Goal: Task Accomplishment & Management: Use online tool/utility

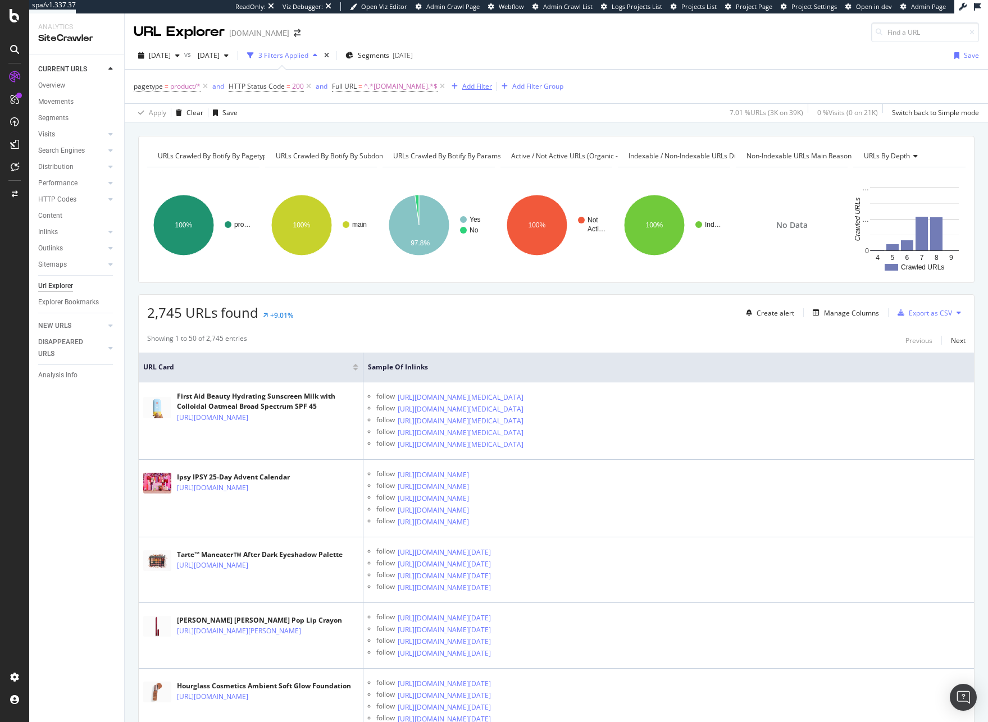
click at [468, 85] on div "Add Filter" at bounding box center [477, 86] width 30 height 10
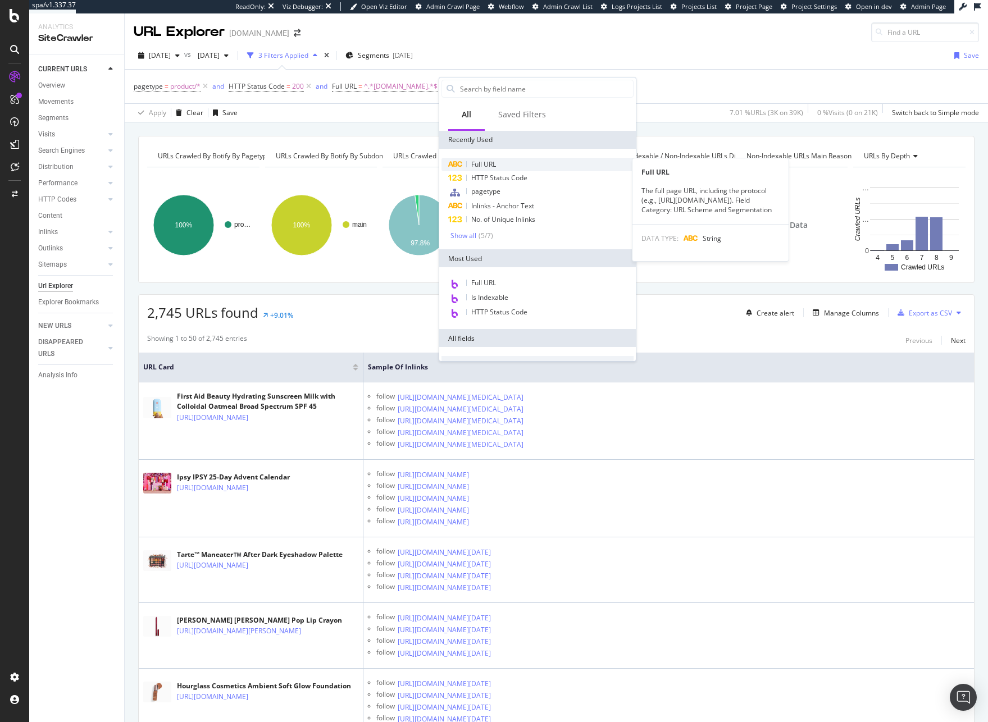
click at [473, 166] on span "Full URL" at bounding box center [483, 164] width 25 height 10
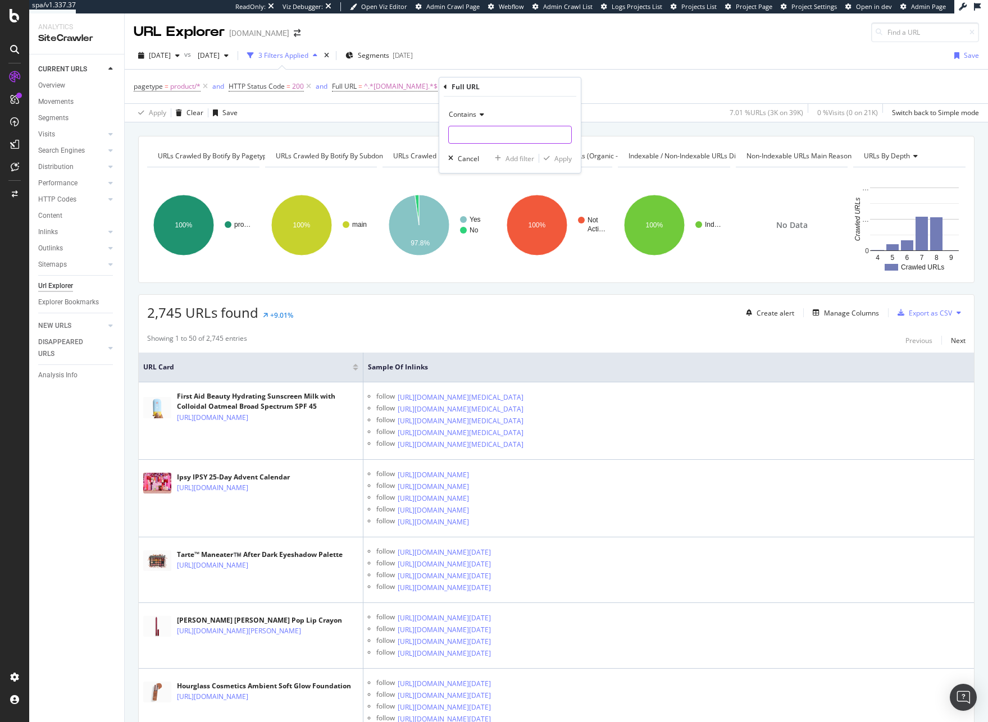
click at [487, 138] on input "text" at bounding box center [510, 135] width 122 height 18
type input "?variant"
click at [472, 114] on span "Contains" at bounding box center [463, 114] width 28 height 10
click at [514, 235] on div "Doesn't contain" at bounding box center [511, 239] width 120 height 15
click at [570, 156] on div "Apply" at bounding box center [562, 159] width 17 height 10
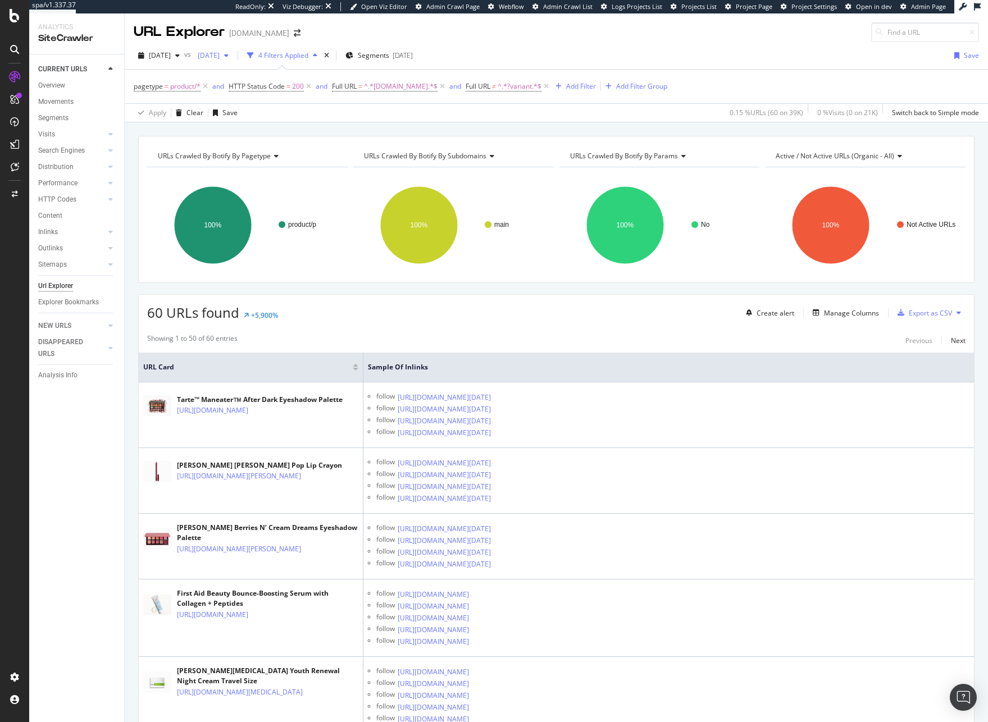
click at [220, 51] on span "2025 Aug. 10th" at bounding box center [206, 56] width 26 height 10
click at [374, 126] on div "URLs Crawled By Botify By pagetype Chart (by Value) Table Expand Export as CSV …" at bounding box center [556, 135] width 863 height 27
click at [555, 85] on div "button" at bounding box center [558, 86] width 15 height 7
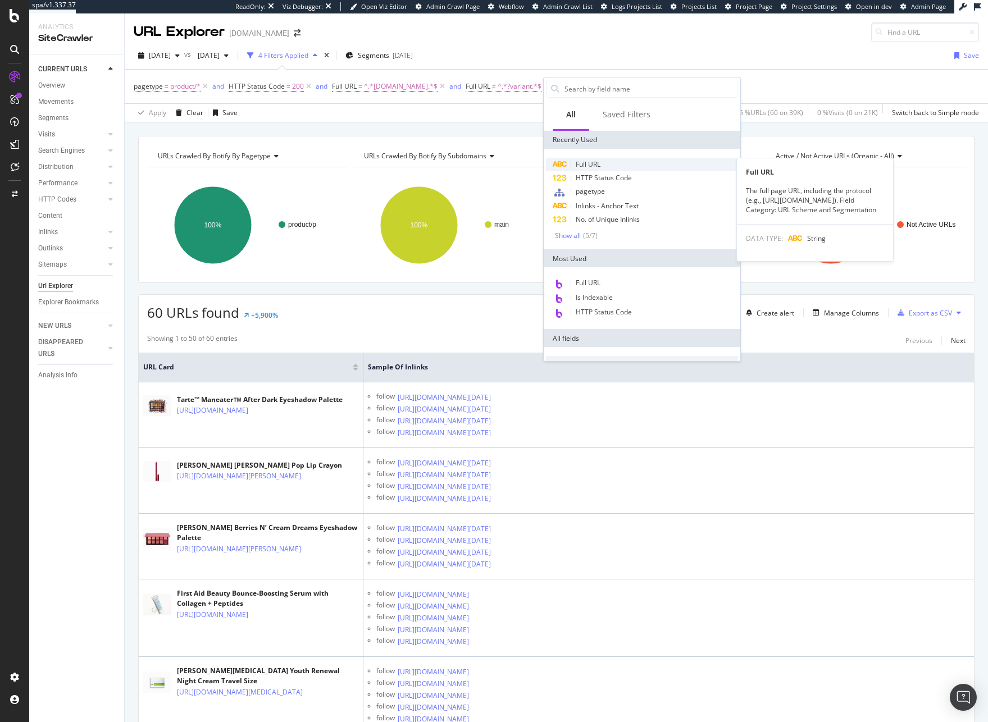
click at [602, 165] on div "Full URL" at bounding box center [642, 164] width 192 height 13
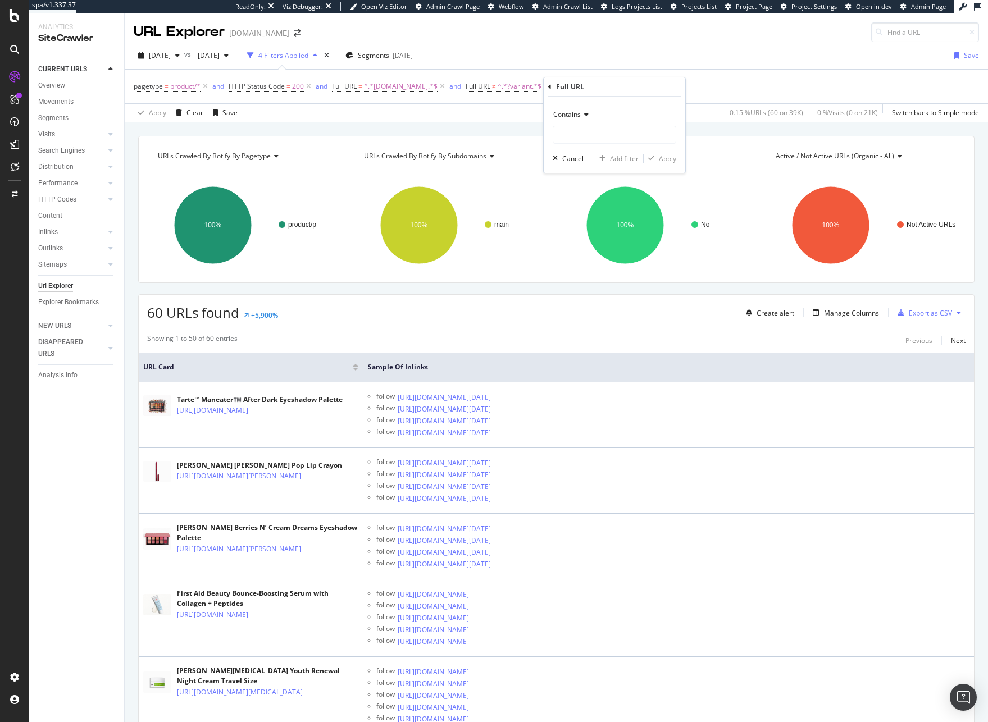
click at [590, 147] on div "Contains Cancel Add filter Apply" at bounding box center [613, 135] width 141 height 76
click at [588, 138] on input "text" at bounding box center [614, 135] width 122 height 18
type input "/p/"
click at [665, 155] on div "Apply" at bounding box center [667, 159] width 17 height 10
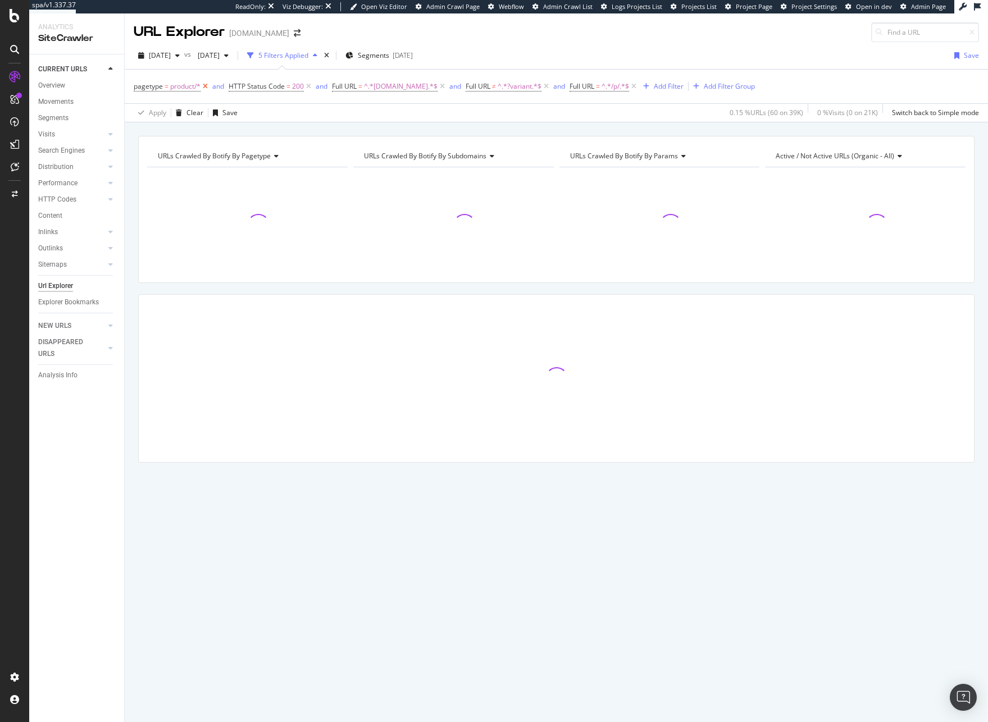
click at [208, 88] on icon at bounding box center [205, 86] width 10 height 11
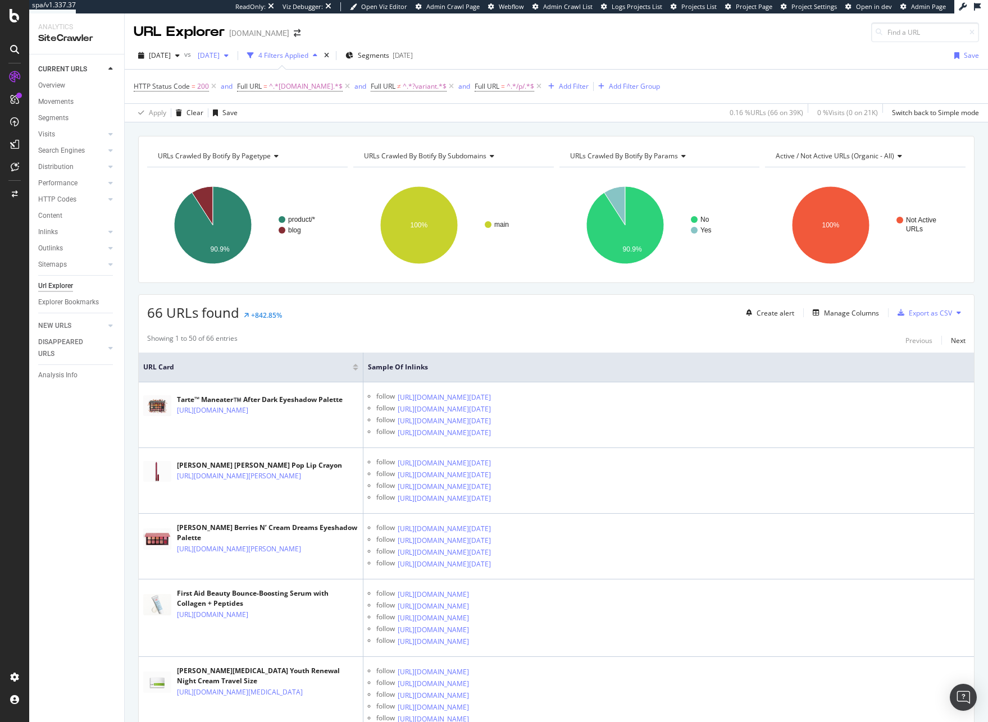
click at [220, 57] on span "2025 Aug. 10th" at bounding box center [206, 56] width 26 height 10
click at [271, 111] on div "2025 Jul. 13th" at bounding box center [247, 113] width 58 height 10
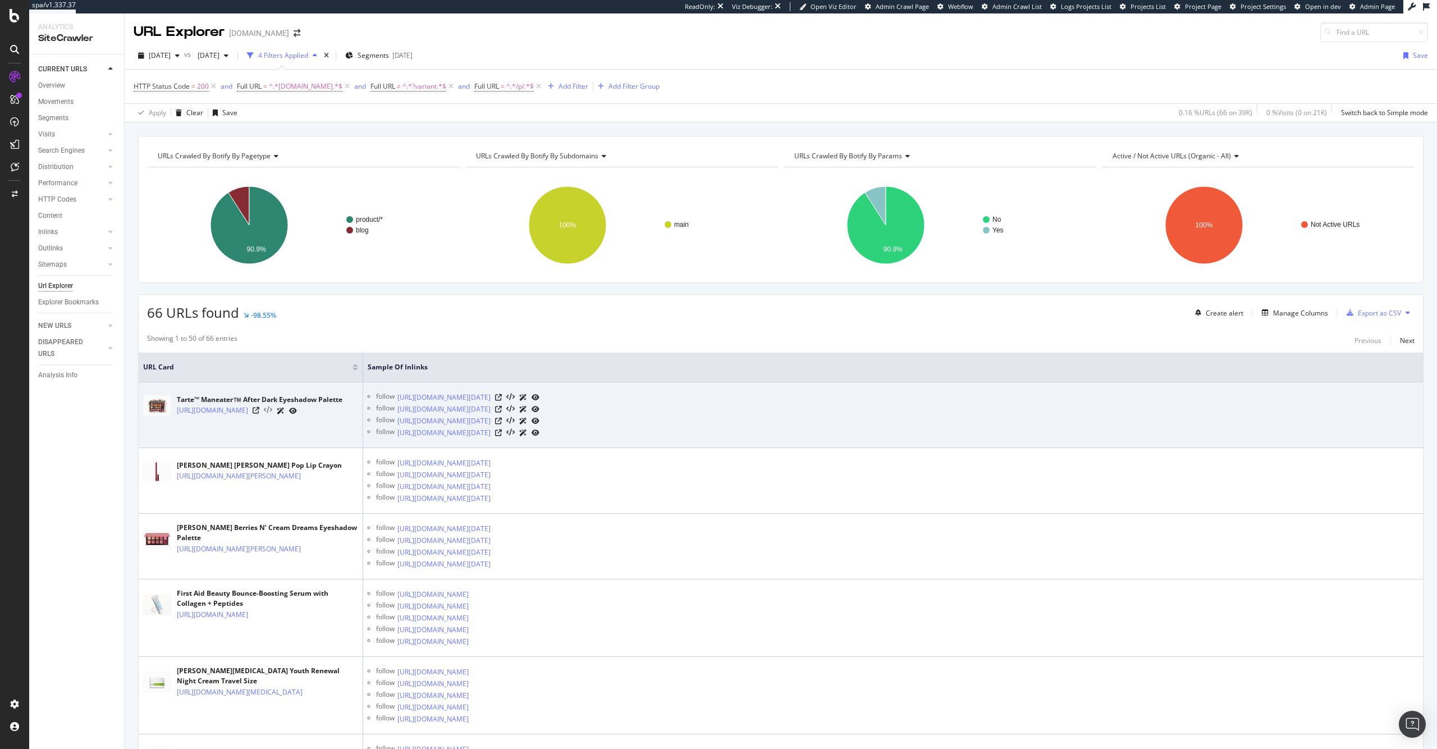
click at [272, 414] on icon at bounding box center [268, 410] width 8 height 8
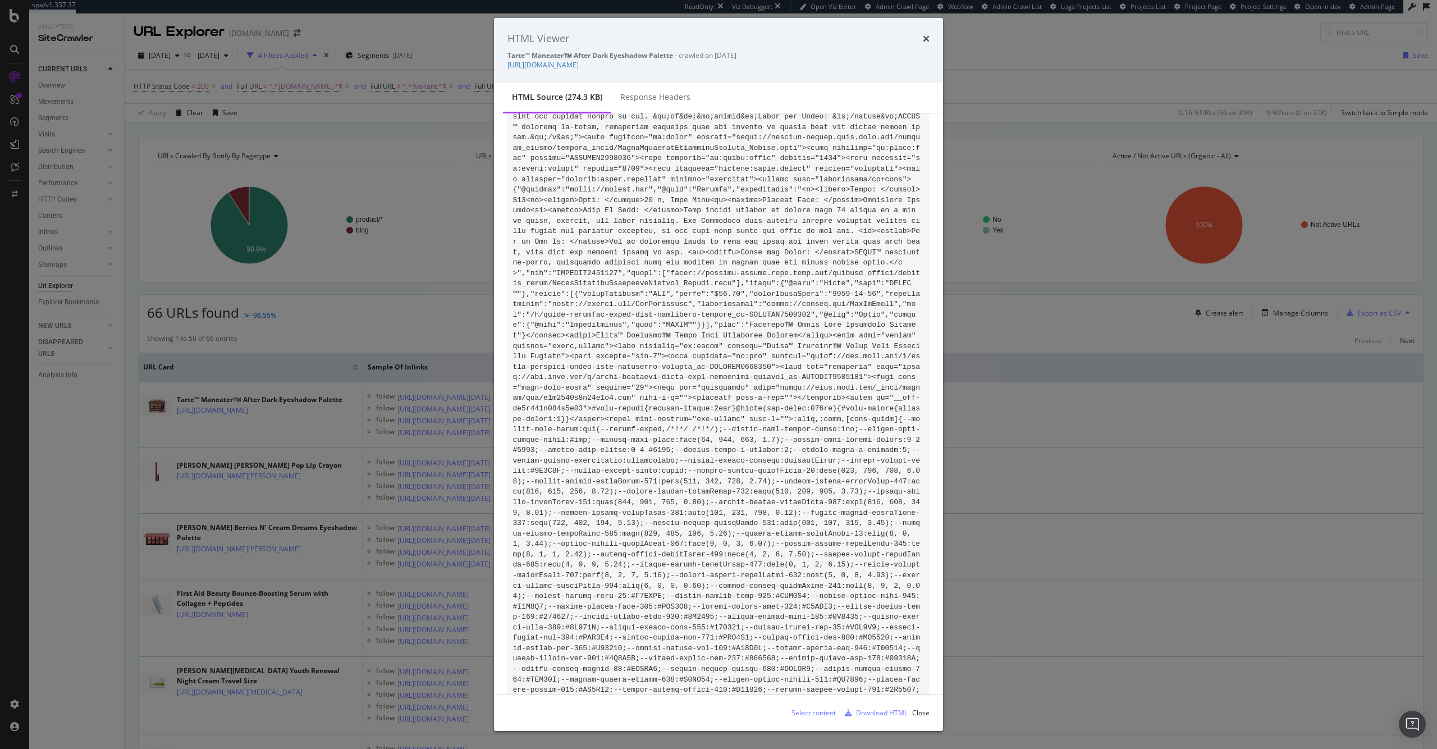
scroll to position [221, 0]
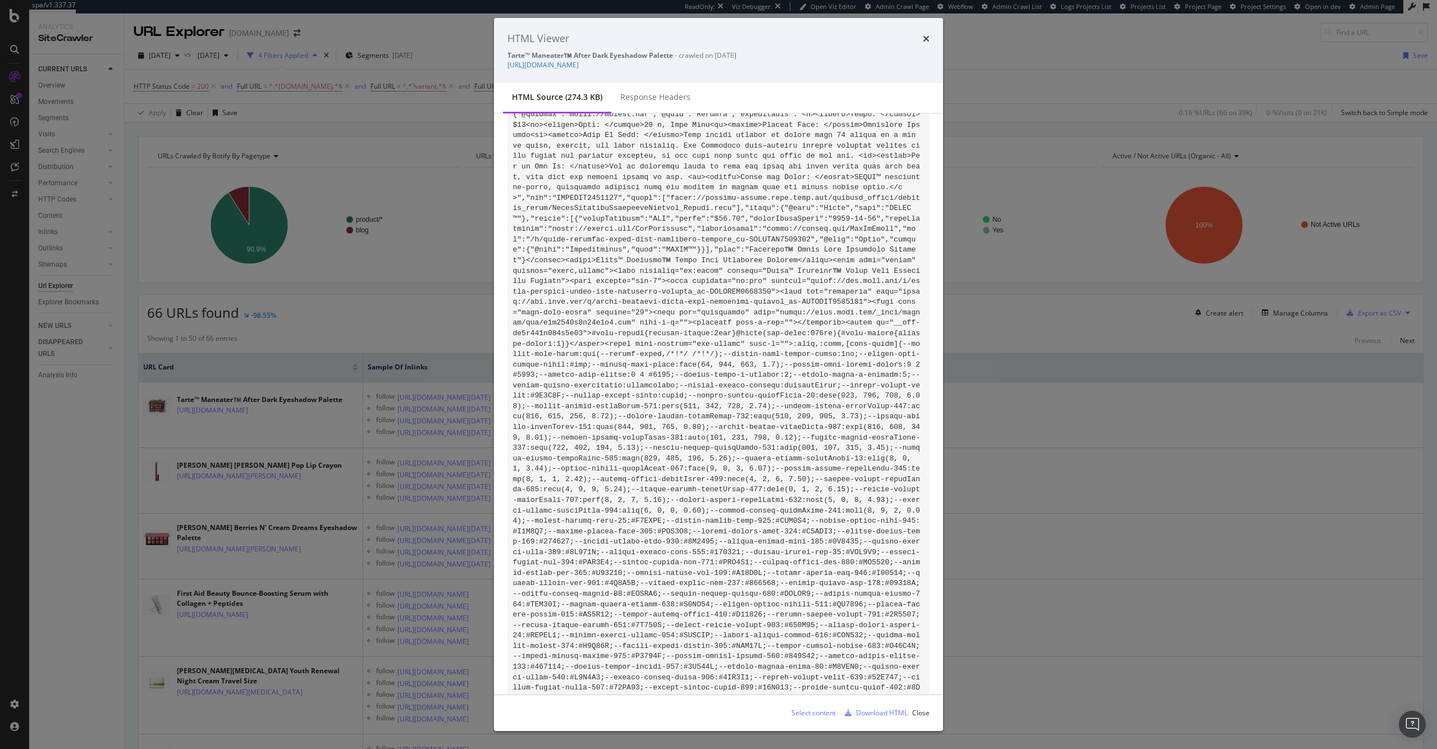
scroll to position [0, 0]
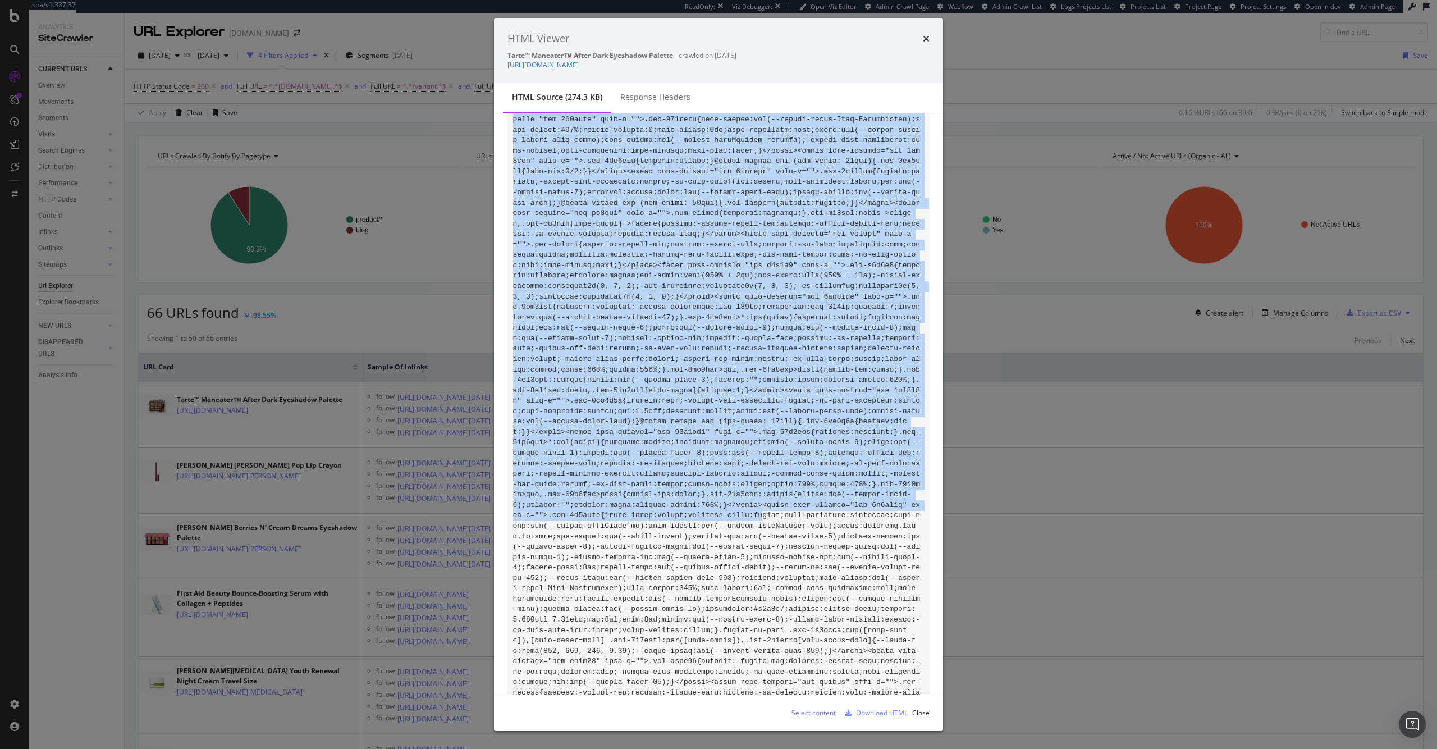
drag, startPoint x: 514, startPoint y: 136, endPoint x: 892, endPoint y: 683, distance: 665.2
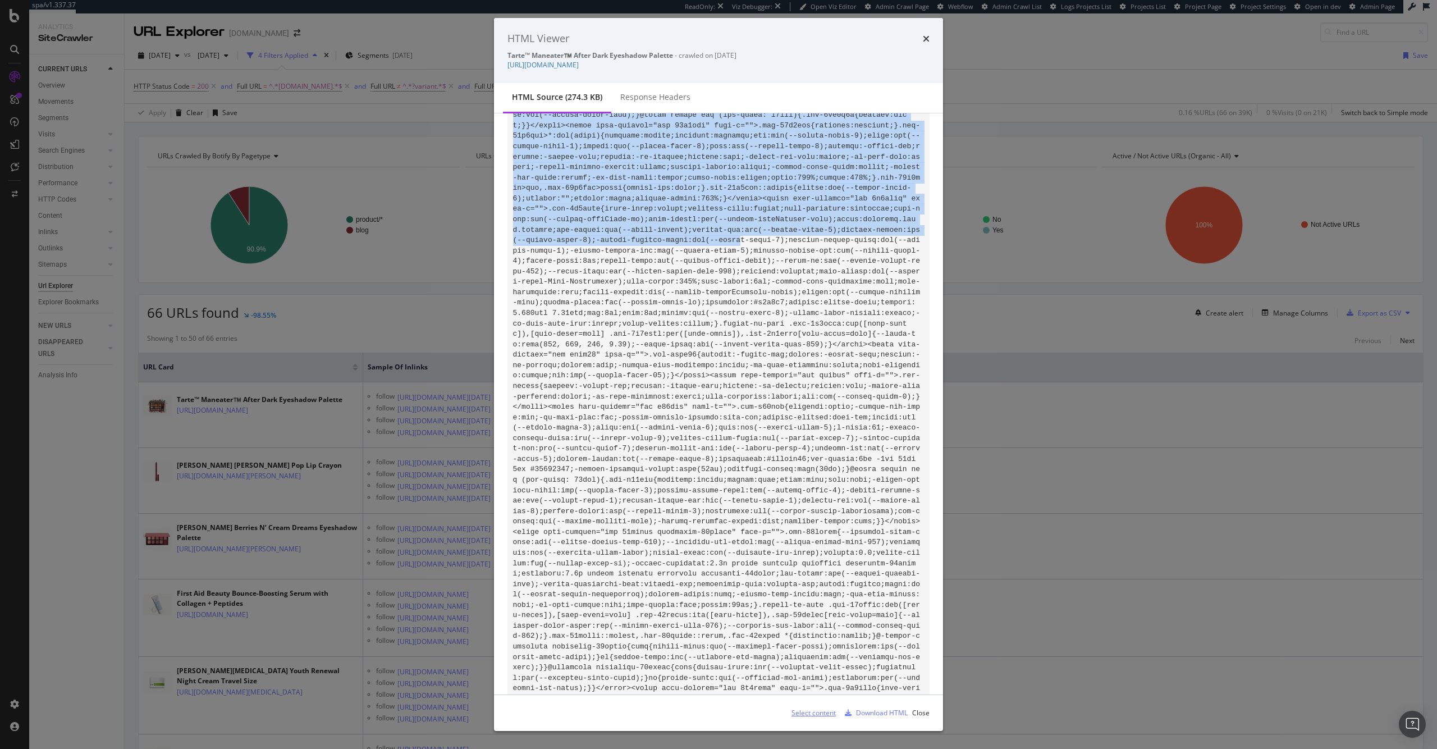
click at [826, 713] on div "Select content" at bounding box center [814, 713] width 44 height 10
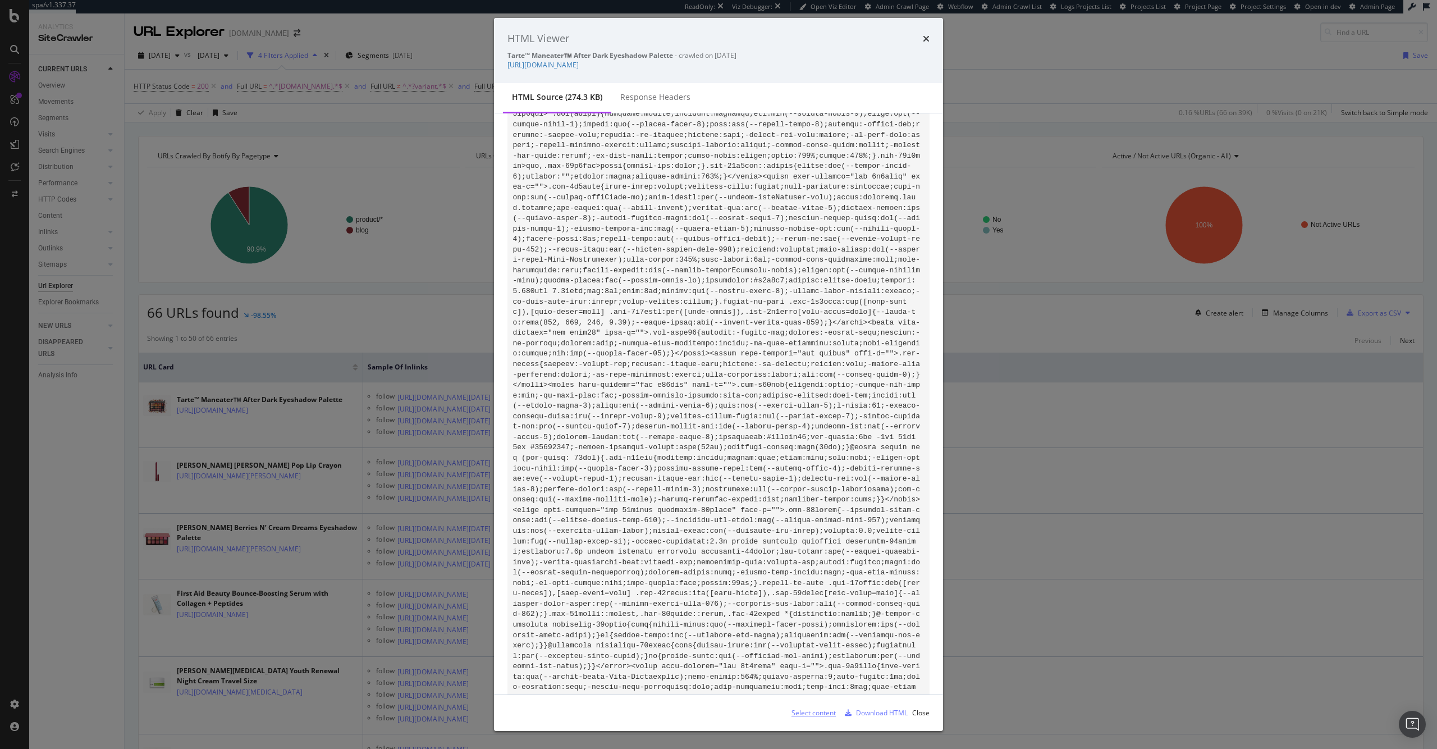
scroll to position [8197, 0]
click at [442, 104] on div "HTML Viewer Tarte™ Maneater™️ After Dark Eyeshadow Palette - crawled on 2025-09…" at bounding box center [718, 374] width 1437 height 749
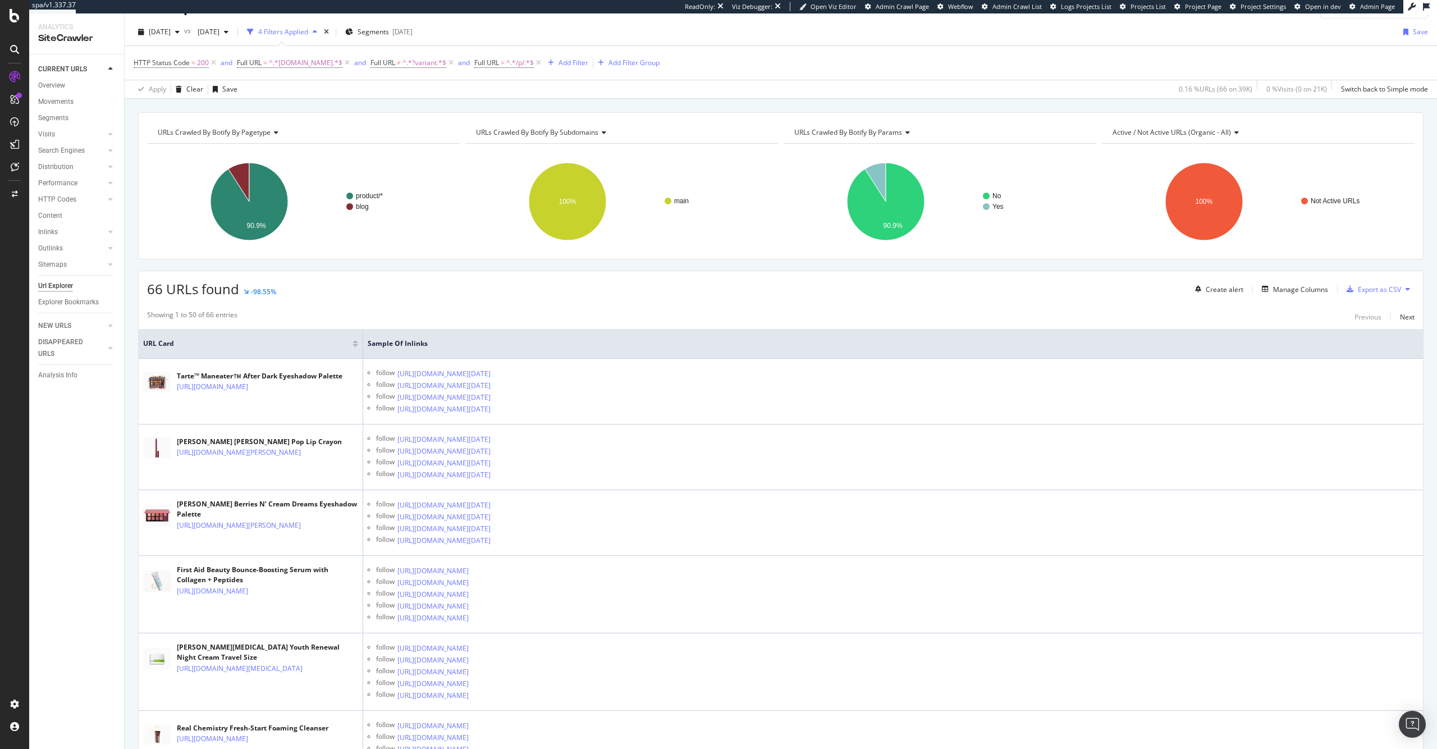
scroll to position [0, 0]
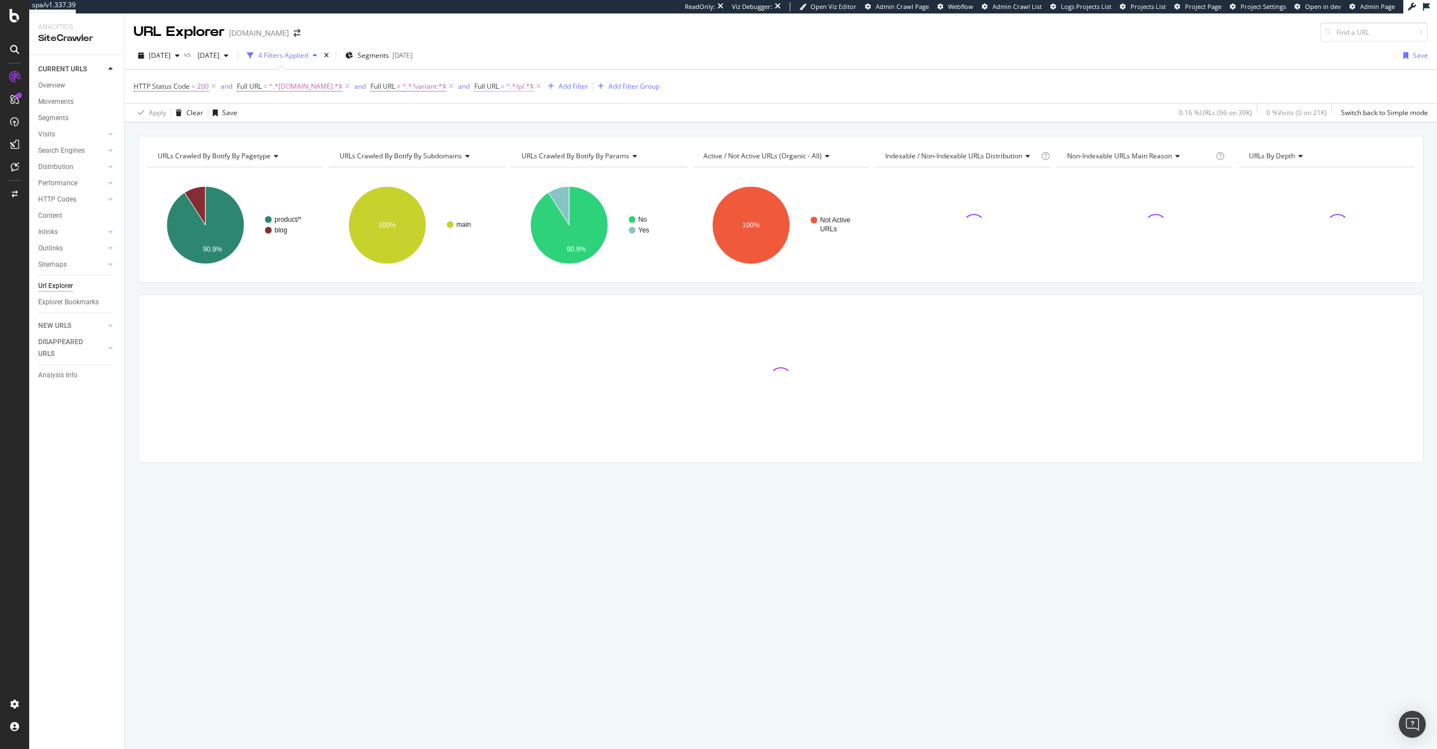
click at [506, 89] on span "^.*/p/.*$" at bounding box center [520, 87] width 28 height 16
click at [499, 137] on input "/p/" at bounding box center [529, 133] width 106 height 18
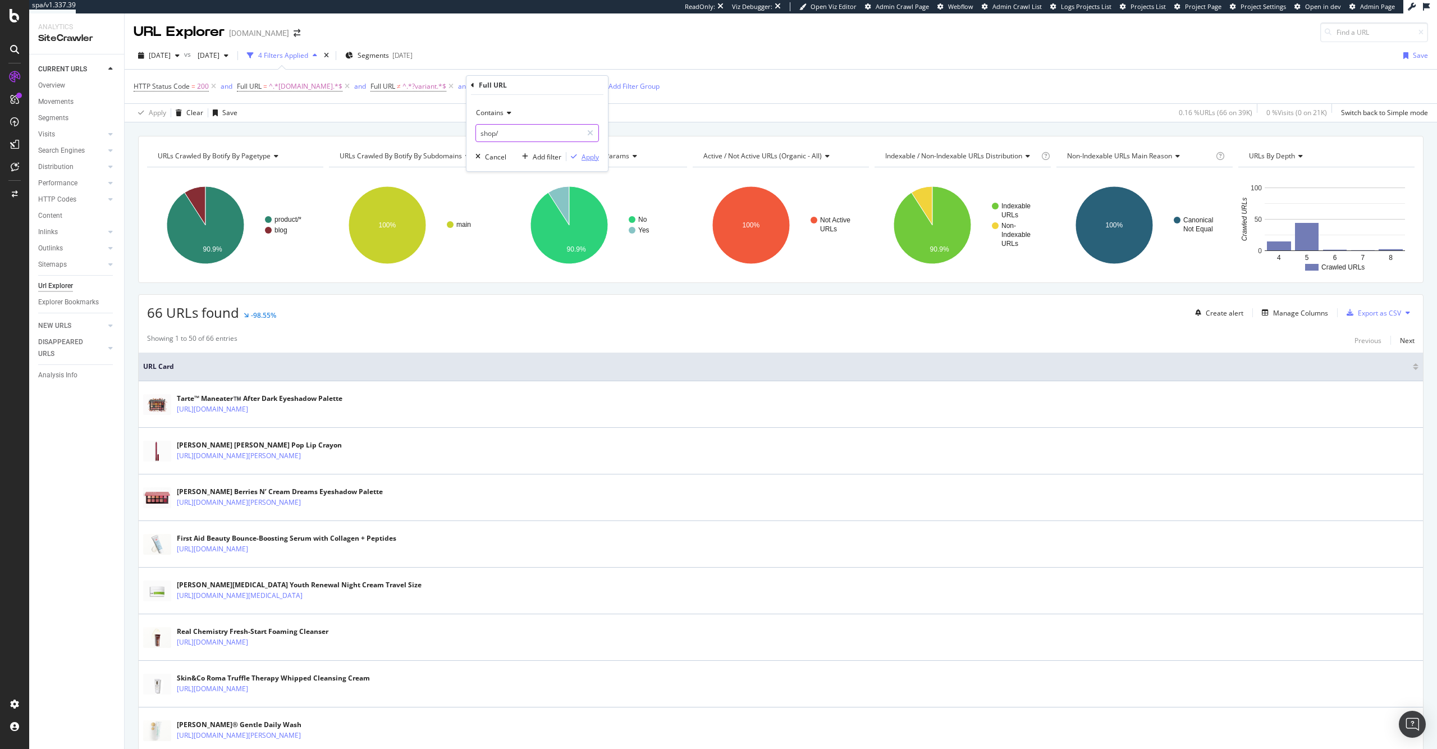
type input "shop/"
click at [581, 154] on div "button" at bounding box center [574, 156] width 15 height 7
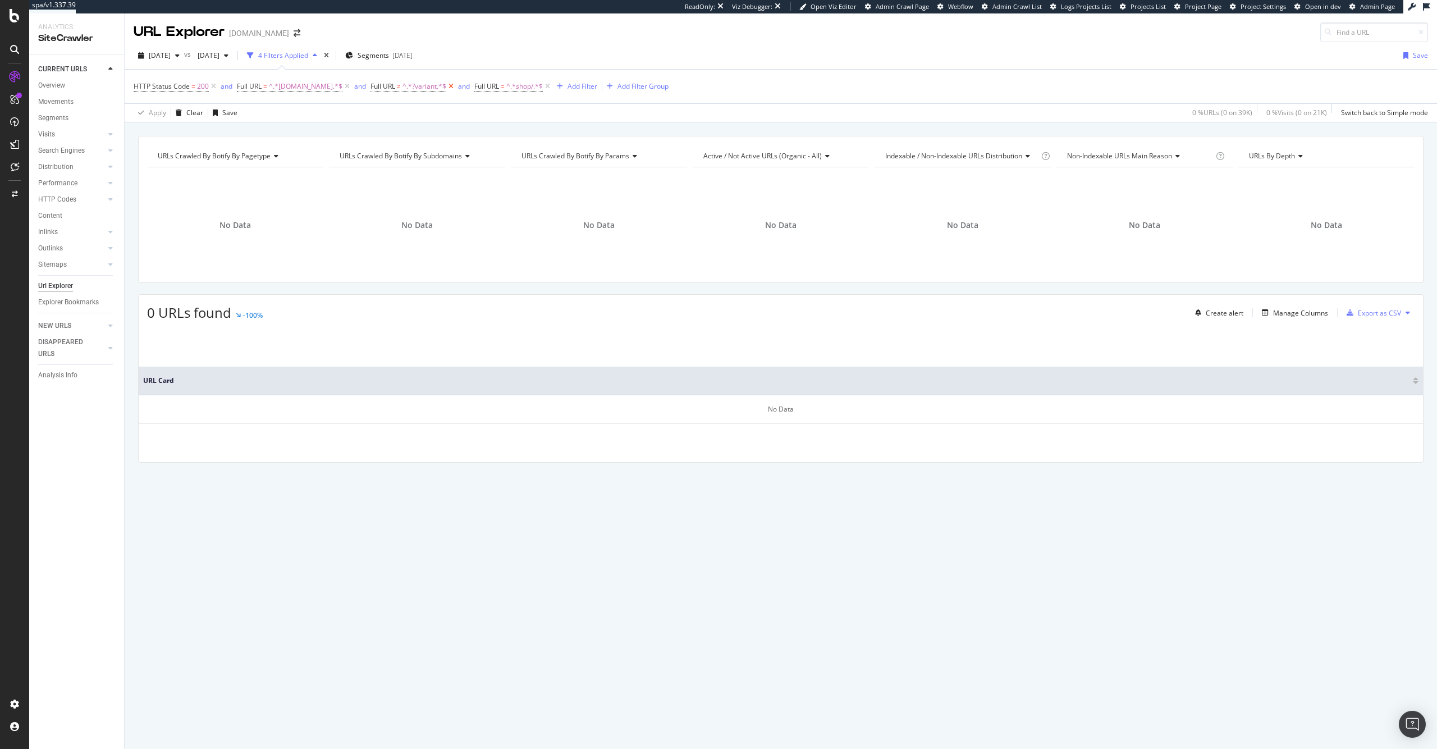
click at [446, 88] on icon at bounding box center [451, 86] width 10 height 11
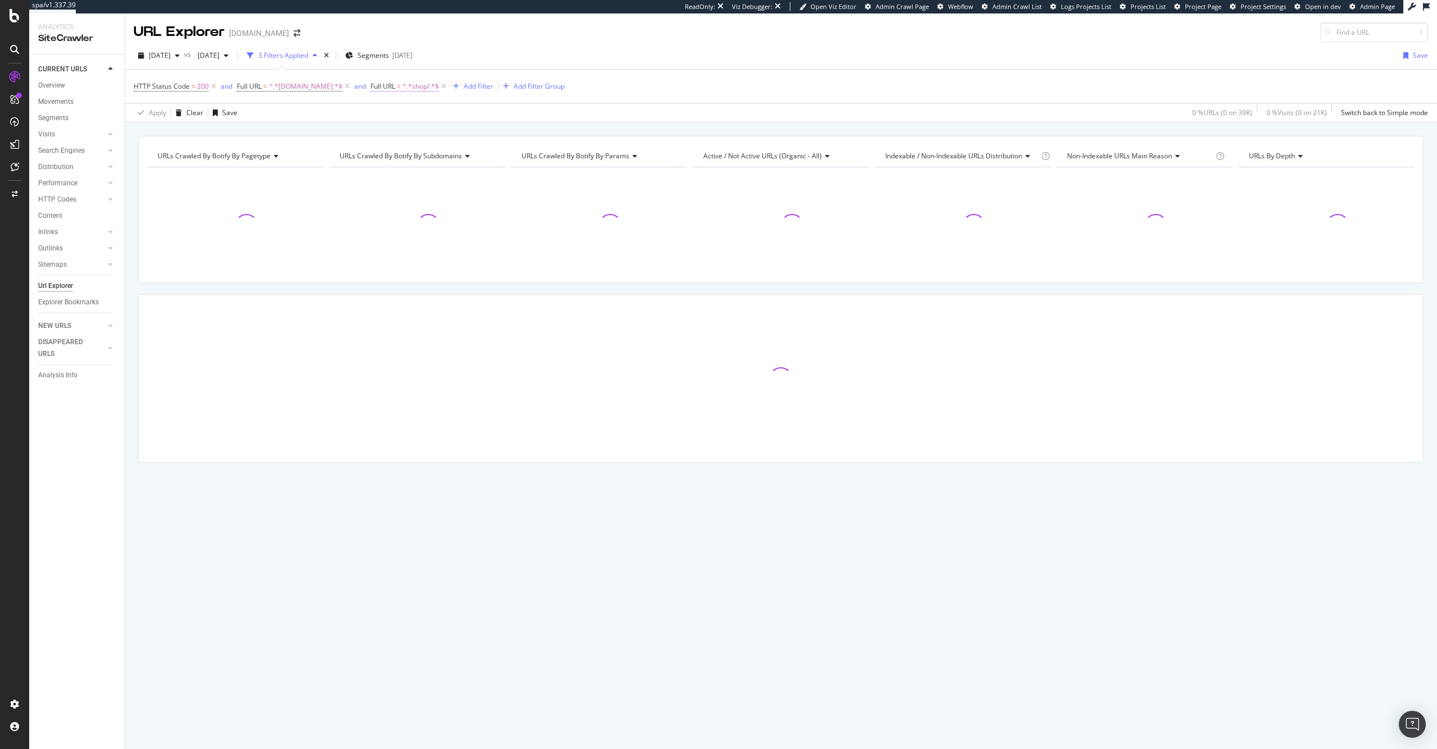
click at [412, 88] on span "^.*shop/.*$" at bounding box center [421, 87] width 36 height 16
click at [415, 132] on input "shop/" at bounding box center [425, 133] width 106 height 18
click at [418, 135] on input "shop/" at bounding box center [425, 133] width 106 height 18
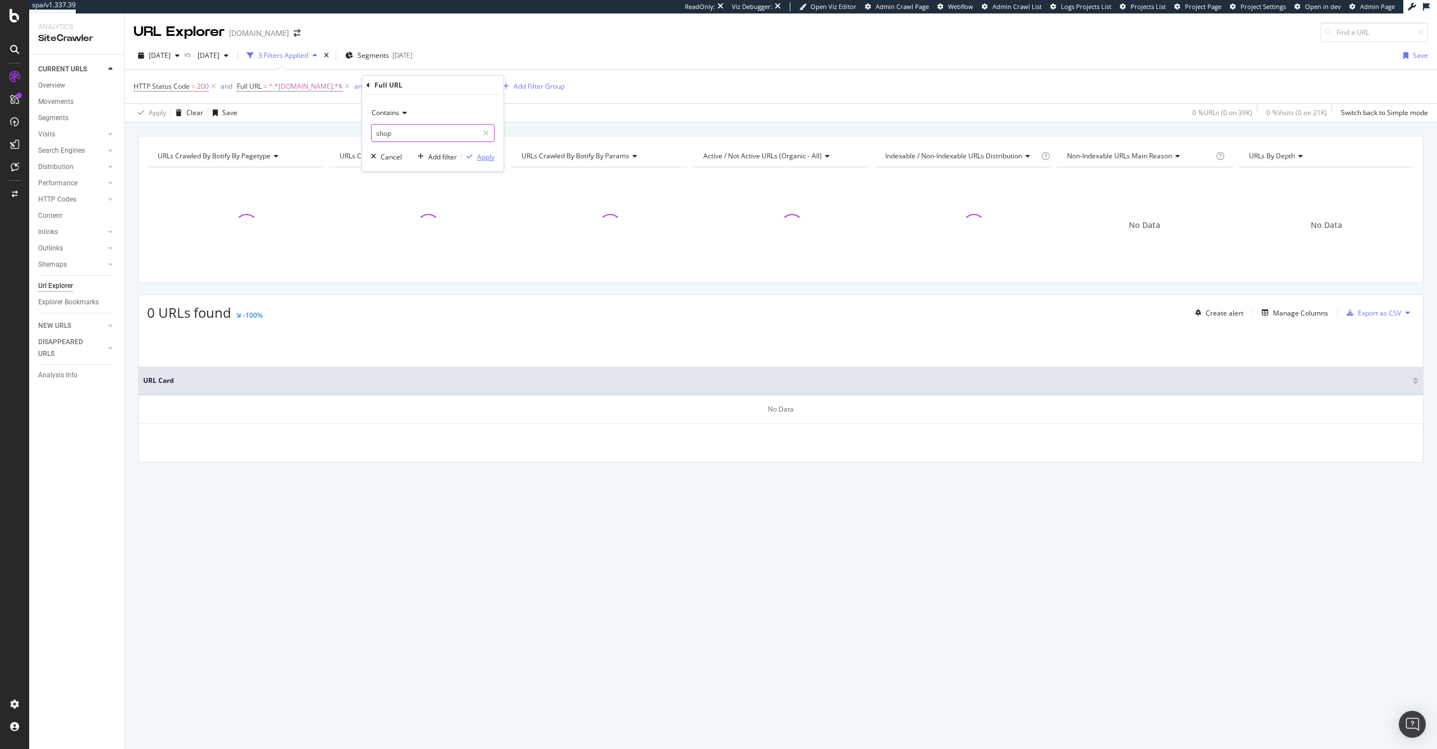
type input "shop"
click at [479, 153] on div "Apply" at bounding box center [485, 157] width 17 height 10
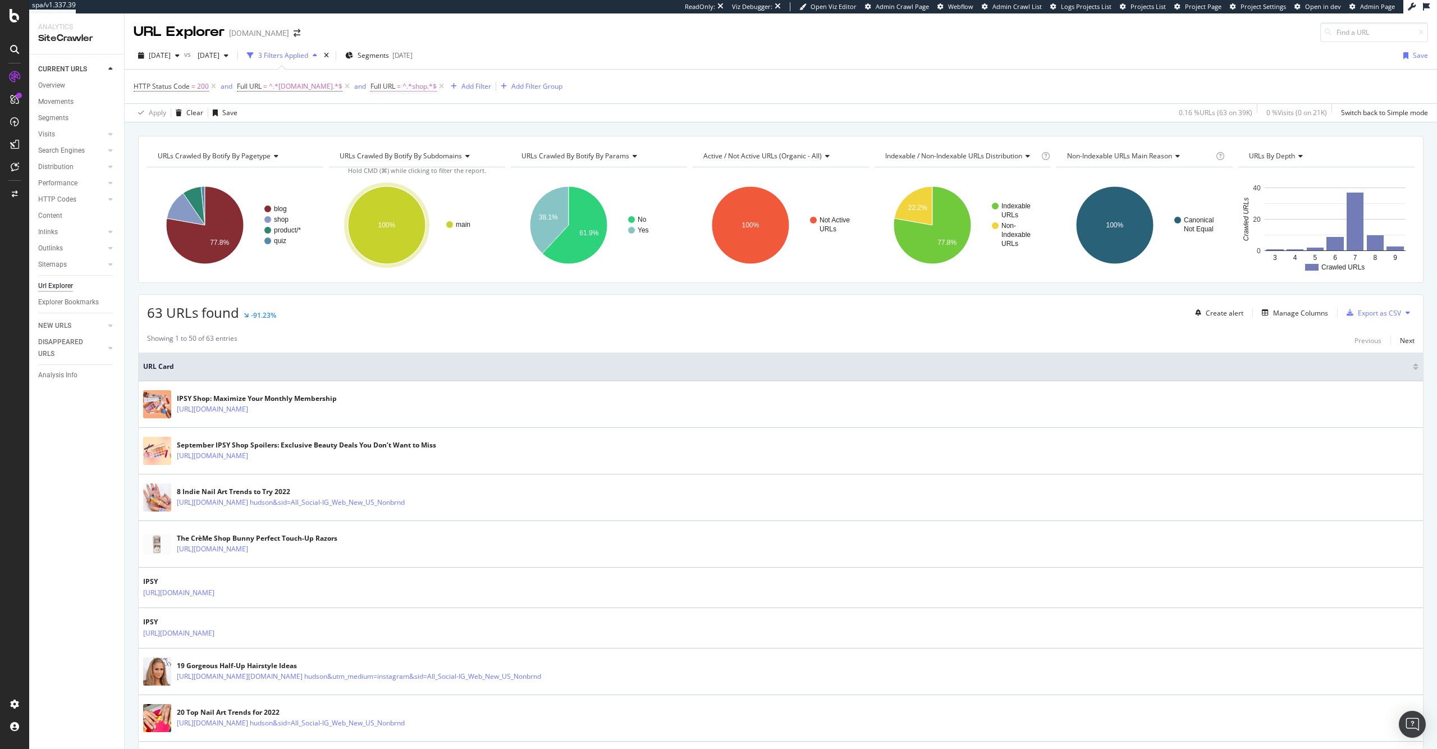
click at [403, 86] on span "^.*shop.*$" at bounding box center [420, 87] width 34 height 16
click at [420, 134] on input "shop" at bounding box center [425, 133] width 106 height 18
click at [422, 133] on input "shop" at bounding box center [425, 133] width 106 height 18
type input "/shop/"
click at [470, 156] on icon "button" at bounding box center [470, 156] width 6 height 7
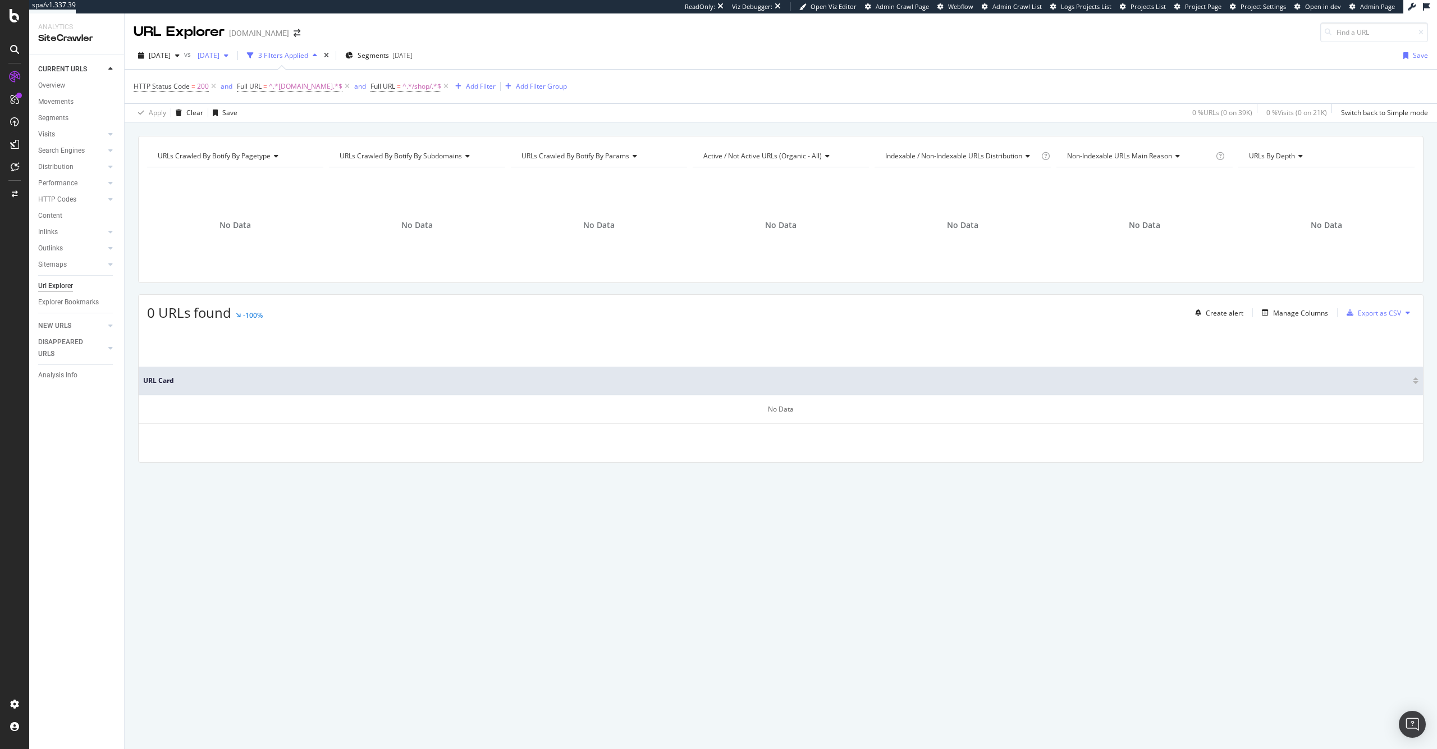
click at [220, 56] on span "2025 Jul. 13th" at bounding box center [206, 56] width 26 height 10
click at [268, 116] on div "[DATE]" at bounding box center [247, 117] width 58 height 10
click at [225, 57] on span "Previous" at bounding box center [208, 56] width 31 height 10
click at [251, 141] on div "2025 Sep. 7th" at bounding box center [247, 138] width 58 height 10
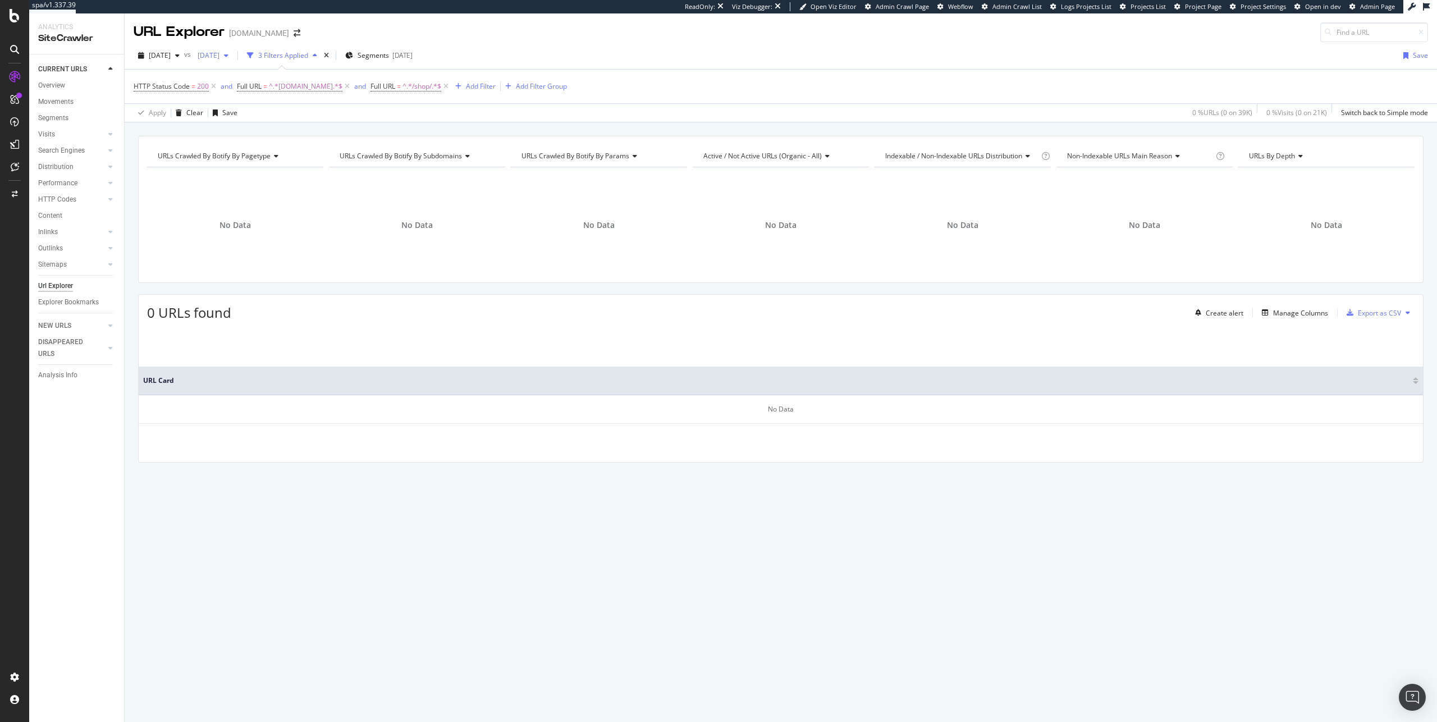
click at [220, 57] on span "2025 Sep. 7th" at bounding box center [206, 56] width 26 height 10
click at [295, 117] on div "64.4K URLs" at bounding box center [300, 117] width 35 height 10
click at [220, 57] on span "2024 Sep. 8th" at bounding box center [206, 56] width 26 height 10
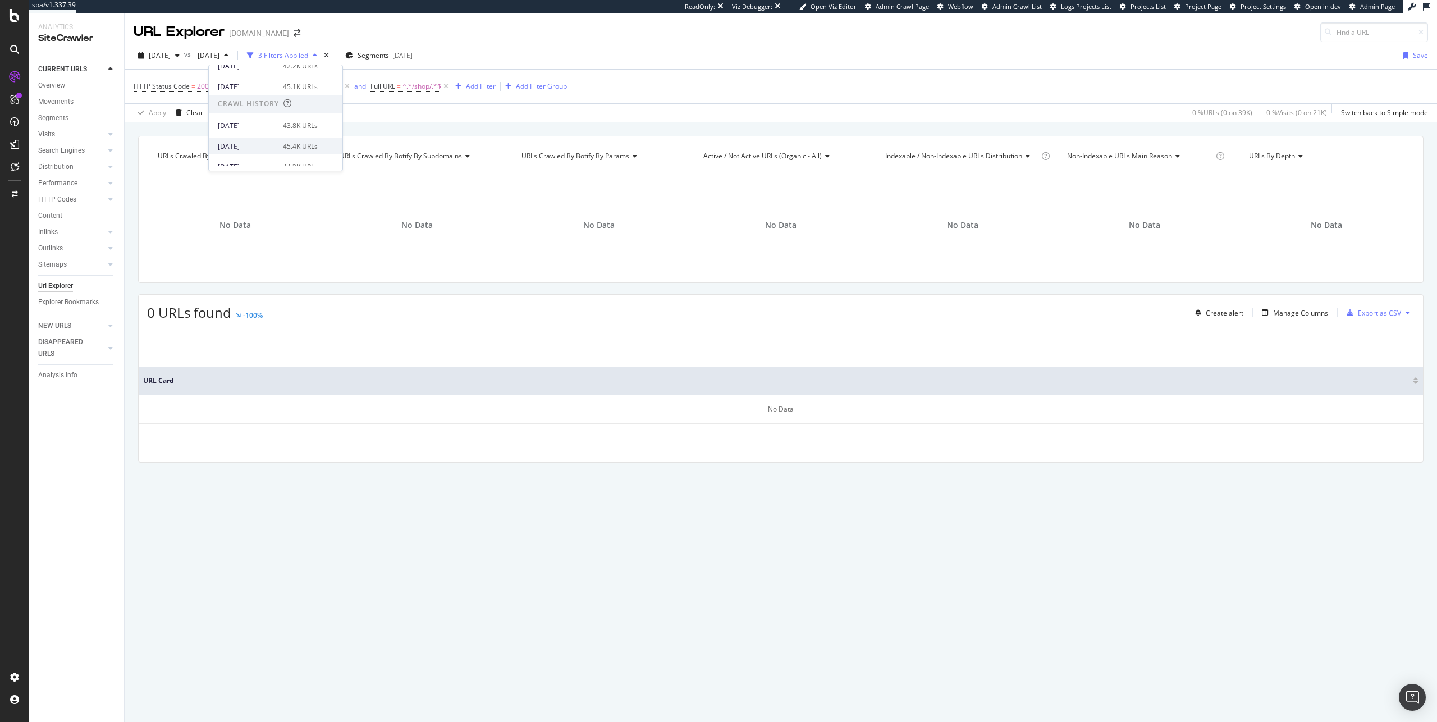
click at [289, 140] on div "2025 May. 18th 45.4K URLs" at bounding box center [276, 146] width 134 height 16
click at [233, 61] on div "2025 May. 18th" at bounding box center [213, 55] width 40 height 17
click at [293, 133] on div "45.1K URLs" at bounding box center [300, 133] width 35 height 10
click at [229, 53] on icon "button" at bounding box center [226, 55] width 4 height 7
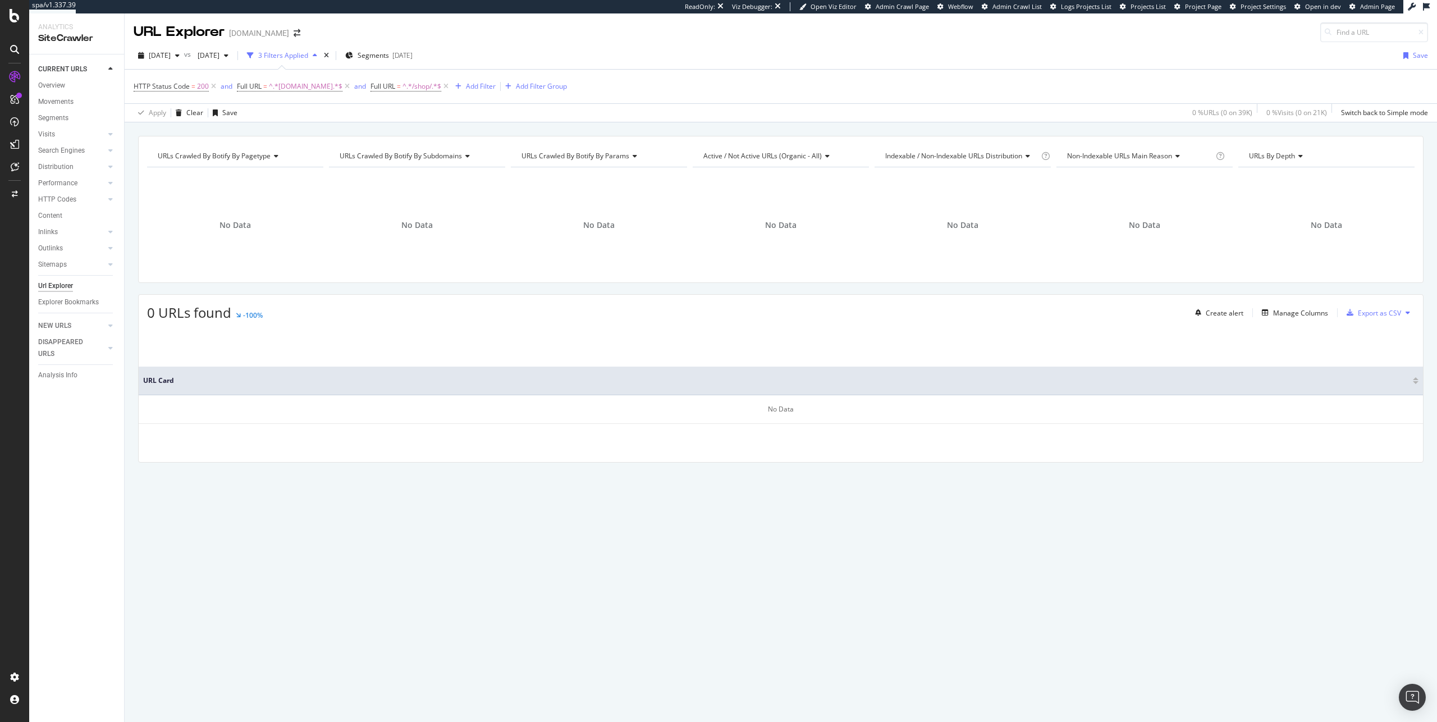
click at [601, 59] on div "2025 Sep. 21st vs 2025 Jul. 13th 3 Filters Applied Segments 2024-11-01 Save" at bounding box center [781, 58] width 1313 height 22
click at [61, 87] on div "Overview" at bounding box center [51, 86] width 27 height 12
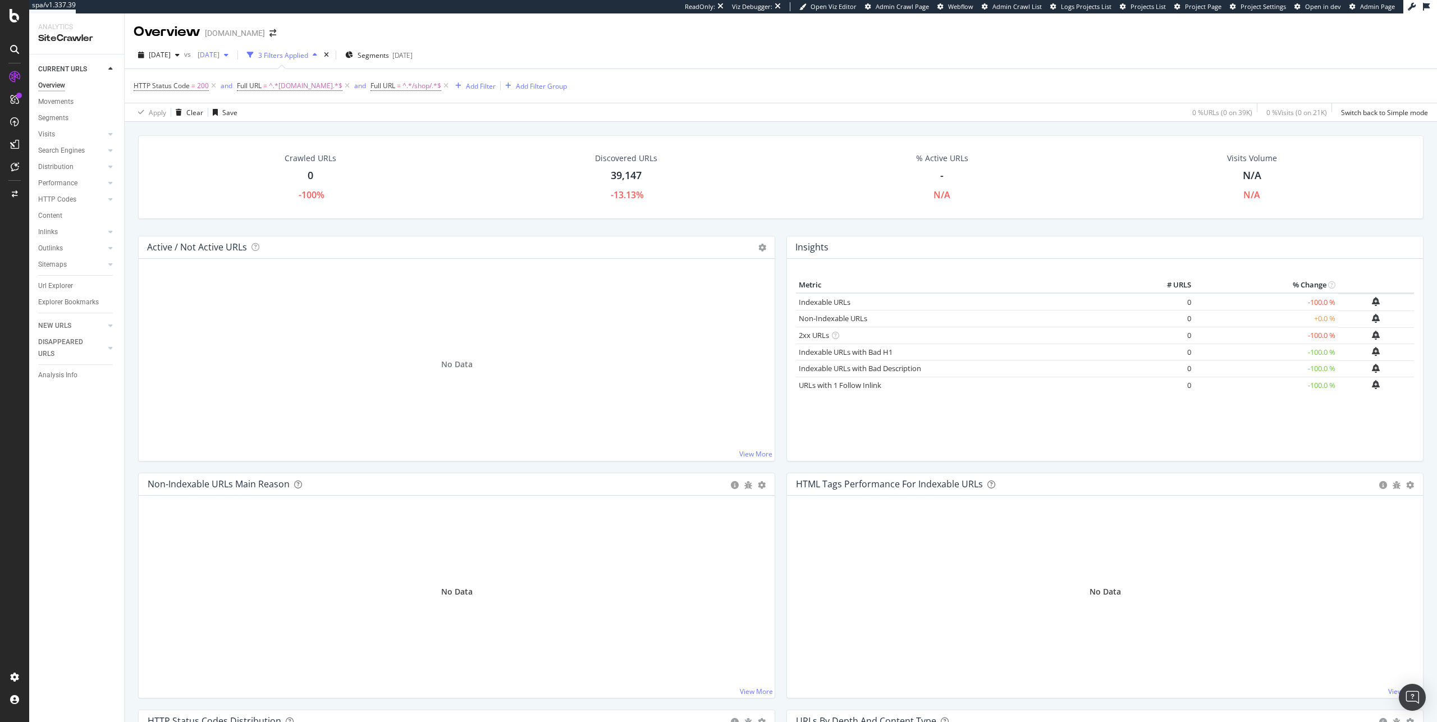
click at [233, 49] on div "2025 Jul. 13th" at bounding box center [213, 55] width 40 height 17
click at [441, 88] on icon at bounding box center [446, 85] width 10 height 11
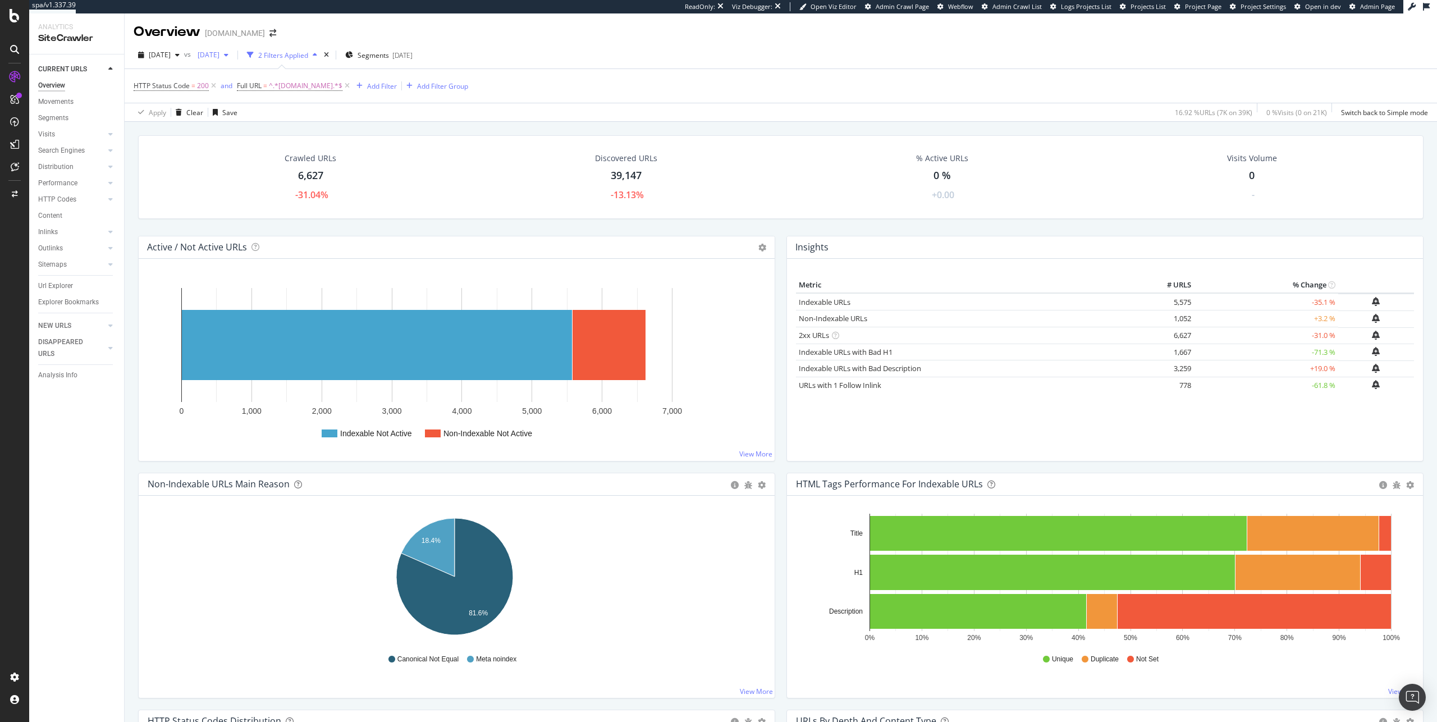
click at [220, 58] on span "2025 Jul. 13th" at bounding box center [206, 55] width 26 height 10
click at [253, 122] on div "2025 Sep. 14th 39.1K URLs" at bounding box center [276, 116] width 134 height 16
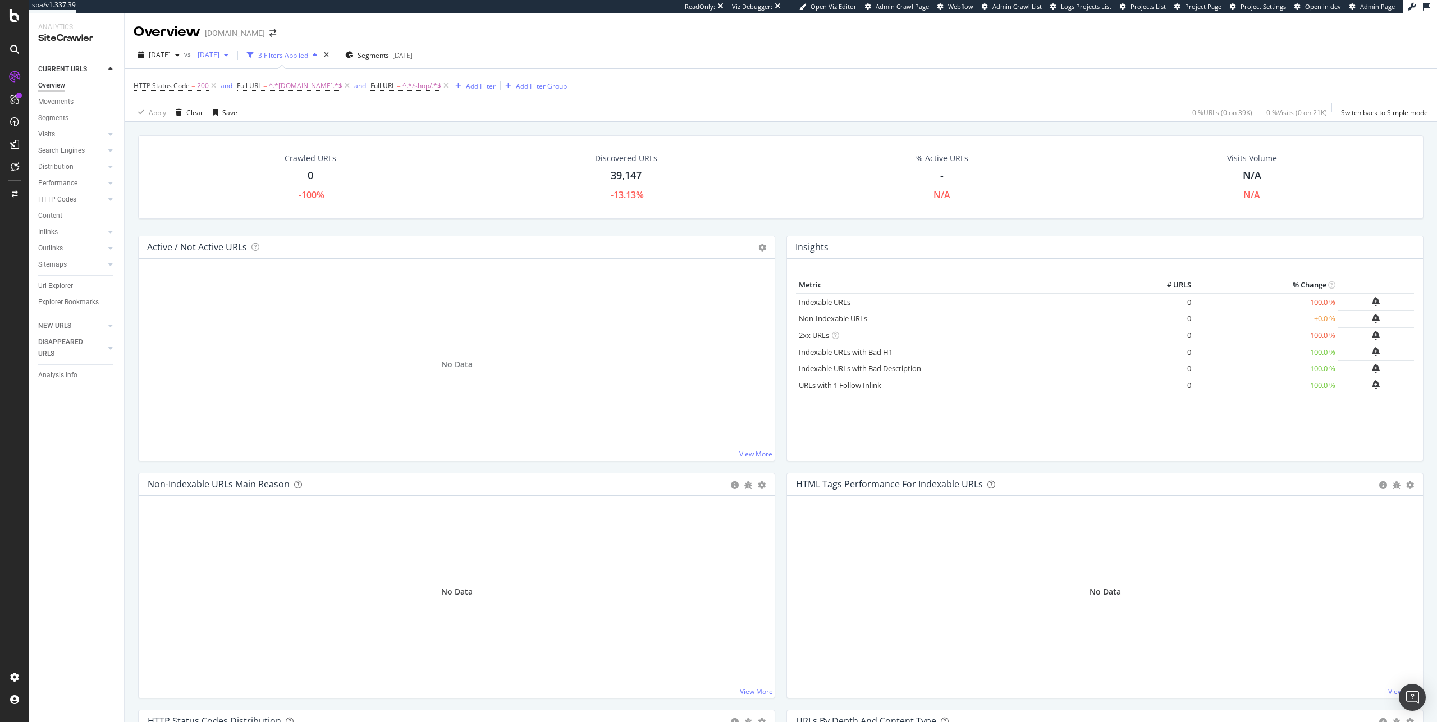
click at [220, 53] on span "2025 Jul. 13th" at bounding box center [206, 55] width 26 height 10
click at [277, 112] on div "2025 Sep. 14th 39.1K URLs" at bounding box center [268, 116] width 100 height 10
click at [171, 57] on span "2025 Sep. 21st" at bounding box center [160, 55] width 22 height 10
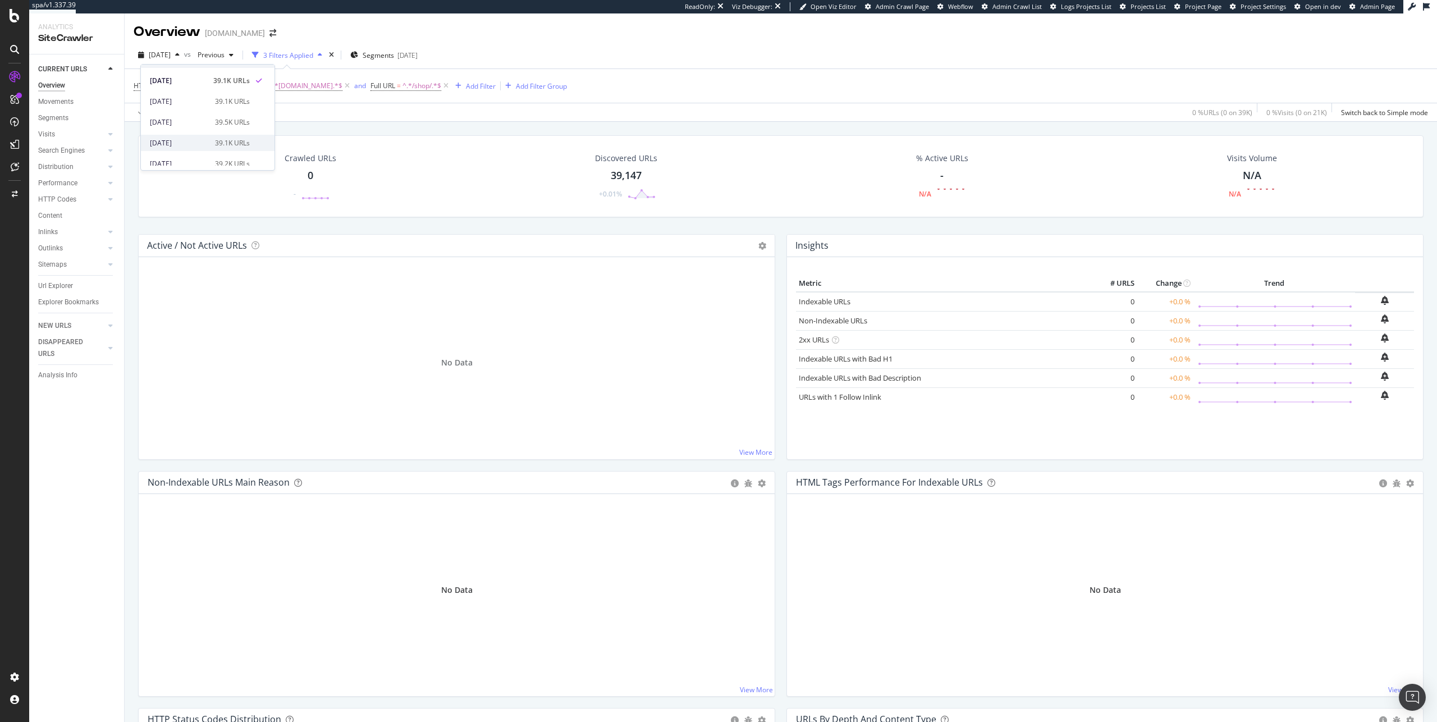
scroll to position [21, 0]
click at [224, 138] on div "39.1K URLs" at bounding box center [232, 136] width 35 height 10
click at [166, 56] on span "2025 Aug. 31st" at bounding box center [160, 55] width 22 height 10
click at [220, 98] on div "2025 Aug. 10th 38.5K URLs" at bounding box center [208, 93] width 134 height 16
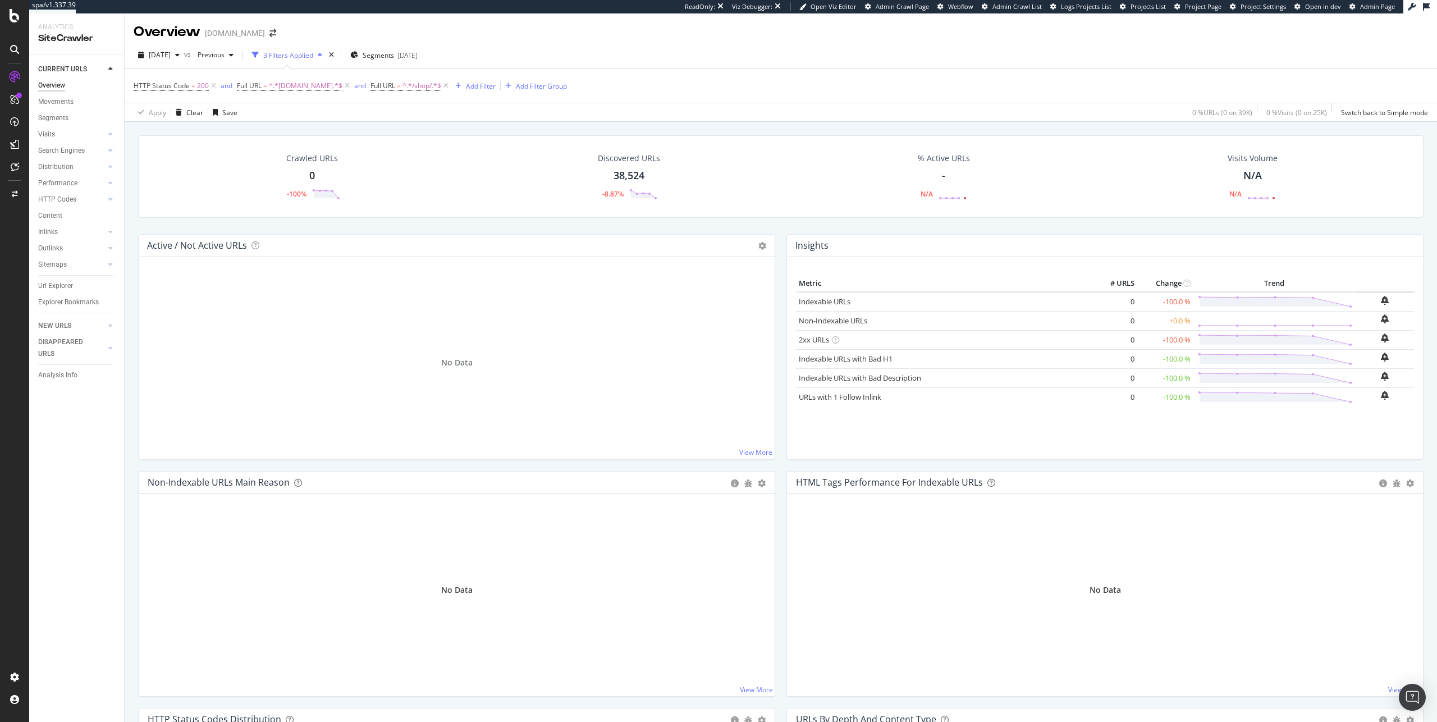
click at [1399, 304] on td at bounding box center [1384, 301] width 59 height 17
click at [397, 89] on span "=" at bounding box center [399, 86] width 4 height 10
drag, startPoint x: 392, startPoint y: 132, endPoint x: 387, endPoint y: 133, distance: 5.7
click at [387, 133] on input "/shop/" at bounding box center [425, 133] width 106 height 18
click at [394, 134] on input "/shop/" at bounding box center [425, 133] width 106 height 18
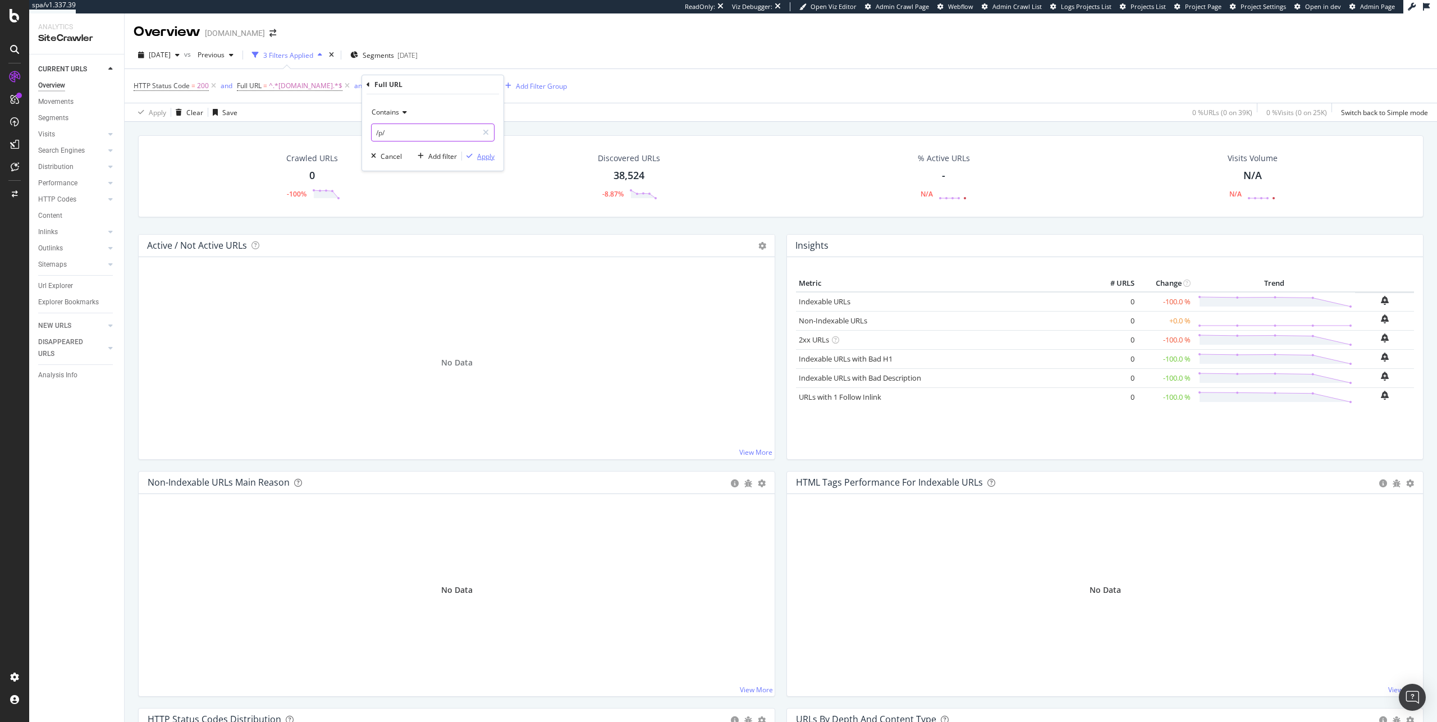
type input "/p/"
click at [486, 152] on div "Apply" at bounding box center [485, 157] width 17 height 10
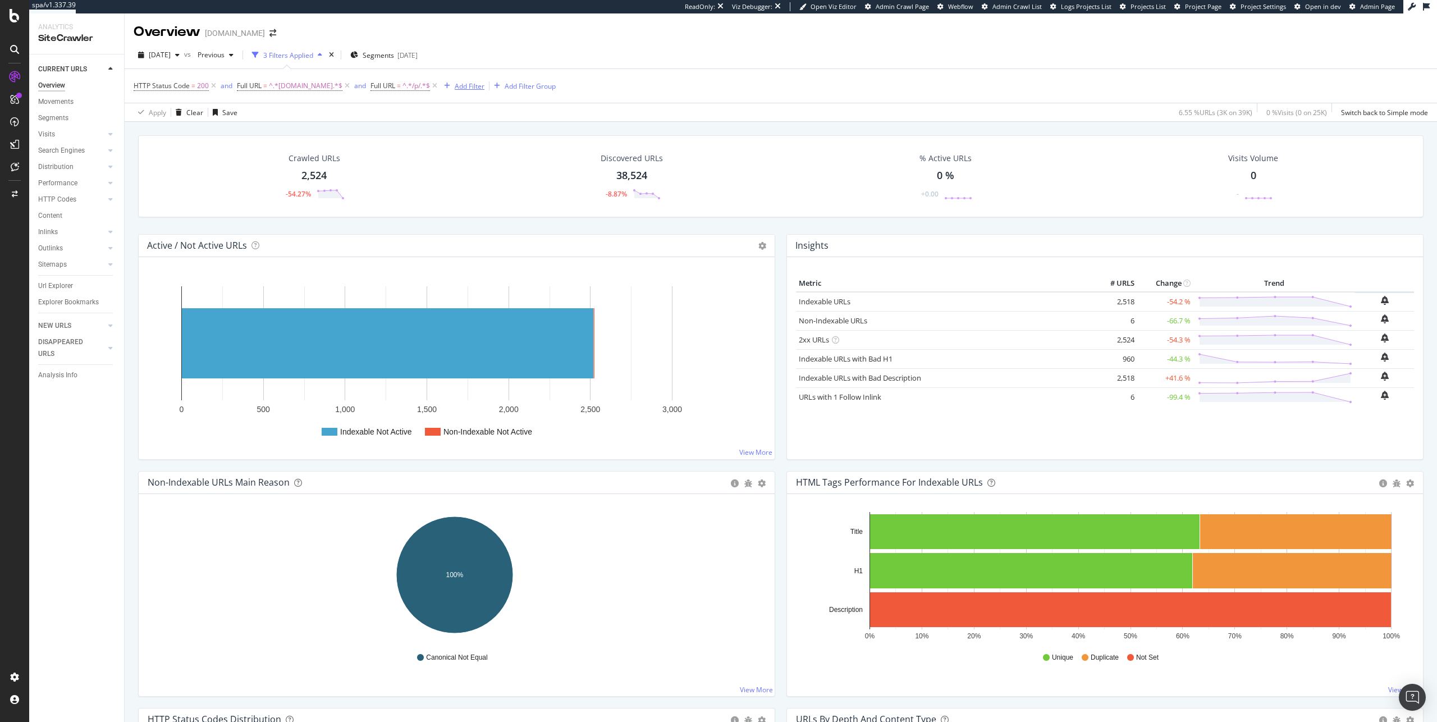
click at [456, 88] on div "Add Filter" at bounding box center [470, 86] width 30 height 10
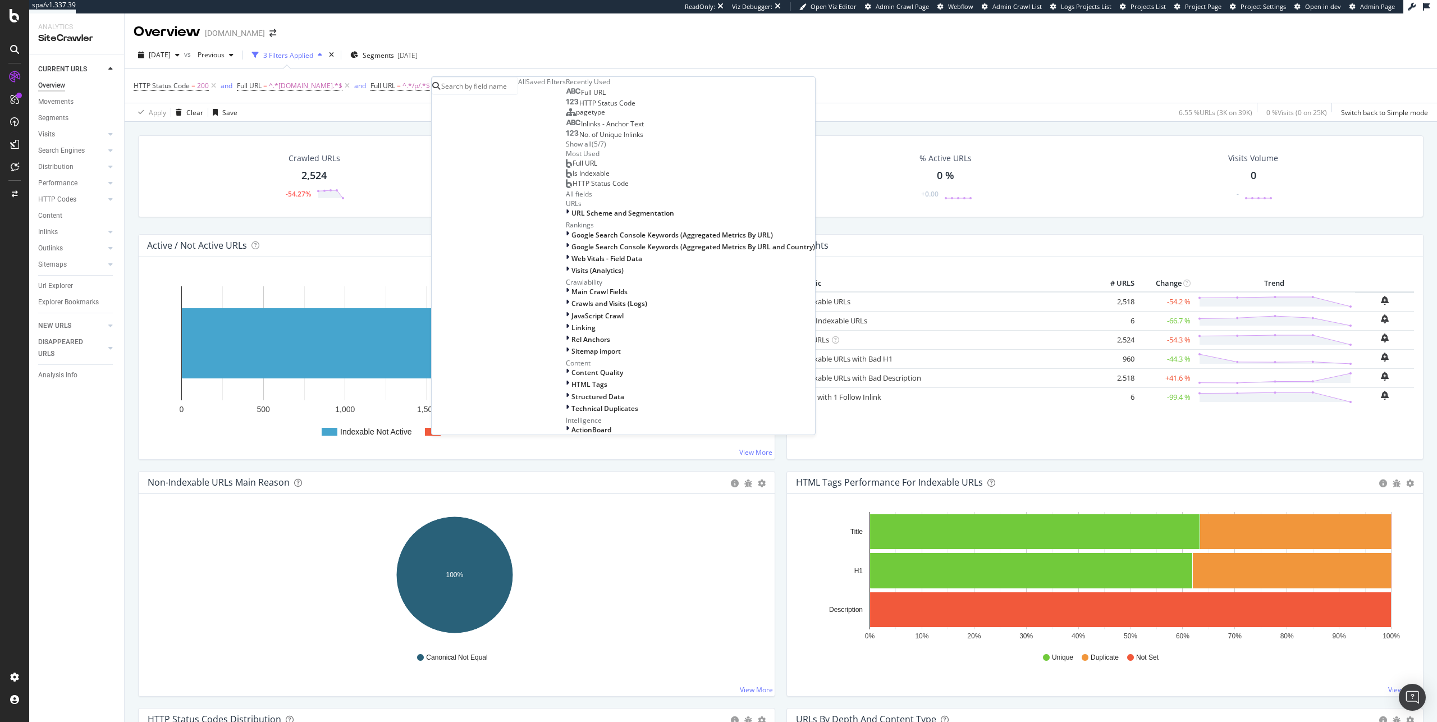
click at [566, 97] on div "Full URL" at bounding box center [586, 92] width 40 height 9
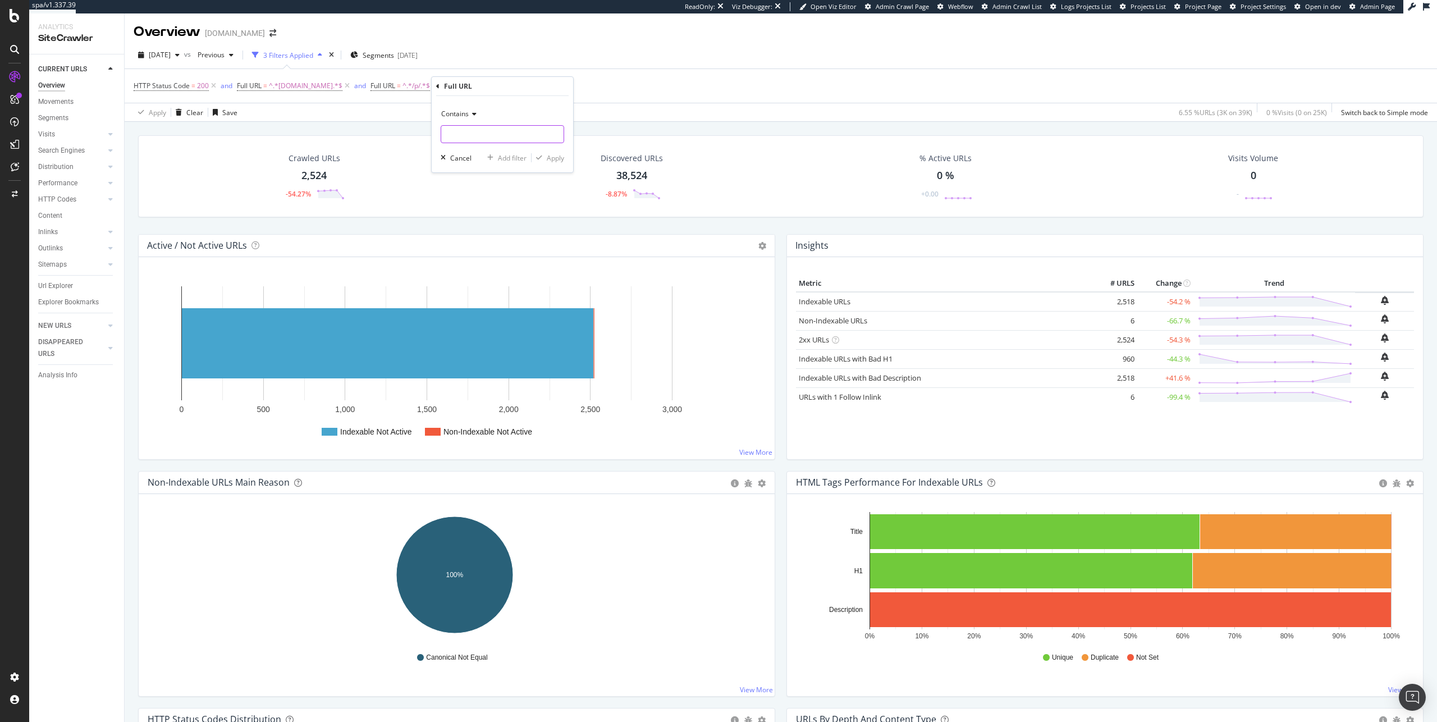
click at [496, 131] on input "text" at bounding box center [502, 134] width 122 height 18
type input "?variant"
click at [458, 109] on span "Contains" at bounding box center [455, 114] width 28 height 10
click at [508, 237] on div "Doesn't contain" at bounding box center [504, 239] width 120 height 15
click at [557, 156] on div "Apply" at bounding box center [555, 158] width 17 height 10
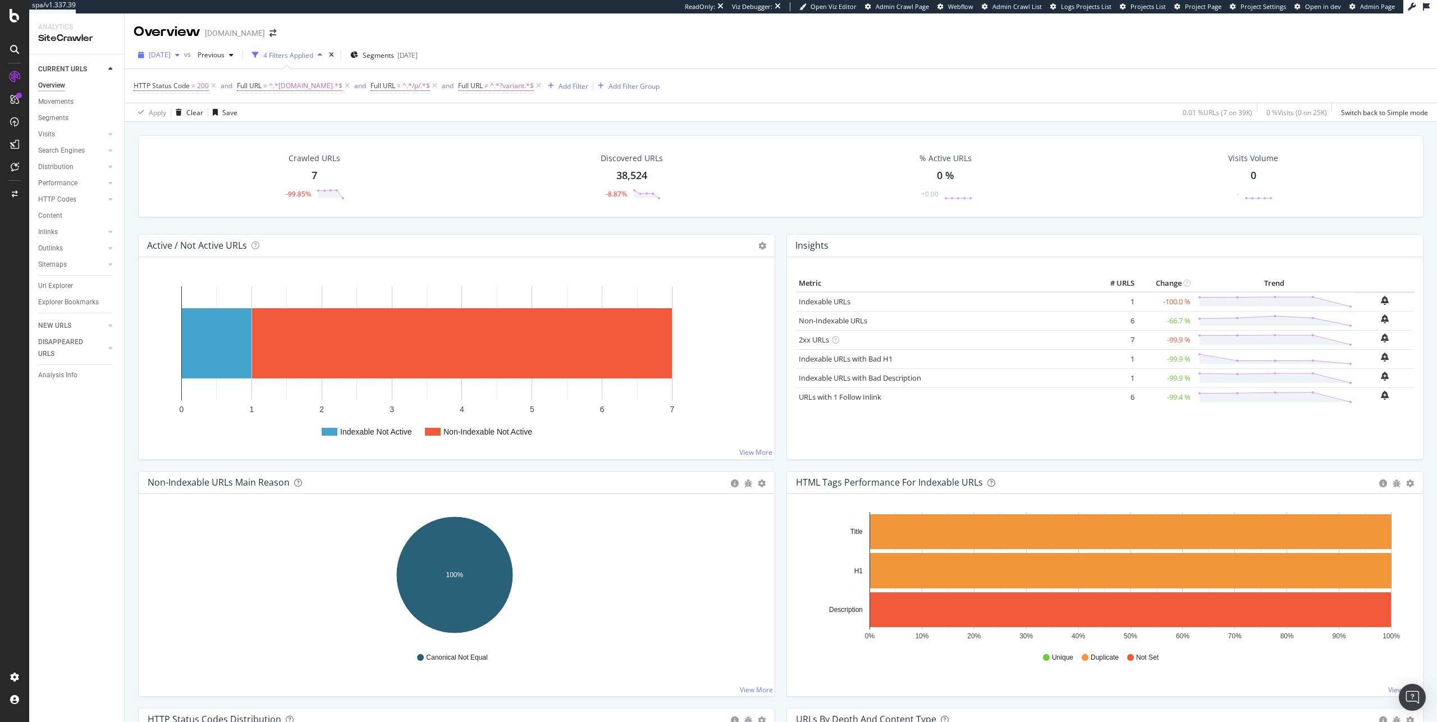
click at [184, 52] on div "button" at bounding box center [177, 55] width 13 height 7
click at [235, 140] on div "39.2K URLs" at bounding box center [232, 141] width 35 height 10
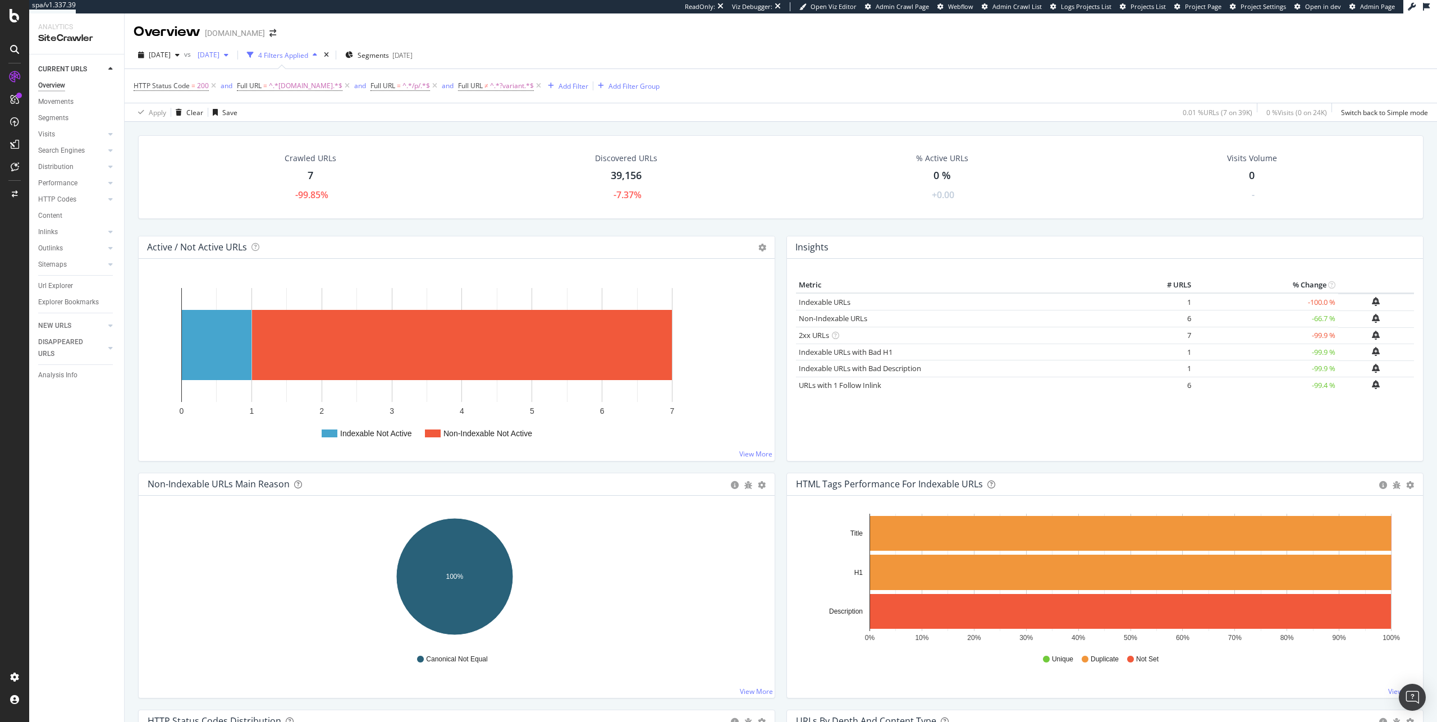
click at [233, 61] on div "[DATE]" at bounding box center [213, 55] width 40 height 17
click at [171, 53] on span "[DATE]" at bounding box center [160, 55] width 22 height 10
click at [231, 122] on div "39.5K URLs" at bounding box center [232, 118] width 35 height 10
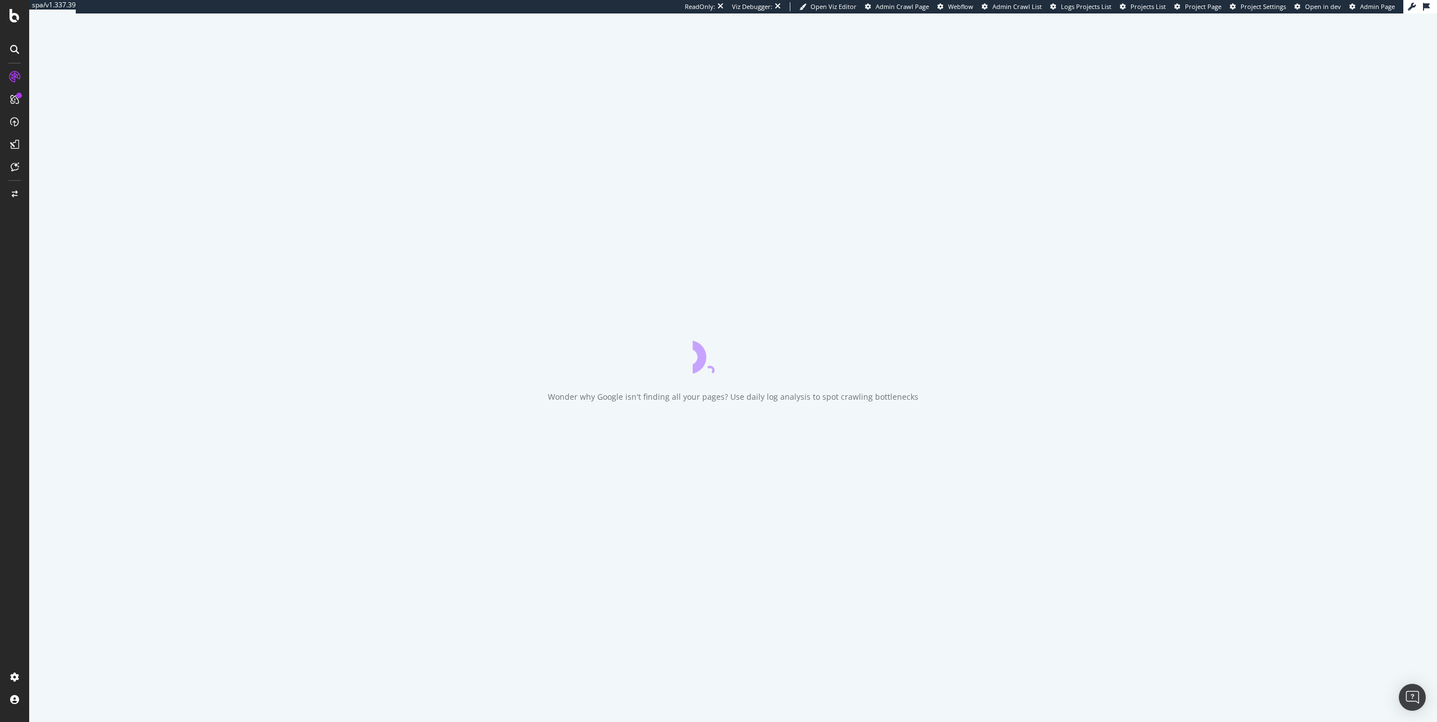
click at [244, 60] on div "Wonder why Google isn't finding all your pages? Use daily log analysis to spot …" at bounding box center [733, 367] width 1408 height 709
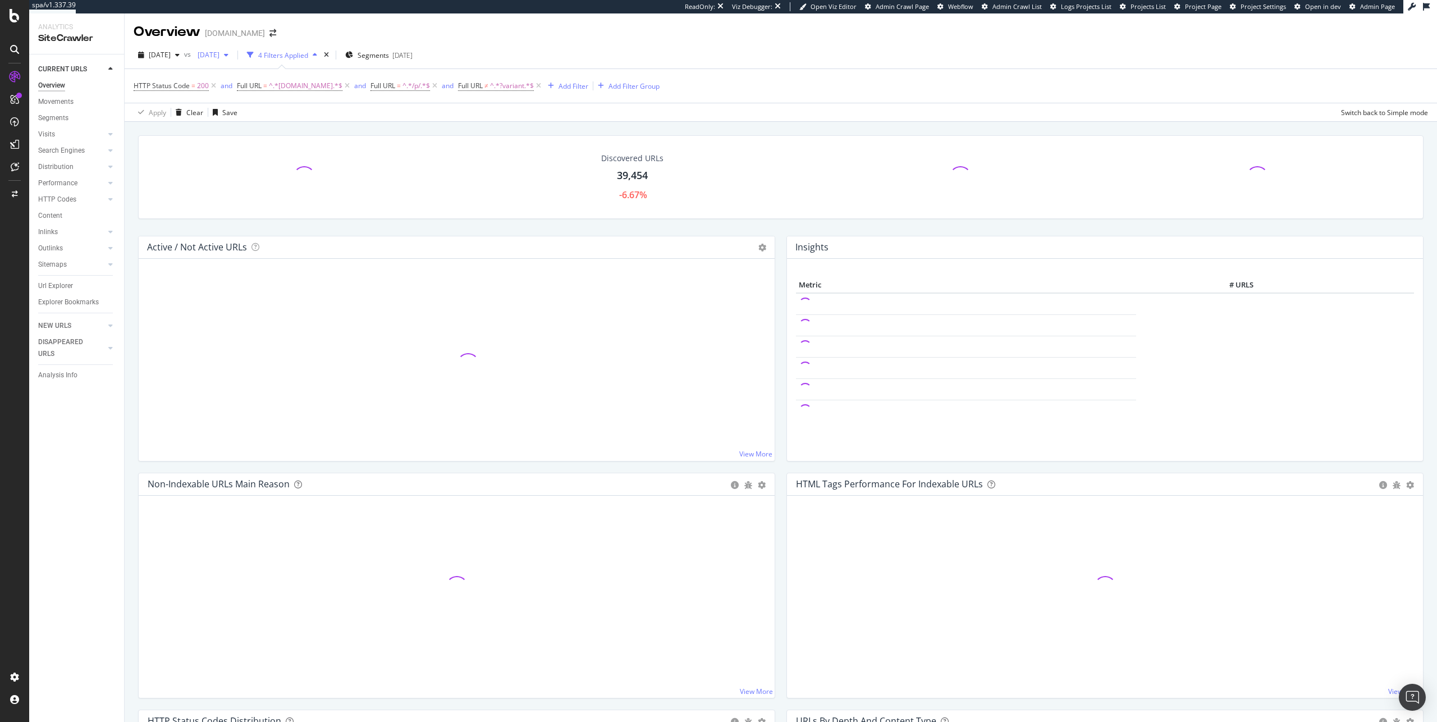
click at [220, 56] on span "[DATE]" at bounding box center [206, 55] width 26 height 10
click at [281, 86] on div "39.1K URLs" at bounding box center [297, 85] width 35 height 10
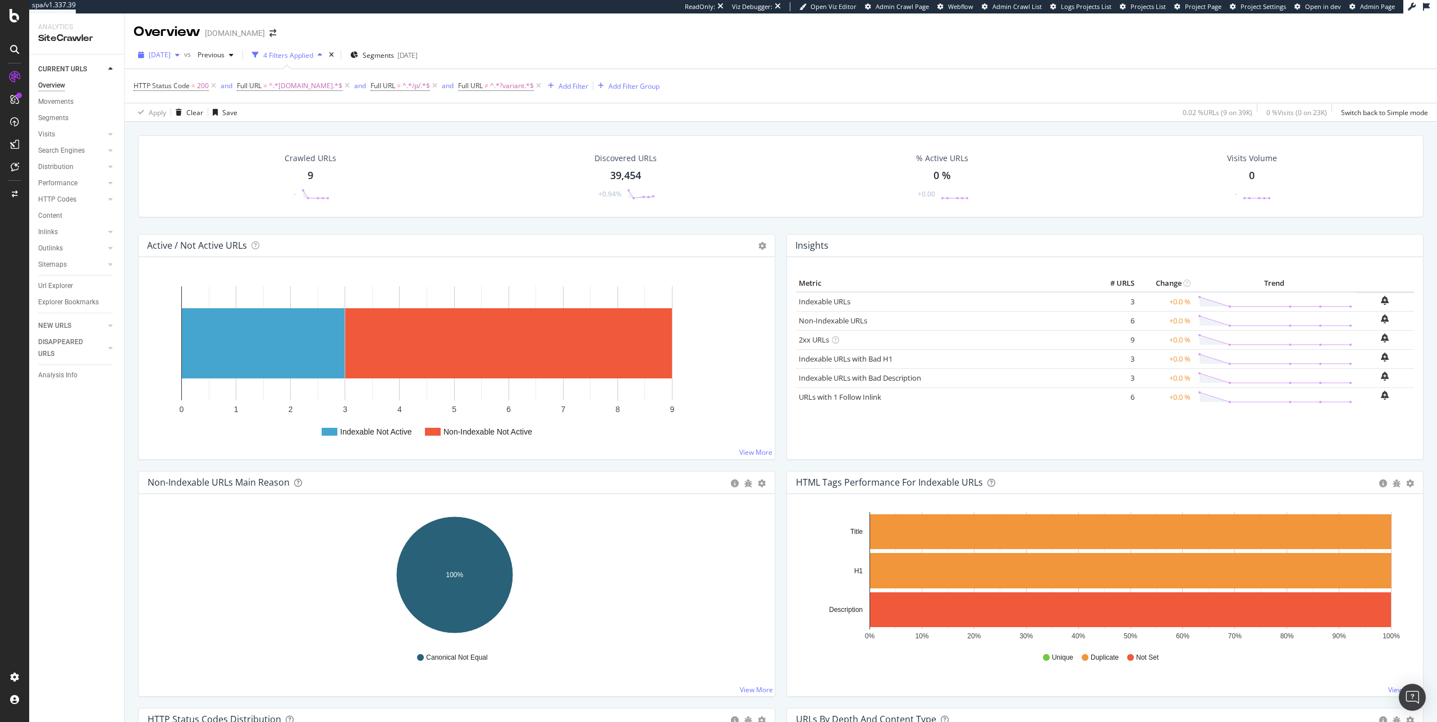
click at [171, 52] on span "2025 Sep. 7th" at bounding box center [160, 55] width 22 height 10
click at [200, 115] on div "2025 Sep. 14th" at bounding box center [179, 116] width 58 height 10
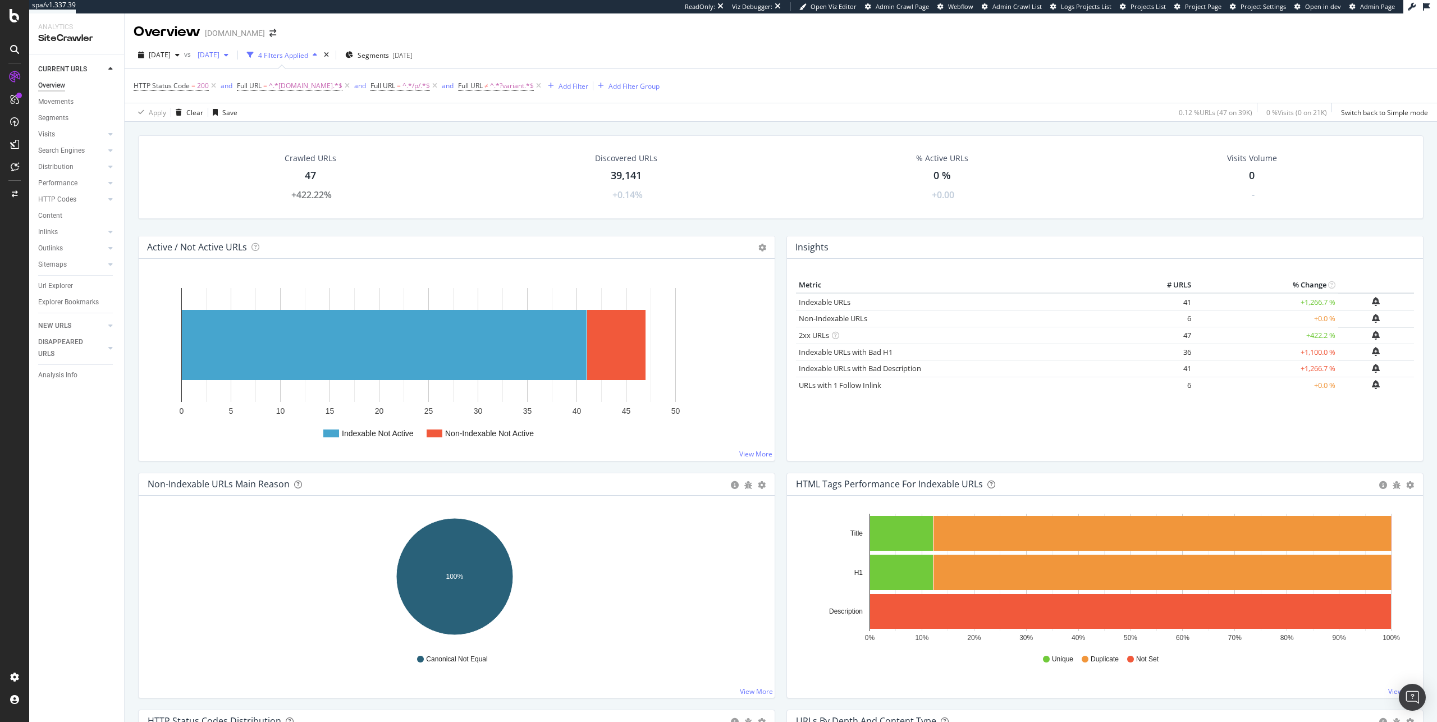
click at [220, 57] on span "2025 Aug. 31st" at bounding box center [206, 55] width 26 height 10
click at [273, 134] on div "2025 Sep. 7th 39.5K URLs" at bounding box center [269, 137] width 100 height 10
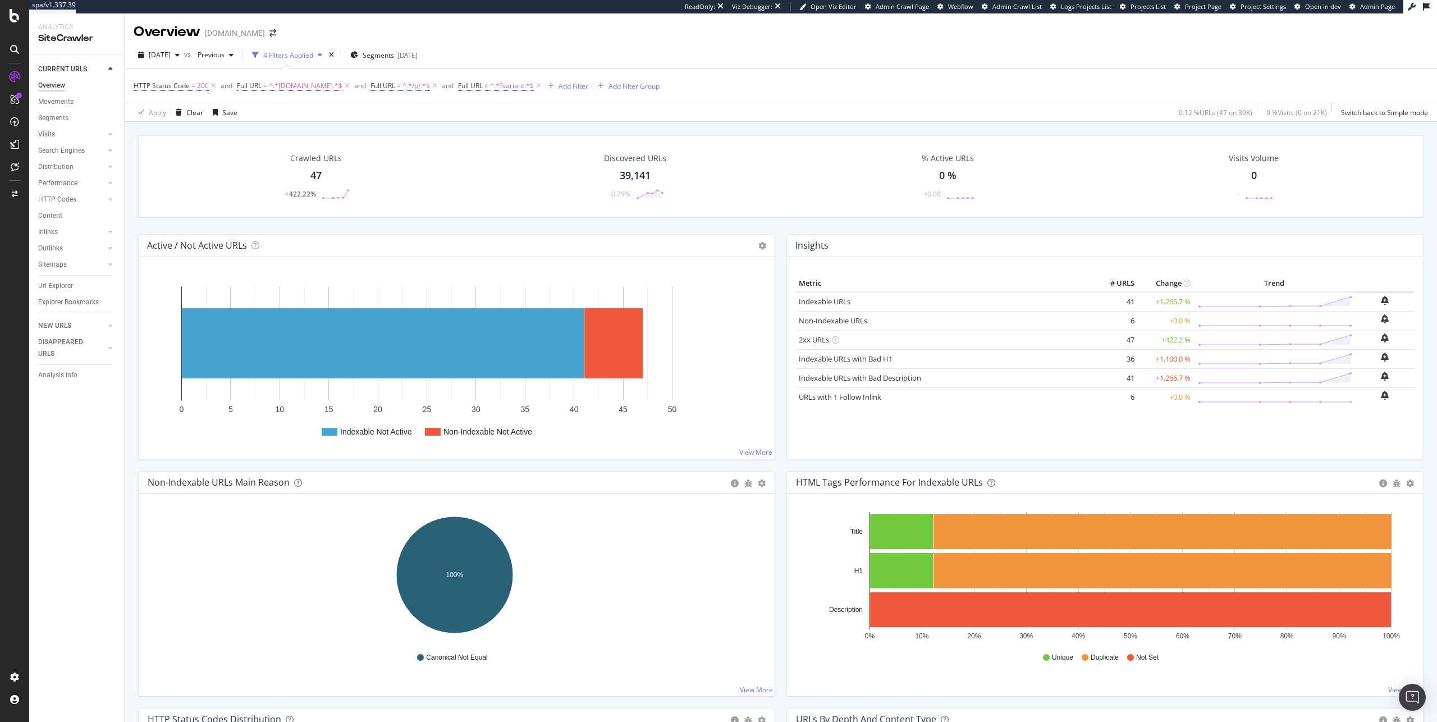
click at [311, 171] on div "47" at bounding box center [315, 175] width 11 height 15
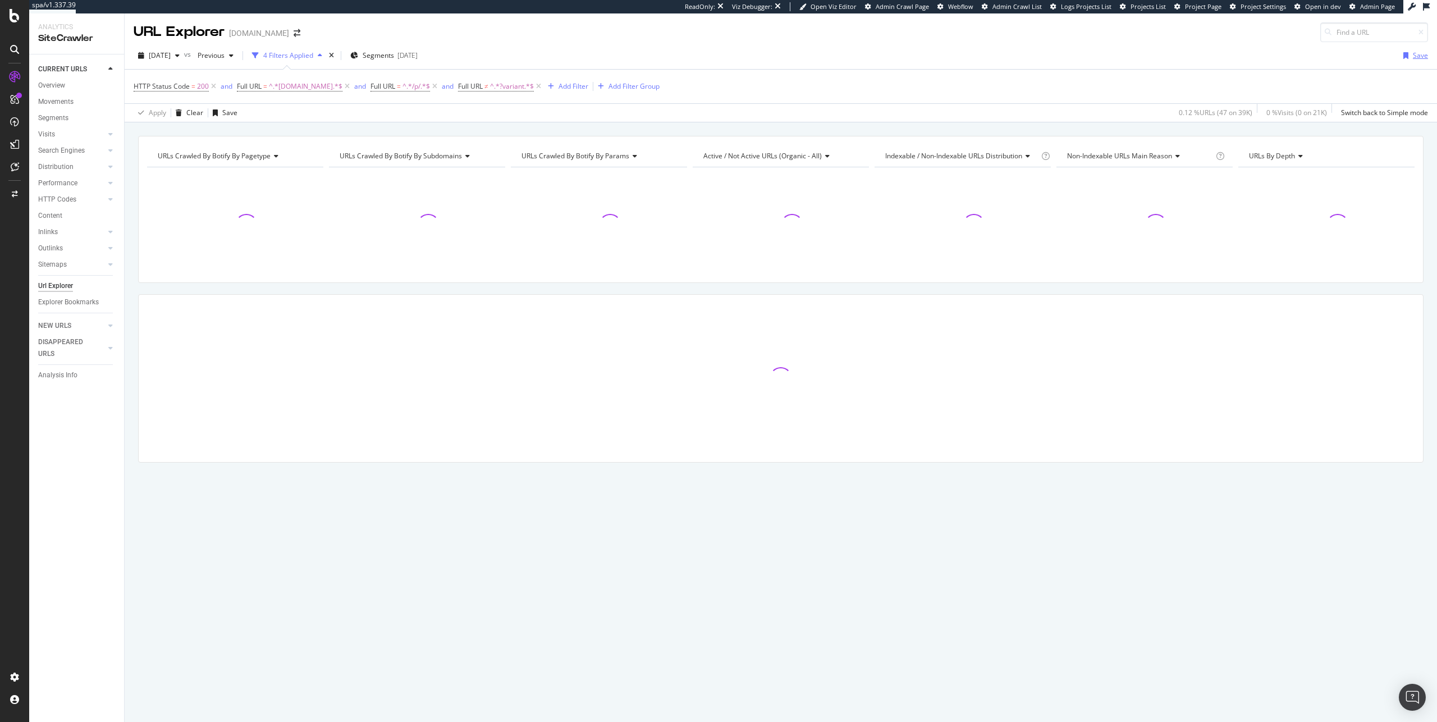
click at [1415, 57] on div "Save" at bounding box center [1420, 56] width 15 height 10
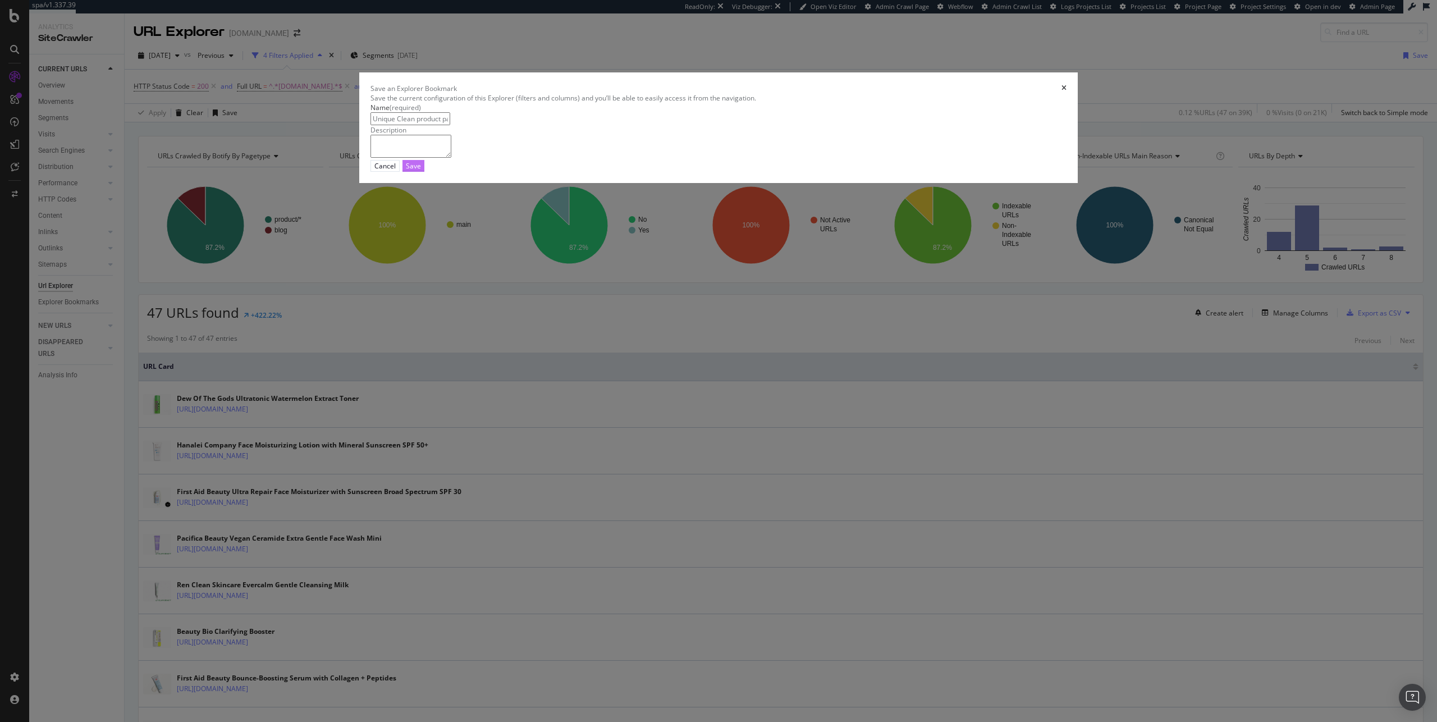
type input "Unique Clean product pages"
click at [421, 171] on div "Save" at bounding box center [413, 166] width 15 height 10
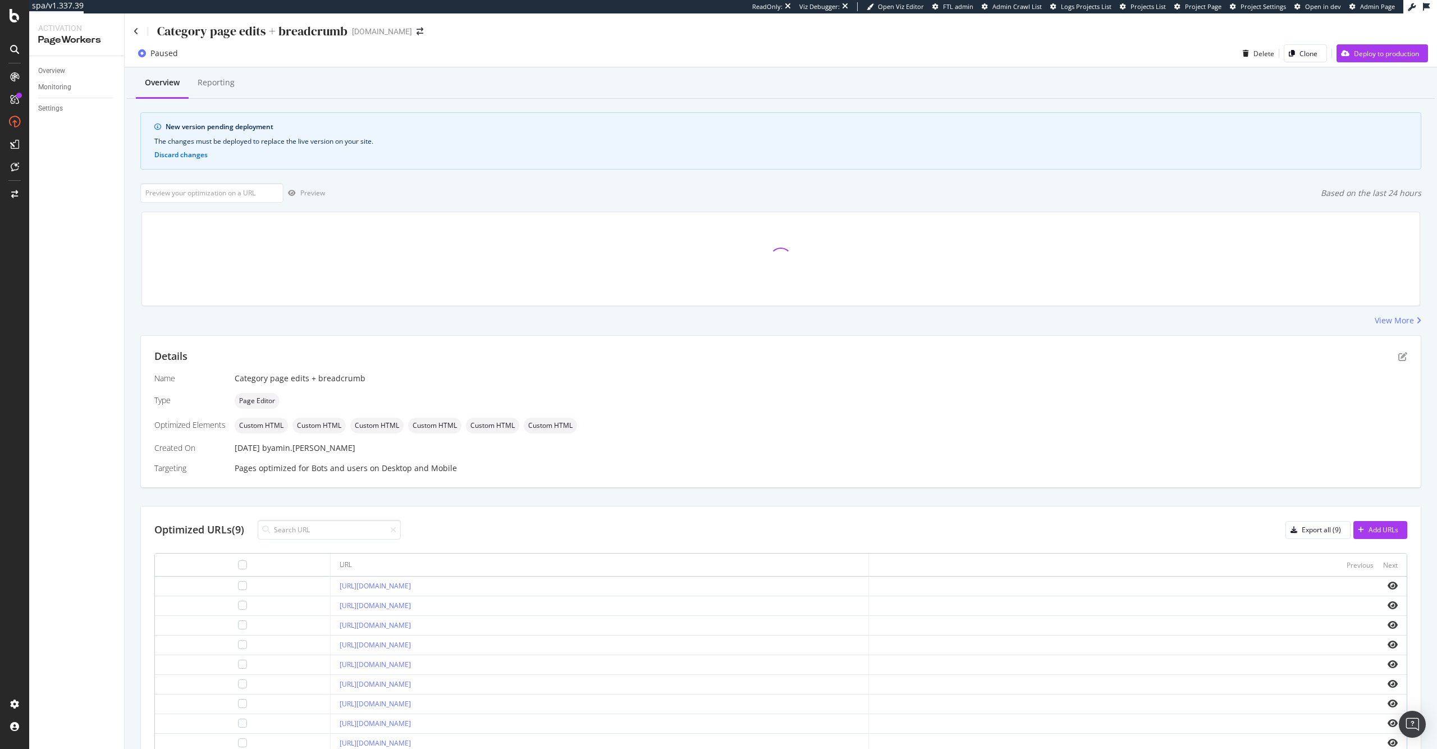
click at [140, 32] on div "Category page edits + breadcrumb" at bounding box center [241, 30] width 214 height 17
click at [136, 32] on icon at bounding box center [136, 32] width 5 height 8
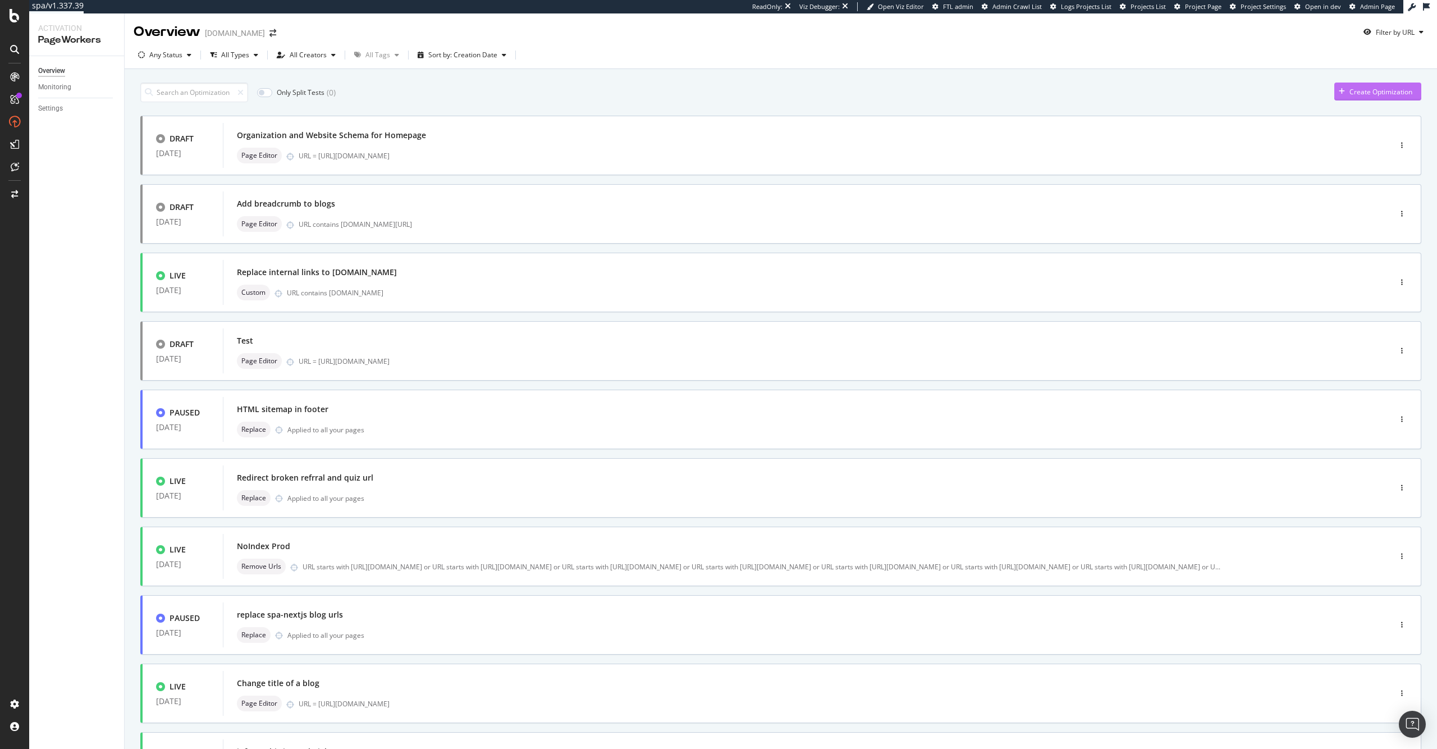
click at [1395, 85] on div "Create Optimization" at bounding box center [1374, 91] width 78 height 17
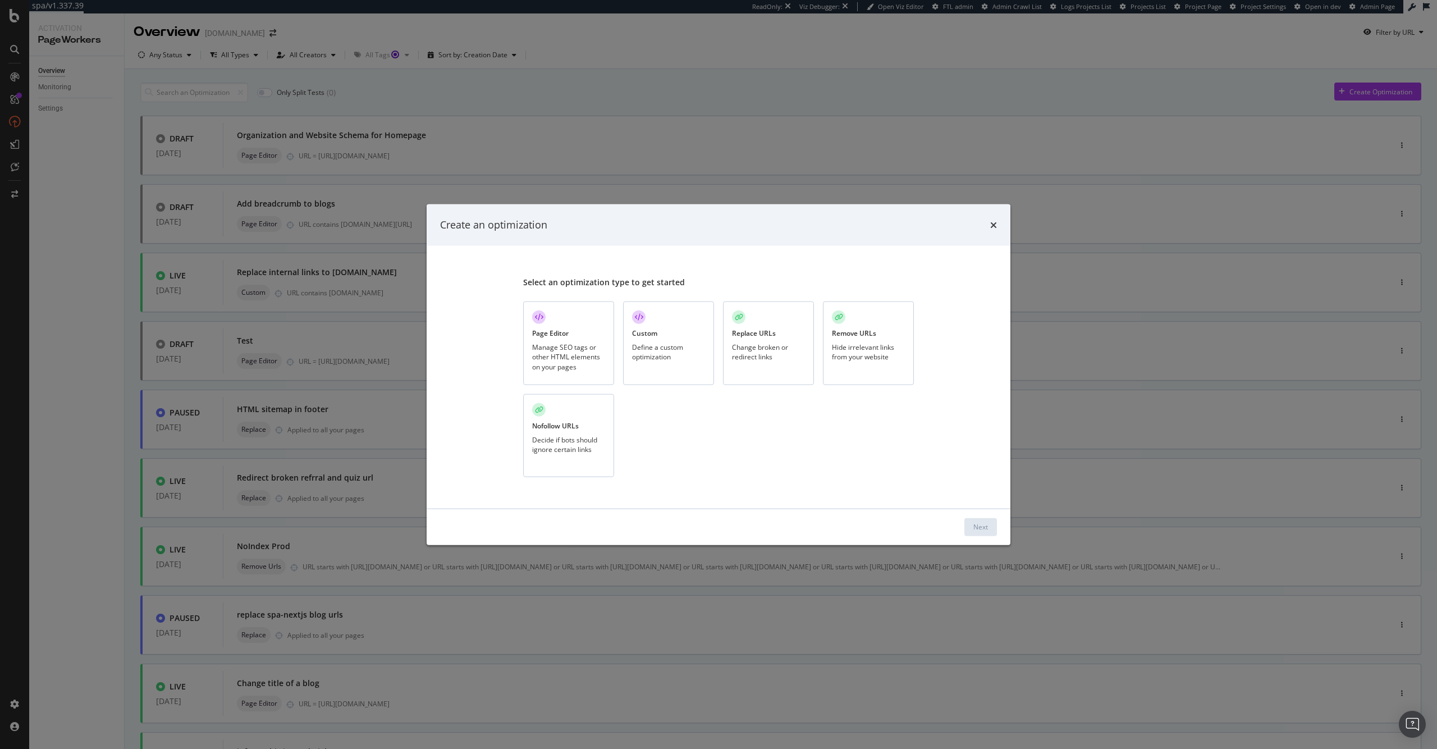
click at [657, 337] on div "Custom Define a custom optimization" at bounding box center [668, 343] width 91 height 84
click at [989, 530] on button "Next" at bounding box center [981, 527] width 33 height 18
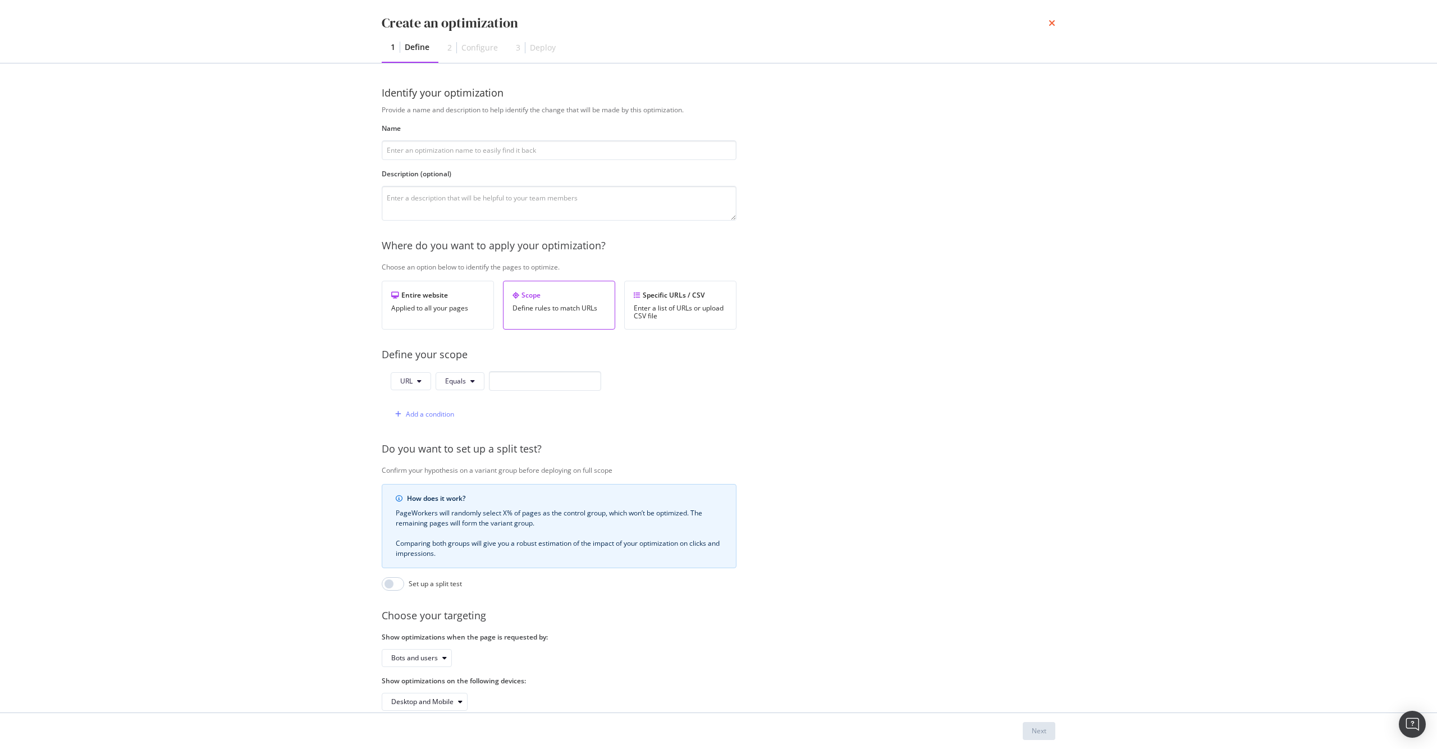
click at [1054, 19] on icon "times" at bounding box center [1052, 23] width 7 height 9
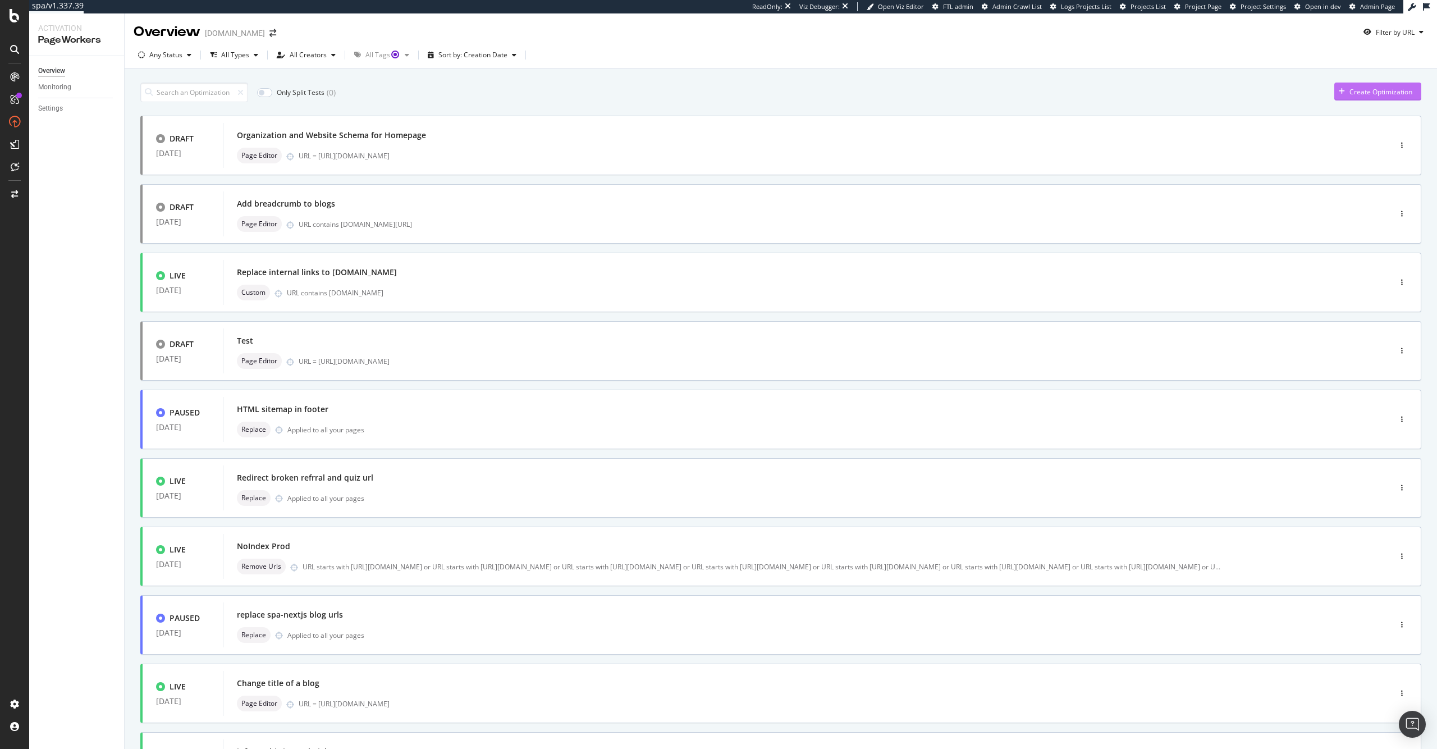
click at [1339, 89] on icon "button" at bounding box center [1342, 91] width 6 height 7
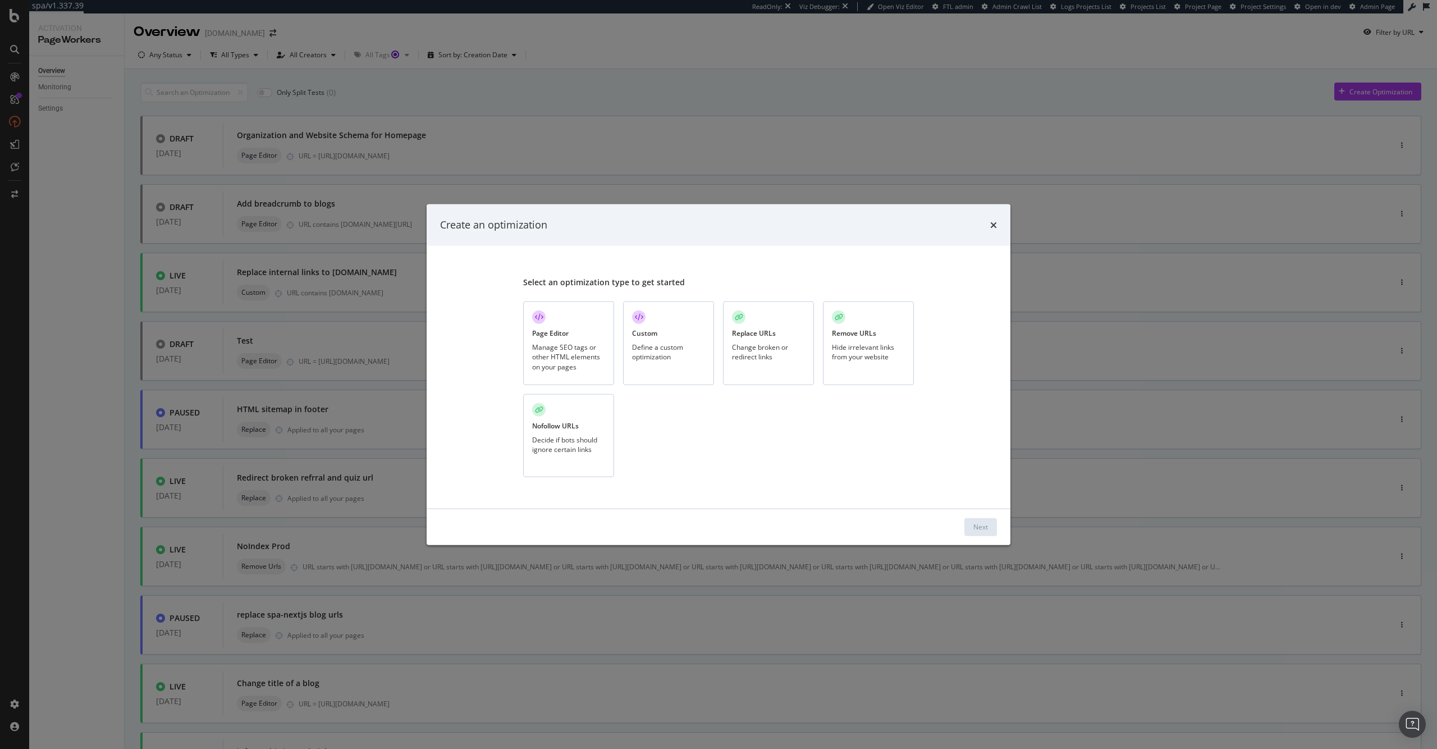
click at [586, 376] on div "Page Editor Manage SEO tags or other HTML elements on your pages" at bounding box center [568, 343] width 91 height 84
click at [981, 529] on div "Next" at bounding box center [981, 527] width 15 height 10
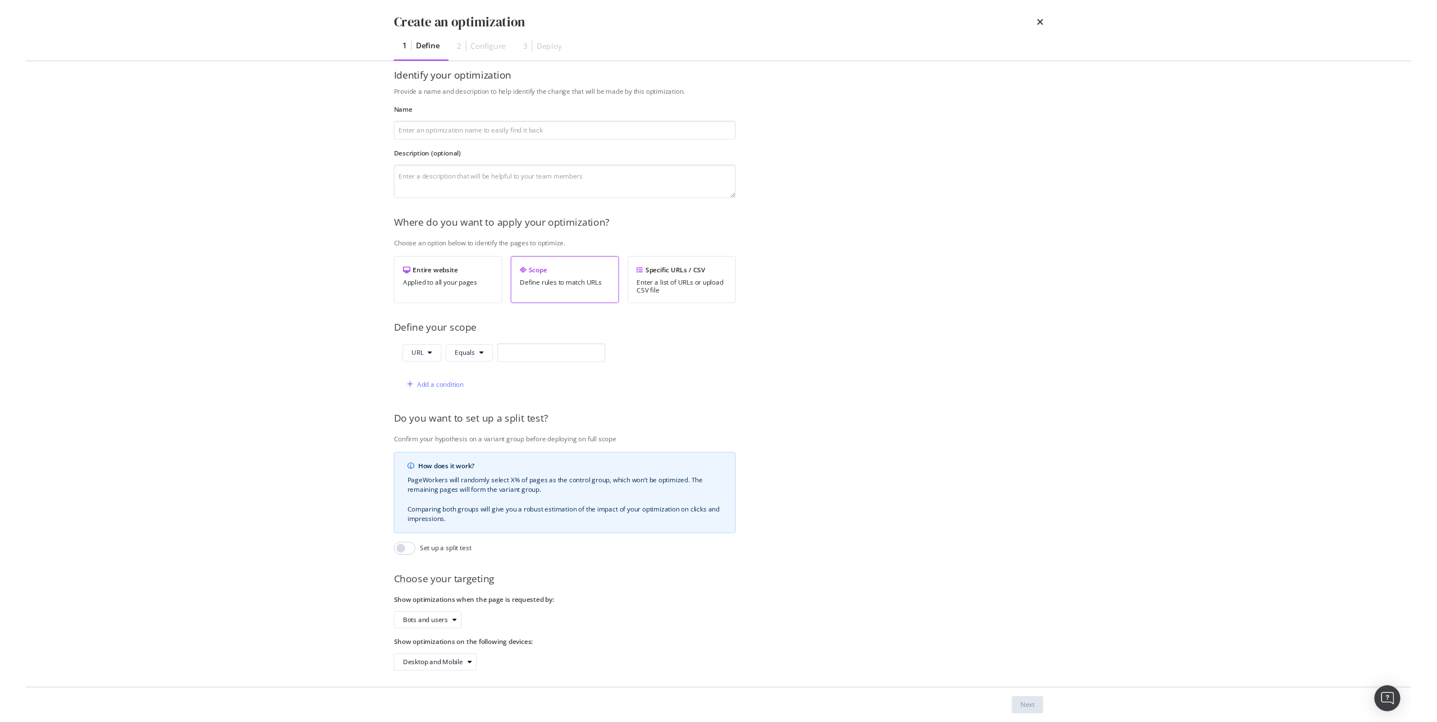
scroll to position [29, 0]
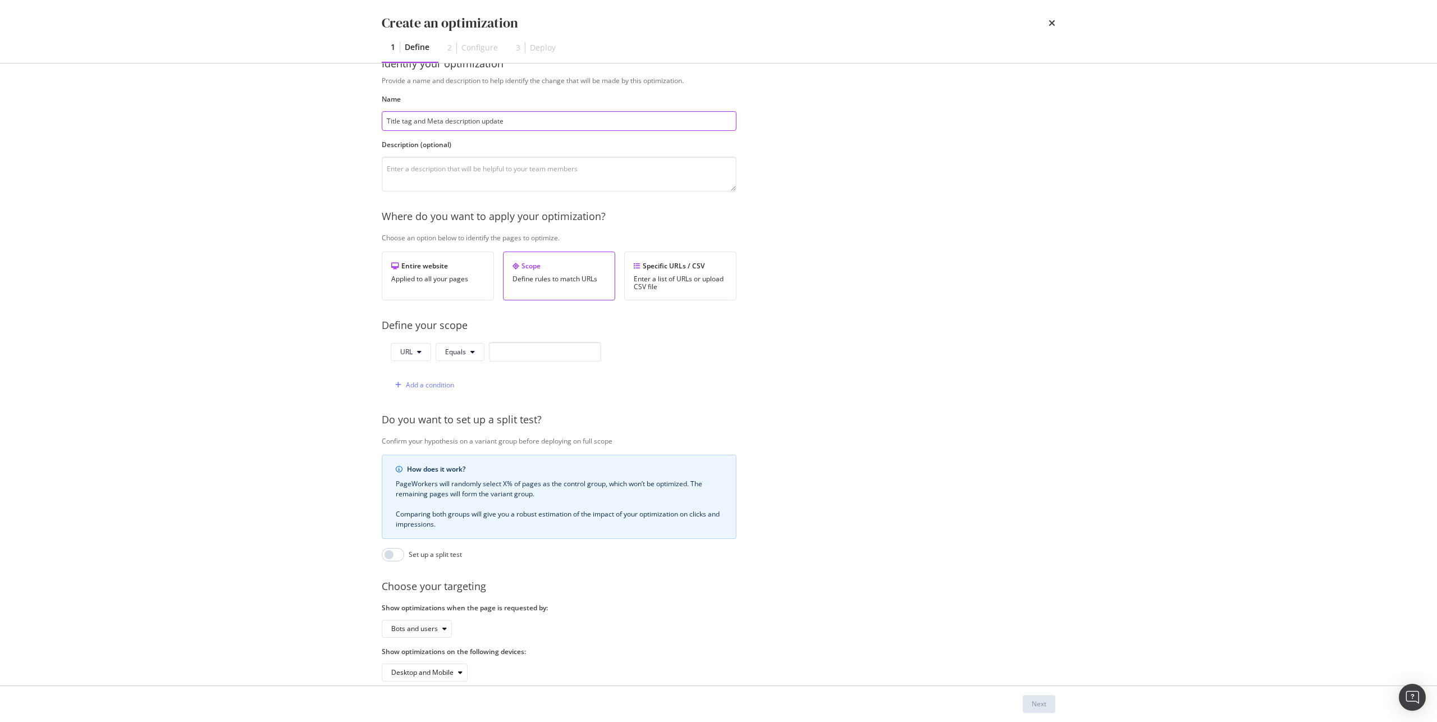
type input "Title tag and Meta description update"
click at [509, 353] on input "modal" at bounding box center [545, 352] width 112 height 20
paste input "https://www.ipsy.com/p/nopalera-flor-de-madera-perfume_pr-NOPAFRA5000002"
click at [583, 362] on div "URL Equals https://www.ipsy.com/p/nopalera-flor-de-madera-perfume_pr-NOPAFRA500…" at bounding box center [496, 354] width 211 height 24
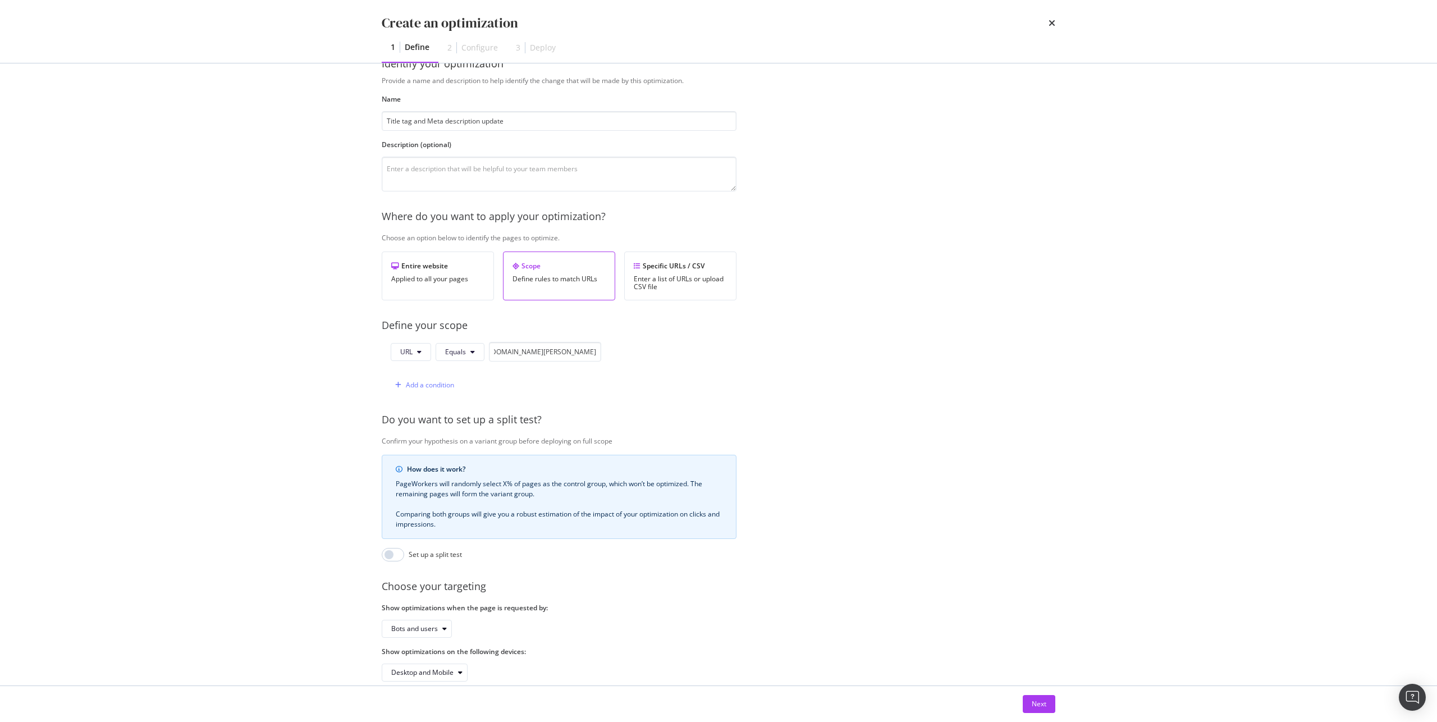
scroll to position [0, 0]
click at [469, 349] on button "Equals" at bounding box center [460, 352] width 49 height 18
click at [494, 438] on span "Contains" at bounding box center [478, 437] width 66 height 10
click at [527, 343] on input "https://www.ipsy.com/p/nopalera-flor-de-madera-perfume_pr-NOPAFRA5000002" at bounding box center [552, 352] width 112 height 20
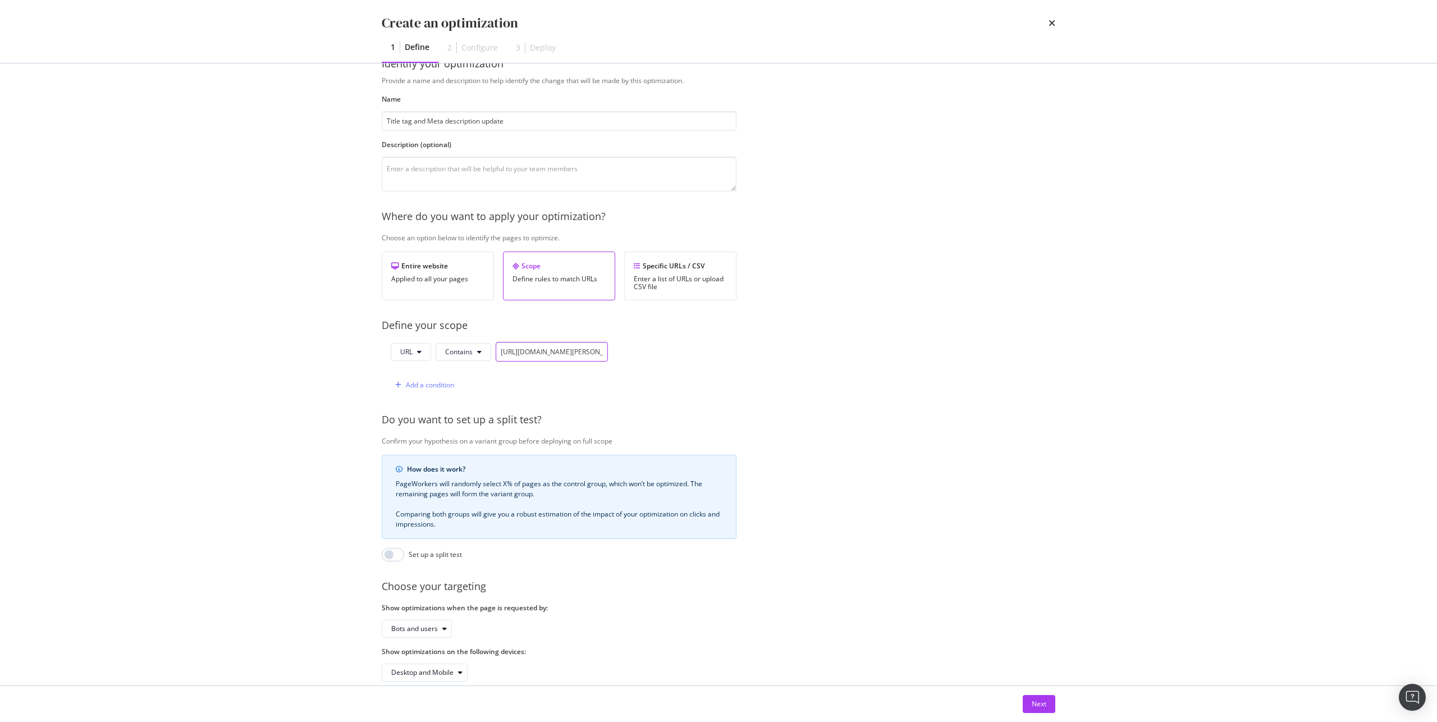
click at [527, 343] on input "https://www.ipsy.com/p/nopalera-flor-de-madera-perfume_pr-NOPAFRA5000002" at bounding box center [552, 352] width 112 height 20
type input "/p/"
click at [1043, 701] on div "Next" at bounding box center [1039, 704] width 15 height 10
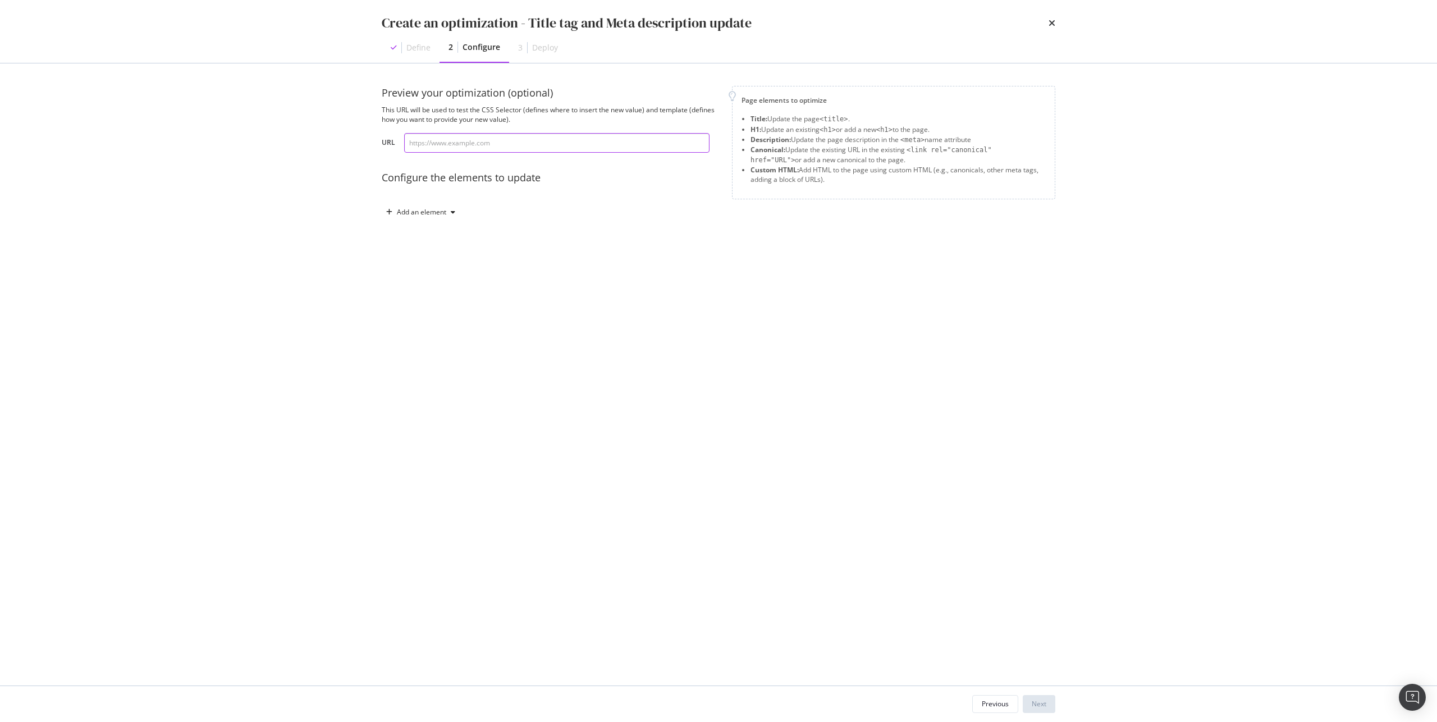
click at [485, 150] on input "modal" at bounding box center [556, 143] width 305 height 20
paste input "https://www.ipsy.com/p/nopalera-flor-de-madera-perfume_pr-NOPAFRA5000002"
type input "https://www.ipsy.com/p/nopalera-flor-de-madera-perfume_pr-NOPAFRA5000002"
click at [437, 214] on div "Add an element" at bounding box center [421, 212] width 49 height 7
click at [436, 239] on div "Title" at bounding box center [427, 233] width 76 height 14
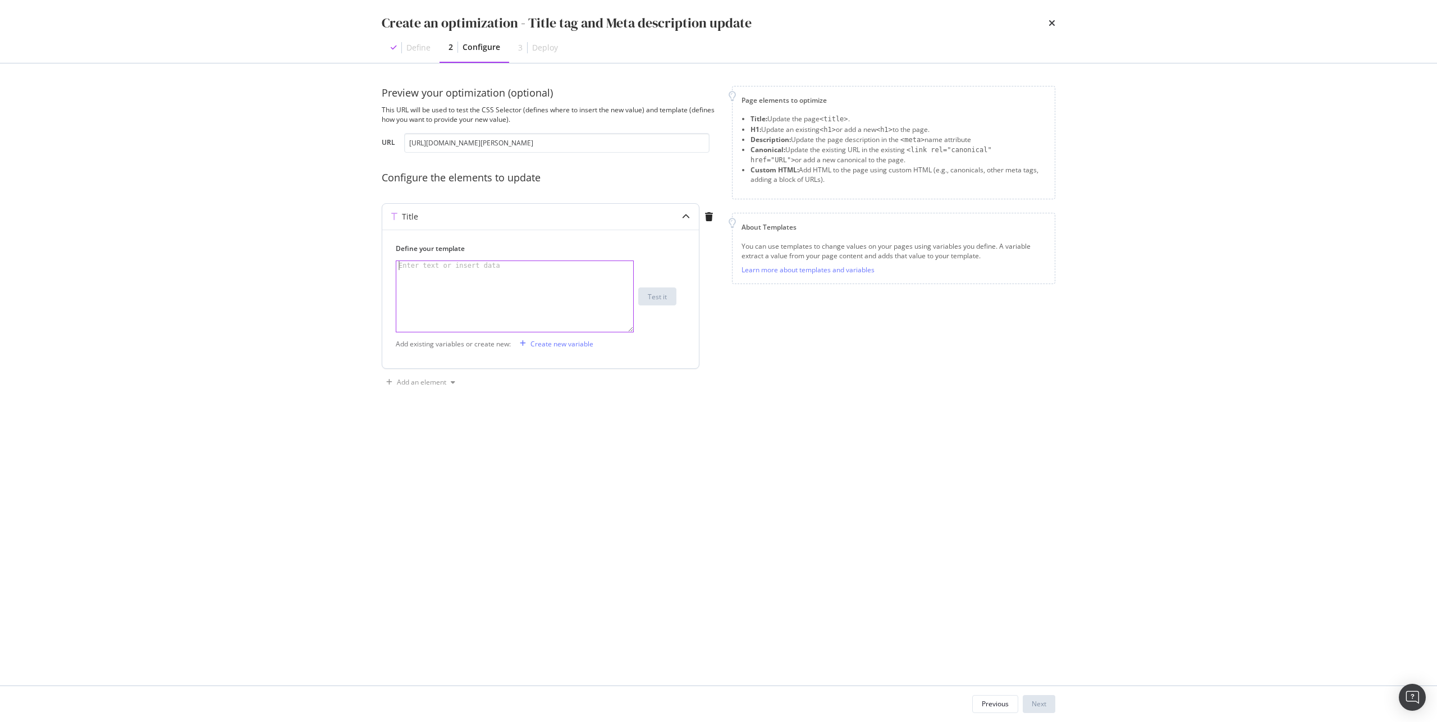
click at [601, 268] on div "modal" at bounding box center [514, 305] width 237 height 89
click at [1053, 20] on icon "times" at bounding box center [1052, 23] width 7 height 9
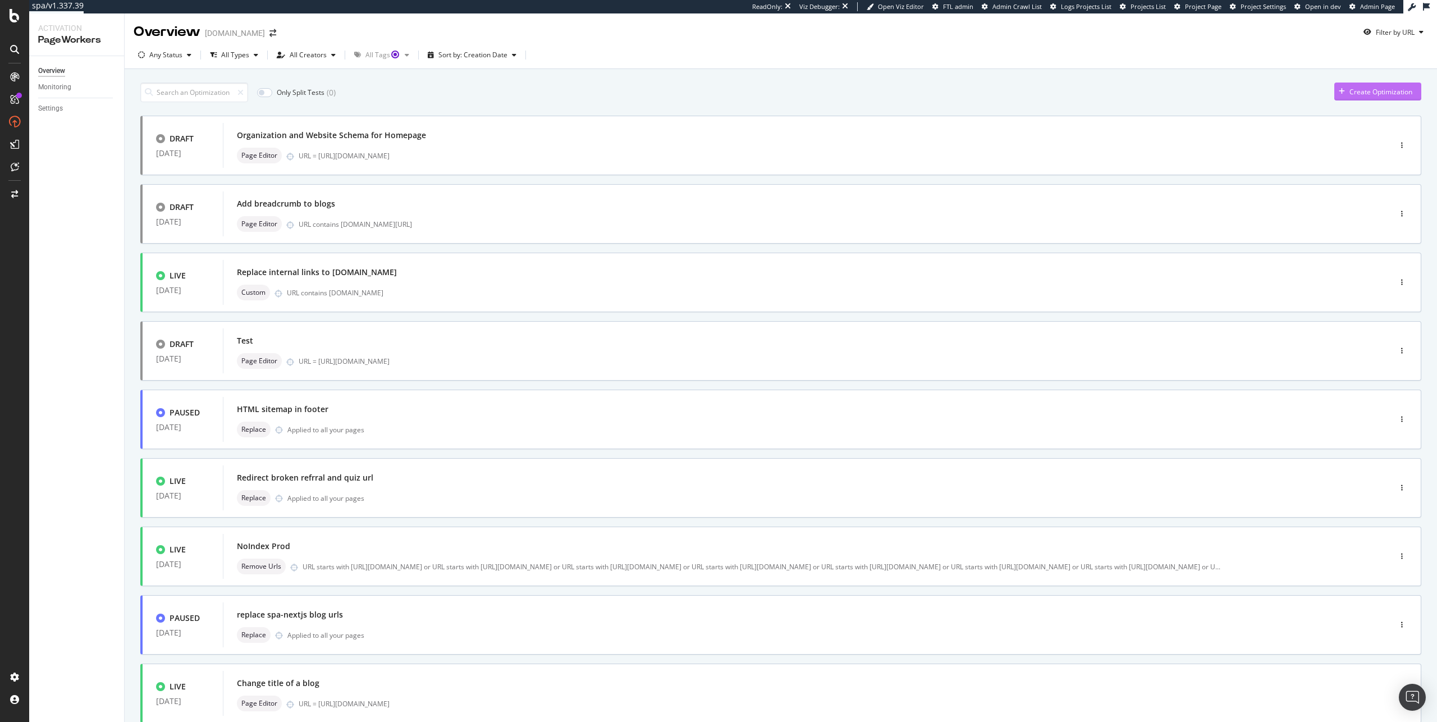
click at [1388, 92] on div "Create Optimization" at bounding box center [1381, 92] width 63 height 10
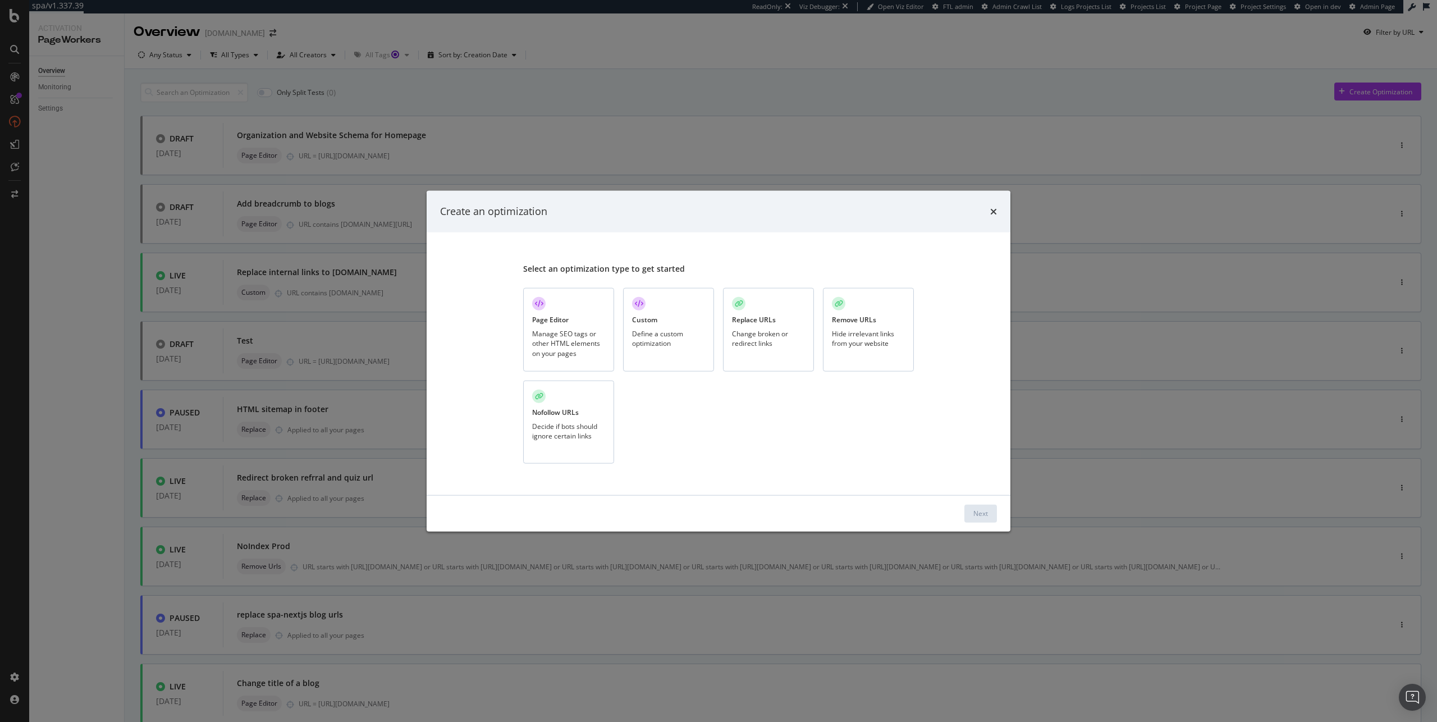
click at [605, 316] on div "Page Editor Manage SEO tags or other HTML elements on your pages" at bounding box center [568, 330] width 91 height 84
click at [695, 333] on div "Define a custom optimization" at bounding box center [668, 338] width 73 height 19
click at [976, 514] on div "Next" at bounding box center [981, 514] width 15 height 10
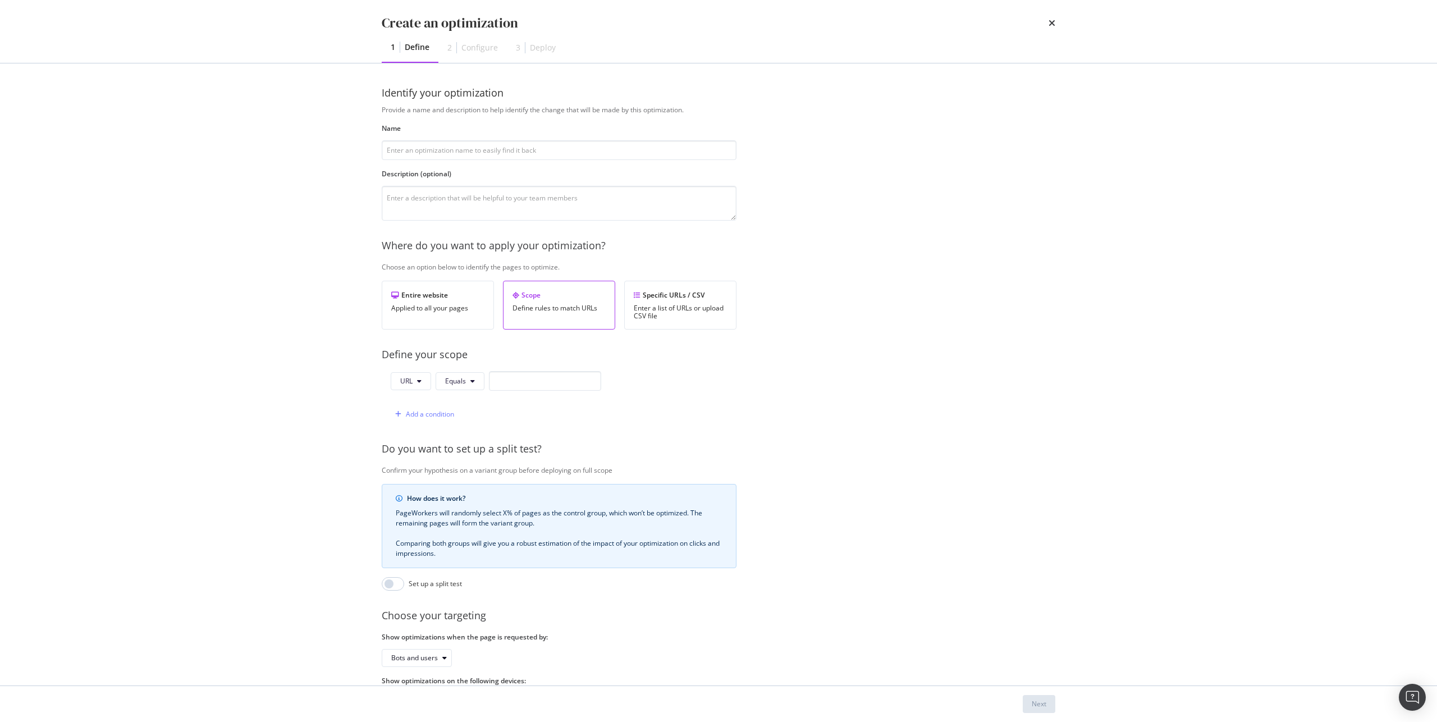
type input "U"
type input "{"
type input "Product title and Meta description"
click at [502, 195] on textarea "modal" at bounding box center [559, 203] width 355 height 35
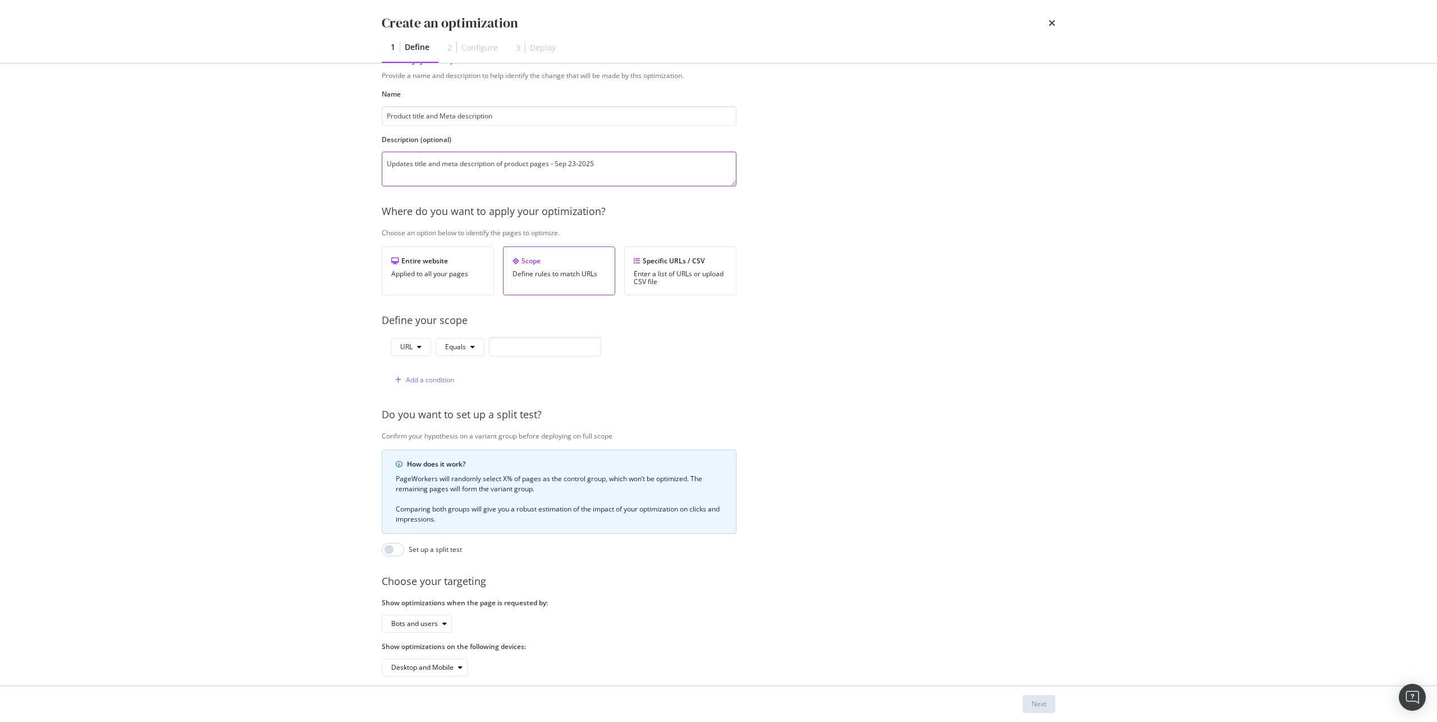
scroll to position [56, 0]
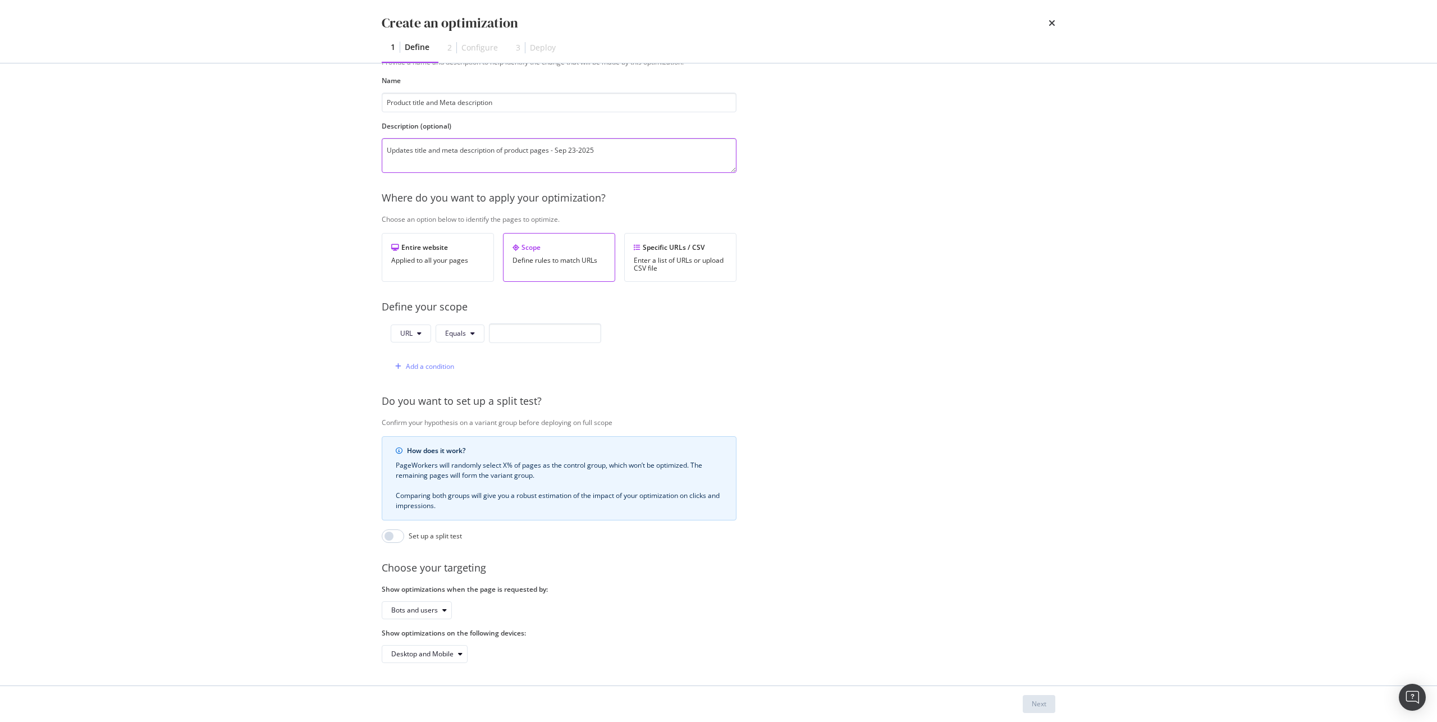
type textarea "Updates title and meta description of product pages - Sep 23-2025"
click at [564, 243] on div "Scope" at bounding box center [559, 248] width 93 height 10
click at [479, 326] on button "Equals" at bounding box center [460, 334] width 49 height 18
click at [492, 407] on span "Contains" at bounding box center [478, 410] width 66 height 10
click at [532, 314] on div "Provide a name and description to help identify the change that will be made by…" at bounding box center [719, 360] width 674 height 606
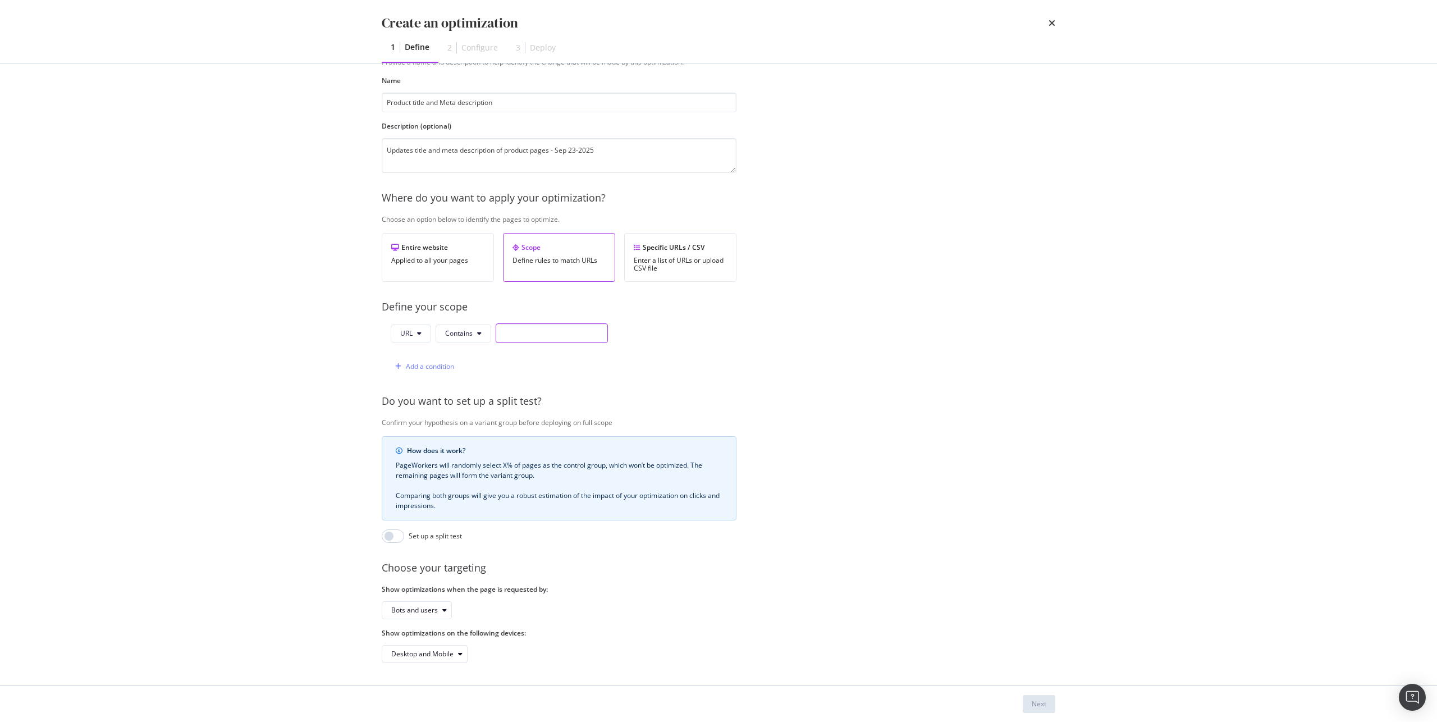
click at [533, 323] on input "modal" at bounding box center [552, 333] width 112 height 20
type input "/p/"
click at [1059, 700] on div "Next" at bounding box center [718, 704] width 719 height 36
click at [1057, 699] on div "Next" at bounding box center [718, 704] width 719 height 36
click at [1047, 703] on button "Next" at bounding box center [1039, 704] width 33 height 18
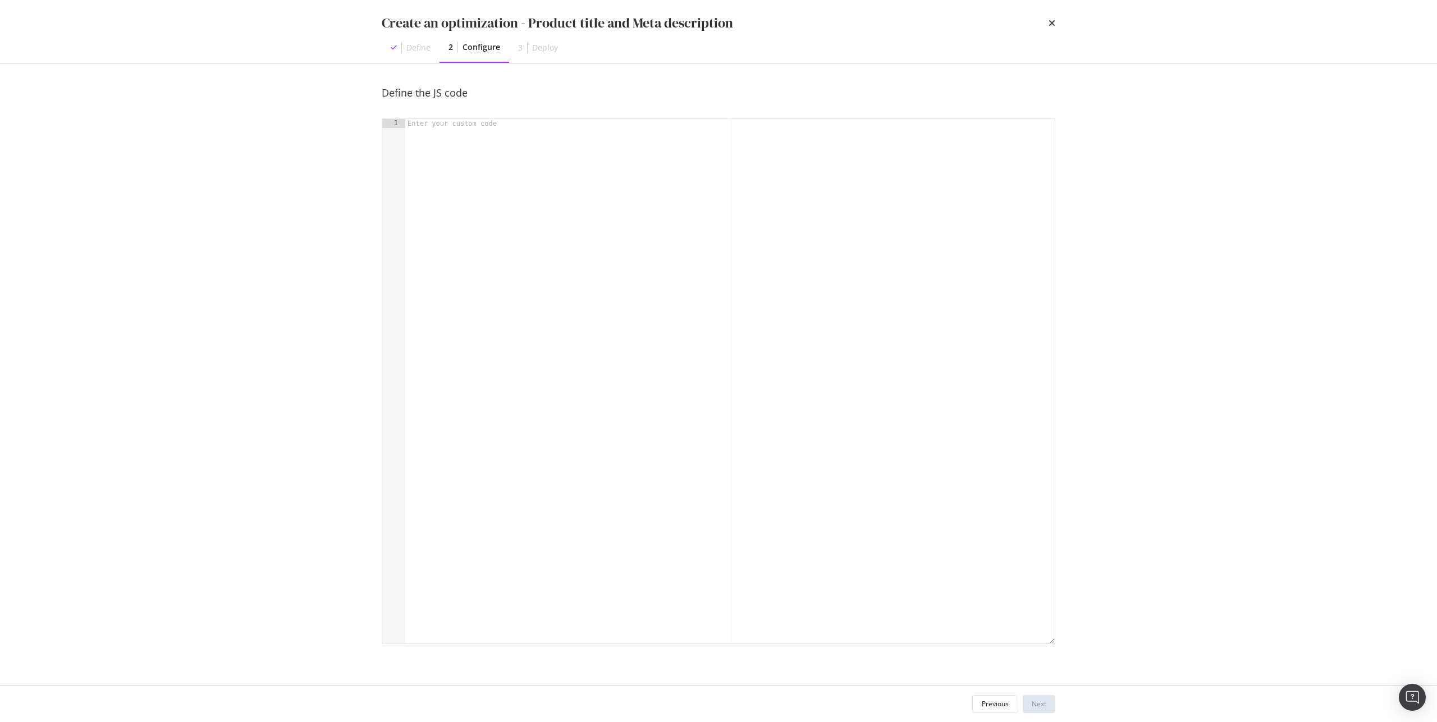
scroll to position [0, 0]
click at [528, 168] on div "modal" at bounding box center [730, 390] width 650 height 542
paste textarea "})();"
type textarea "})();"
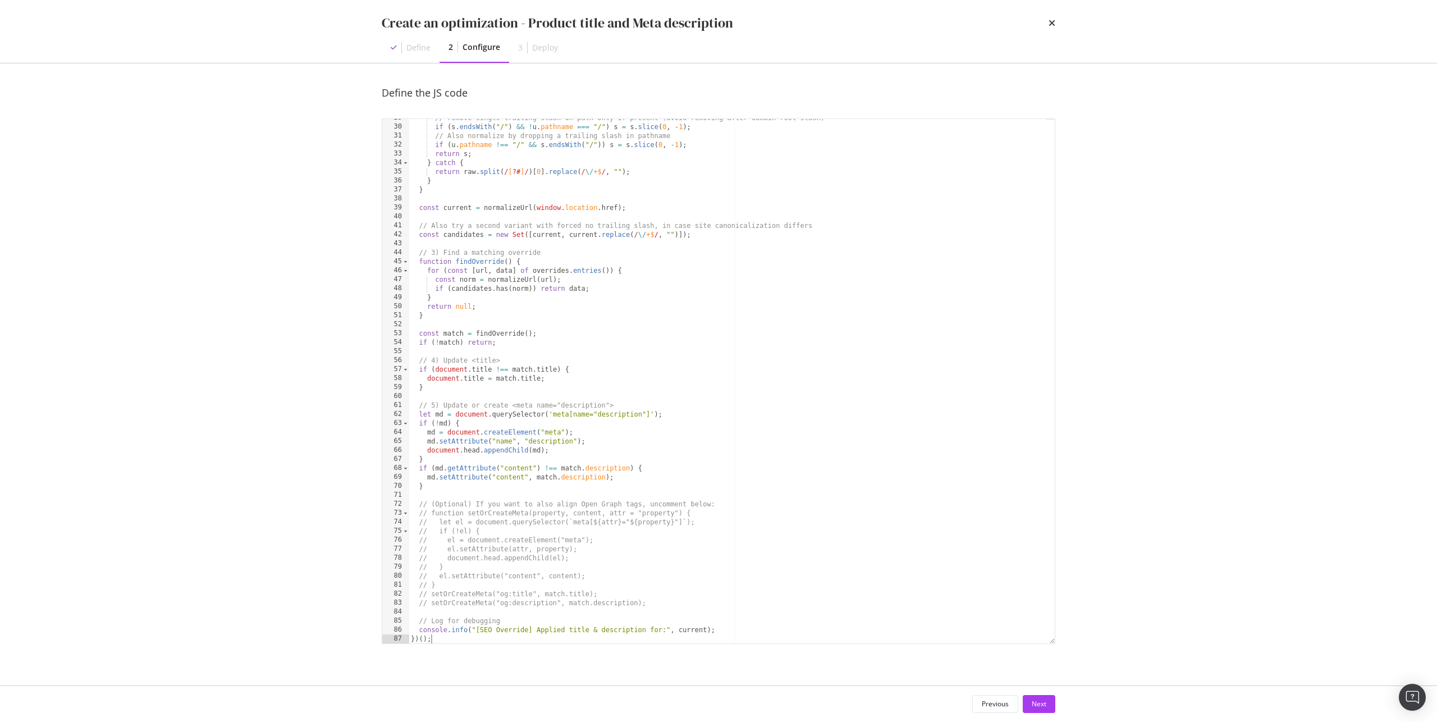
scroll to position [293, 0]
click at [1040, 708] on div "Next" at bounding box center [1039, 704] width 15 height 10
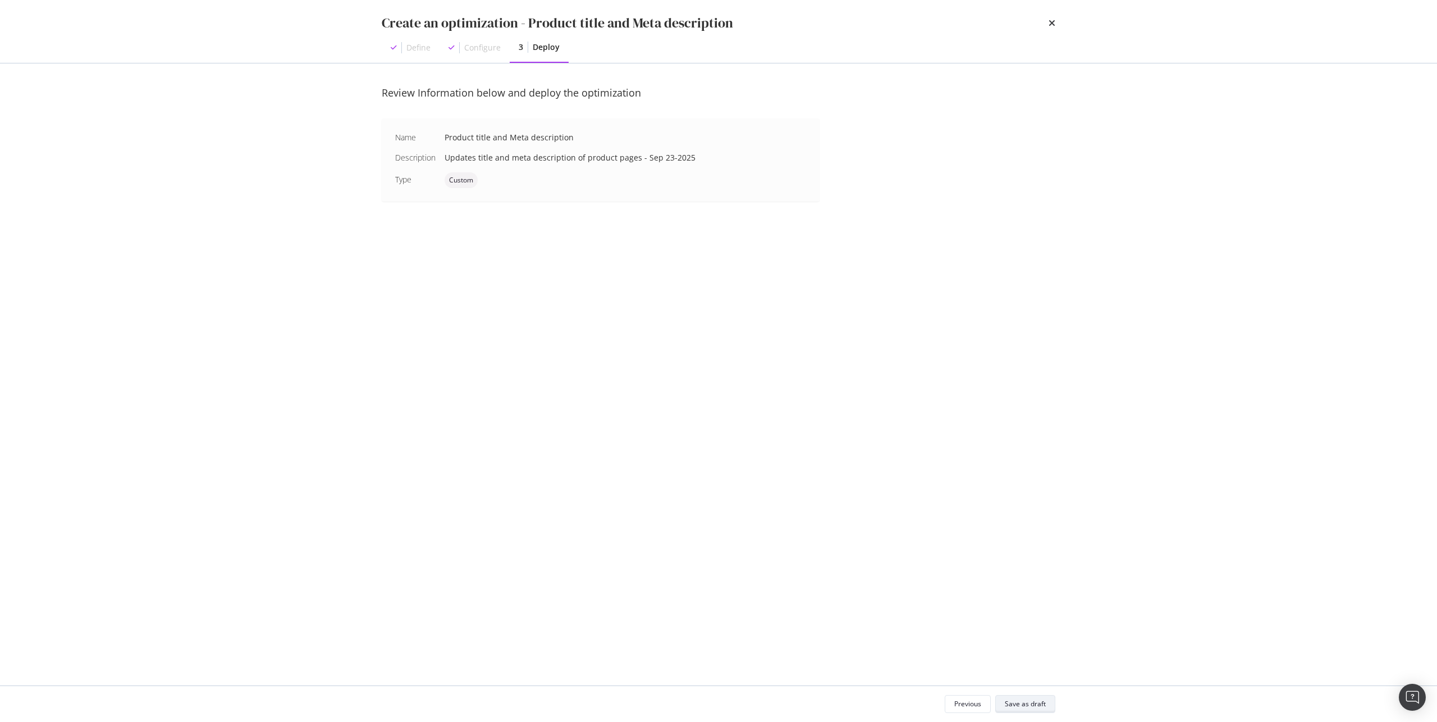
click at [1044, 701] on div "Save as draft" at bounding box center [1025, 704] width 41 height 10
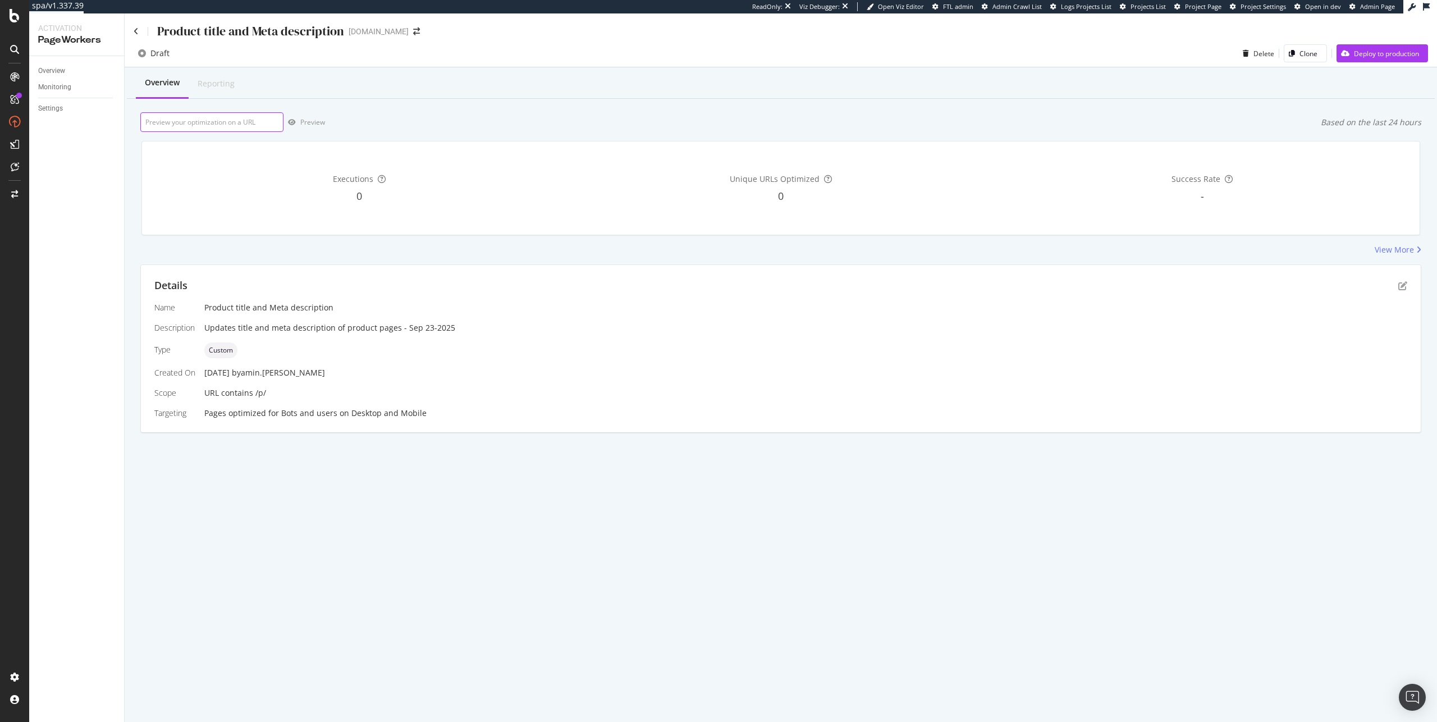
click at [260, 122] on input "url" at bounding box center [211, 122] width 143 height 20
paste input "https://www.ipsy.com/p/nopalera-flor-de-madera-perfume_pr-NOPAFRA5000002"
type input "https://www.ipsy.com/p/nopalera-flor-de-madera-perfume_pr-NOPAFRA5000002"
click at [303, 122] on div "Preview" at bounding box center [312, 122] width 25 height 10
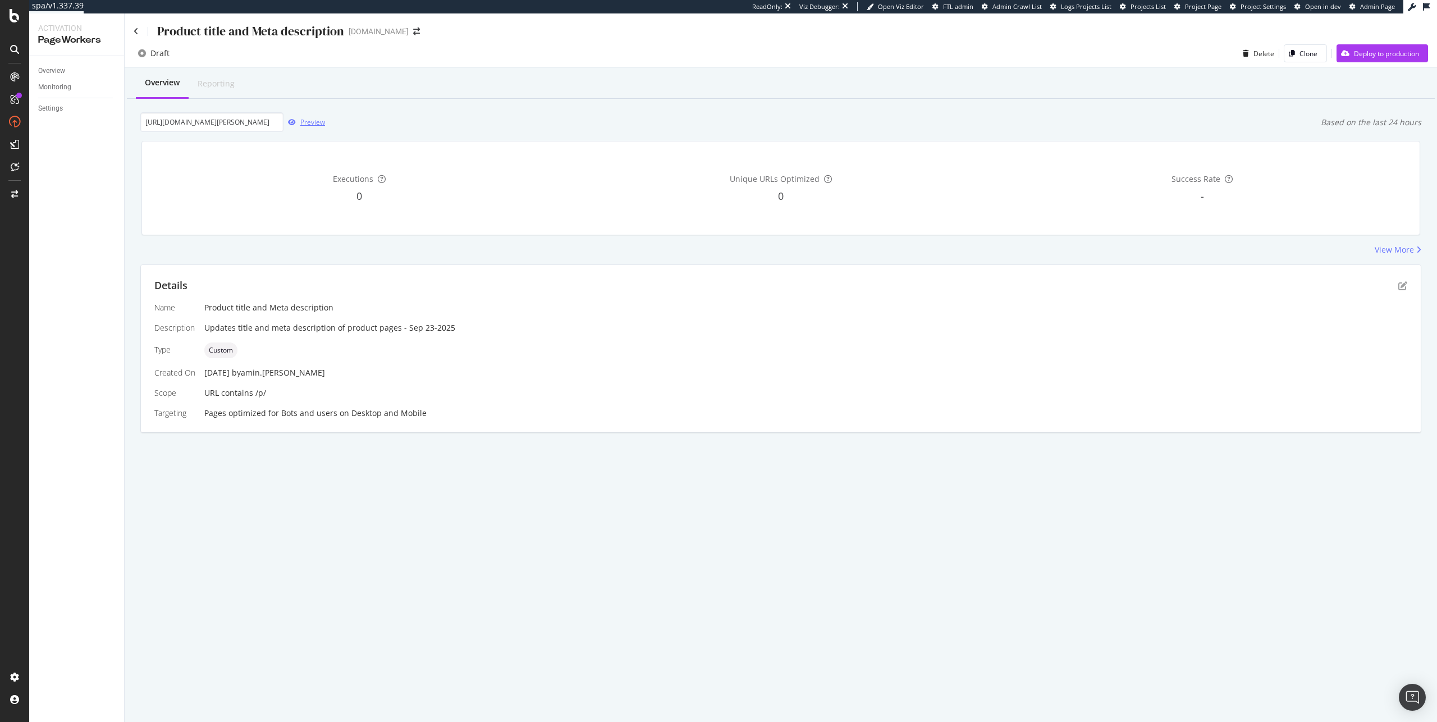
scroll to position [0, 0]
click at [1399, 294] on div "Details Name Product title and Meta description Description Updates title and m…" at bounding box center [781, 348] width 1280 height 167
click at [1399, 291] on div "Details" at bounding box center [780, 285] width 1253 height 15
click at [1400, 286] on icon "pen-to-square" at bounding box center [1403, 285] width 9 height 9
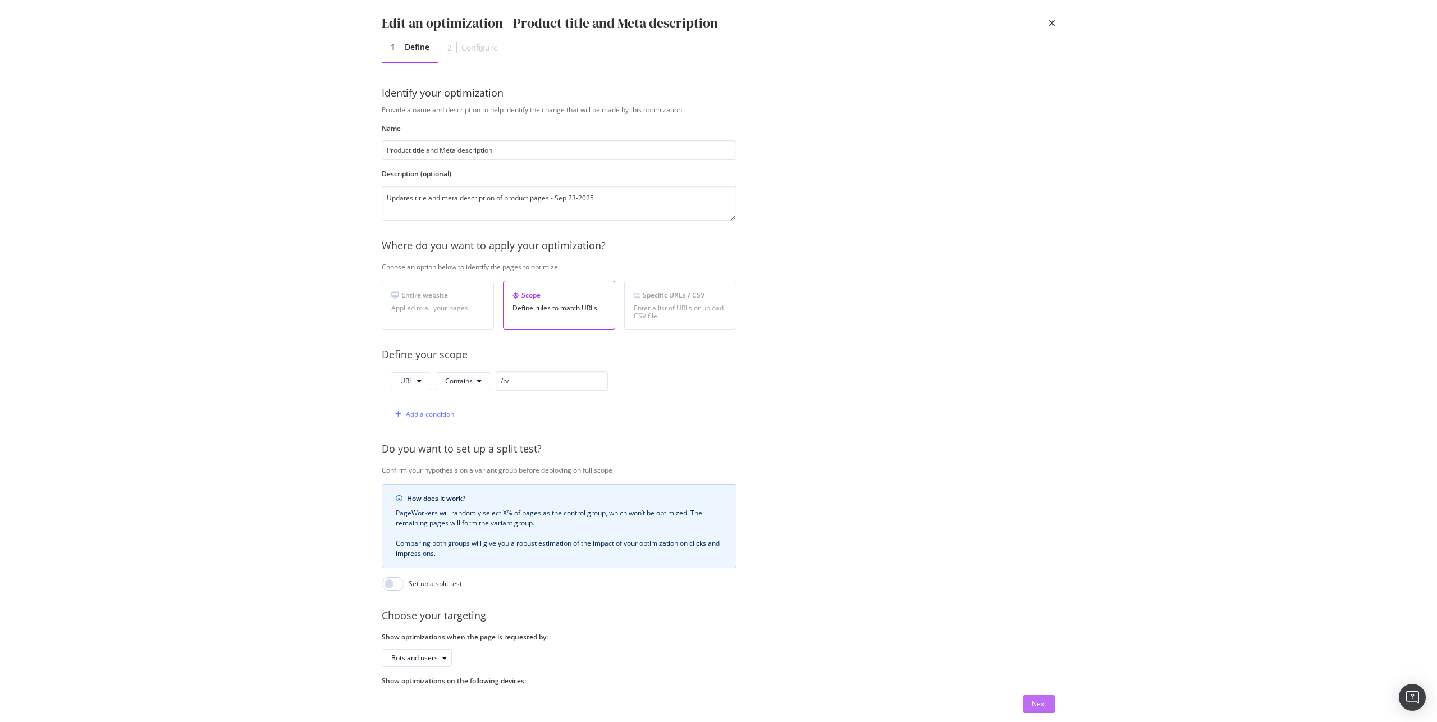
click at [1027, 698] on button "Next" at bounding box center [1039, 704] width 33 height 18
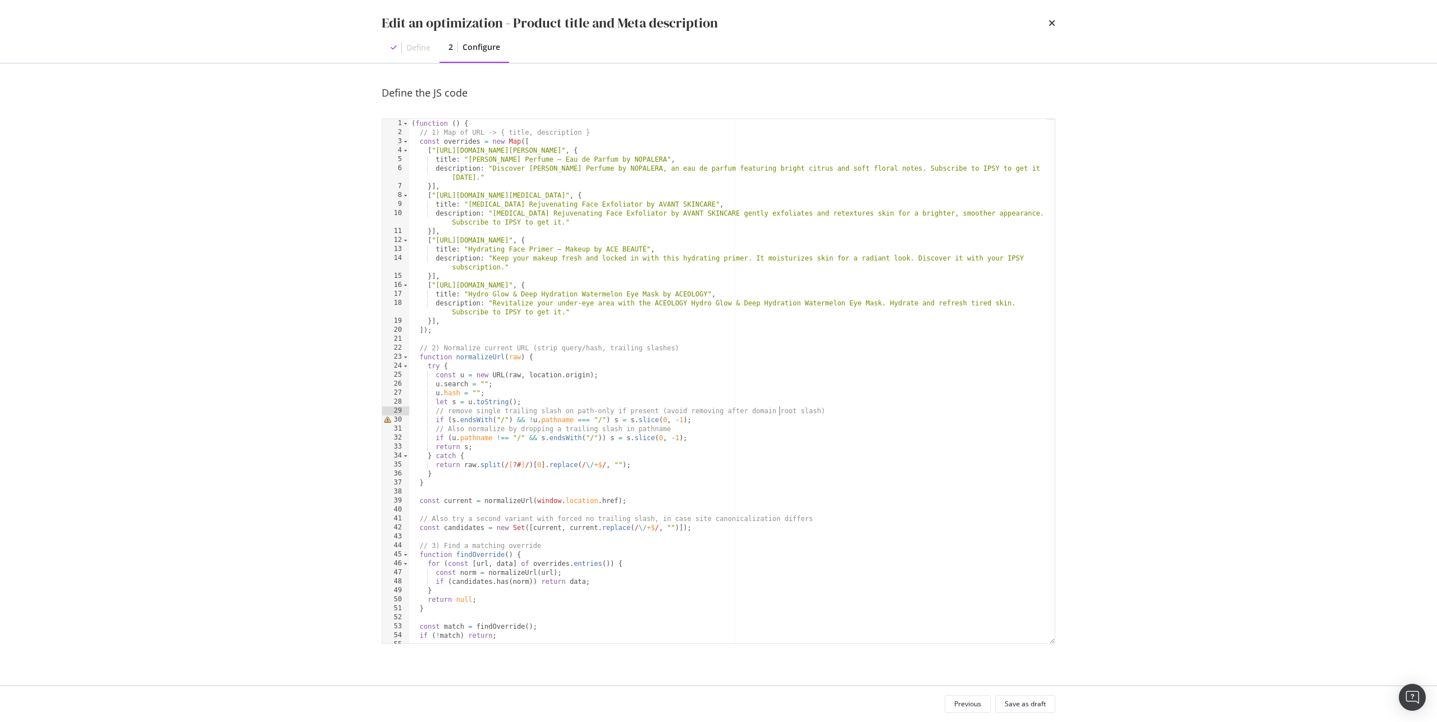
click at [780, 409] on div "( function ( ) { // 1) Map of URL -> { title, description } const overrides = n…" at bounding box center [727, 390] width 637 height 542
type textarea "console.info("[SEO Override] Applied title & description for:", current); })();"
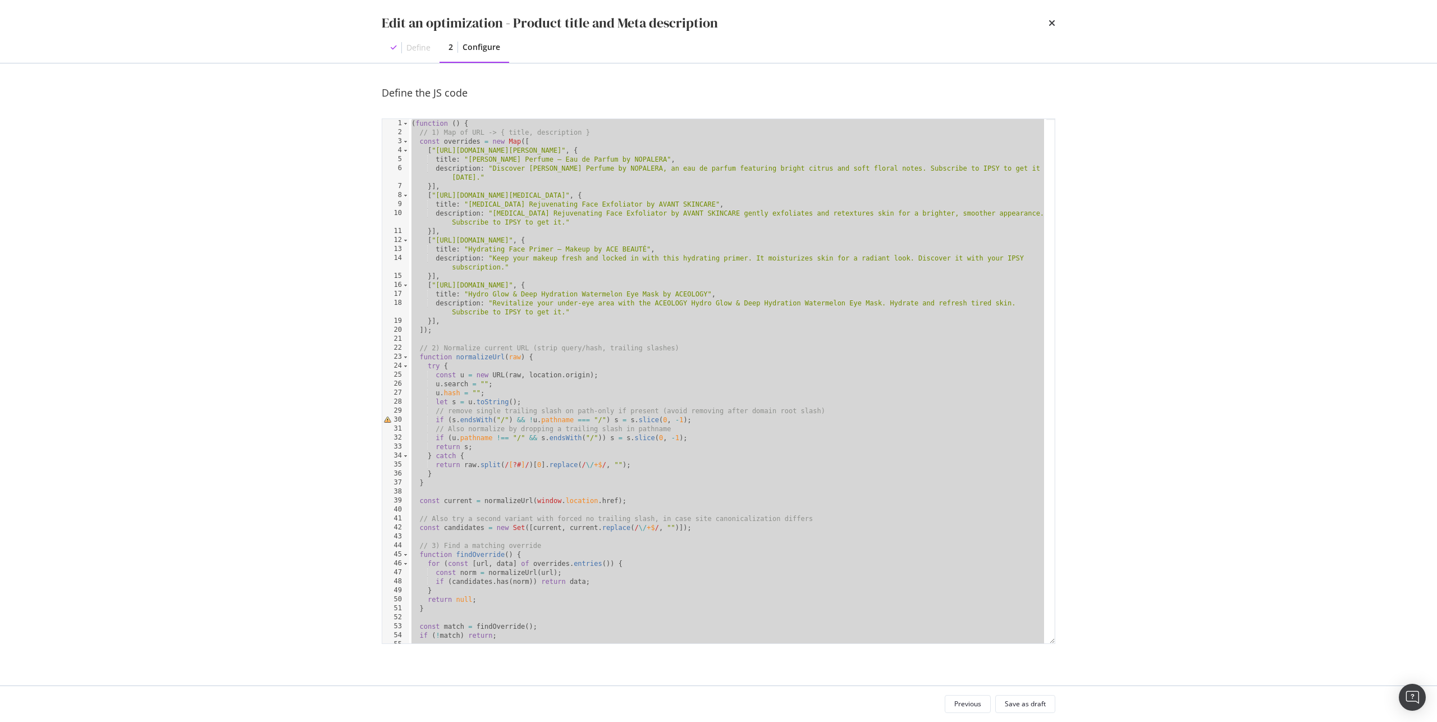
paste textarea "Cursor at row 87"
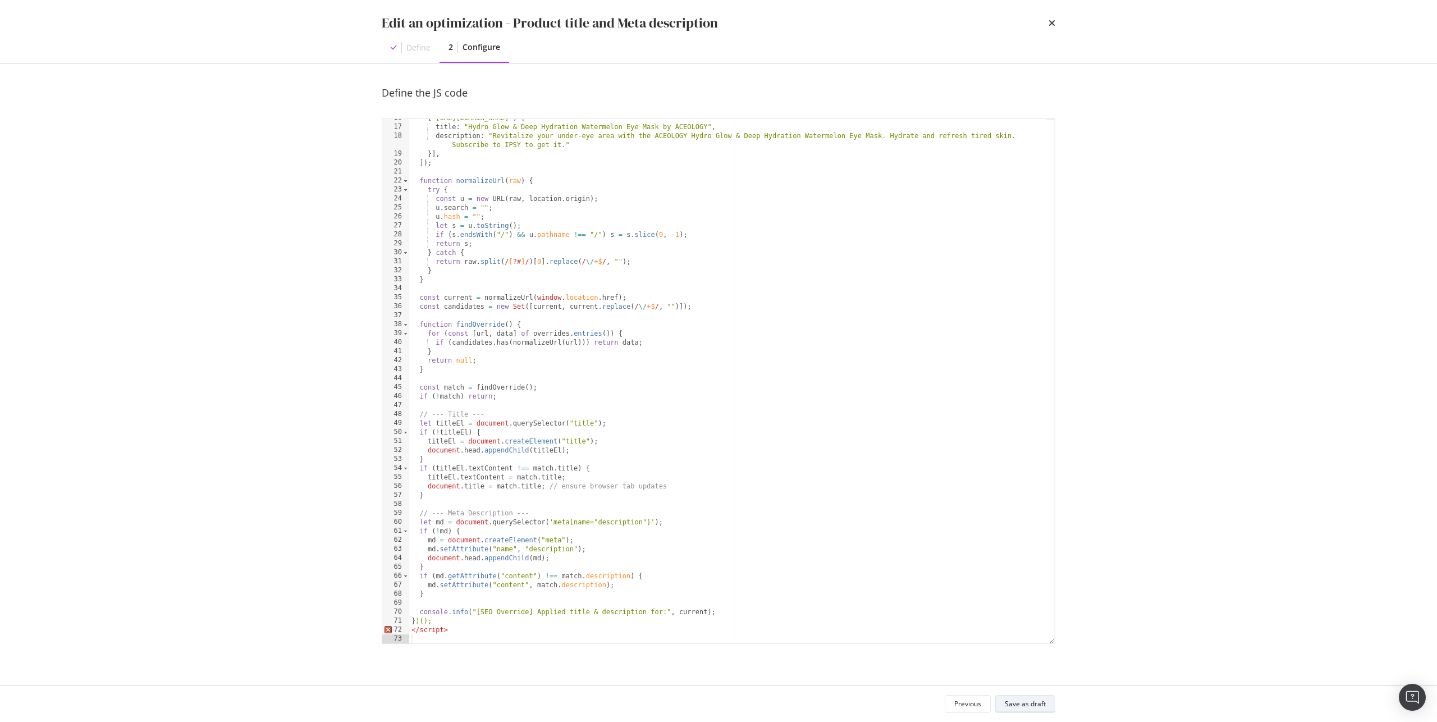
click at [1031, 696] on div "Save as draft" at bounding box center [1025, 704] width 41 height 16
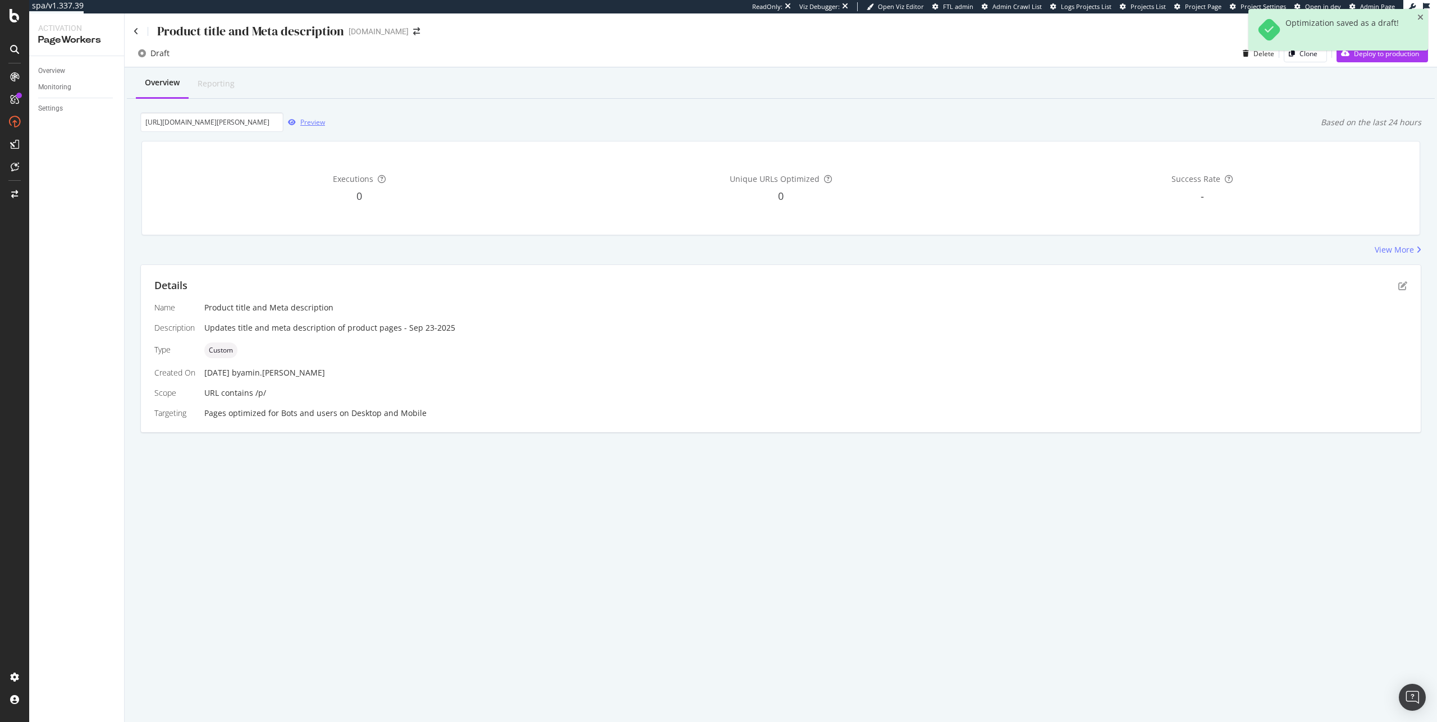
click at [313, 117] on div "Preview" at bounding box center [305, 122] width 42 height 17
click at [301, 130] on button "Preview" at bounding box center [305, 122] width 42 height 18
click at [1415, 276] on div "Details Name Product title and Meta description Description Updates title and m…" at bounding box center [781, 348] width 1280 height 167
click at [1403, 286] on icon "pen-to-square" at bounding box center [1403, 285] width 9 height 9
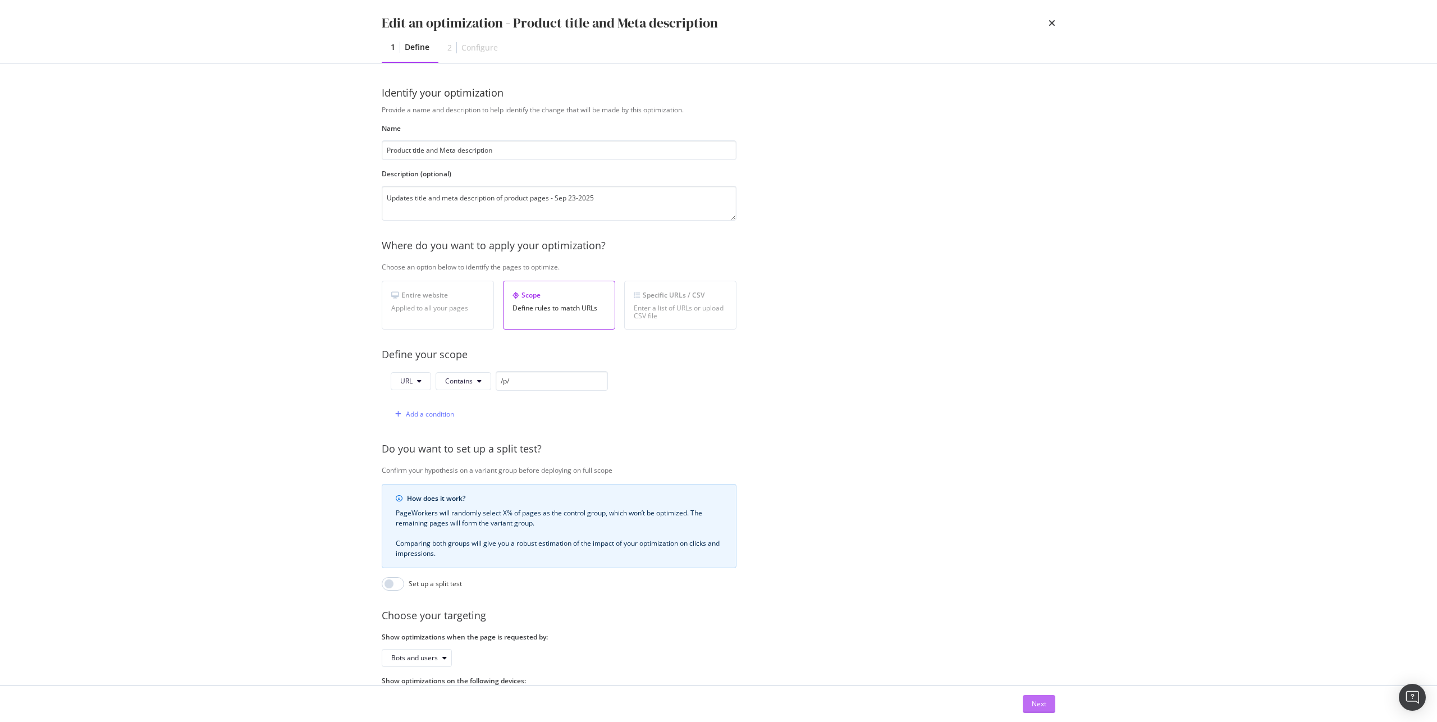
click at [1045, 706] on div "Next" at bounding box center [1039, 704] width 15 height 10
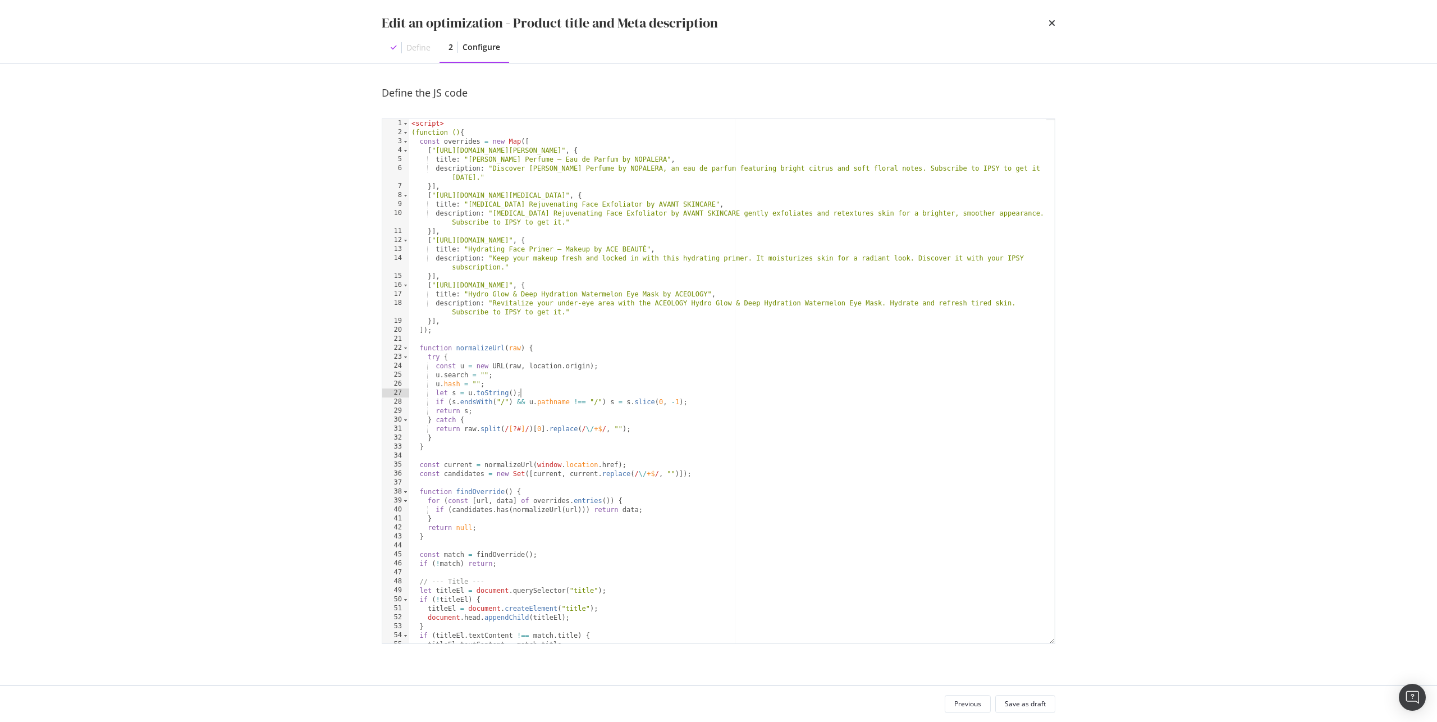
click at [654, 390] on div "< script > (function () { const overrides = new Map ([ [ "https://www.ipsy.com/…" at bounding box center [727, 390] width 637 height 542
type textarea "</script>"
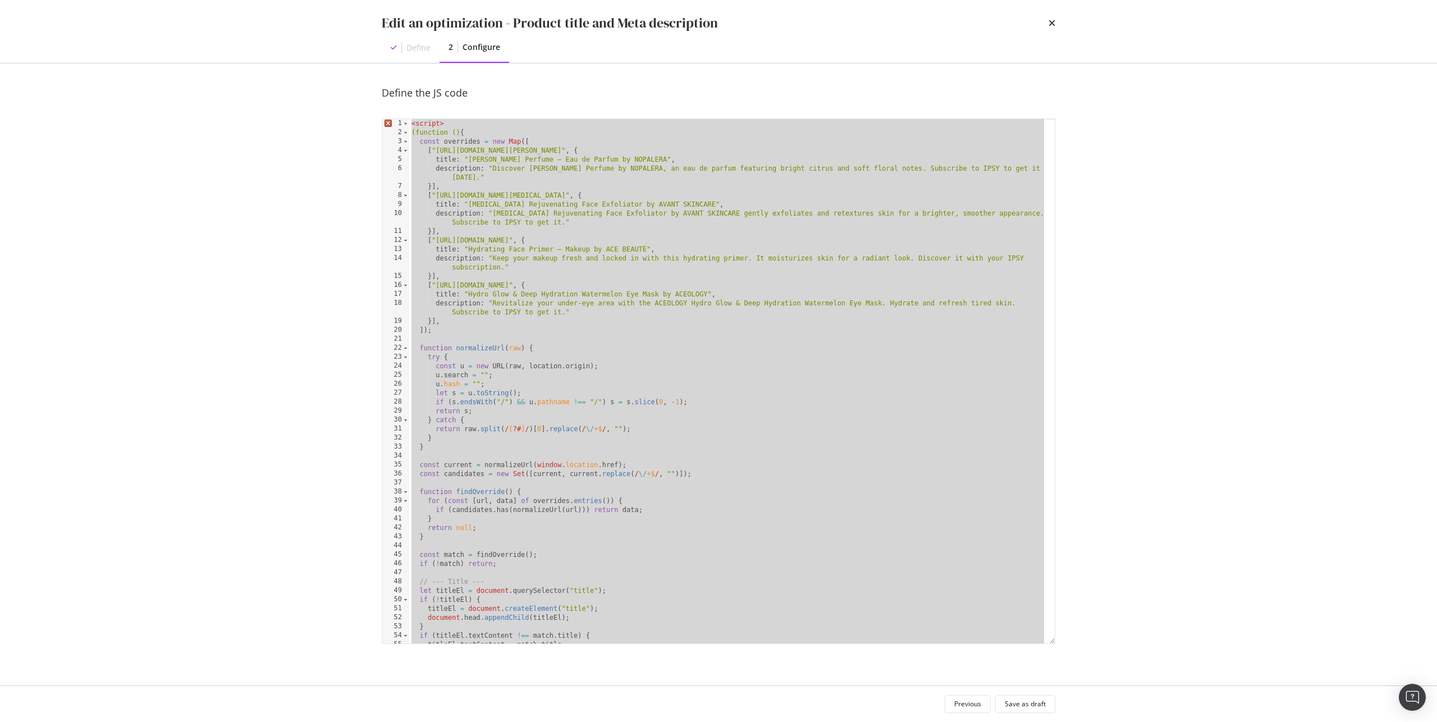
paste textarea "Cursor at row 73"
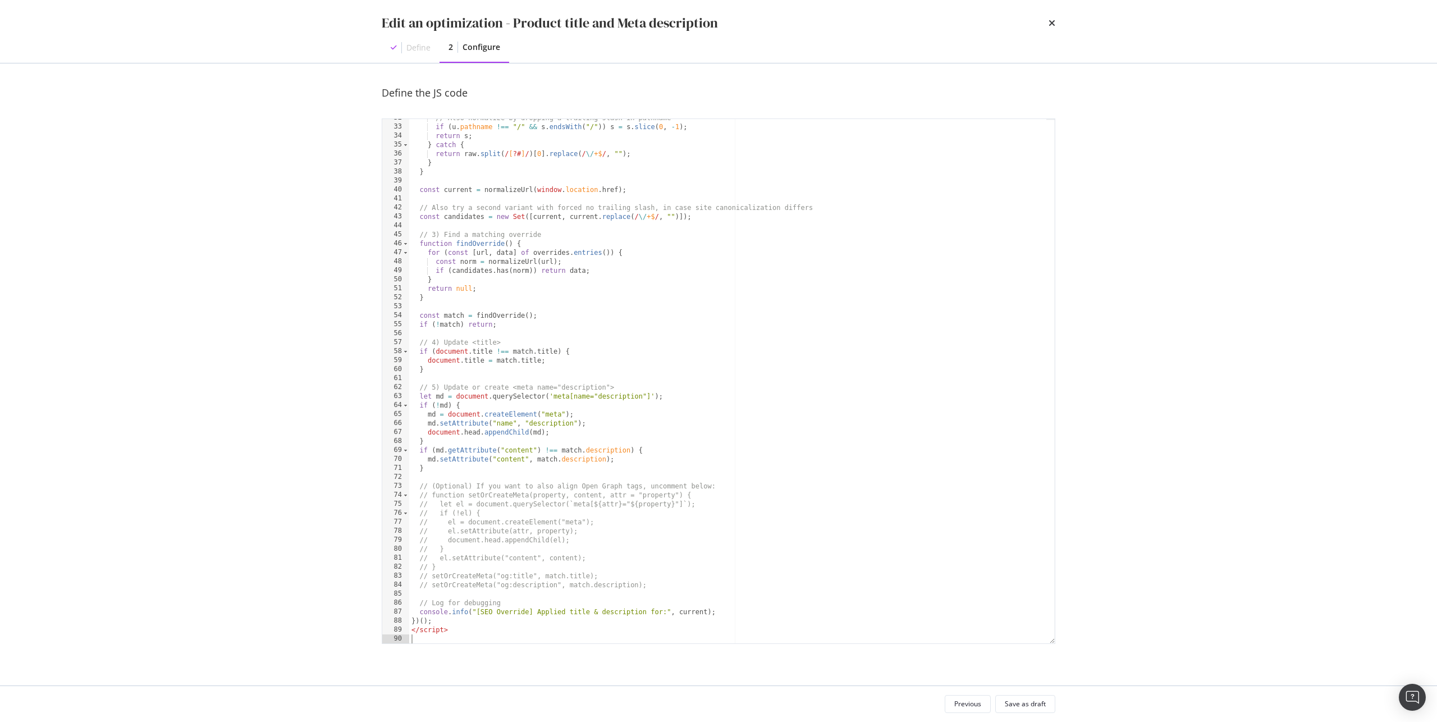
scroll to position [320, 0]
drag, startPoint x: 445, startPoint y: 631, endPoint x: 368, endPoint y: 631, distance: 77.5
click at [368, 631] on div "Define the JS code 32 33 34 35 36 37 38 39 40 41 42 43 44 45 46 47 48 49 50 51 …" at bounding box center [718, 374] width 719 height 622
type textarea "</script>"
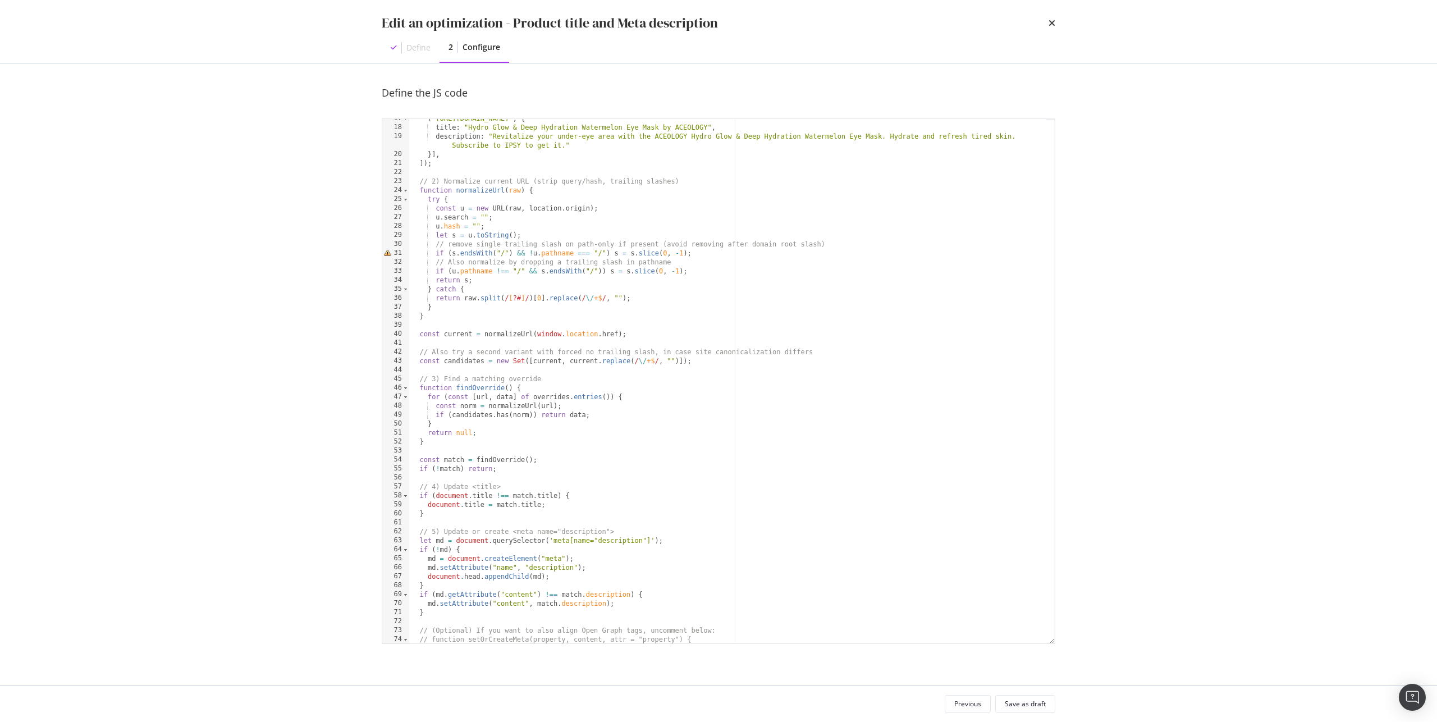
scroll to position [0, 0]
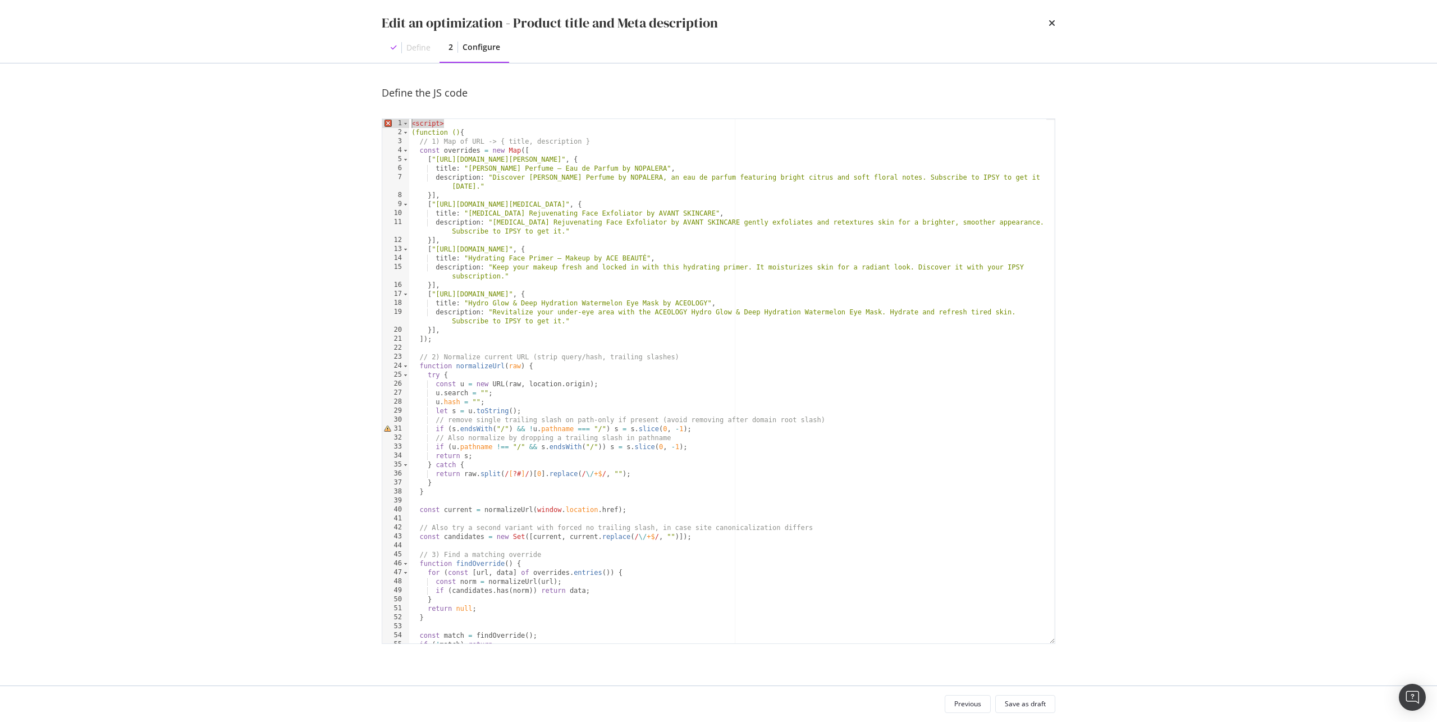
drag, startPoint x: 458, startPoint y: 126, endPoint x: 379, endPoint y: 124, distance: 79.2
click at [379, 124] on div "Define the JS code })(); 1 2 3 4 5 6 7 8 9 10 11 12 13 14 15 16 17 18 19 20 21 …" at bounding box center [718, 374] width 719 height 622
type textarea "<script>"
type textarea "(function () {"
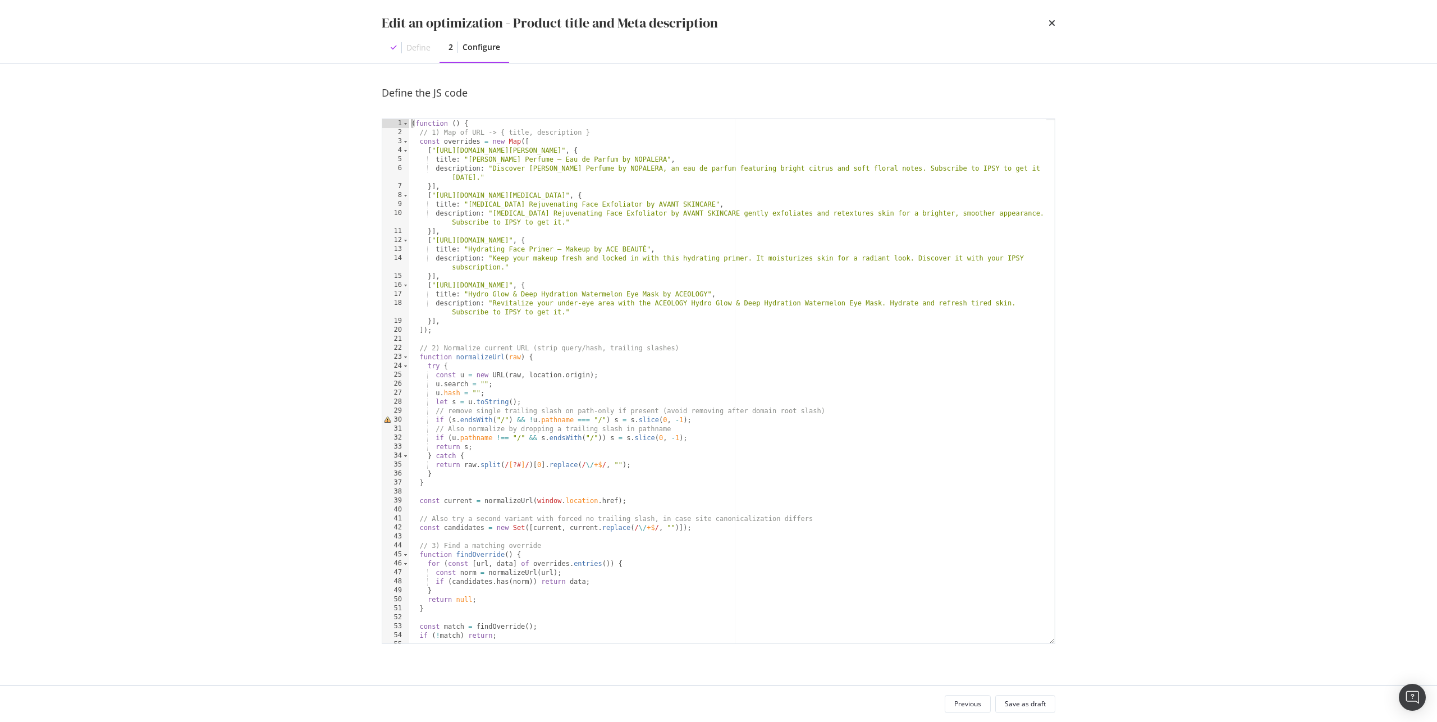
click at [1026, 694] on div "Previous Save as draft" at bounding box center [718, 704] width 719 height 36
click at [1026, 701] on div "Save as draft" at bounding box center [1025, 704] width 41 height 10
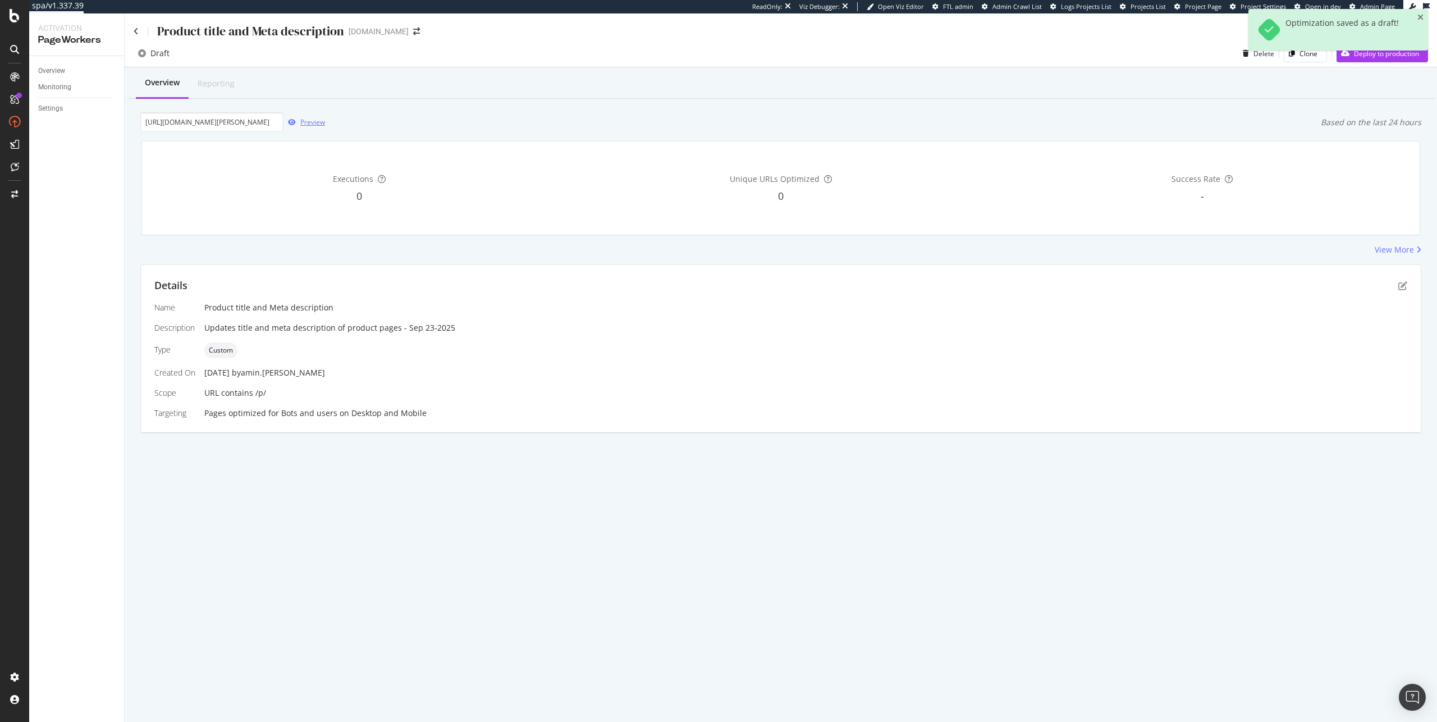
click at [299, 118] on div "Preview" at bounding box center [305, 122] width 42 height 17
click at [1396, 283] on div "Details" at bounding box center [780, 285] width 1253 height 15
click at [1397, 285] on div "Details" at bounding box center [780, 285] width 1253 height 15
click at [1399, 286] on icon "pen-to-square" at bounding box center [1403, 285] width 9 height 9
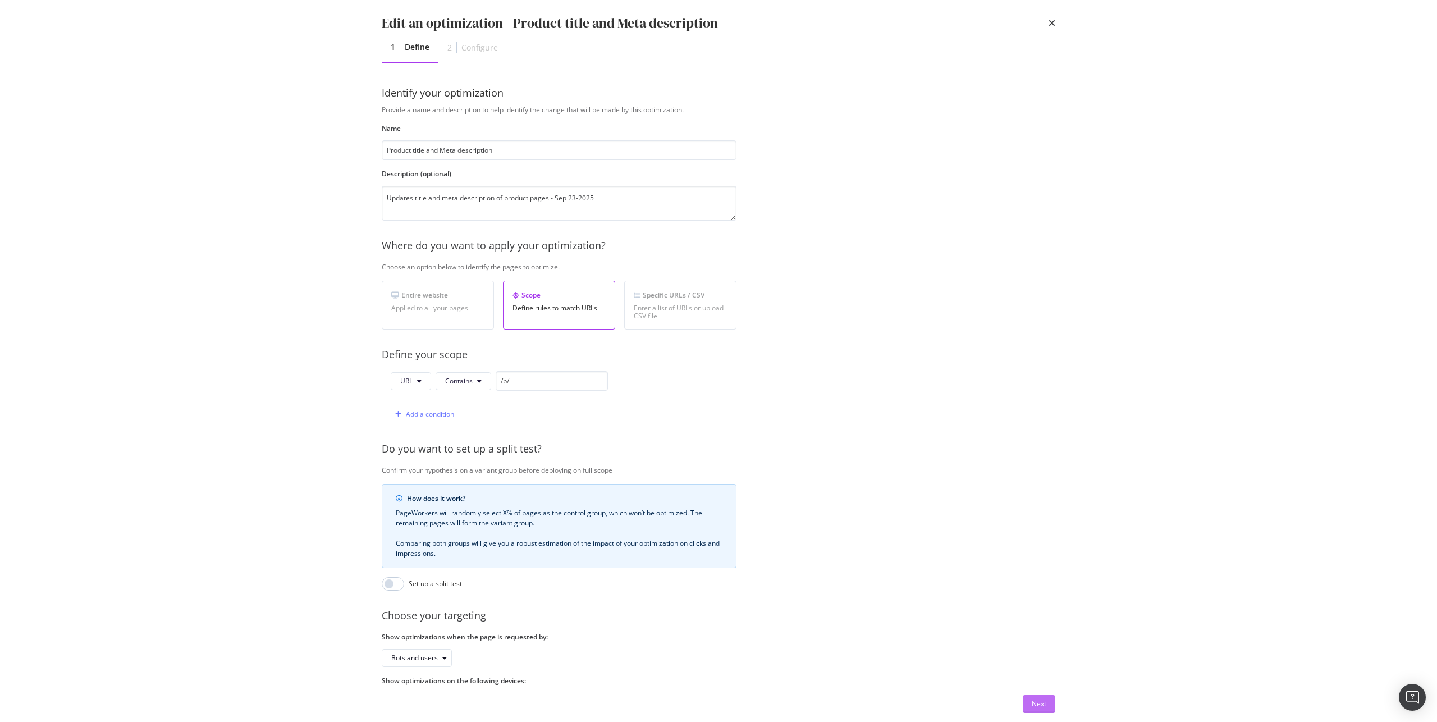
click at [1049, 710] on button "Next" at bounding box center [1039, 704] width 33 height 18
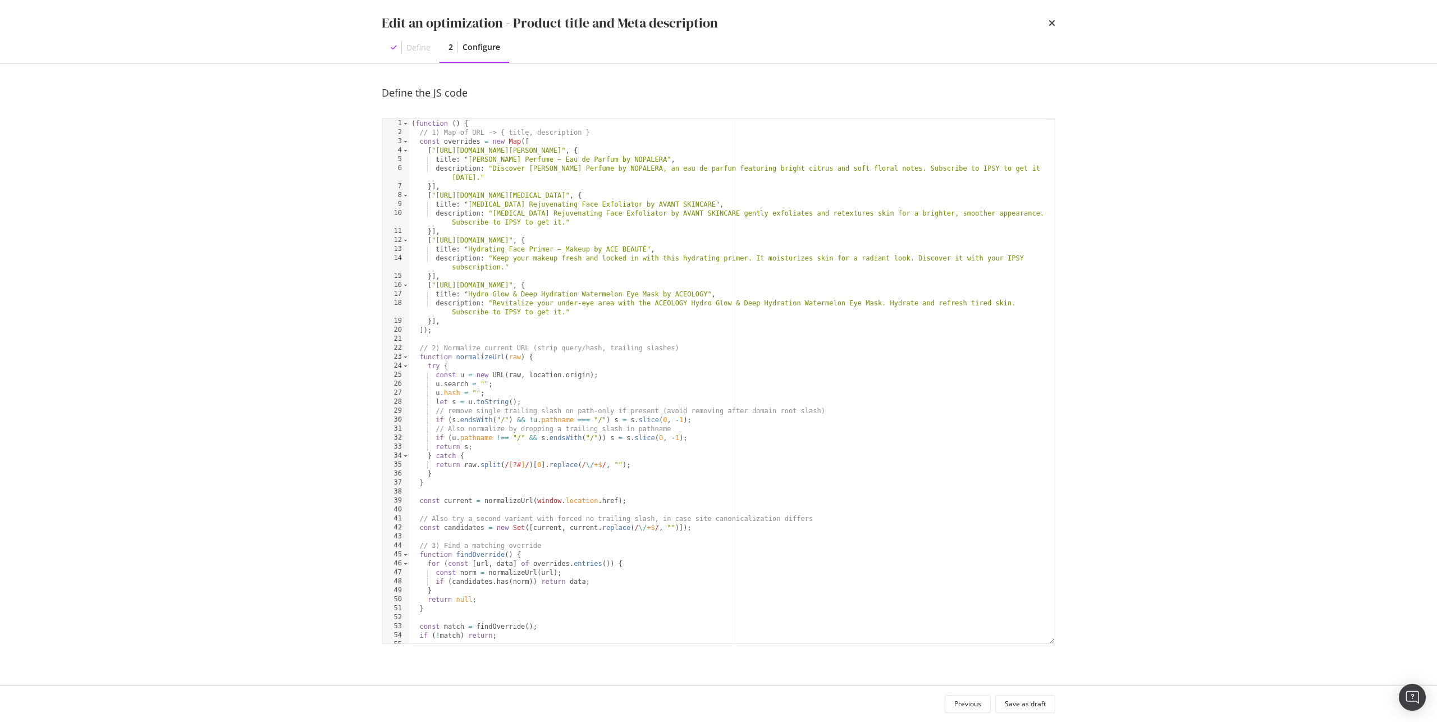
click at [670, 381] on div "( function ( ) { // 1) Map of URL -> { title, description } const overrides = n…" at bounding box center [727, 390] width 637 height 542
type textarea "})();"
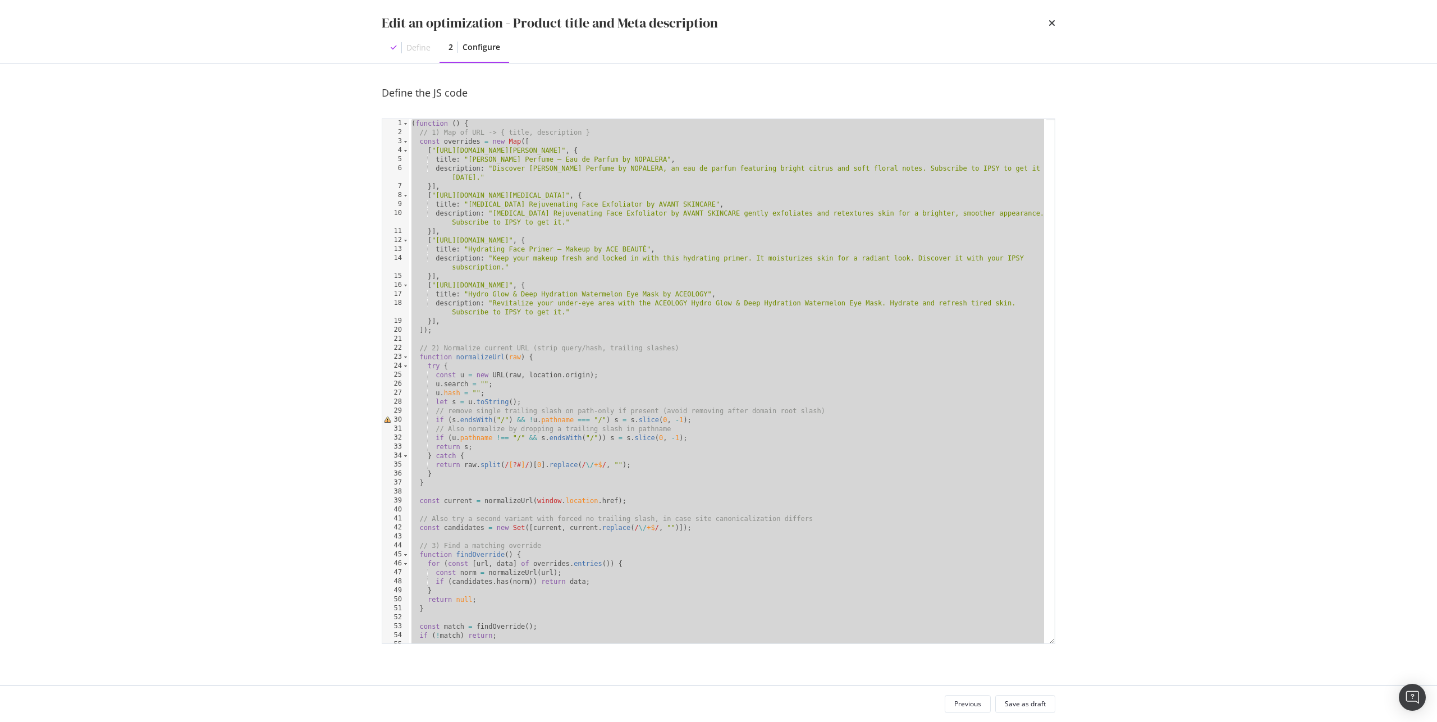
paste textarea "Cursor at row 88"
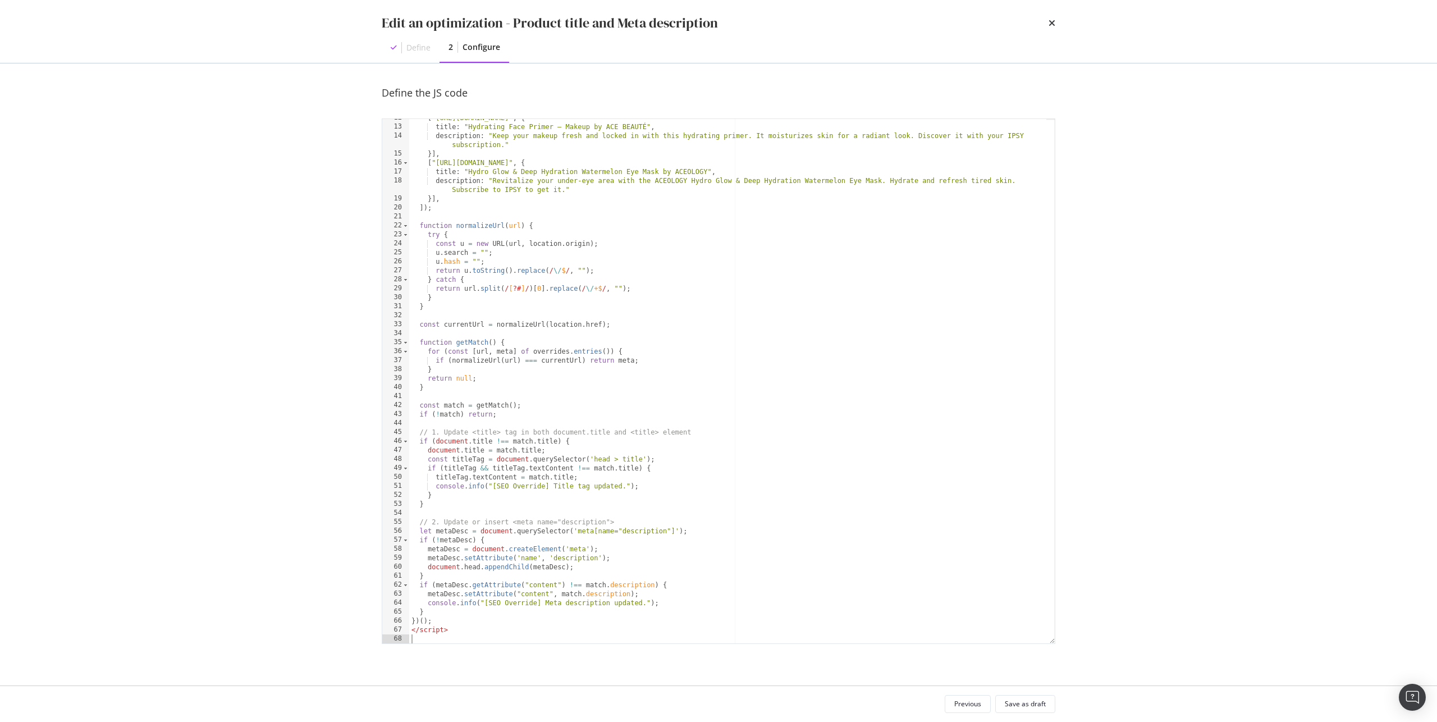
scroll to position [122, 0]
drag, startPoint x: 464, startPoint y: 623, endPoint x: 394, endPoint y: 625, distance: 69.6
click at [394, 625] on div "12 13 14 15 16 17 18 19 20 21 22 23 24 25 26 27 28 29 30 31 32 33 34 35 36 37 3…" at bounding box center [719, 381] width 674 height 526
click at [455, 633] on div "[ "https://www.ipsy.com/p/ace-beaut-hydrating-face-primer_pr-THRBCMP1067033" , …" at bounding box center [727, 384] width 637 height 542
click at [454, 633] on div "[ "https://www.ipsy.com/p/ace-beaut-hydrating-face-primer_pr-THRBCMP1067033" , …" at bounding box center [727, 384] width 637 height 542
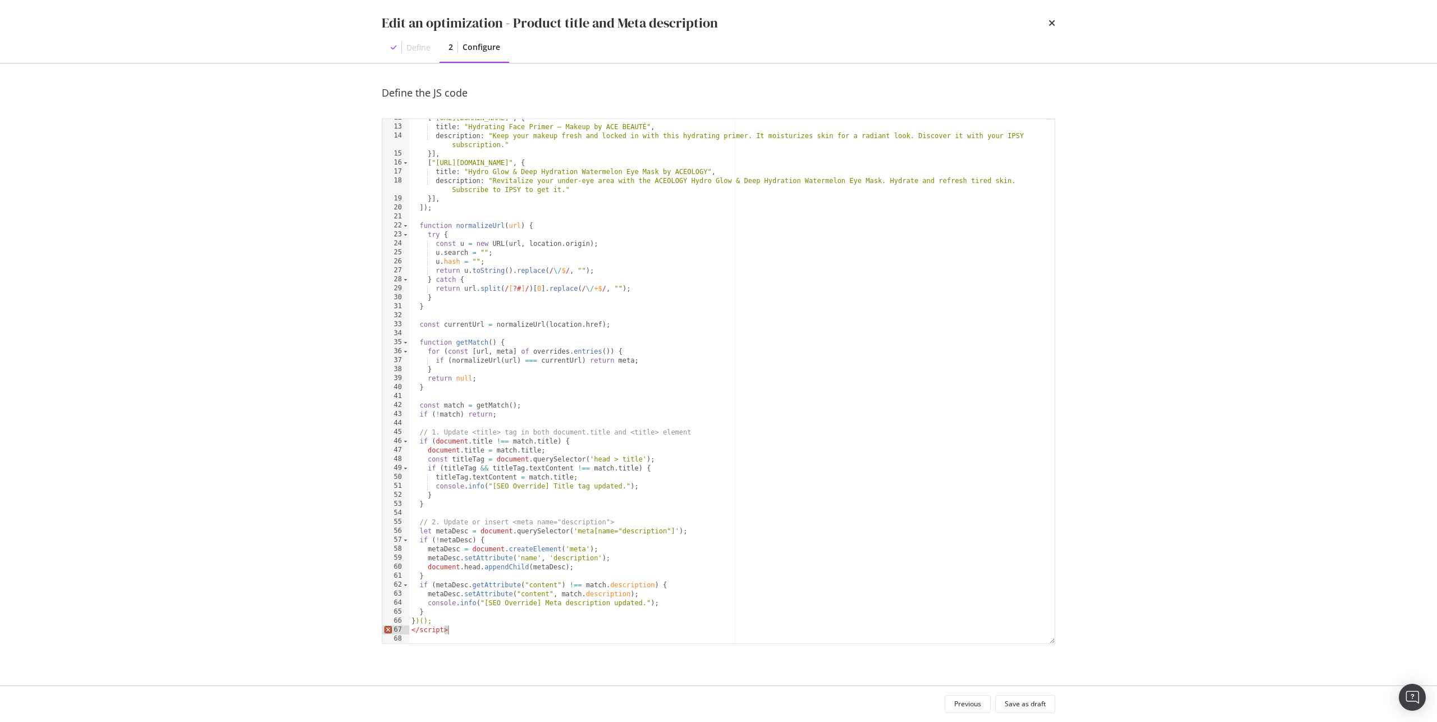
click at [454, 633] on div "[ "https://www.ipsy.com/p/ace-beaut-hydrating-face-primer_pr-THRBCMP1067033" , …" at bounding box center [727, 384] width 637 height 542
type textarea "</script>"
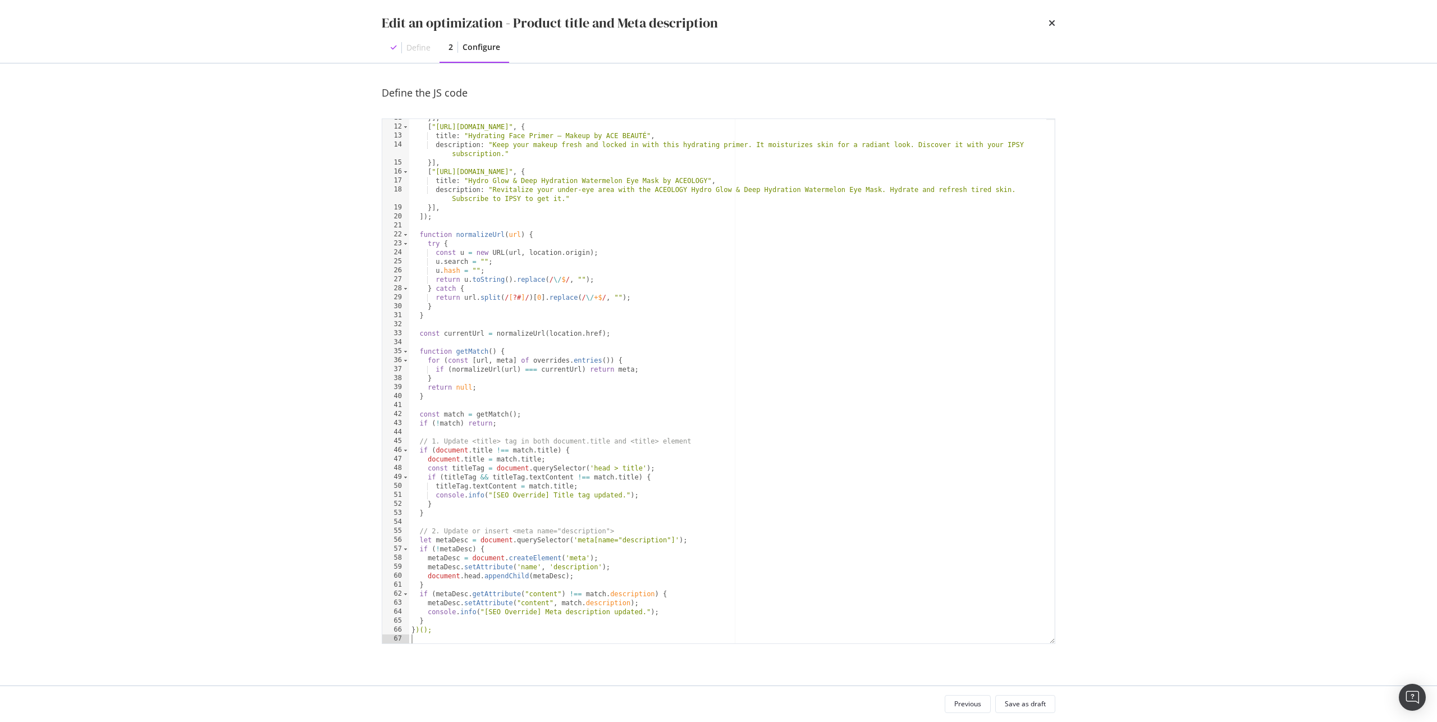
scroll to position [0, 0]
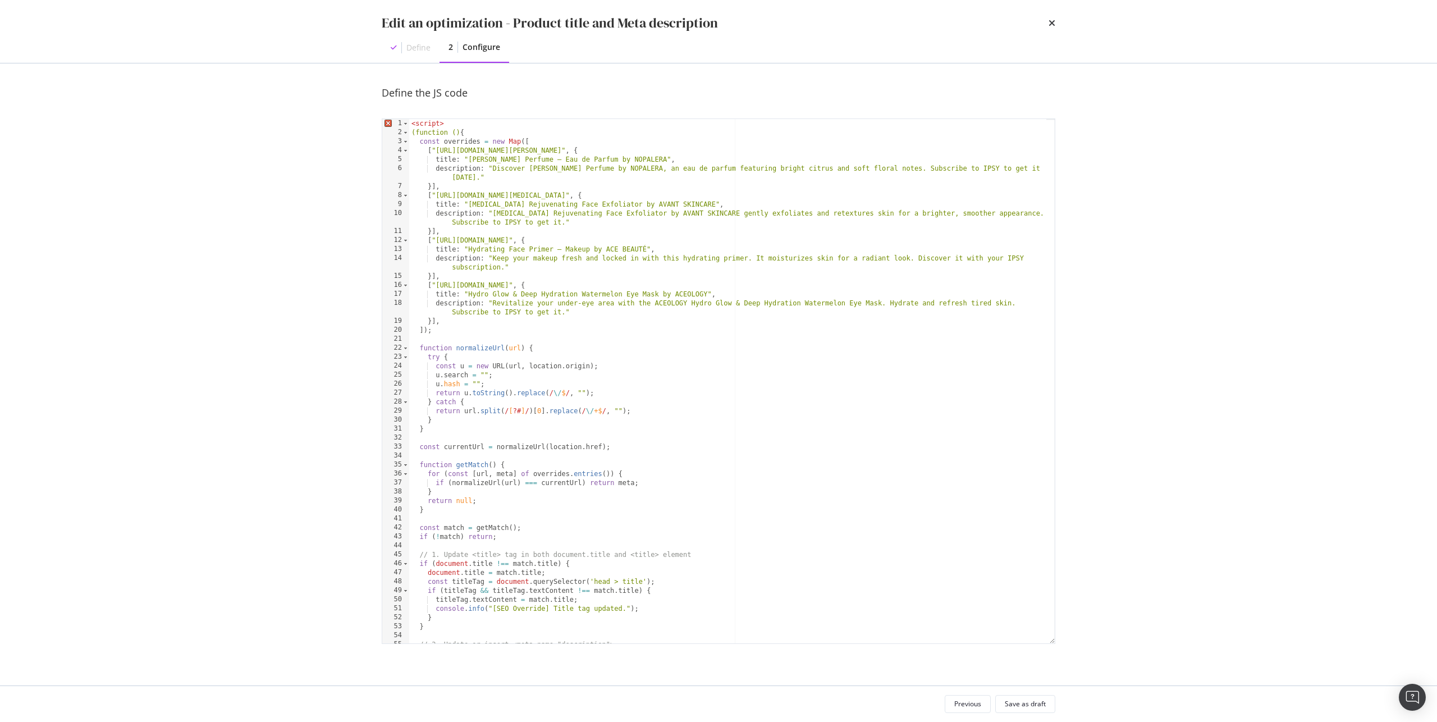
click at [451, 120] on div "< script > (function () { const overrides = new Map ([ [ "https://www.ipsy.com/…" at bounding box center [727, 390] width 637 height 542
type textarea "(function () {"
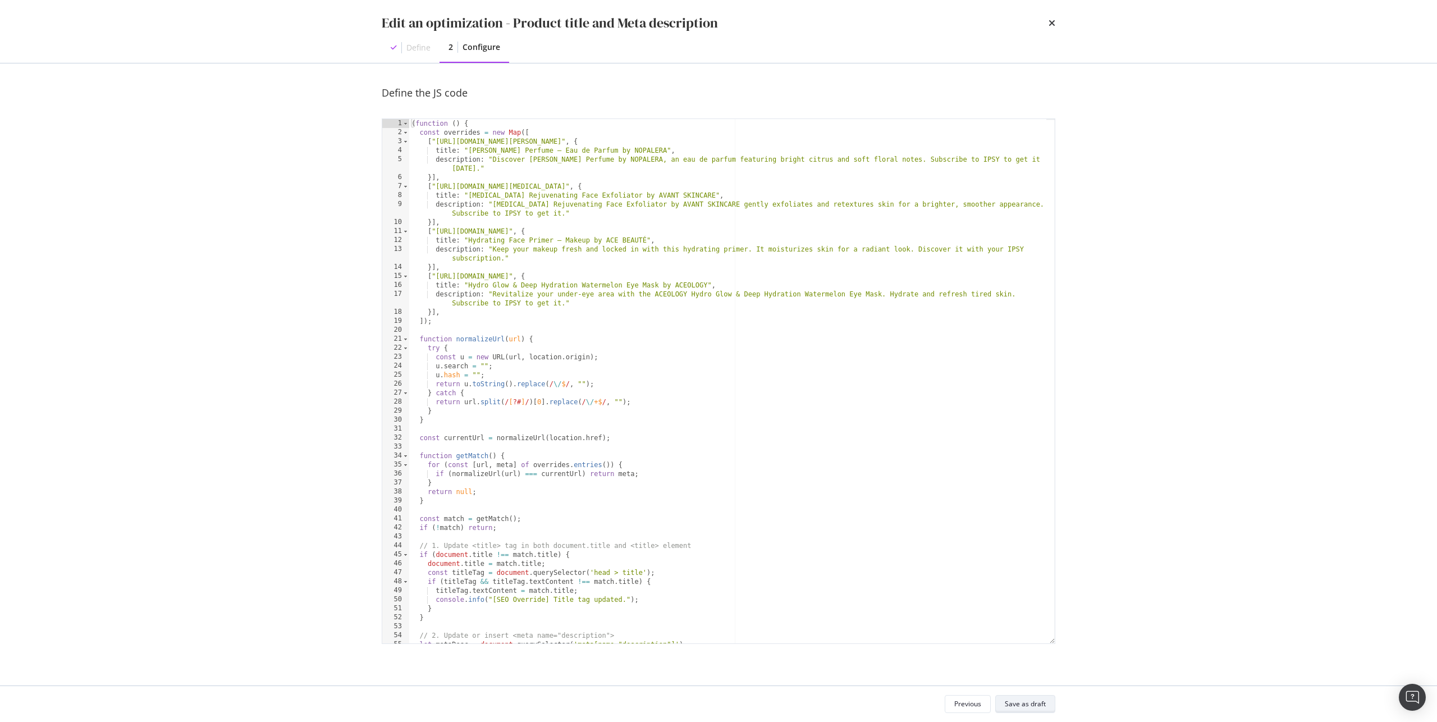
click at [1015, 700] on div "Save as draft" at bounding box center [1025, 704] width 41 height 10
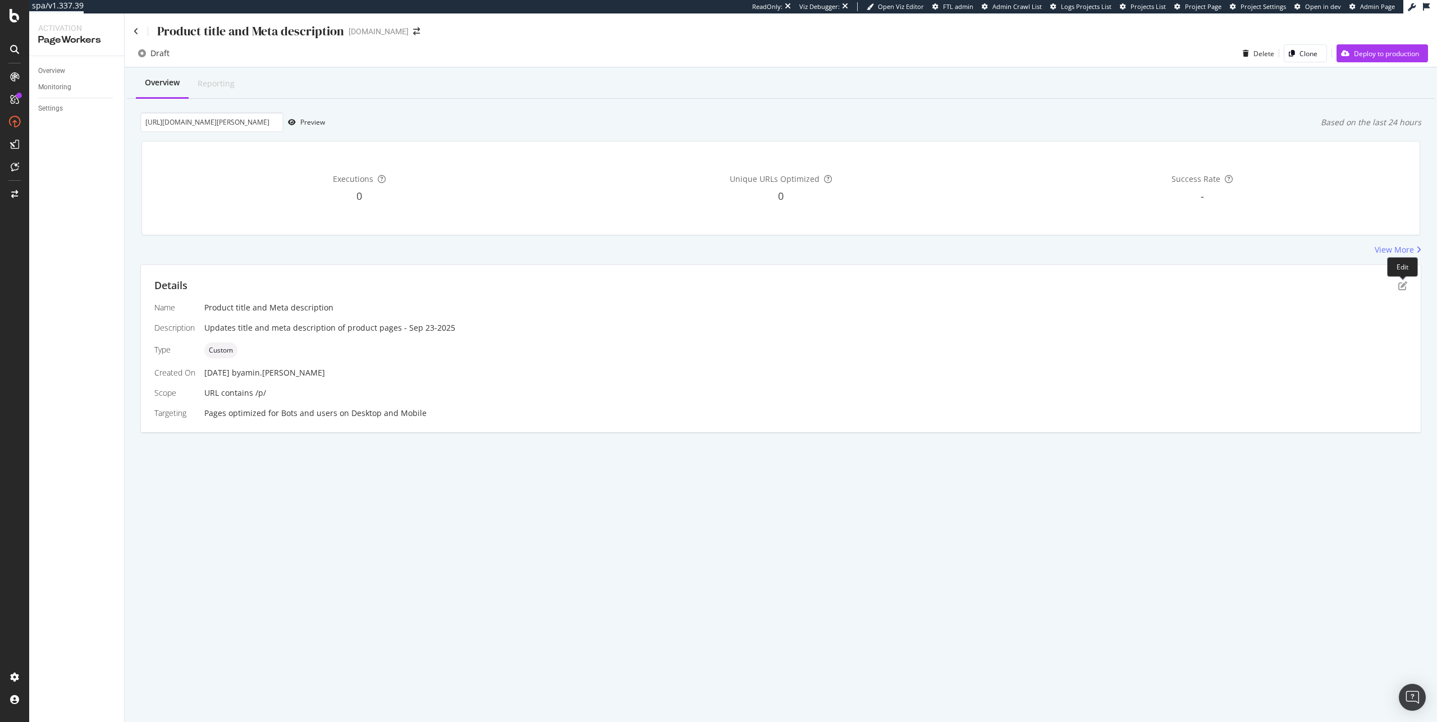
click at [1400, 280] on div "Details" at bounding box center [780, 285] width 1253 height 15
click at [1402, 284] on icon "pen-to-square" at bounding box center [1403, 285] width 9 height 9
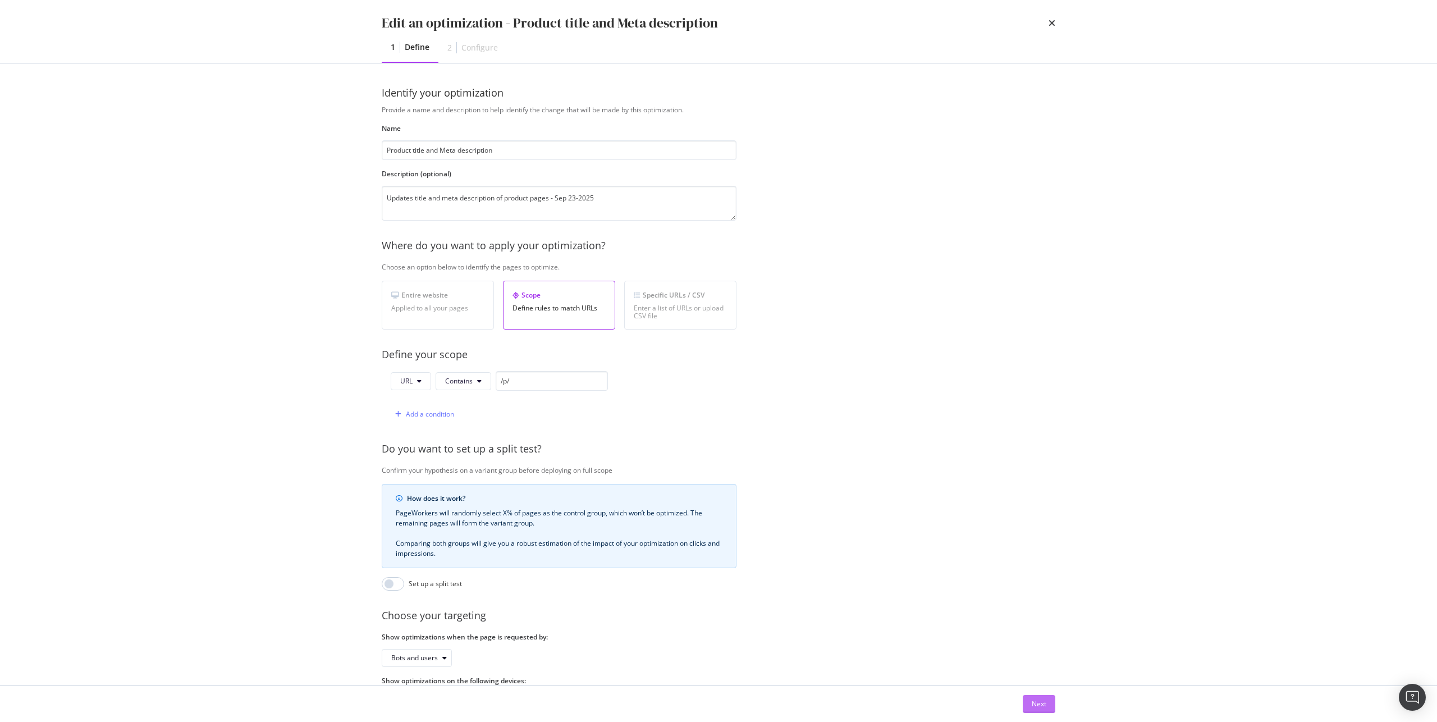
click at [1043, 702] on div "Next" at bounding box center [1039, 704] width 15 height 10
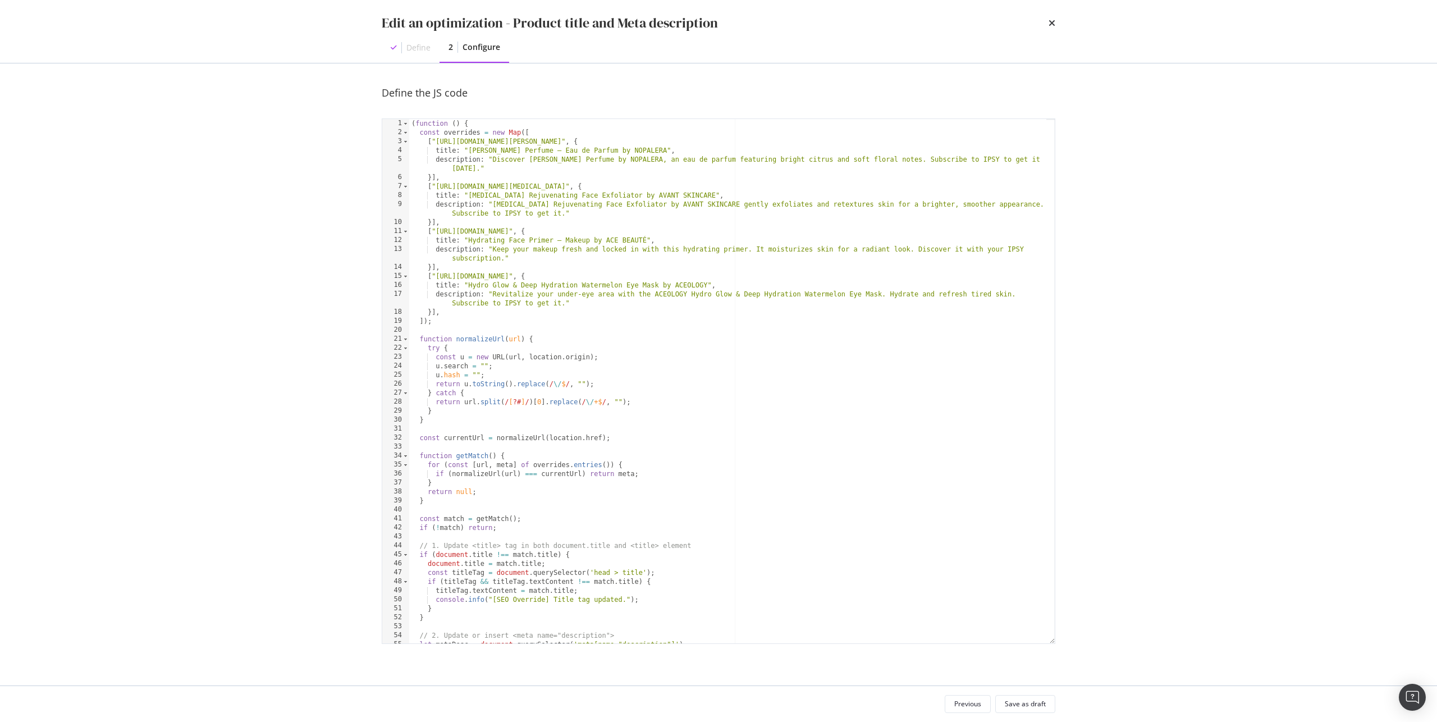
click at [714, 387] on div "( function ( ) { const overrides = new Map ([ [ "https://www.ipsy.com/p/nopaler…" at bounding box center [727, 390] width 637 height 542
type textarea "})();"
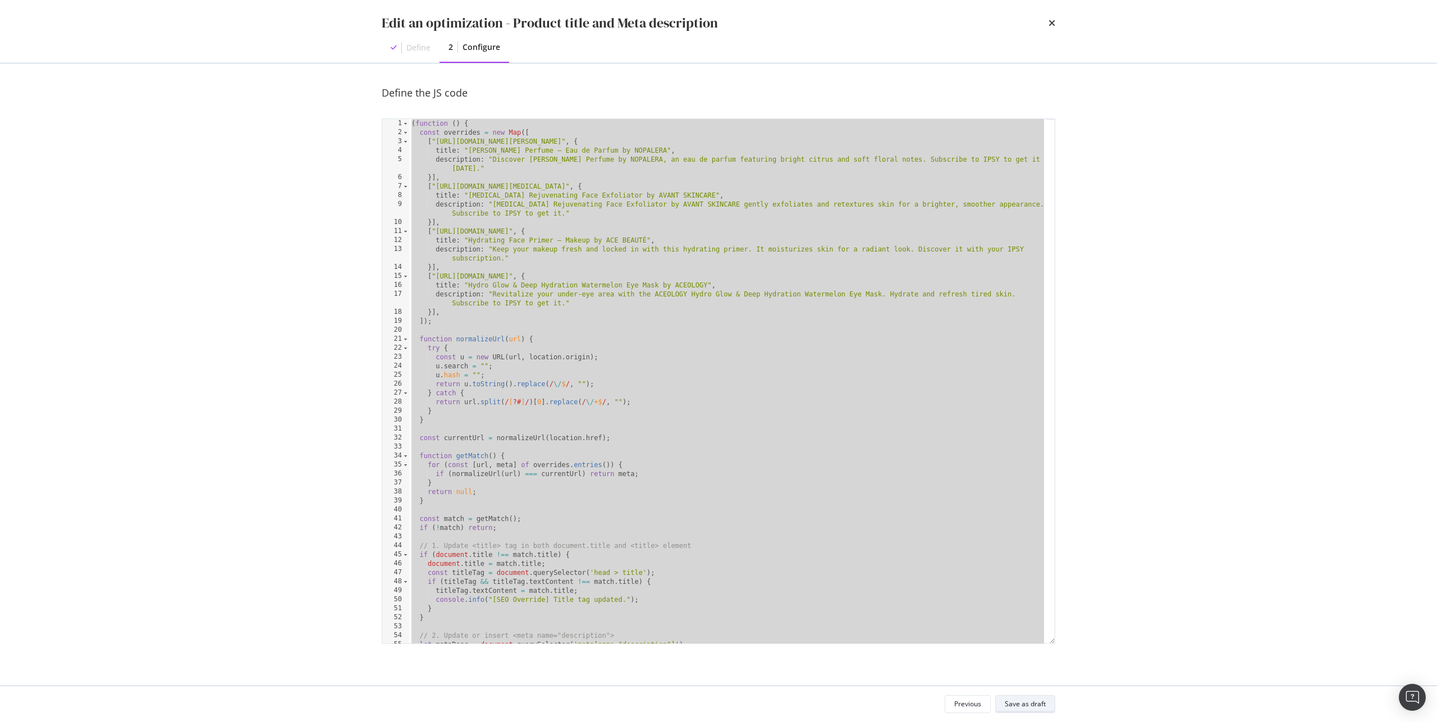
click at [1025, 701] on div "Save as draft" at bounding box center [1025, 704] width 41 height 10
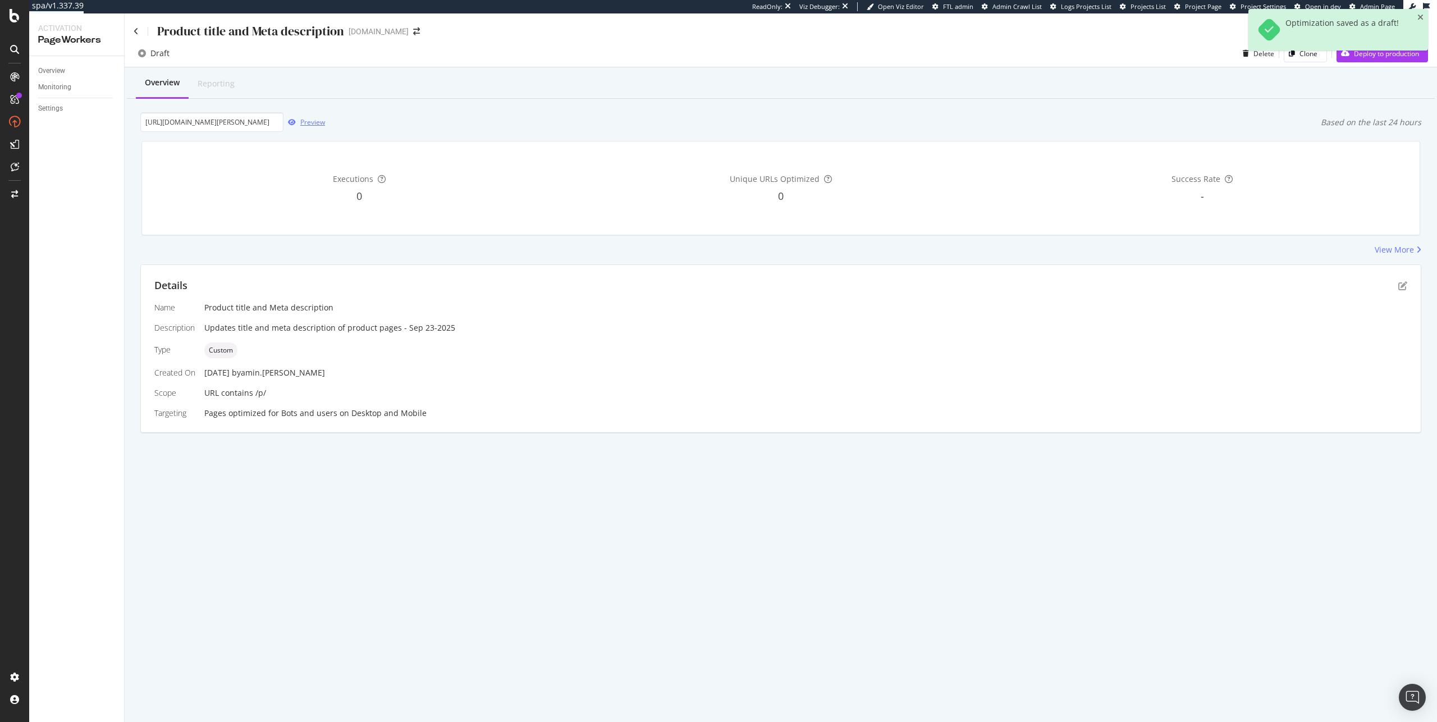
click at [312, 124] on div "Preview" at bounding box center [312, 122] width 25 height 10
click at [1412, 281] on div "Details Name Product title and Meta description Description Updates title and m…" at bounding box center [781, 348] width 1280 height 167
click at [1401, 286] on icon "pen-to-square" at bounding box center [1403, 285] width 9 height 9
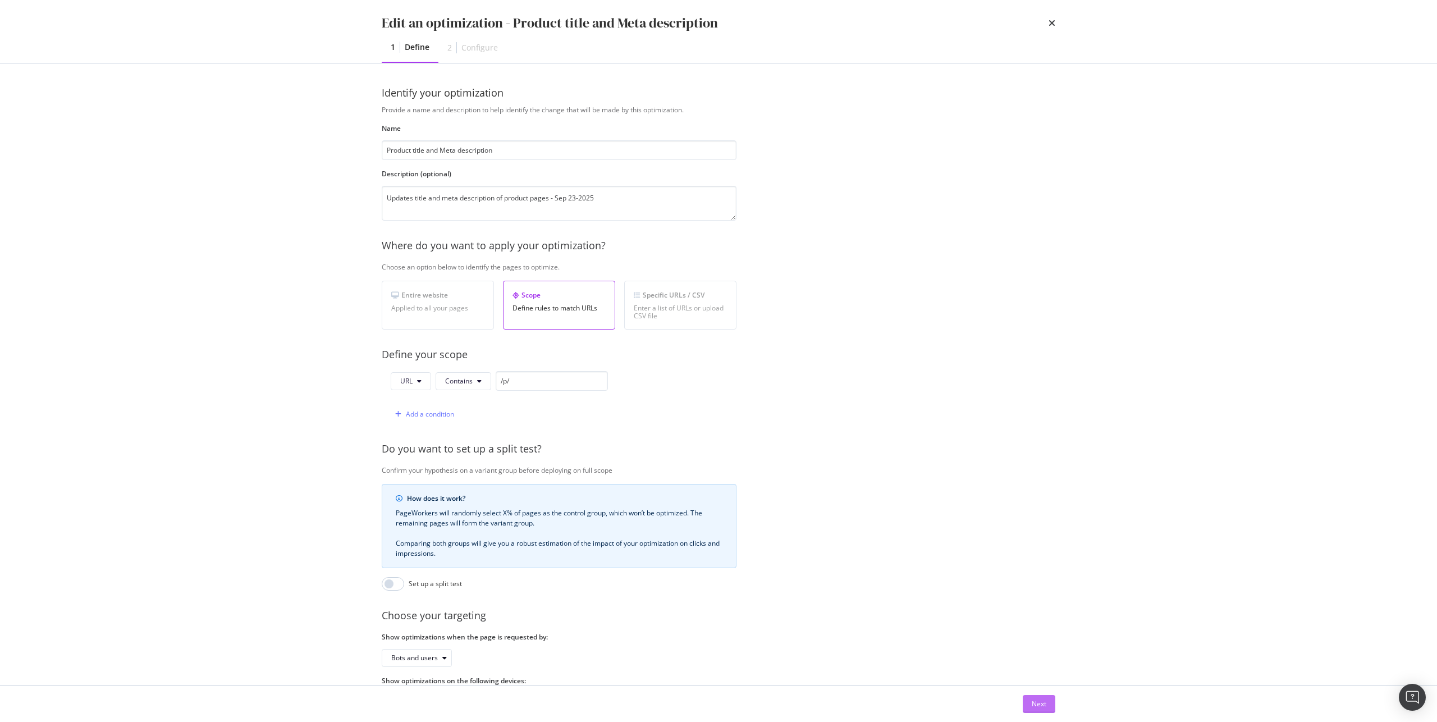
click at [1029, 702] on button "Next" at bounding box center [1039, 704] width 33 height 18
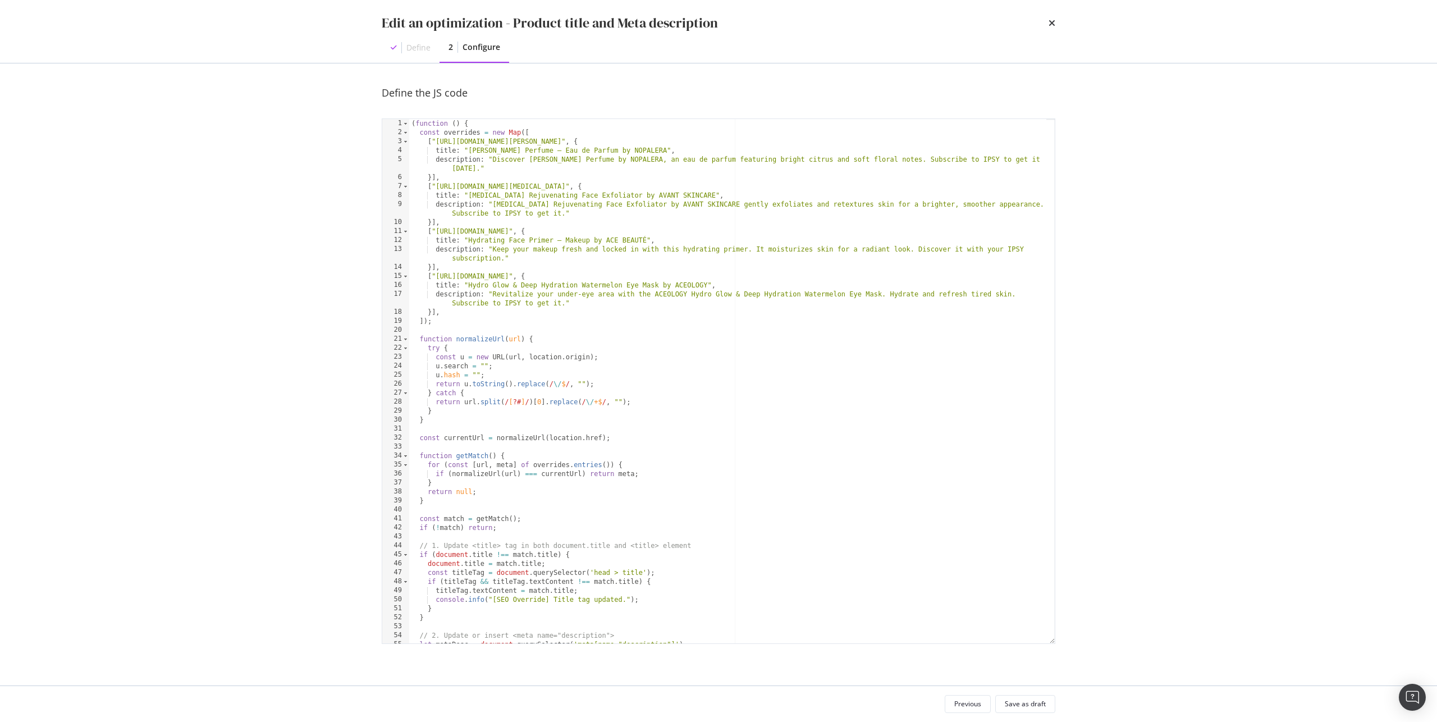
scroll to position [104, 0]
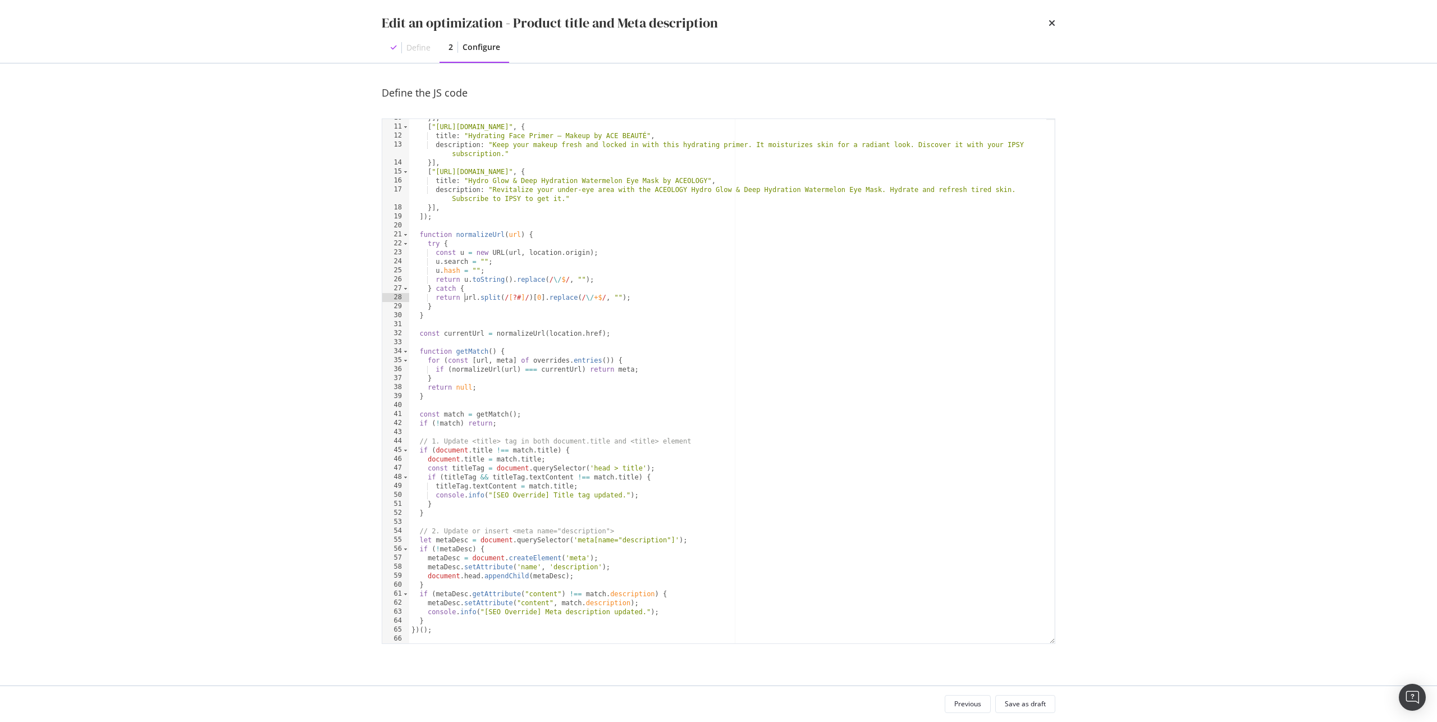
click at [464, 295] on div "}] , [ "https://www.ipsy.com/p/ace-beaut-hydrating-face-primer_pr-THRBCMP106703…" at bounding box center [727, 384] width 637 height 542
type textarea "})();"
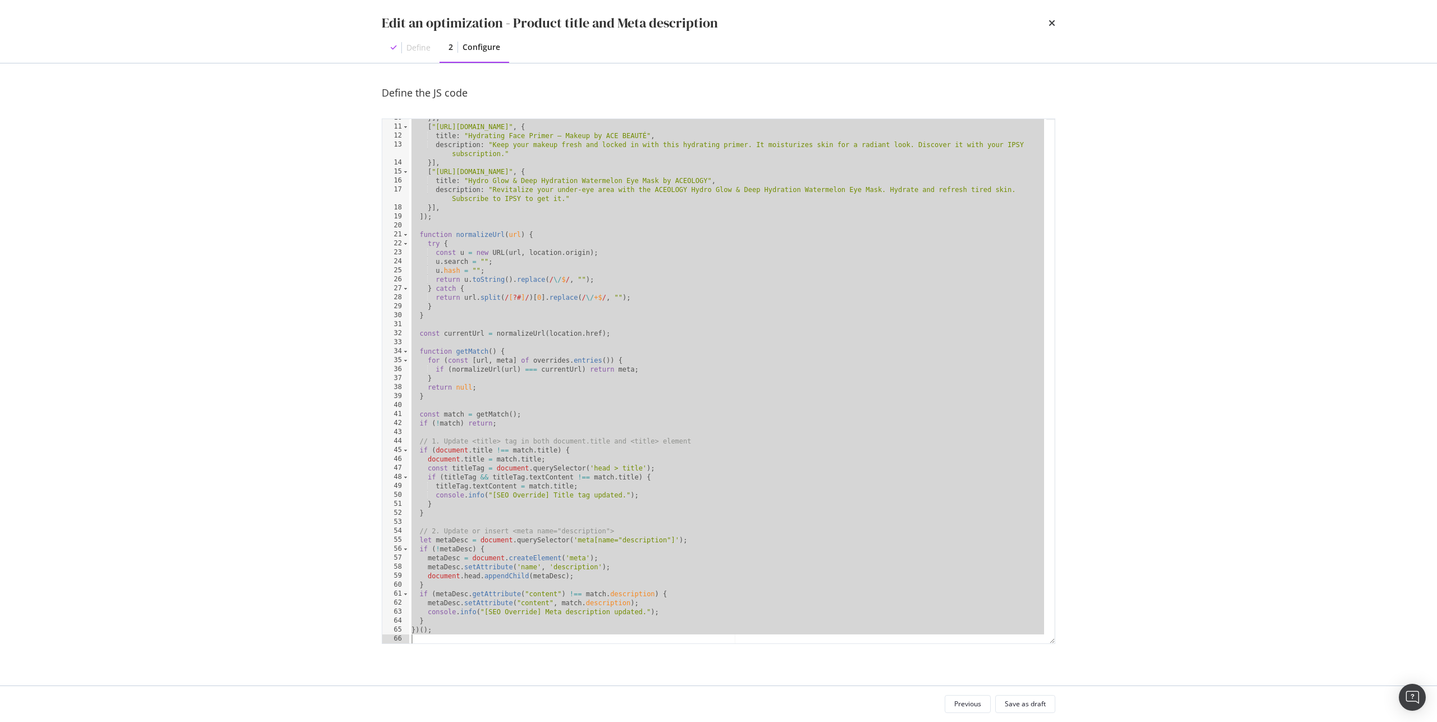
paste textarea "Cursor at row 66"
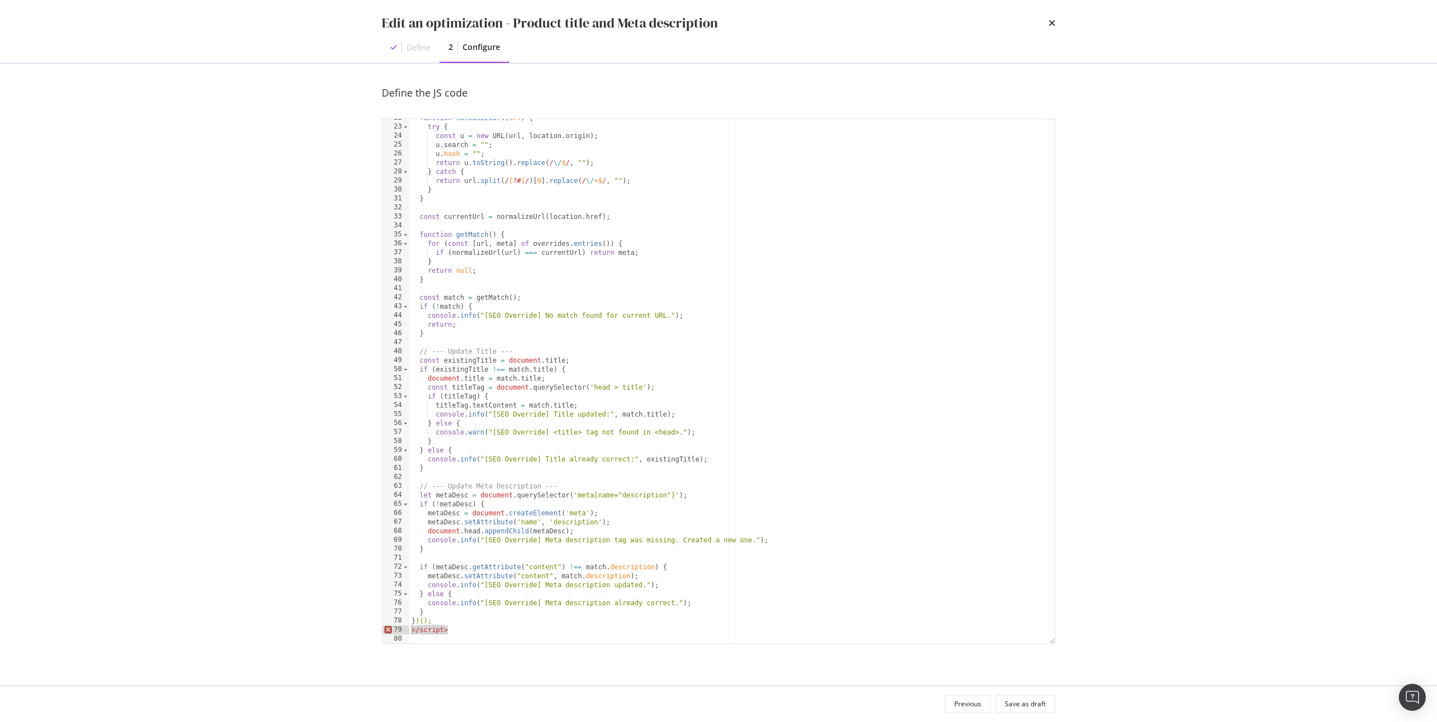
drag, startPoint x: 409, startPoint y: 629, endPoint x: 373, endPoint y: 630, distance: 35.9
click at [373, 630] on div "Define the JS code 22 23 24 25 26 27 28 29 30 31 32 33 34 35 36 37 38 39 40 41 …" at bounding box center [718, 374] width 719 height 622
type textarea "</script>"
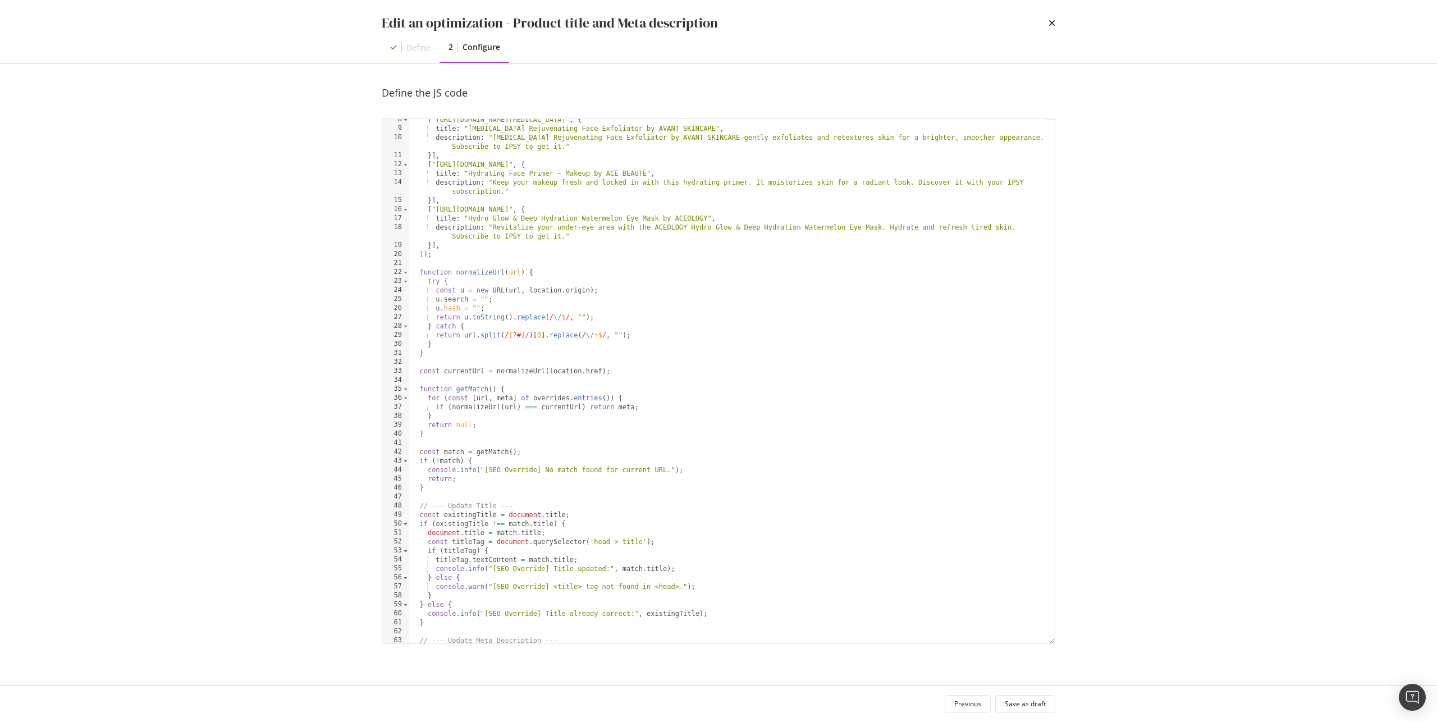
scroll to position [0, 0]
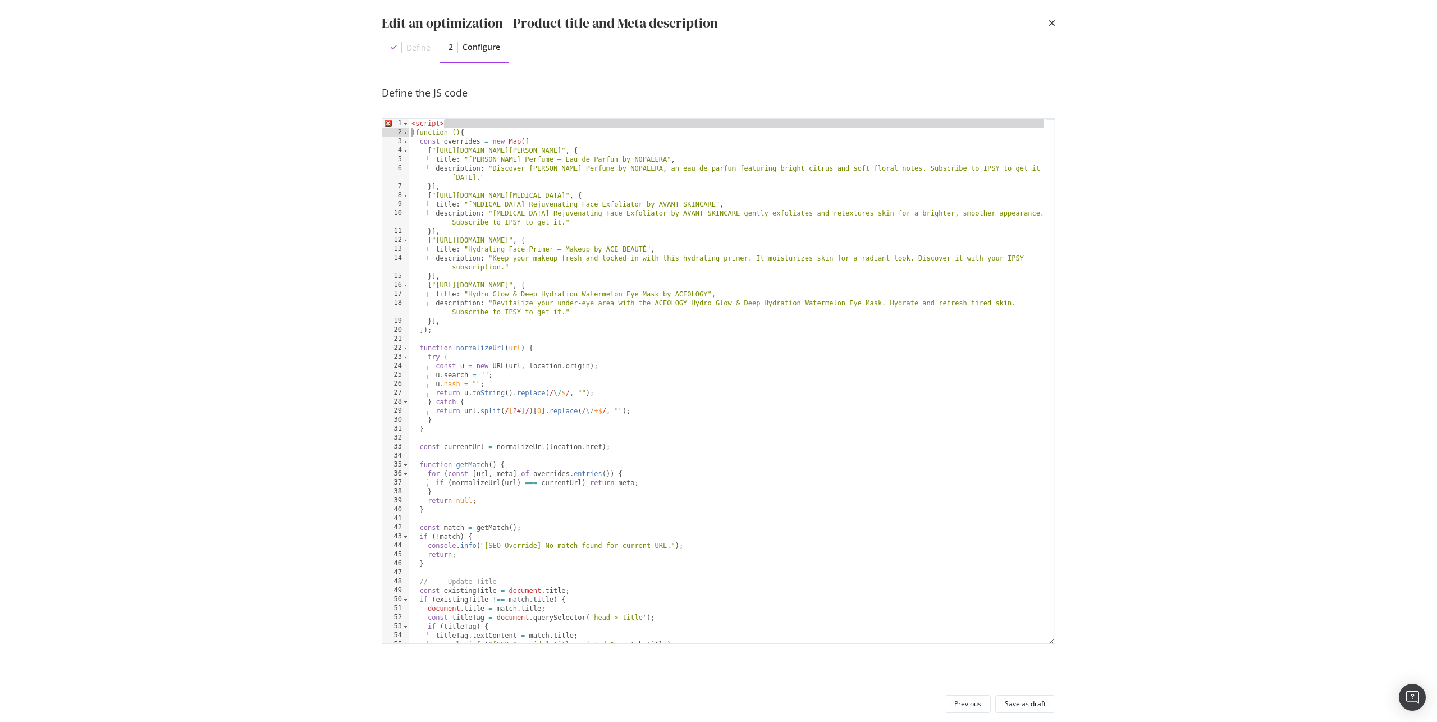
drag, startPoint x: 460, startPoint y: 124, endPoint x: 382, endPoint y: 136, distance: 79.6
click at [382, 136] on div "})(); 1 2 3 4 5 6 7 8 9 10 11 12 13 14 15 16 17 18 19 20 21 22 23 24 25 26 27 2…" at bounding box center [719, 381] width 674 height 526
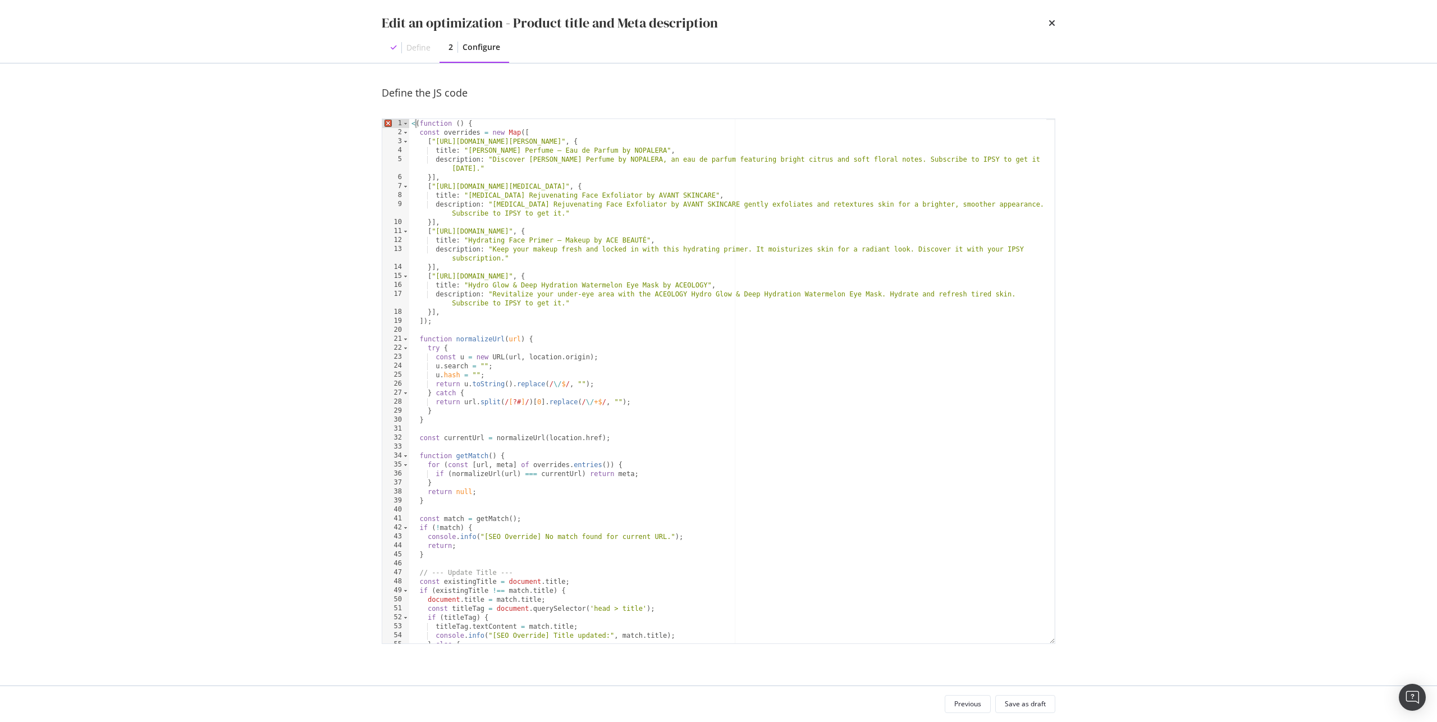
type textarea "(function () {"
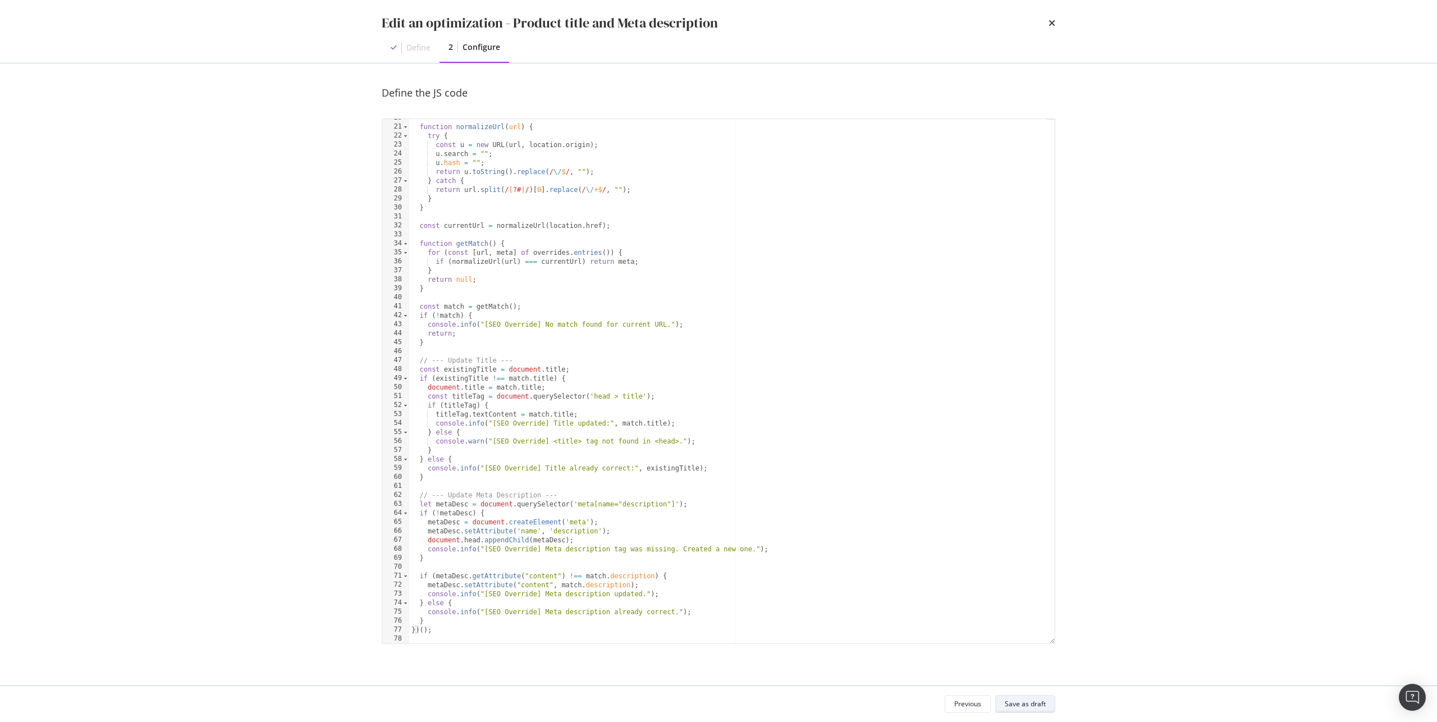
click at [1043, 699] on div "Save as draft" at bounding box center [1025, 704] width 41 height 10
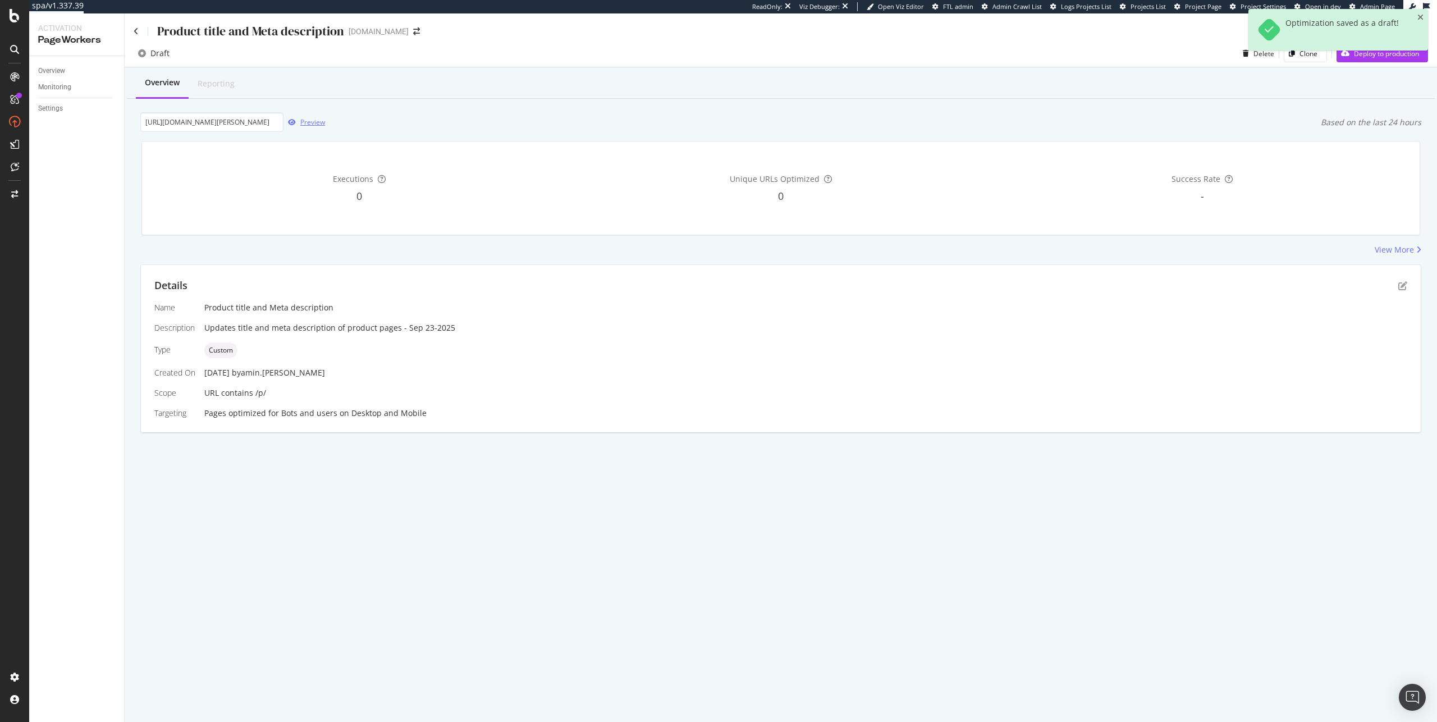
click at [321, 121] on div "Preview" at bounding box center [312, 122] width 25 height 10
click at [272, 120] on input "https://www.ipsy.com/p/nopalera-flor-de-madera-perfume_pr-NOPAFRA5000002" at bounding box center [211, 122] width 143 height 20
paste input "avant-skincare-glycolic-acid-rejuvenating-face-exfoliator_pr-AVANTRT1068574"
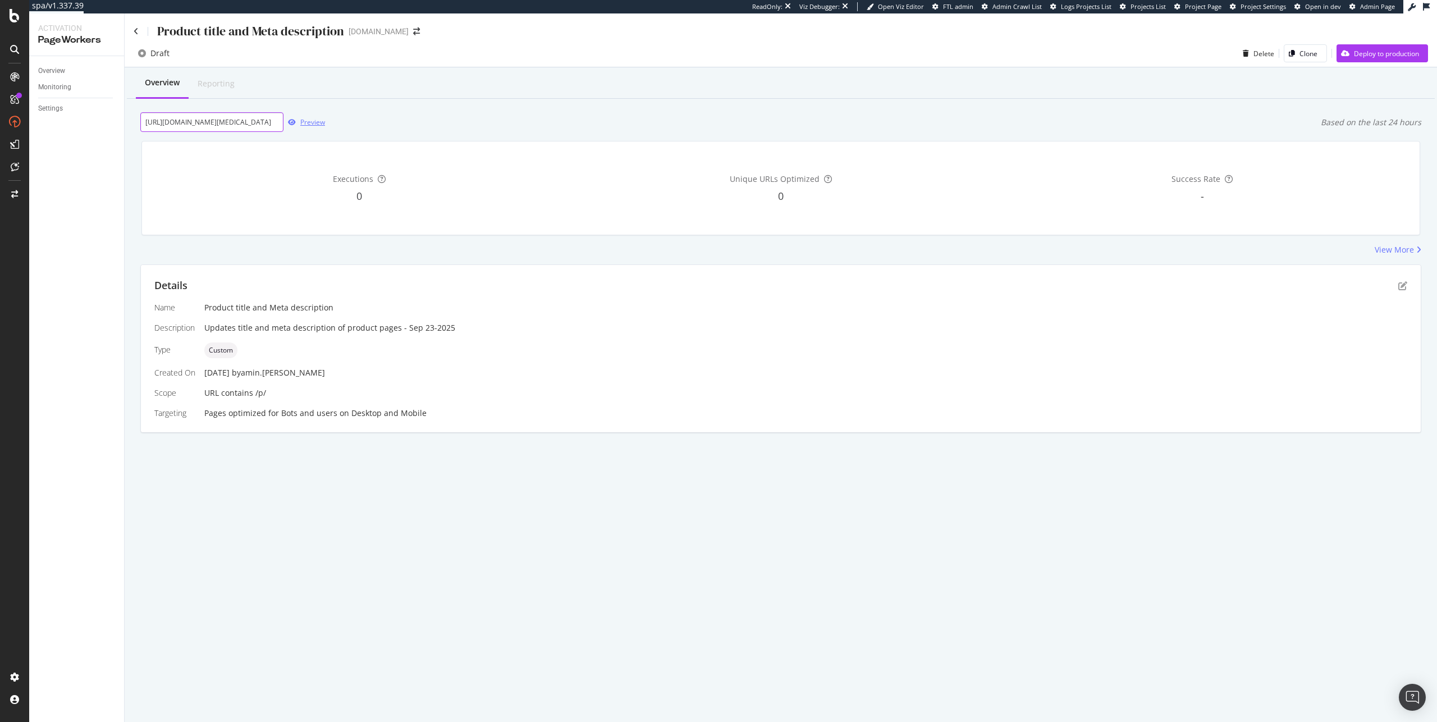
scroll to position [0, 186]
click at [300, 122] on div "Preview" at bounding box center [312, 122] width 25 height 10
click at [239, 125] on input "[URL][DOMAIN_NAME][MEDICAL_DATA]" at bounding box center [211, 122] width 143 height 20
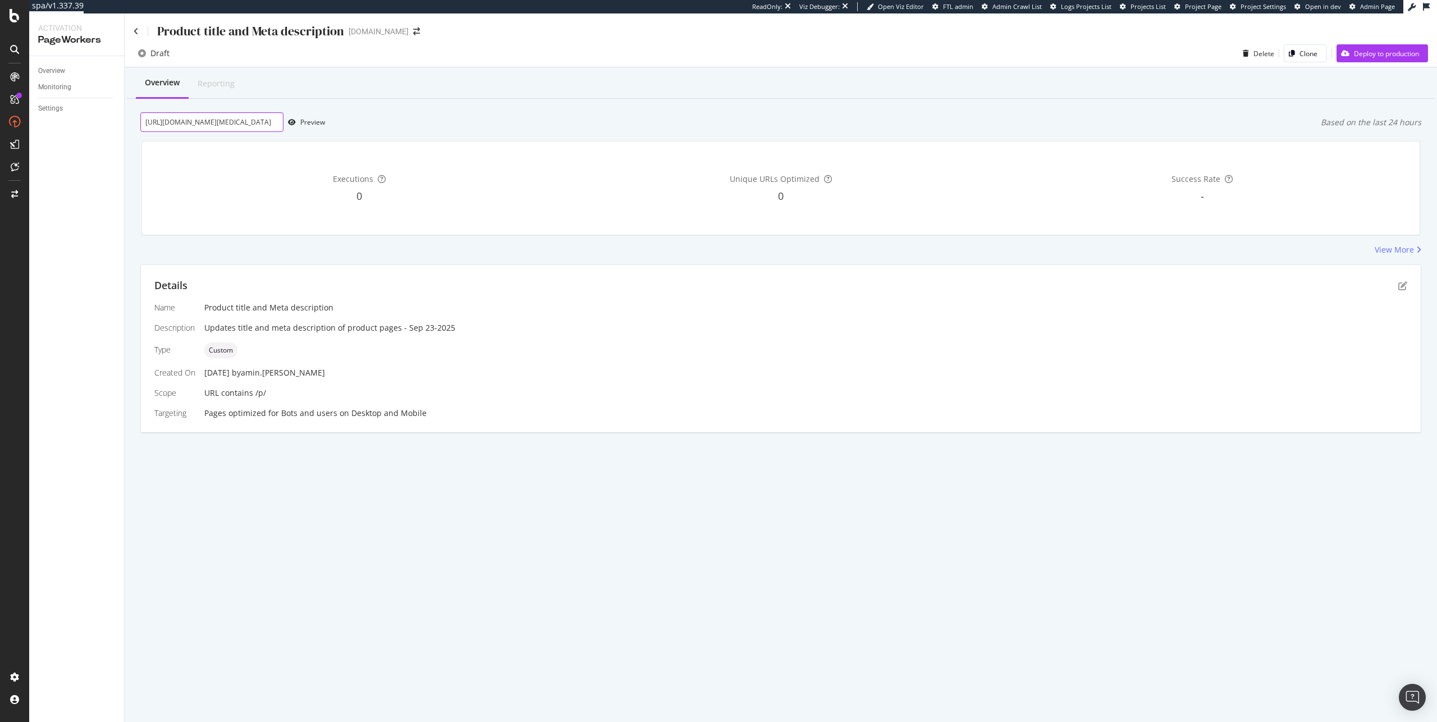
click at [239, 125] on input "[URL][DOMAIN_NAME][MEDICAL_DATA]" at bounding box center [211, 122] width 143 height 20
click at [234, 121] on input "https://www.ipsy.com/p/avant-skincare-glycolic-acid-rejuvenating-face-exfoliato…" at bounding box center [211, 122] width 143 height 20
paste input "<script> (function () { const overrides = new Map([ ["https://www.ipsy.com/p/no…"
type input "https://www.ipsy.com/p/avant-skincare-glycolic-acid-rejuvenating-face-exfoliato…"
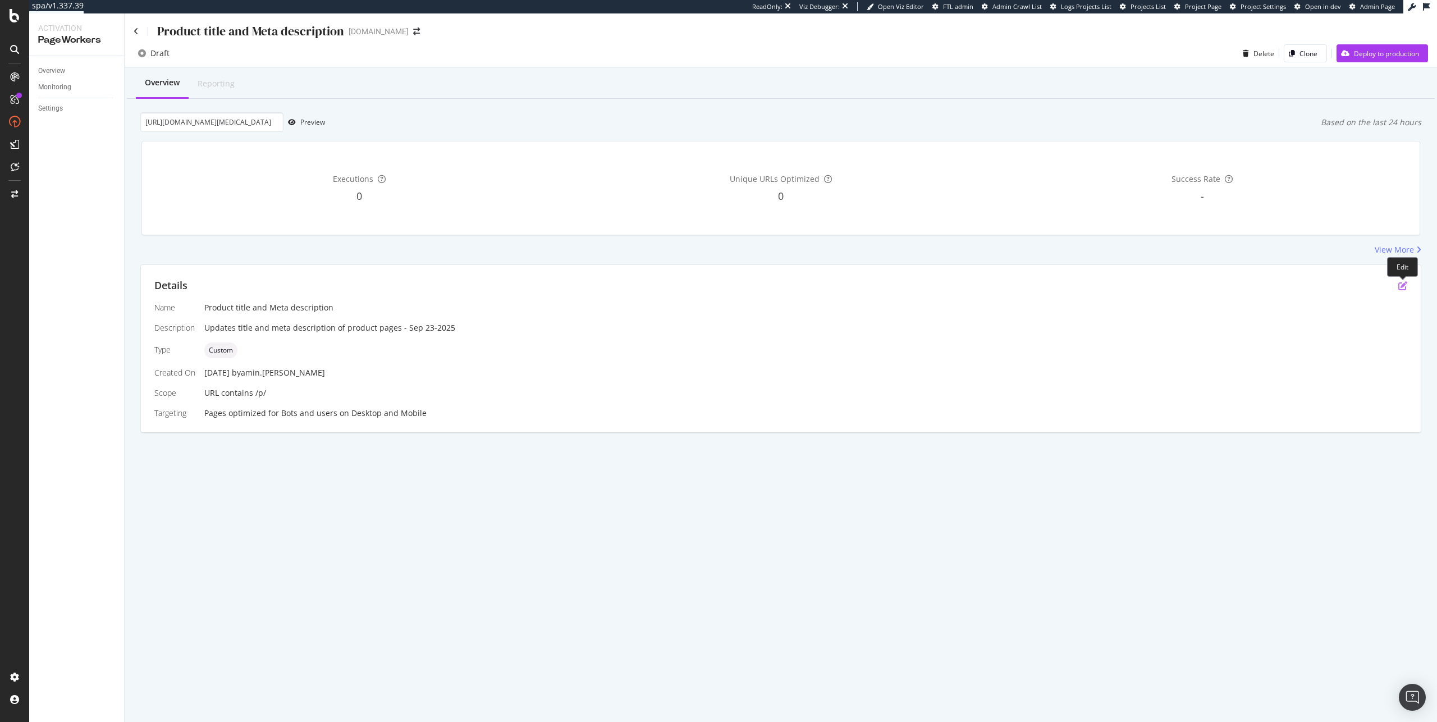
click at [1402, 284] on icon "pen-to-square" at bounding box center [1403, 285] width 9 height 9
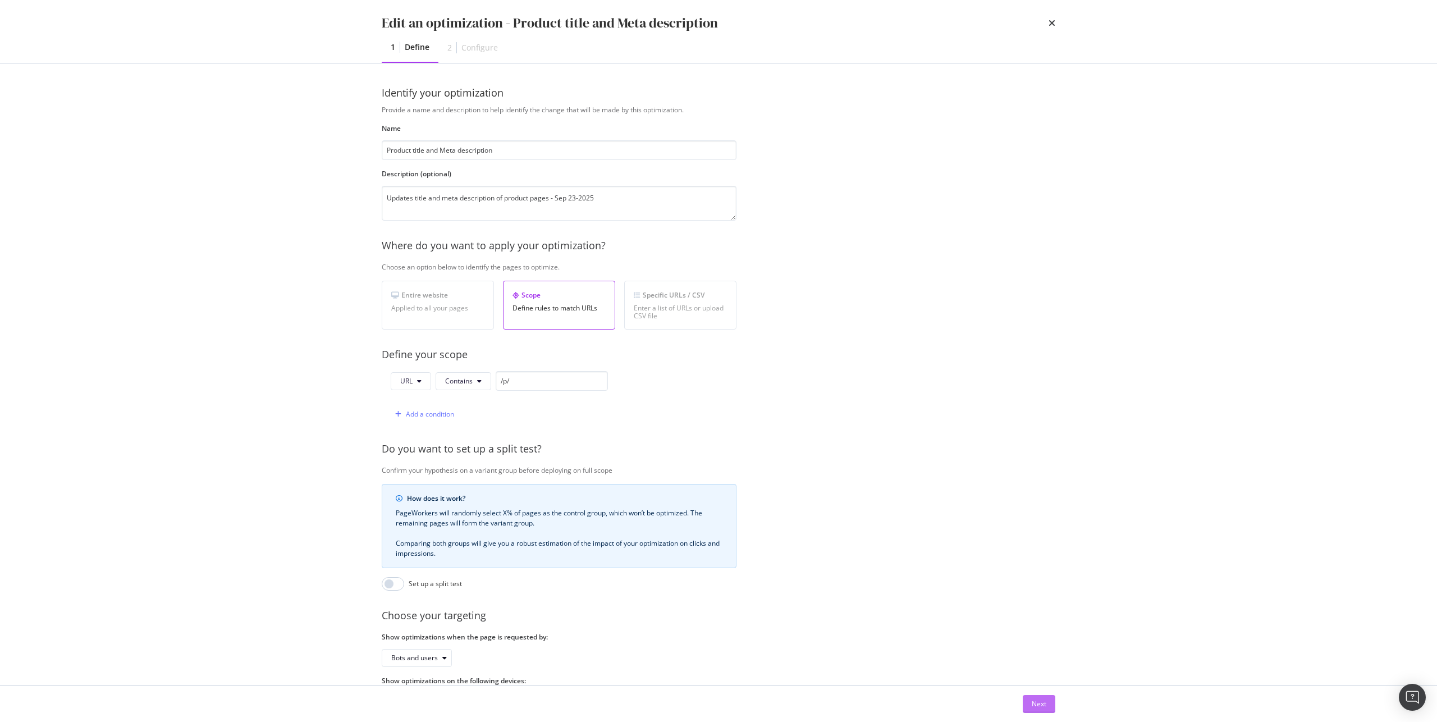
click at [1041, 697] on div "Next" at bounding box center [1039, 704] width 15 height 17
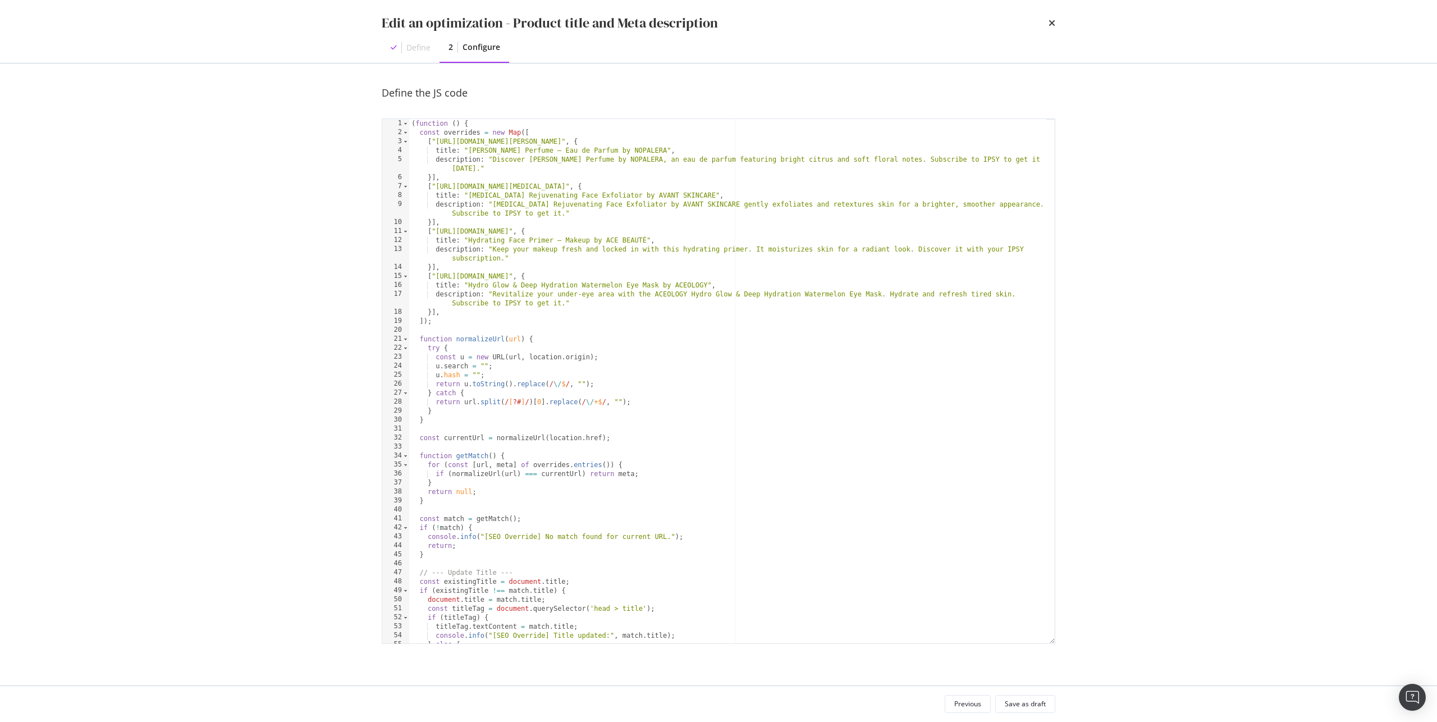
click at [721, 389] on div "( function ( ) { const overrides = new Map ([ [ "https://www.ipsy.com/p/nopaler…" at bounding box center [727, 390] width 637 height 542
type textarea "})();"
paste textarea "Cursor at row 27"
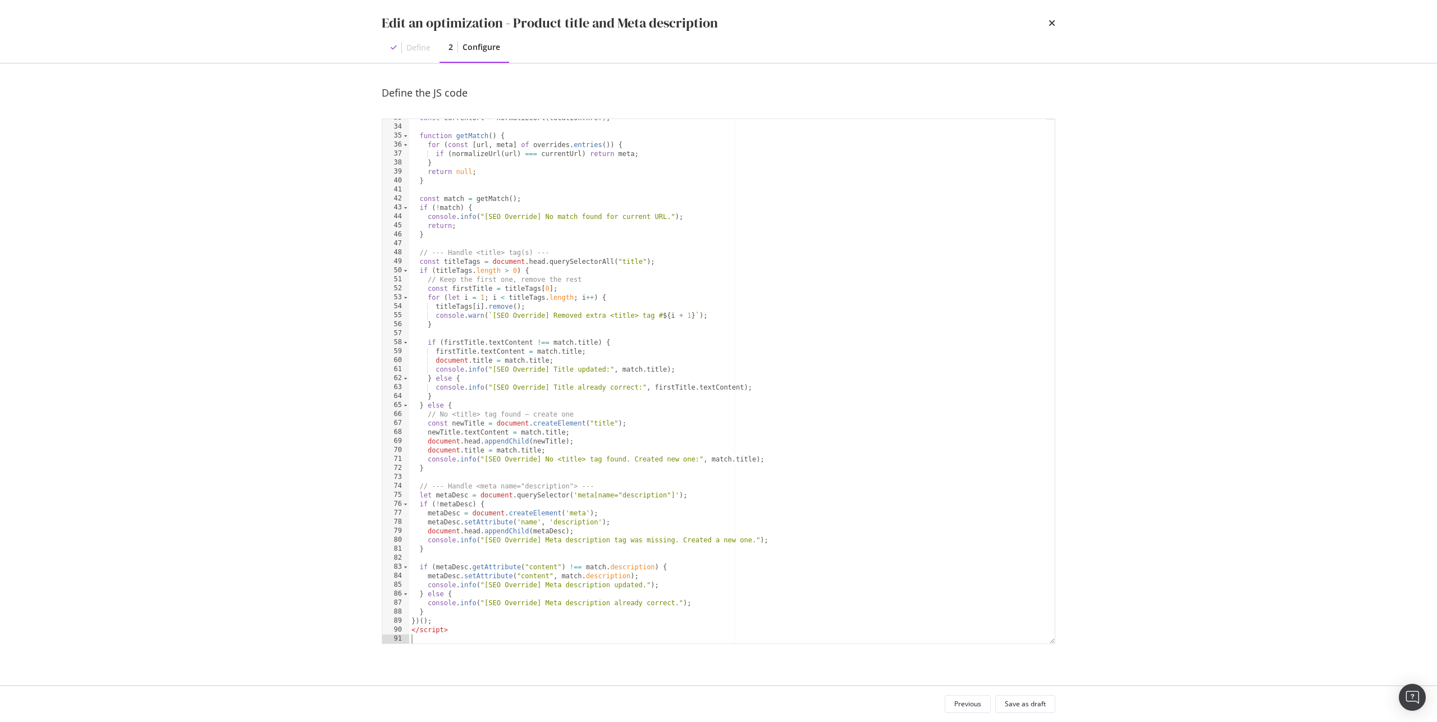
scroll to position [329, 0]
click at [1024, 694] on div "Previous Save as draft" at bounding box center [718, 704] width 719 height 36
click at [1025, 697] on div "Save as draft" at bounding box center [1025, 704] width 41 height 16
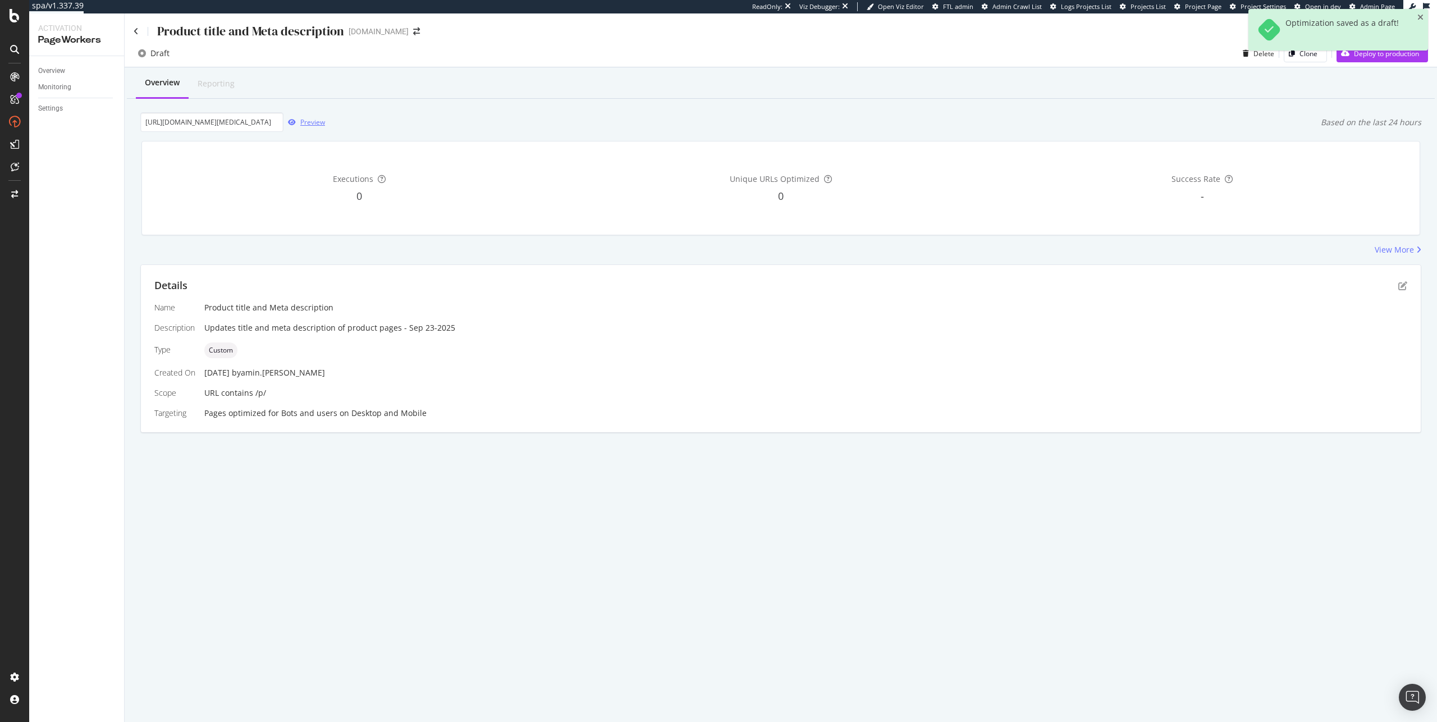
click at [296, 121] on div "button" at bounding box center [292, 122] width 17 height 7
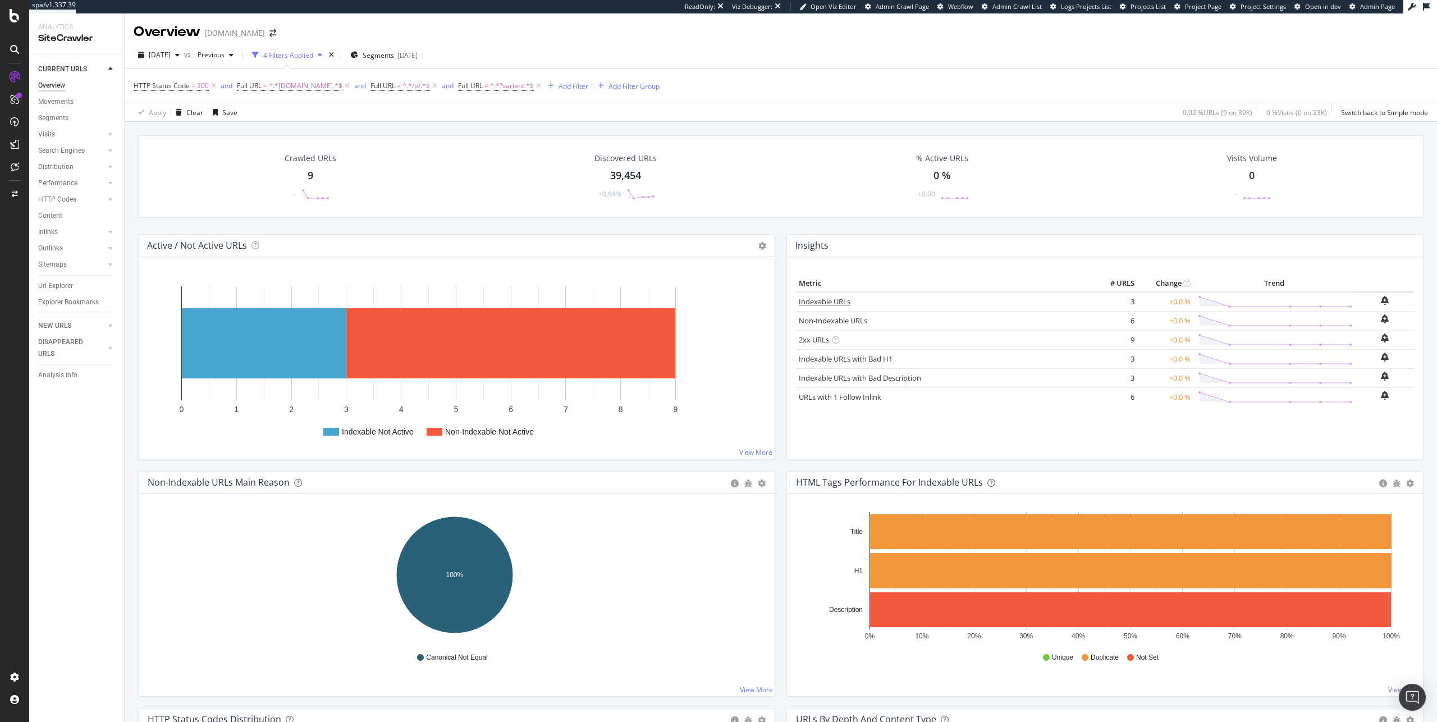
click at [833, 301] on link "Indexable URLs" at bounding box center [825, 301] width 52 height 10
click at [183, 87] on span "HTTP Status Code" at bounding box center [162, 86] width 56 height 10
click at [534, 85] on icon at bounding box center [539, 85] width 10 height 11
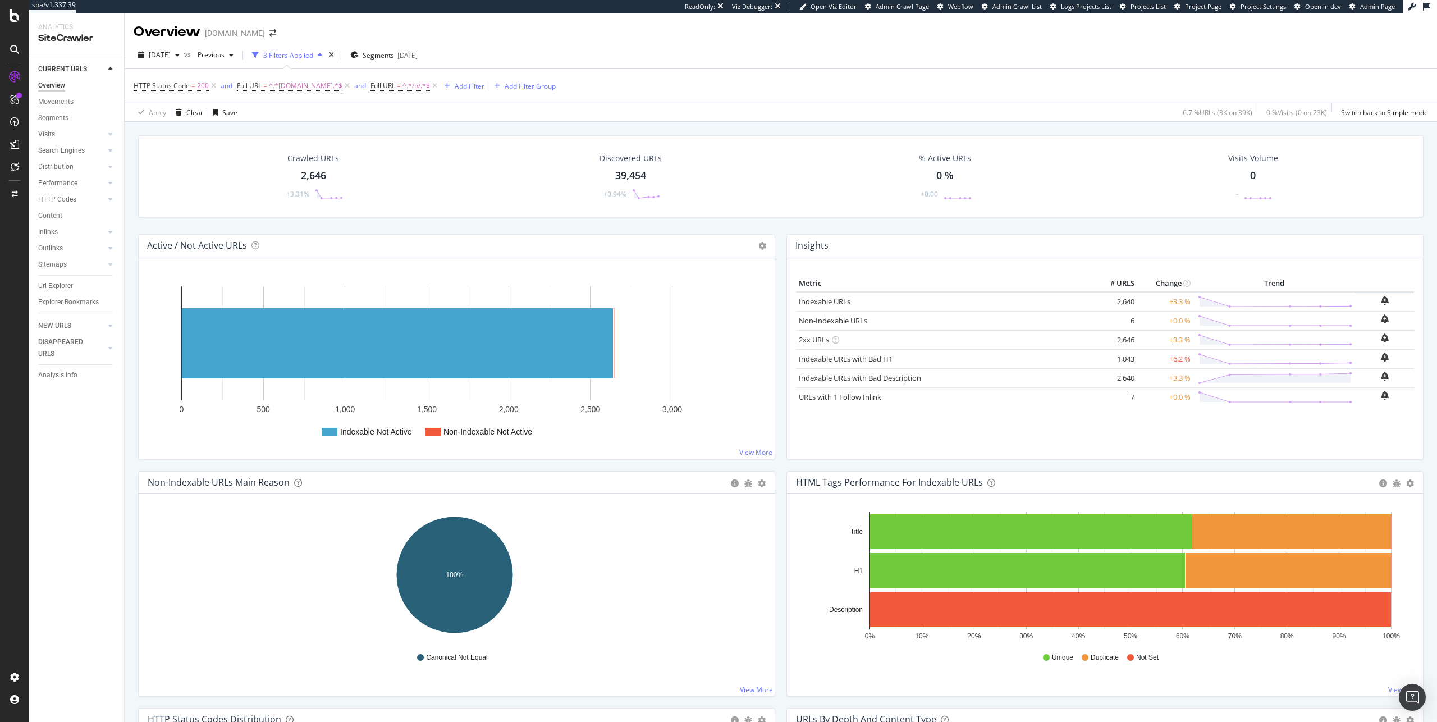
click at [1181, 293] on td "+3.3 %" at bounding box center [1165, 302] width 56 height 20
click at [403, 84] on span "^.*/p/.*$" at bounding box center [417, 86] width 28 height 16
click at [431, 143] on div "Contains /p/ Cancel Add filter Apply" at bounding box center [432, 132] width 141 height 76
click at [430, 140] on input "/p/" at bounding box center [425, 133] width 106 height 18
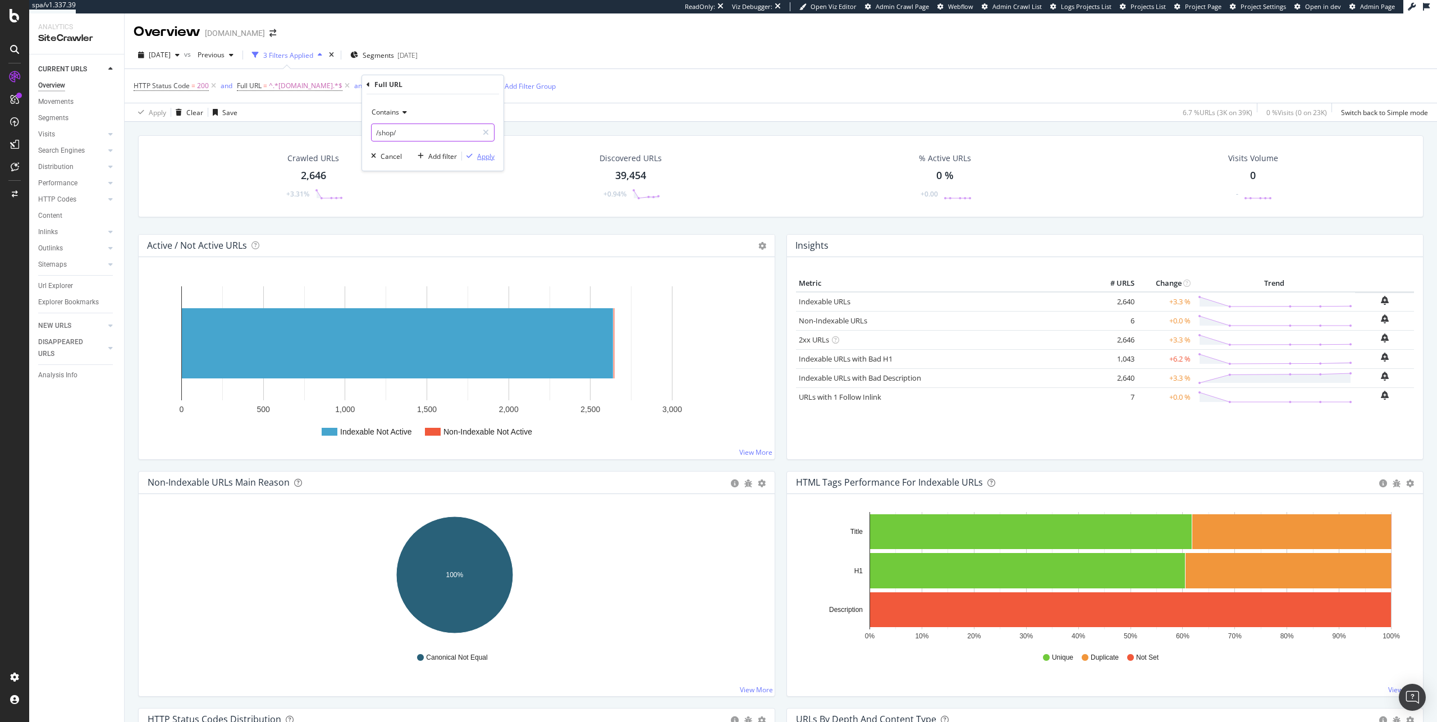
type input "/shop/"
click at [489, 153] on div "Apply" at bounding box center [485, 157] width 17 height 10
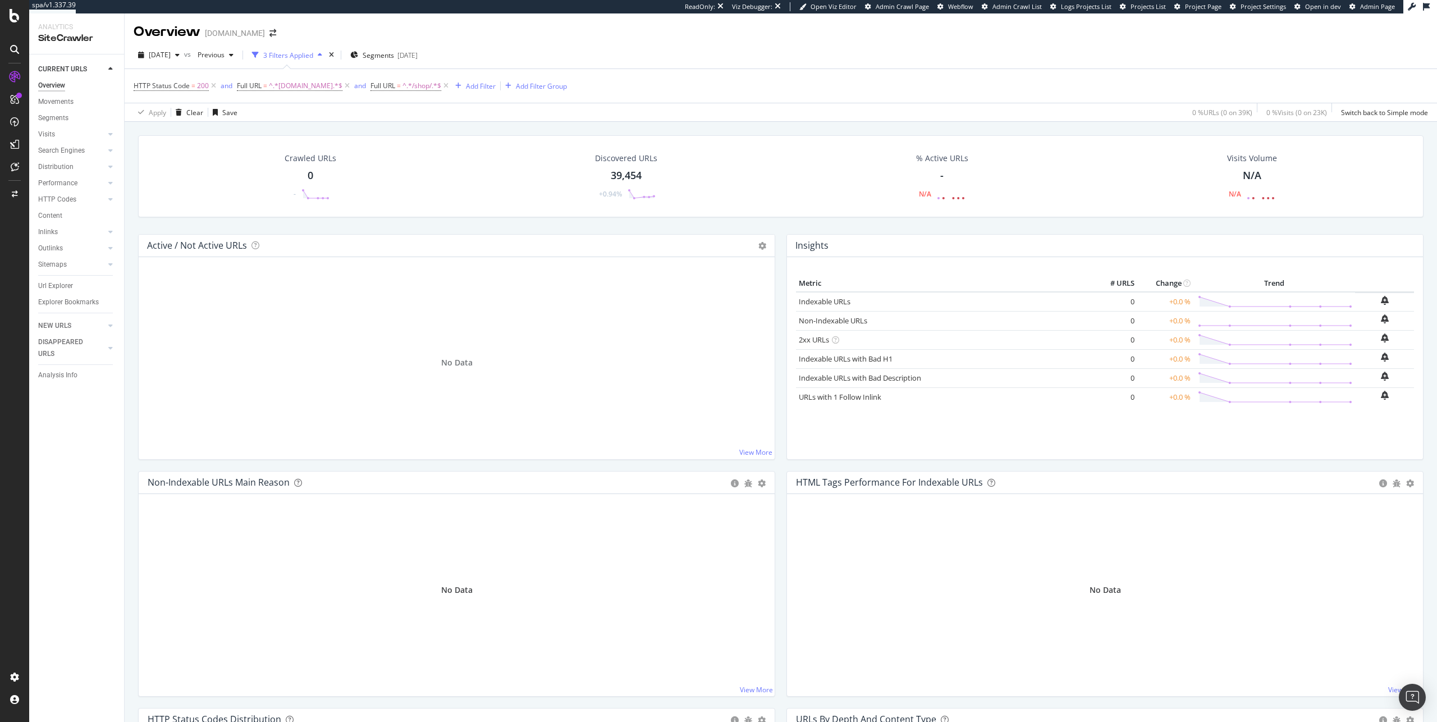
click at [1210, 310] on td at bounding box center [1275, 302] width 162 height 20
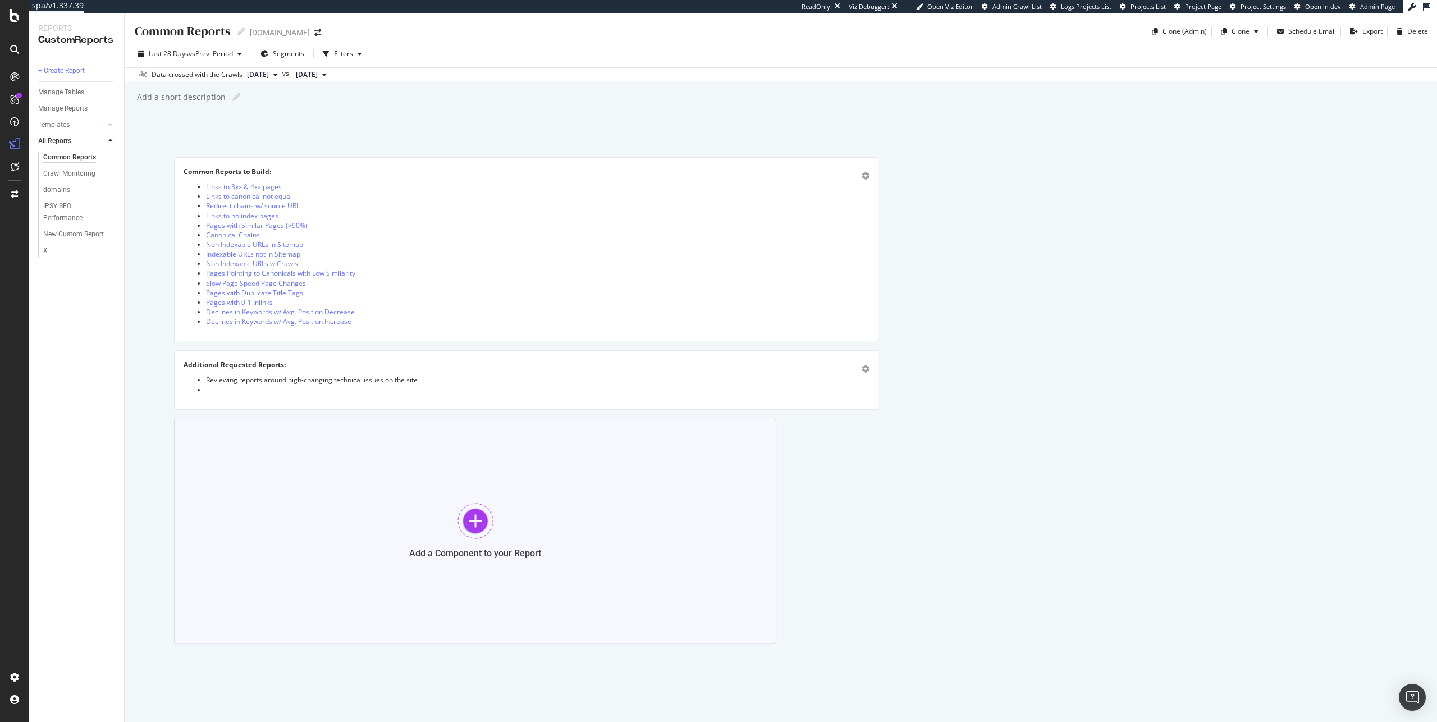
click at [472, 508] on div at bounding box center [476, 521] width 36 height 36
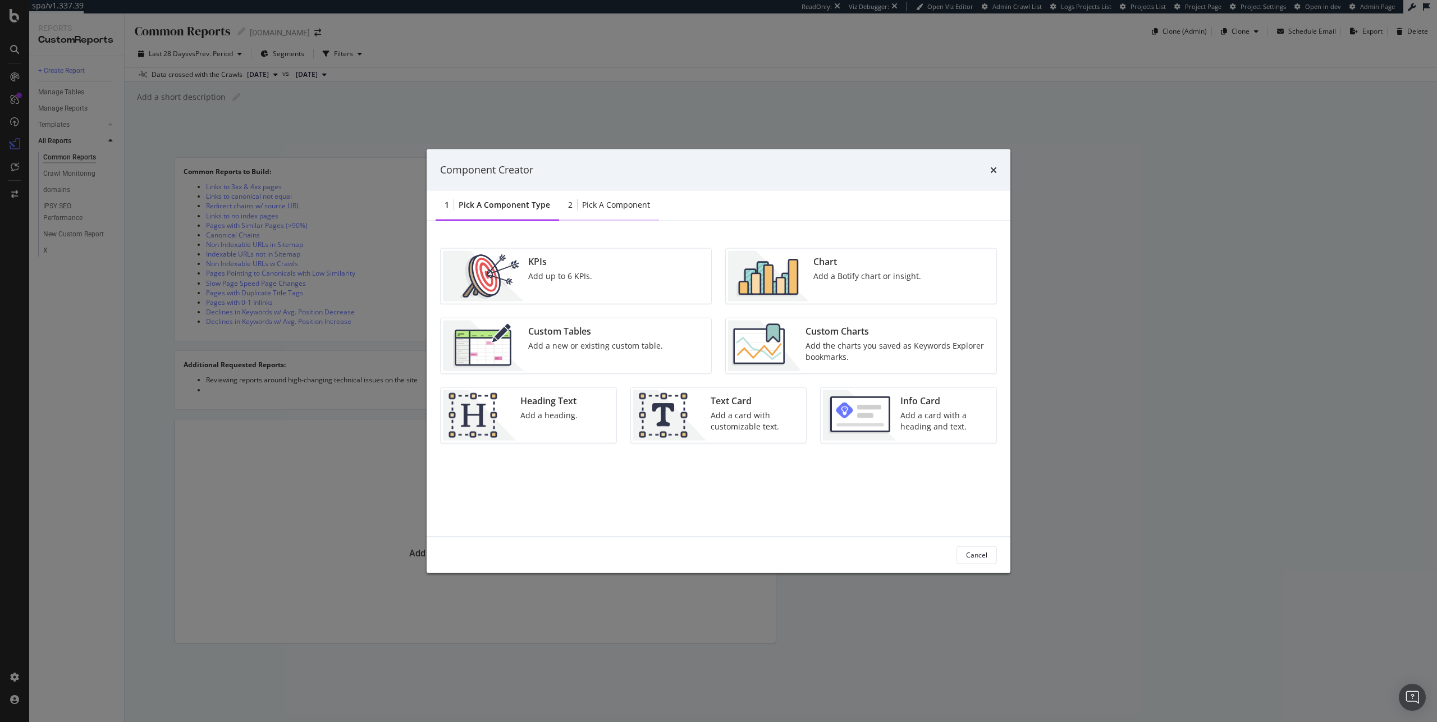
click at [601, 205] on div "Pick a Component" at bounding box center [616, 204] width 68 height 11
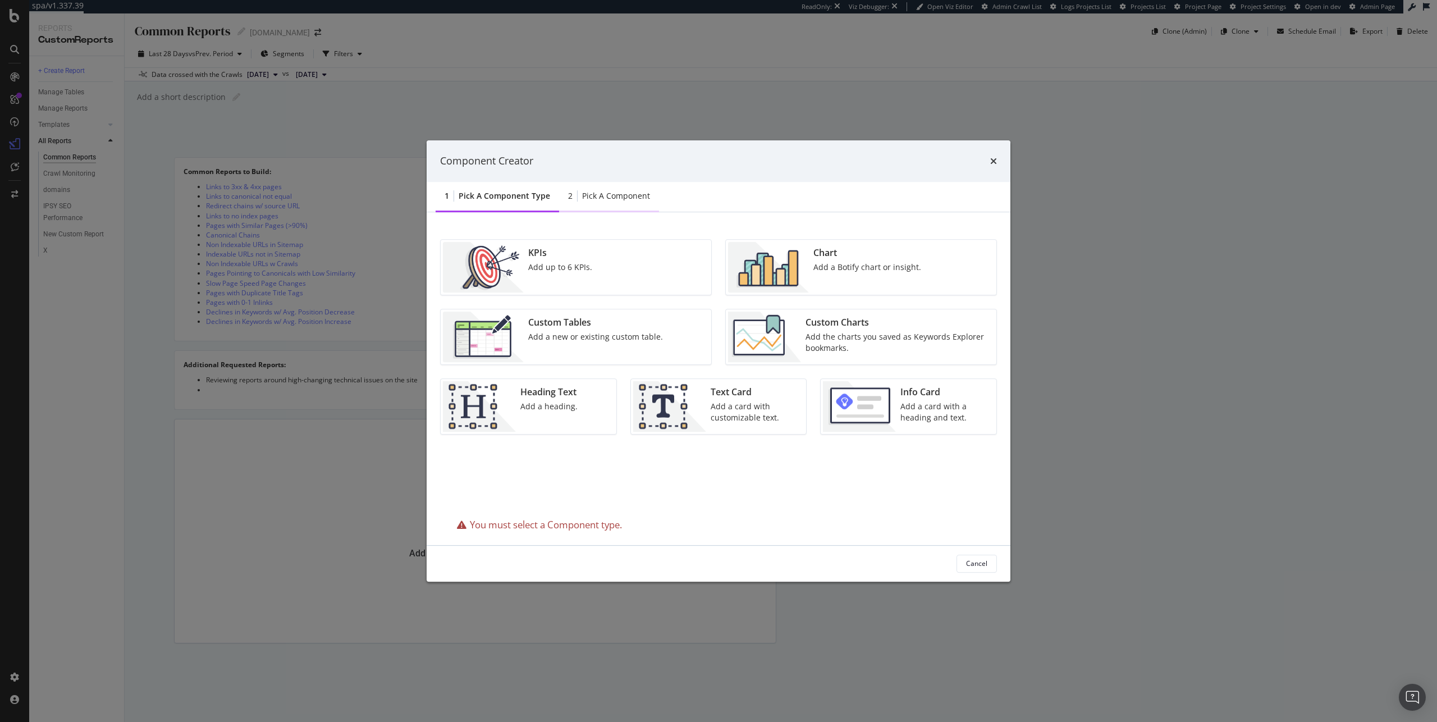
click at [615, 200] on div "Pick a Component" at bounding box center [616, 195] width 68 height 11
click at [849, 277] on div "Chart Add a Botify chart or insight." at bounding box center [867, 267] width 117 height 51
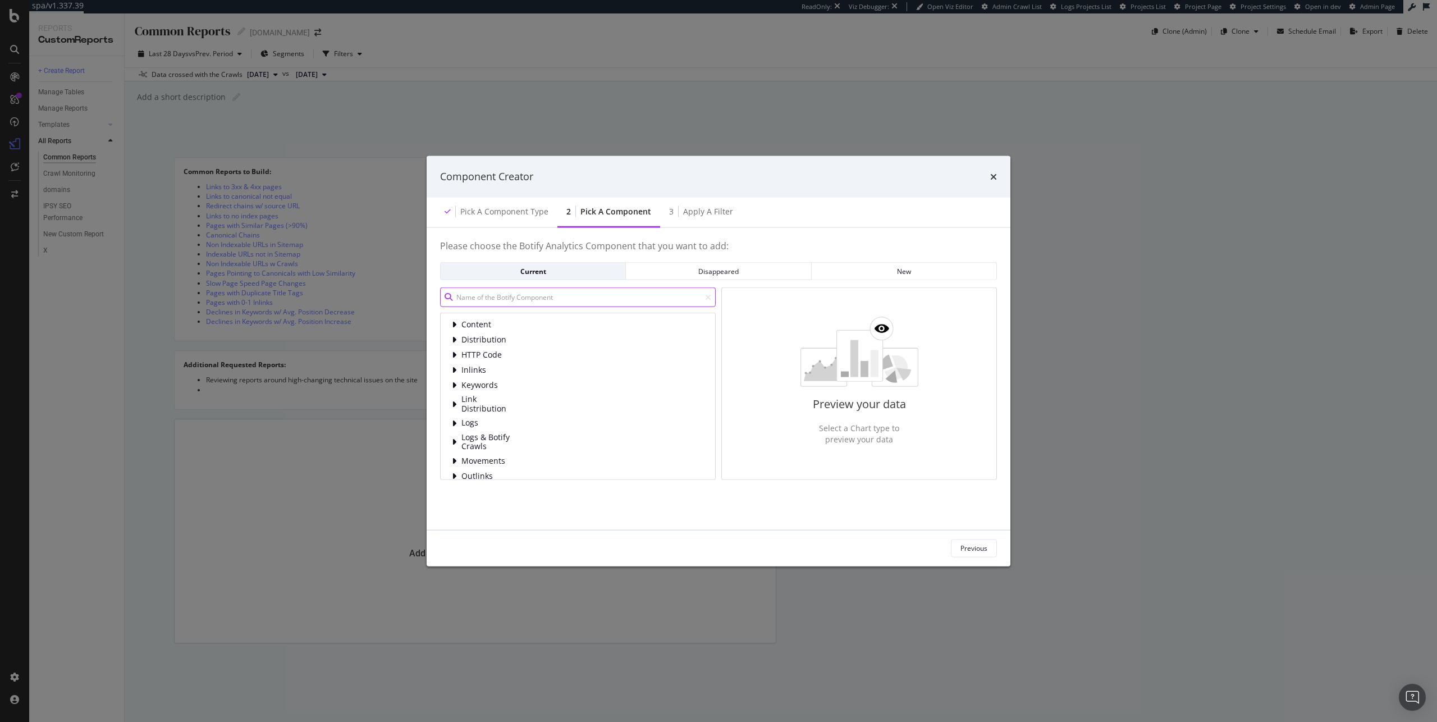
click at [507, 301] on input "modal" at bounding box center [578, 297] width 276 height 20
type input "count"
type input "page"
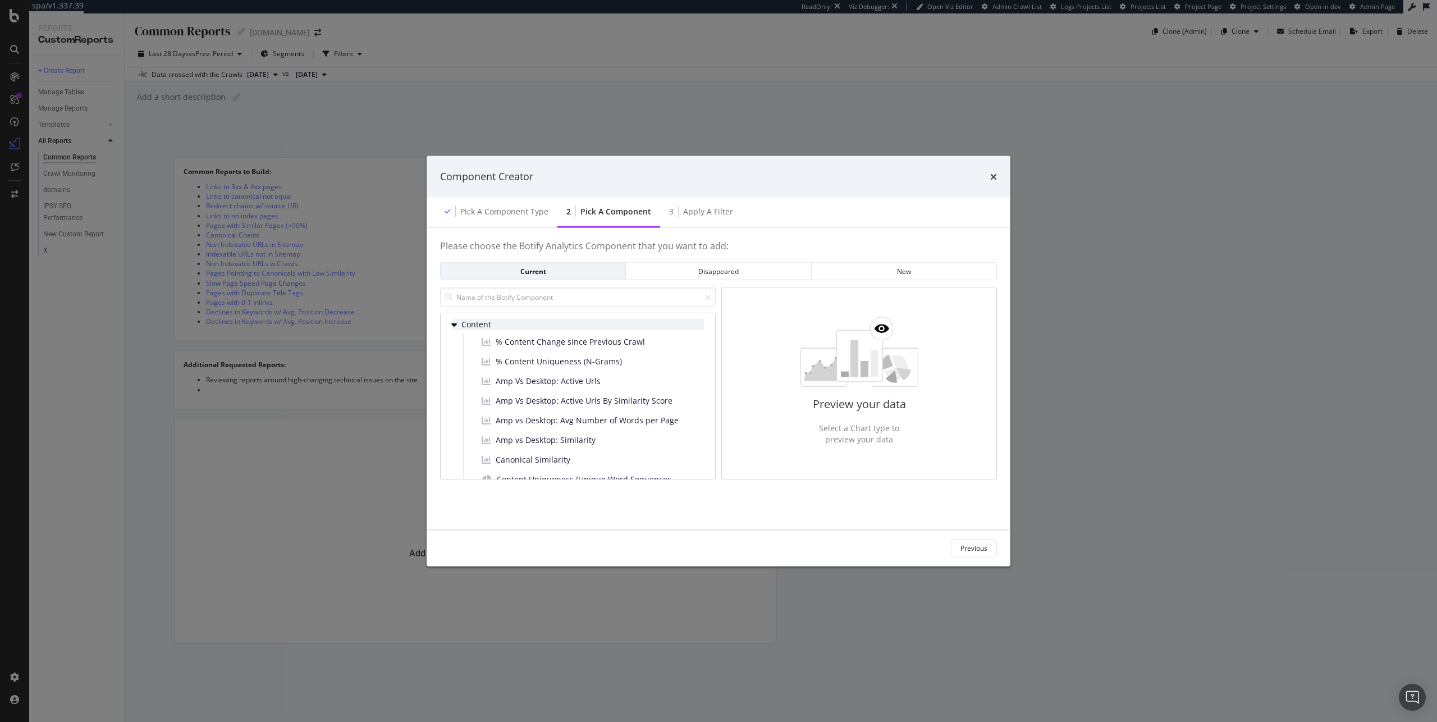
click at [454, 327] on icon "modal" at bounding box center [454, 324] width 6 height 9
click at [451, 345] on div "Content Distribution Content Type Distribution Domain / Subdomain Distribution …" at bounding box center [578, 396] width 276 height 167
click at [453, 340] on icon "modal" at bounding box center [454, 339] width 6 height 9
click at [454, 354] on icon "modal" at bounding box center [454, 354] width 6 height 9
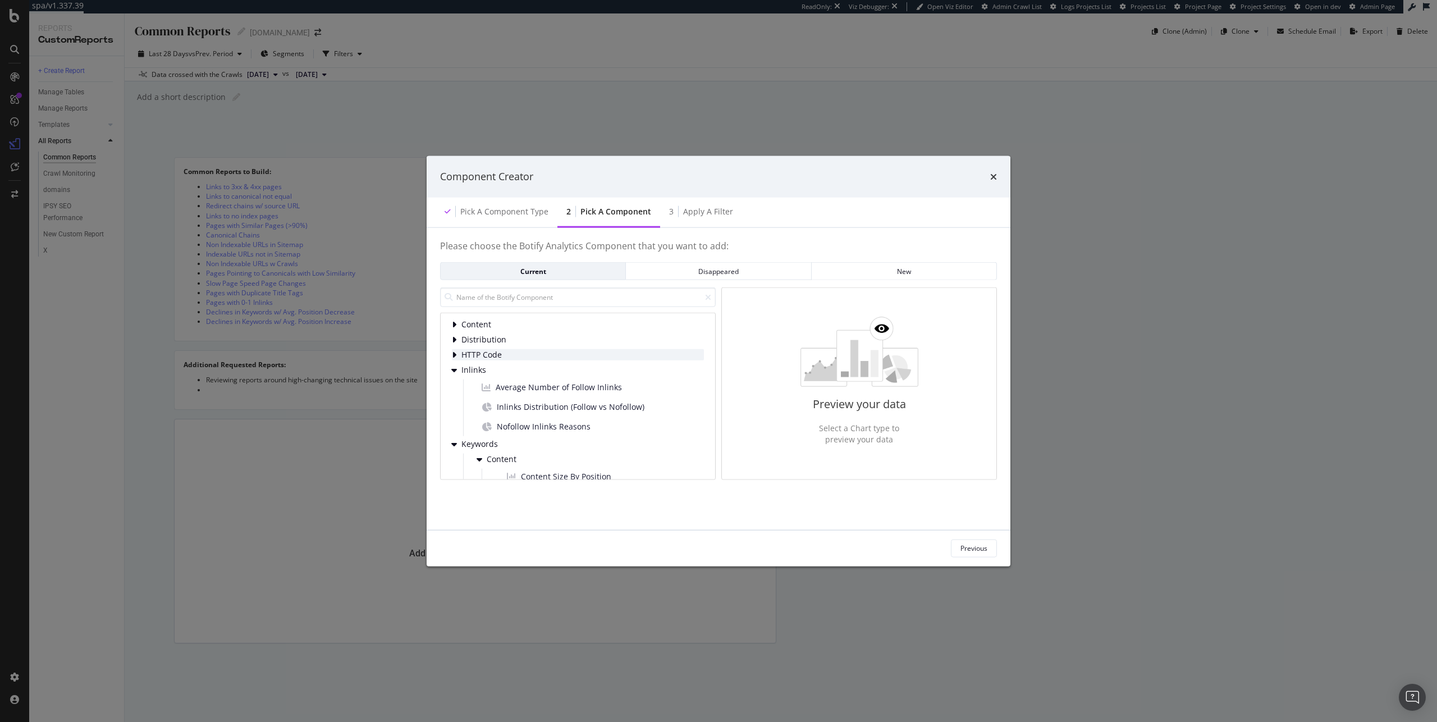
click at [454, 354] on icon "modal" at bounding box center [454, 354] width 4 height 9
click at [497, 370] on span "HTTP Status Codes Distribution" at bounding box center [555, 372] width 117 height 11
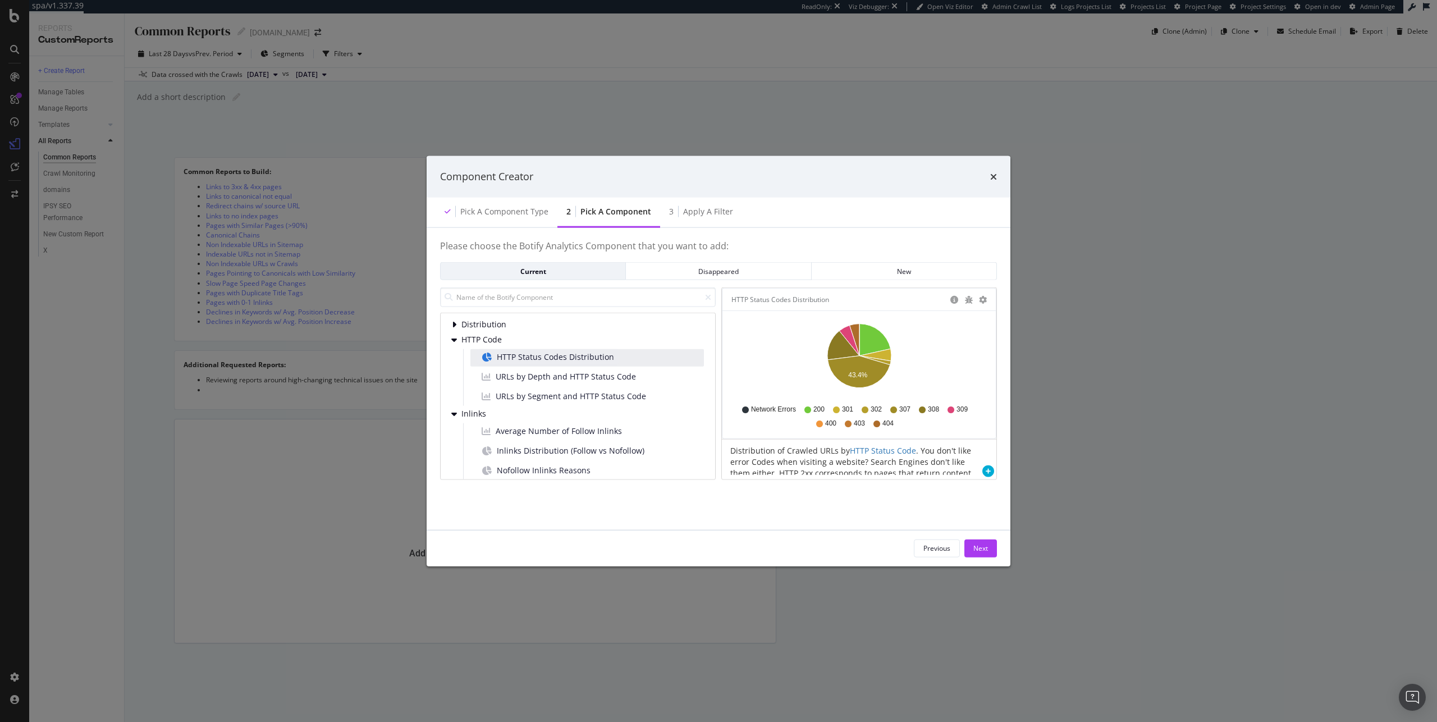
scroll to position [77, 0]
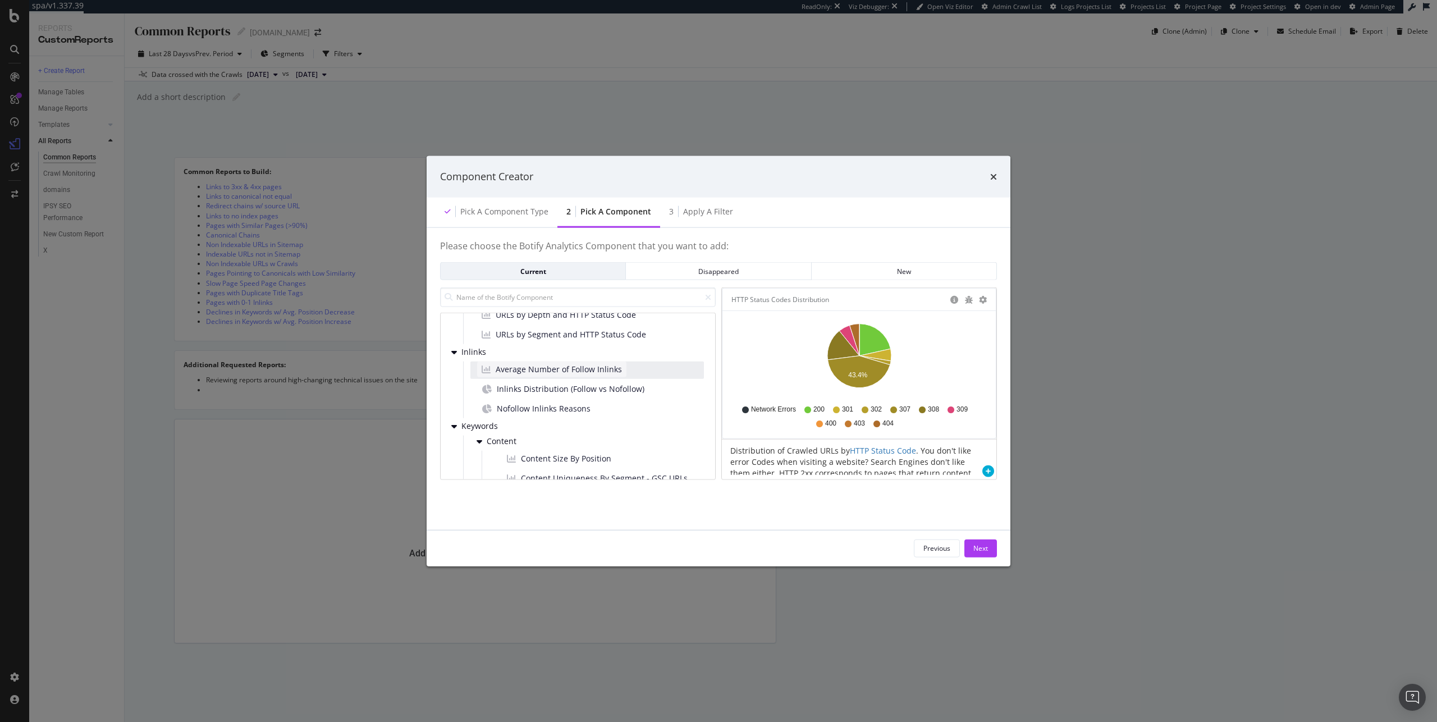
click at [569, 371] on span "Average Number of Follow Inlinks" at bounding box center [559, 369] width 126 height 11
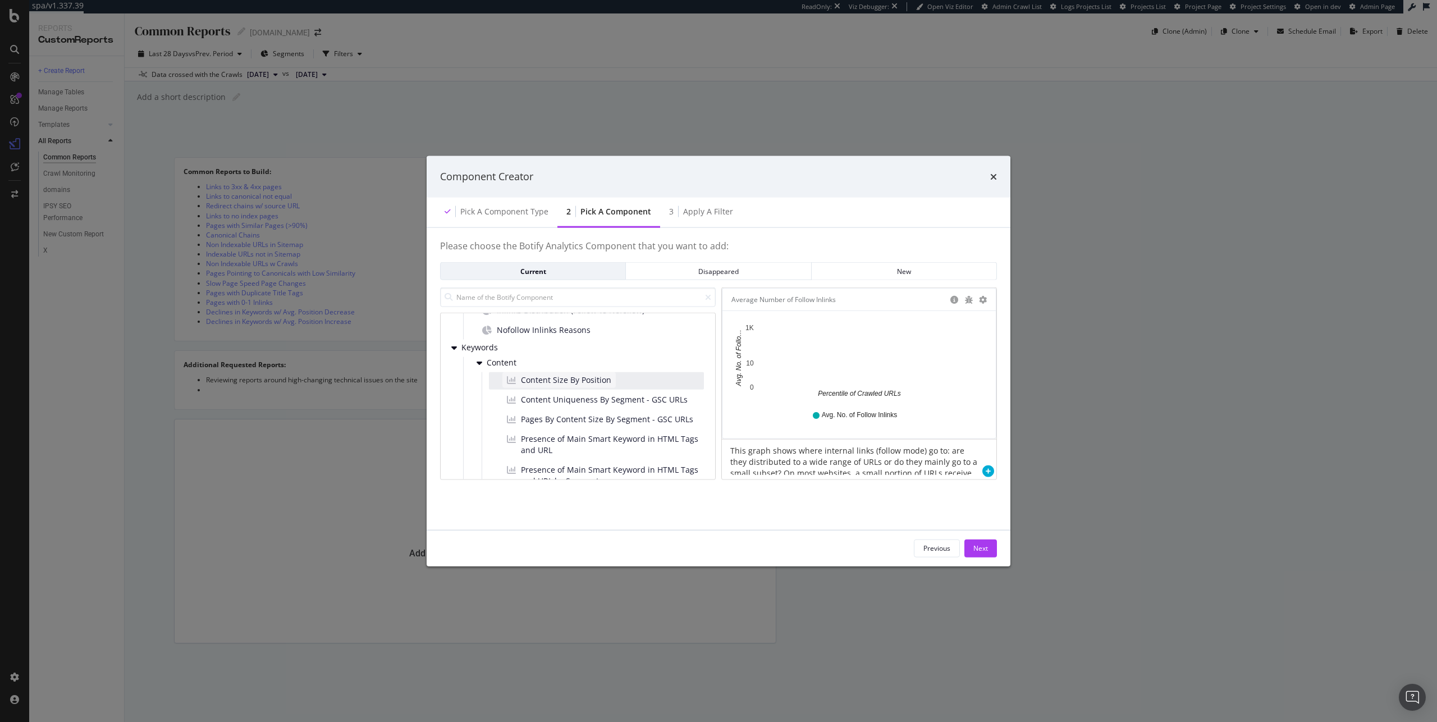
scroll to position [160, 0]
click at [451, 344] on div "Content Distribution HTTP Code HTTP Status Codes Distribution URLs by Depth and…" at bounding box center [578, 396] width 276 height 167
click at [454, 344] on icon "modal" at bounding box center [454, 343] width 6 height 9
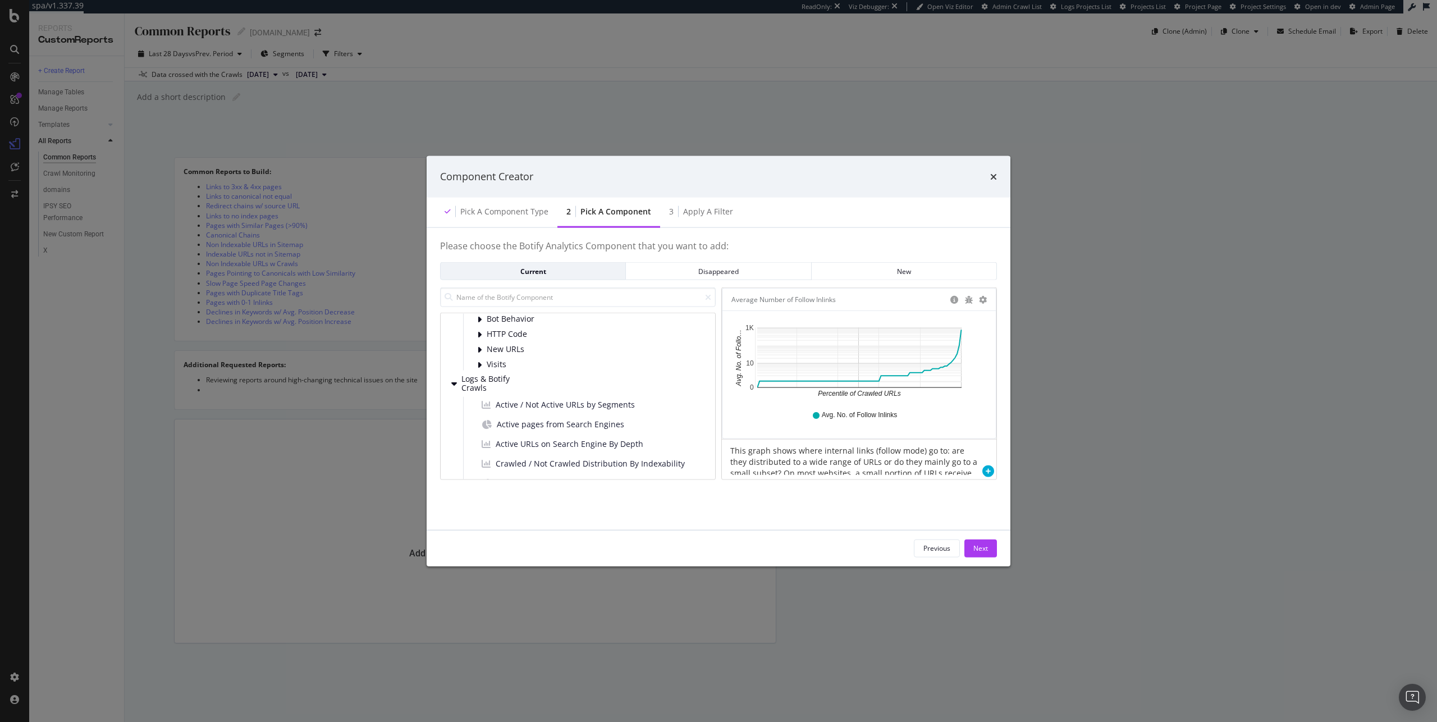
scroll to position [263, 0]
click at [647, 400] on div "Active / Not Active URLs by Segments" at bounding box center [587, 399] width 234 height 17
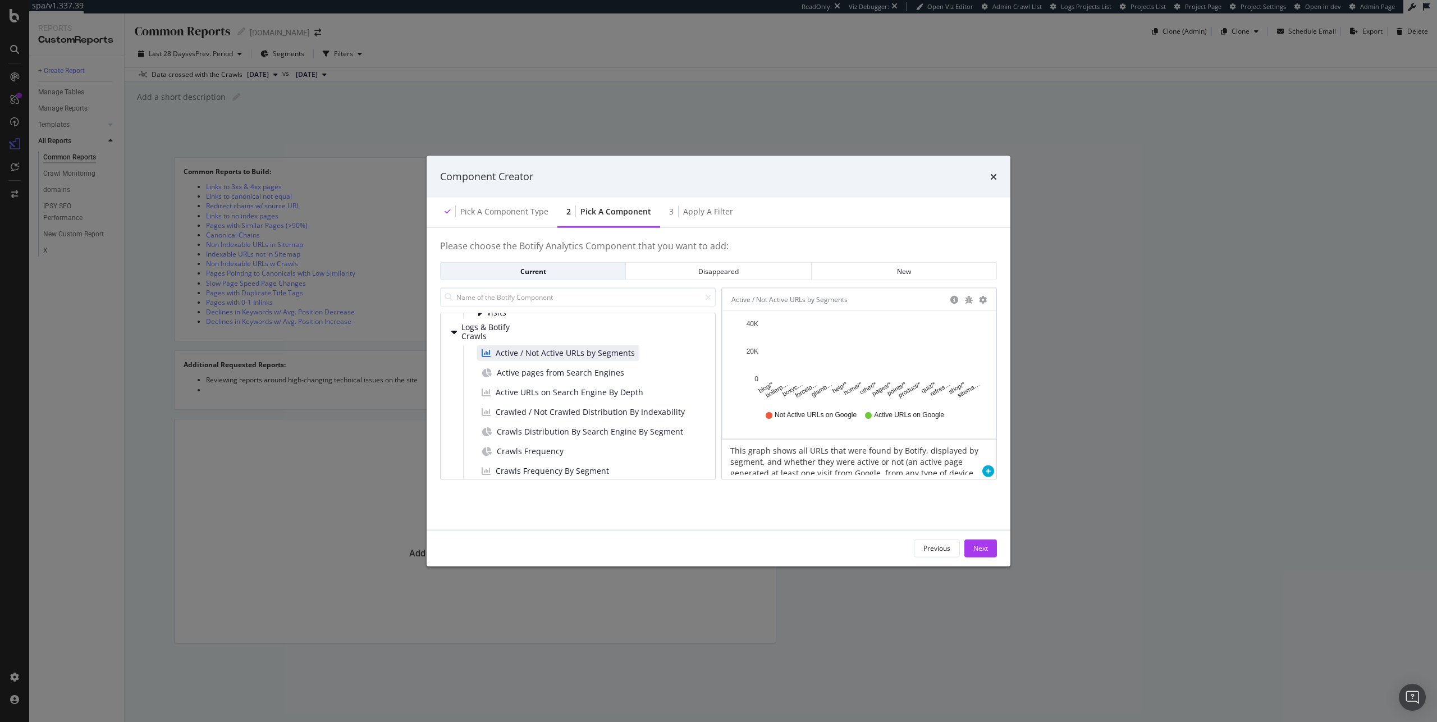
scroll to position [0, 0]
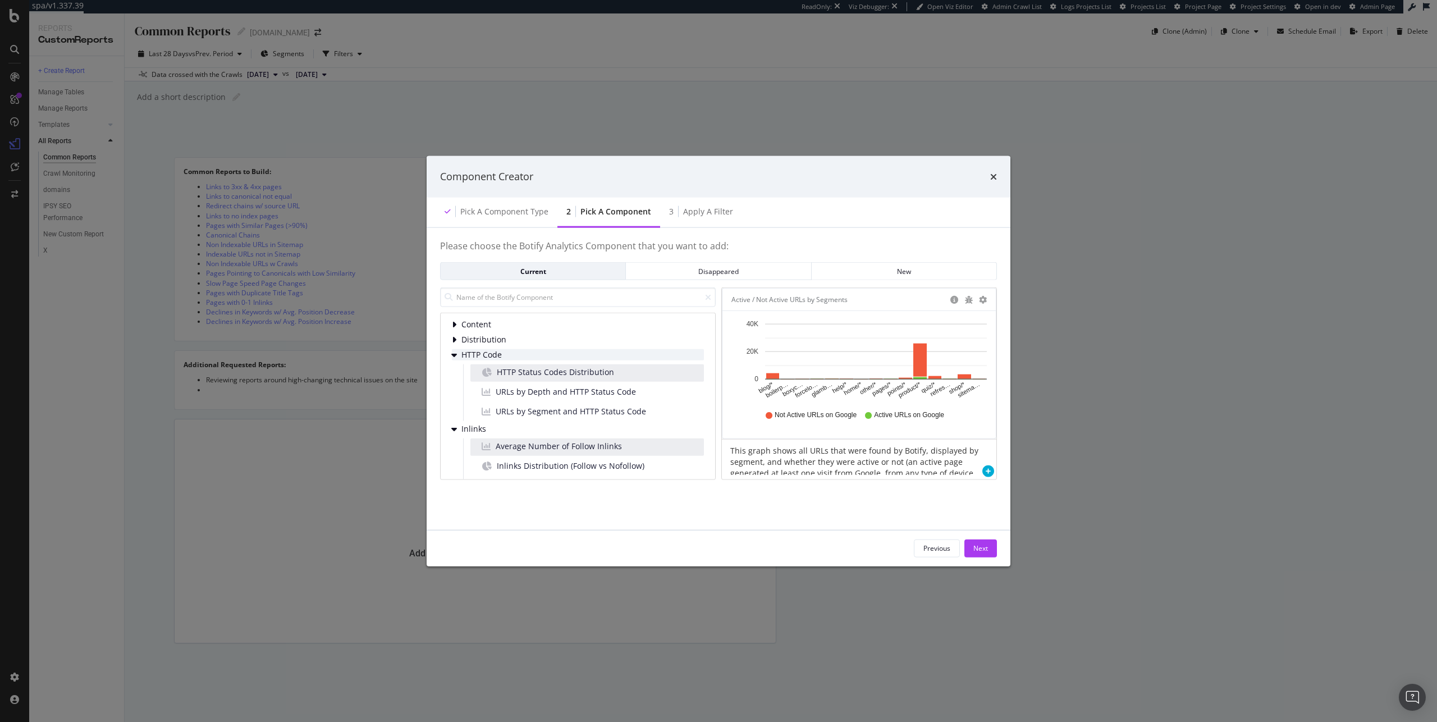
click at [459, 358] on div "HTTP Code" at bounding box center [578, 354] width 252 height 11
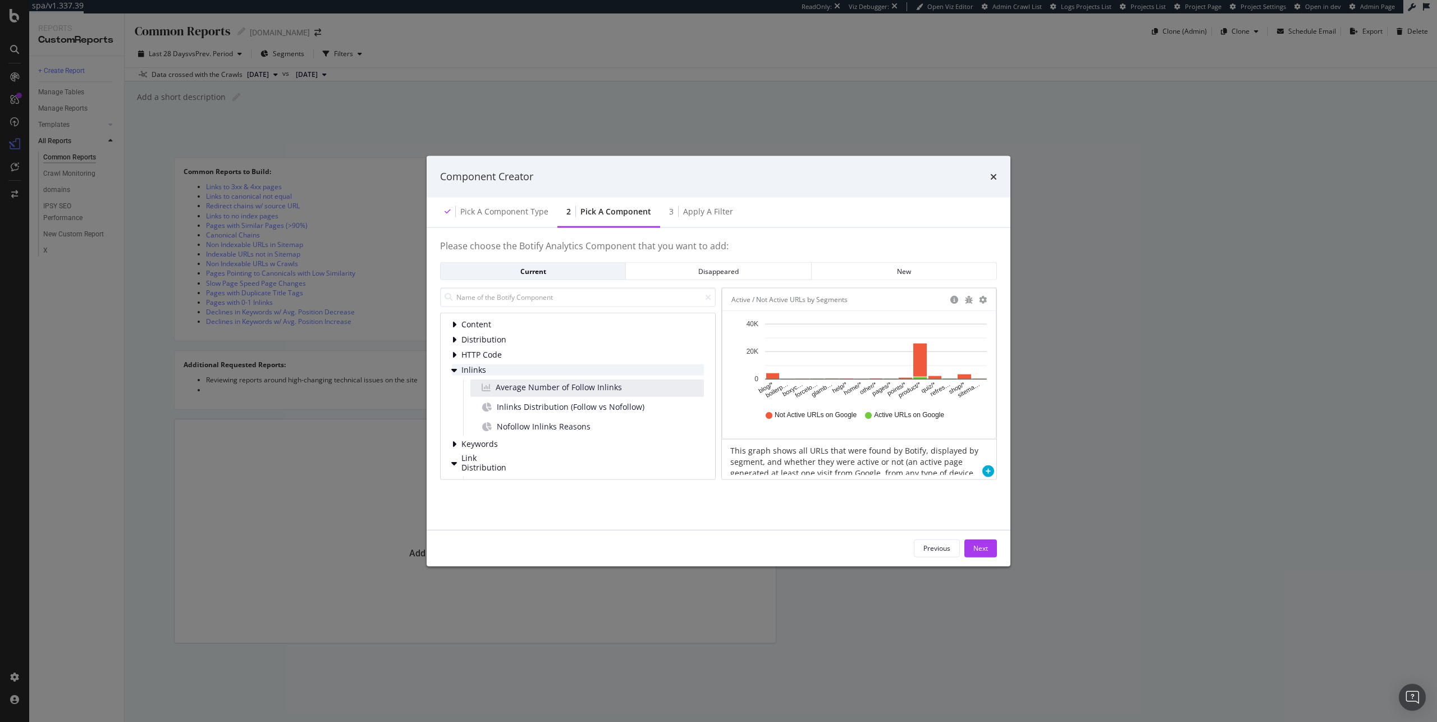
click at [457, 368] on div "modal" at bounding box center [455, 369] width 7 height 11
click at [454, 407] on icon "modal" at bounding box center [454, 404] width 6 height 9
click at [453, 421] on icon "modal" at bounding box center [454, 422] width 6 height 9
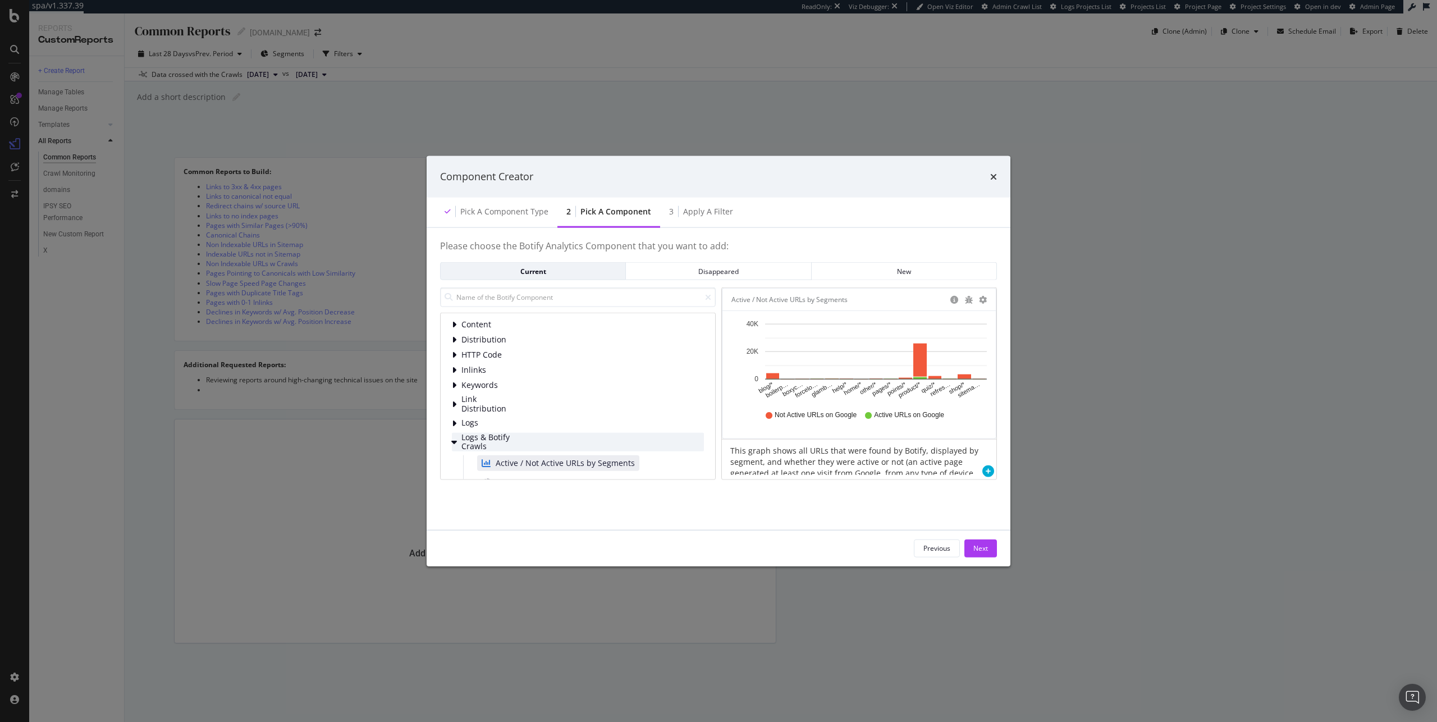
click at [455, 438] on icon "modal" at bounding box center [454, 441] width 6 height 9
click at [522, 209] on div "Pick a Component type" at bounding box center [504, 210] width 88 height 11
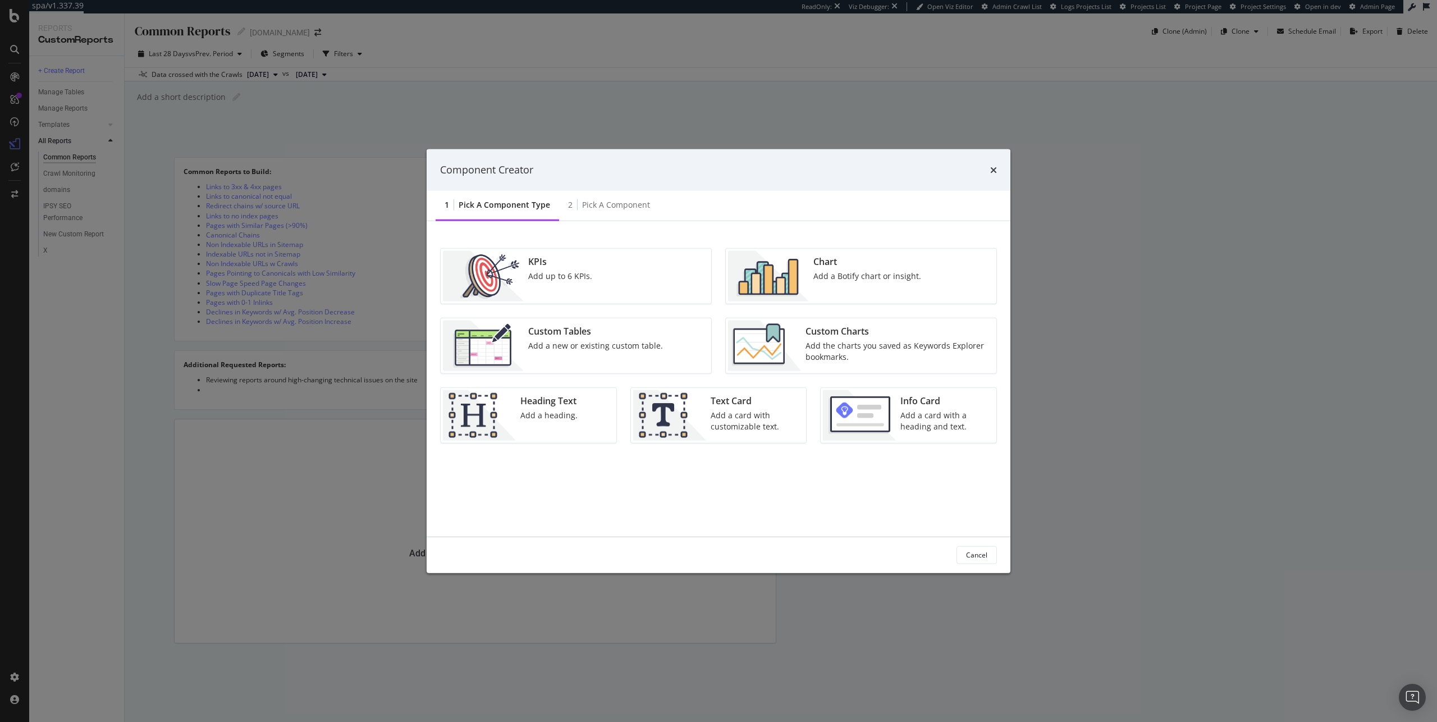
click at [827, 349] on div "Add the charts you saved as Keywords Explorer bookmarks." at bounding box center [898, 351] width 184 height 22
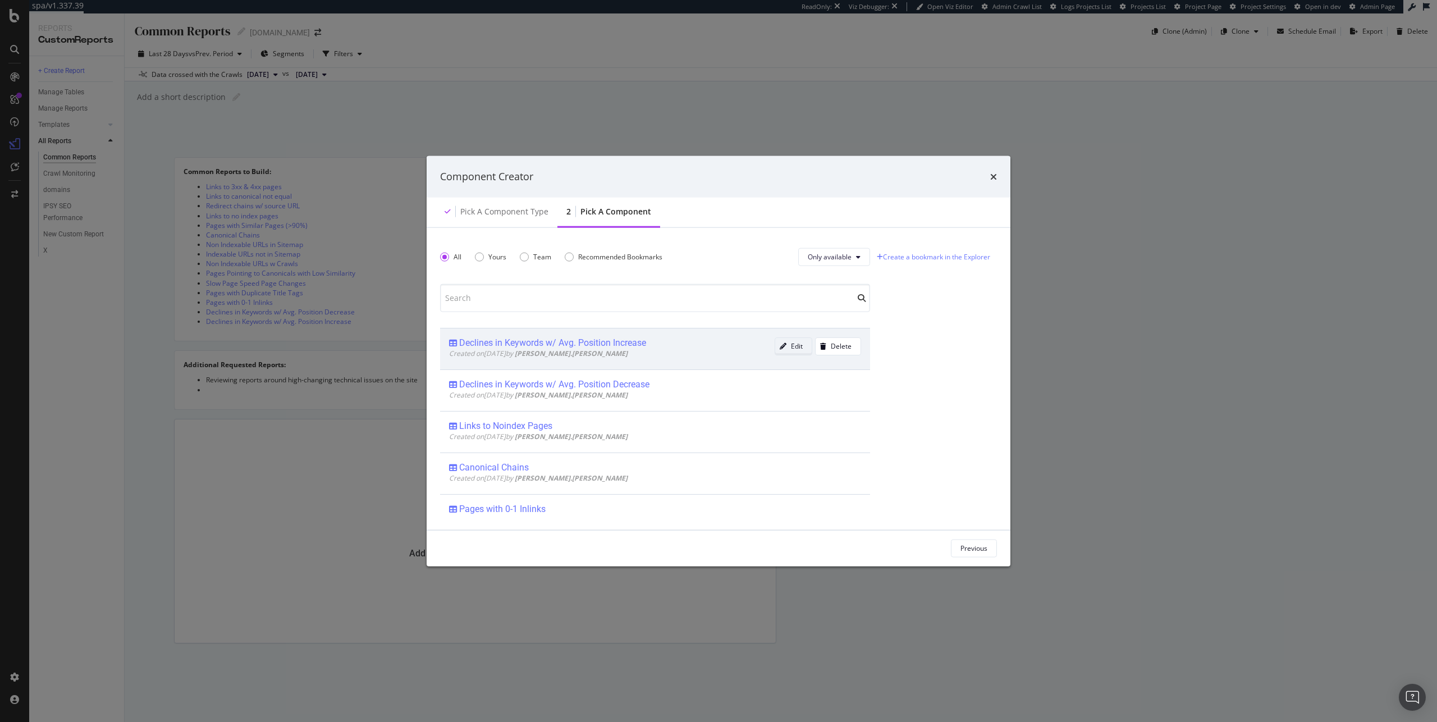
click at [780, 348] on icon "modal" at bounding box center [783, 345] width 7 height 7
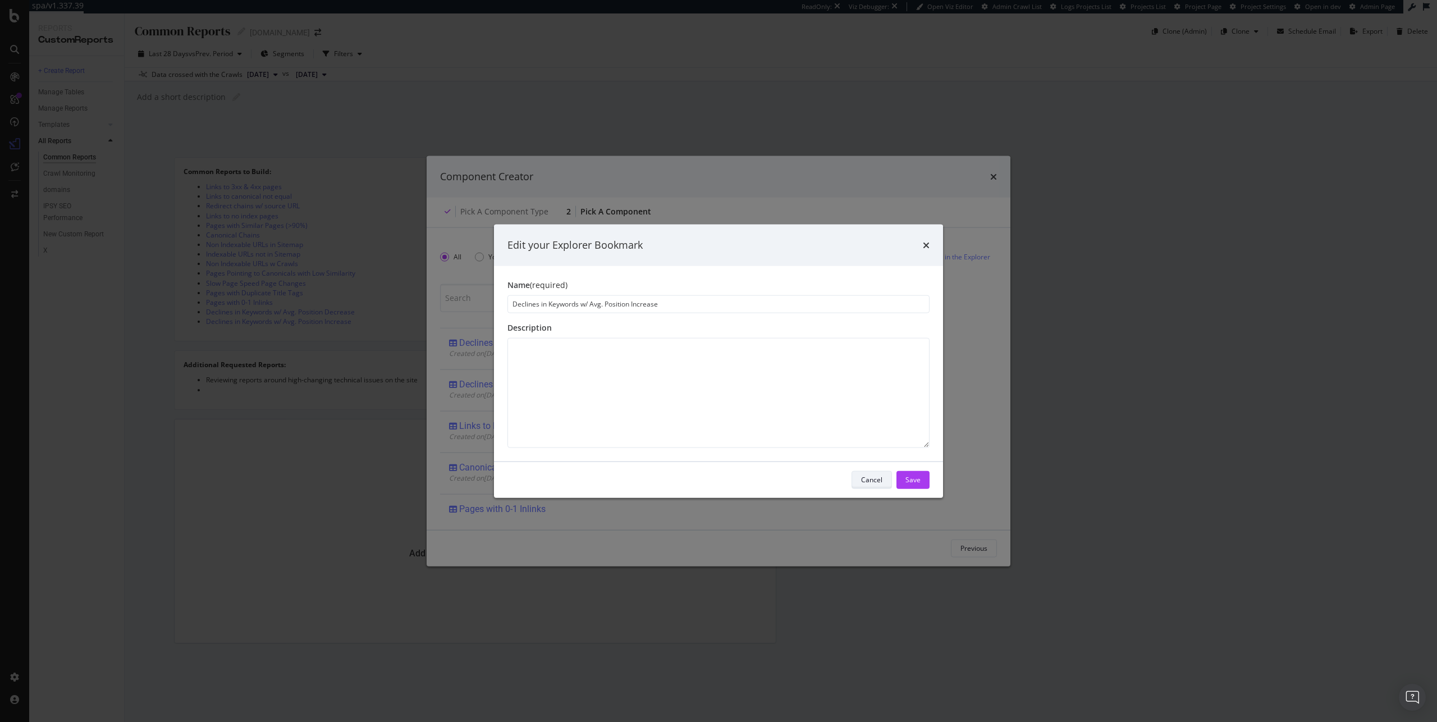
click at [870, 481] on div "Cancel" at bounding box center [871, 480] width 21 height 10
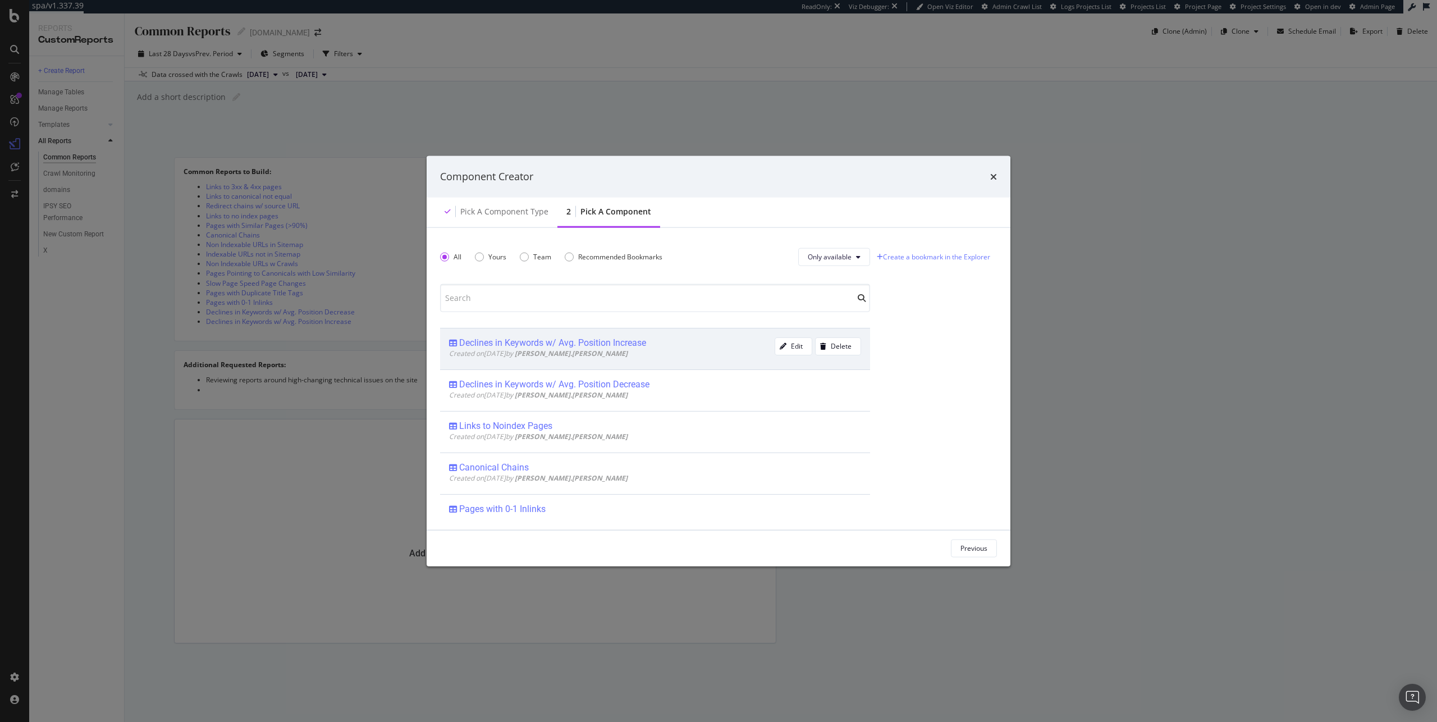
click at [588, 344] on div "Declines in Keywords w/ Avg. Position Increase" at bounding box center [552, 342] width 187 height 11
click at [970, 551] on div "Add Component" at bounding box center [963, 548] width 51 height 10
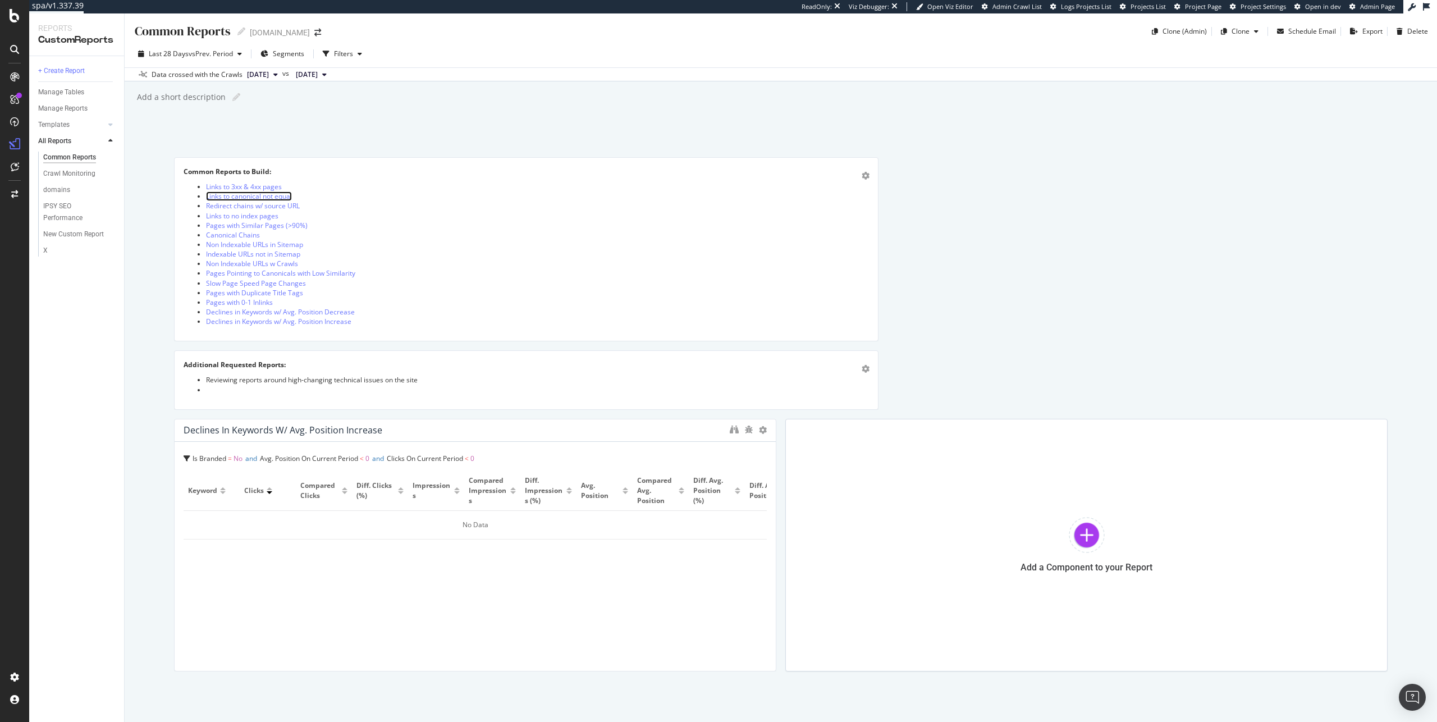
click at [277, 196] on link "Links to canonical not equal" at bounding box center [249, 196] width 86 height 10
click at [1057, 526] on div "Add a Component to your Report" at bounding box center [1086, 545] width 602 height 253
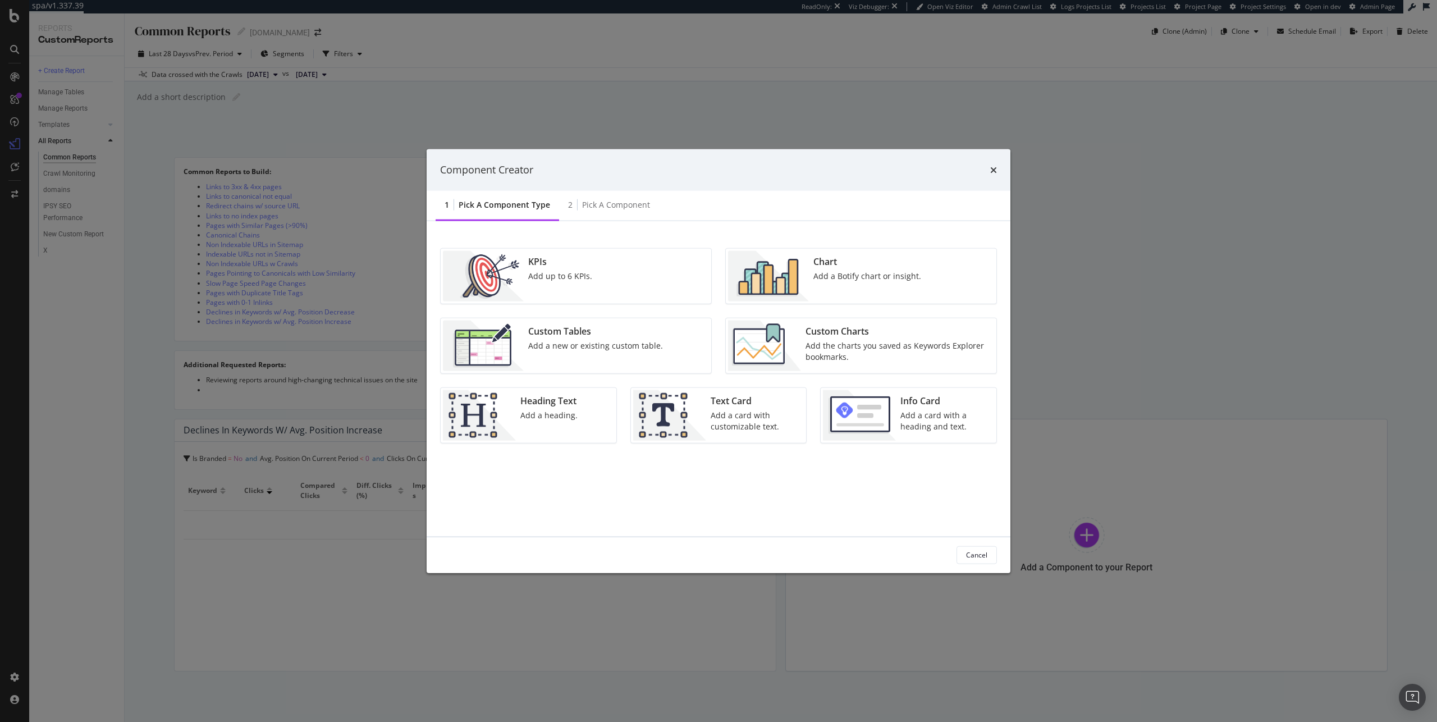
click at [865, 346] on div "Add the charts you saved as Keywords Explorer bookmarks." at bounding box center [898, 351] width 184 height 22
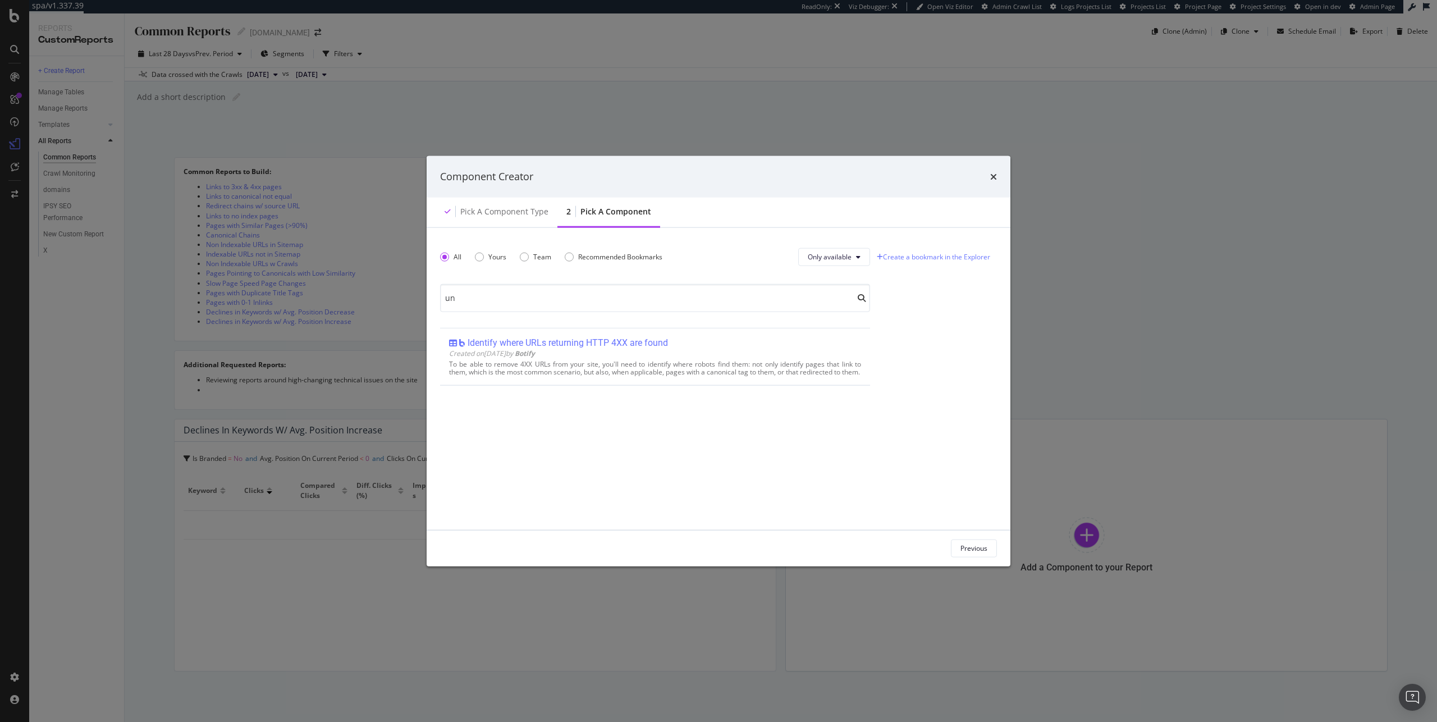
type input "uni"
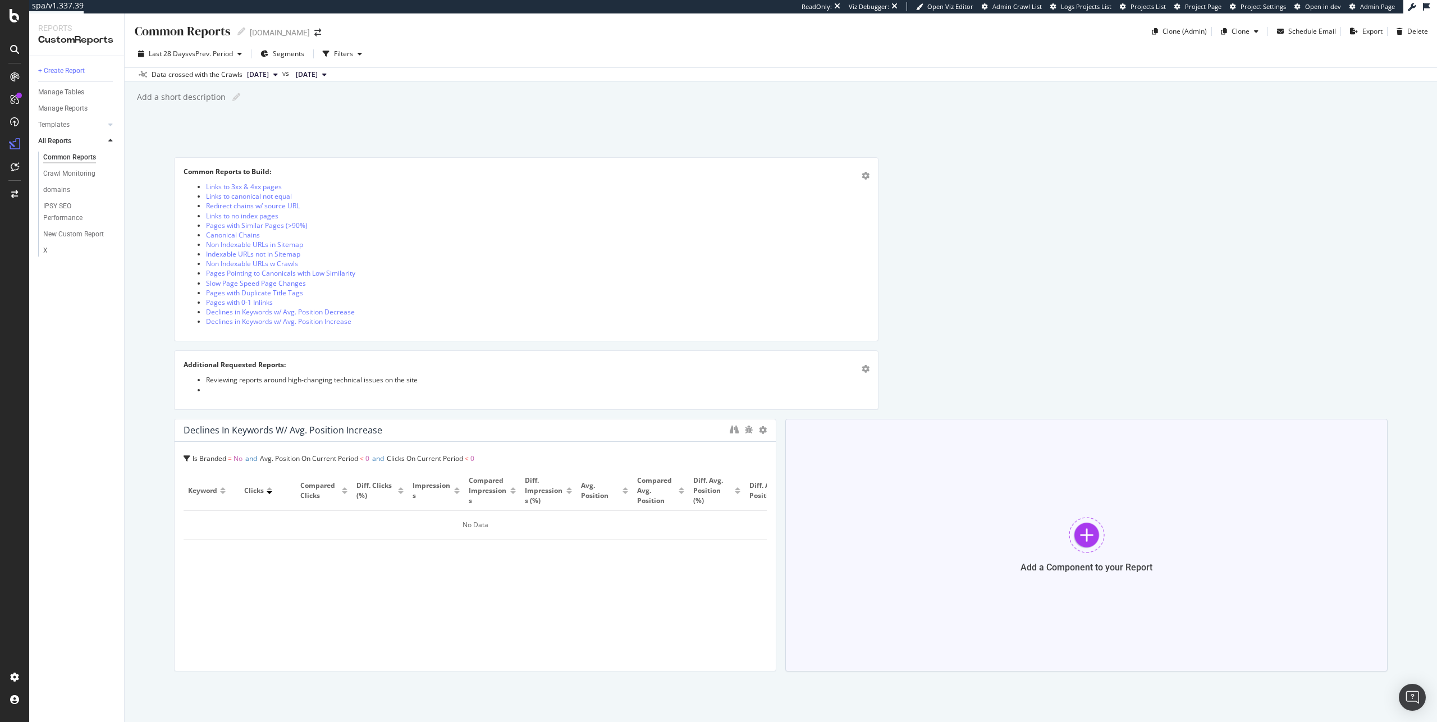
click at [1077, 525] on div at bounding box center [1087, 535] width 36 height 36
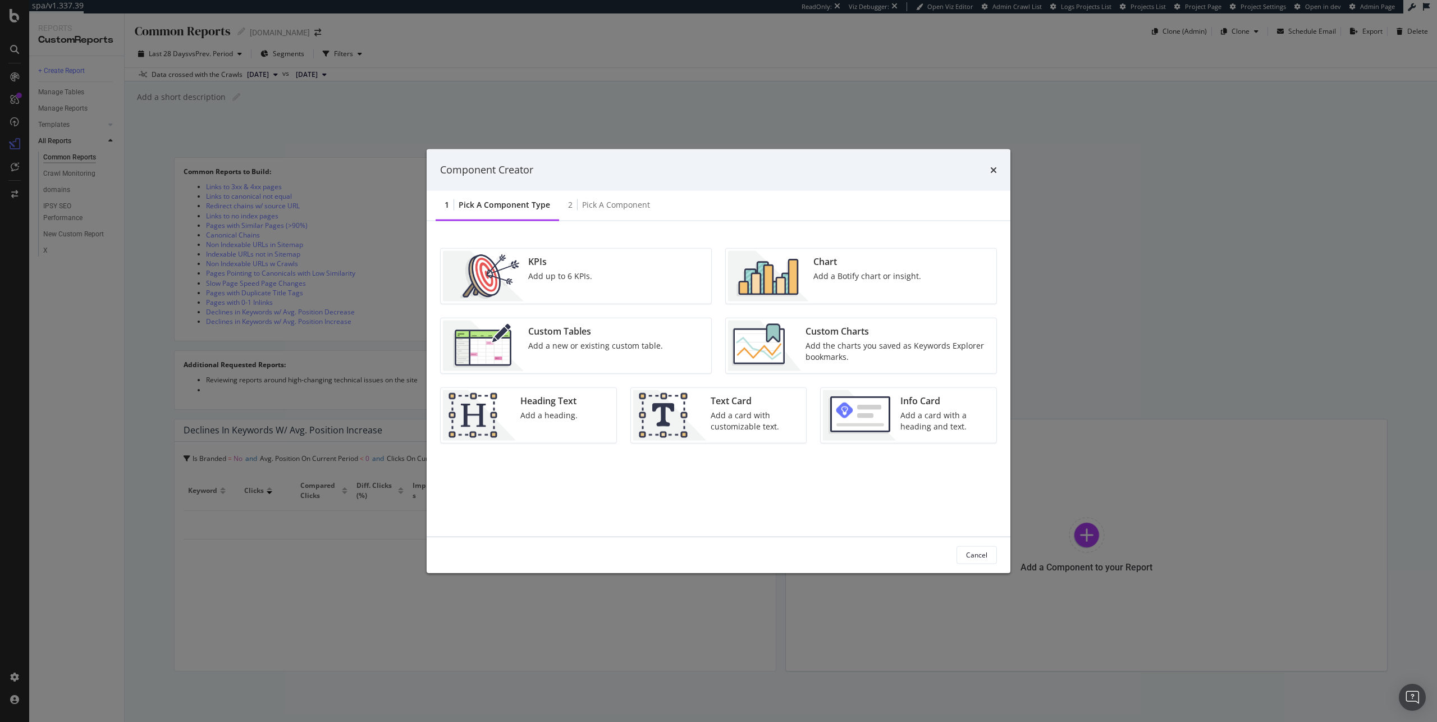
click at [784, 360] on img "modal" at bounding box center [764, 345] width 73 height 51
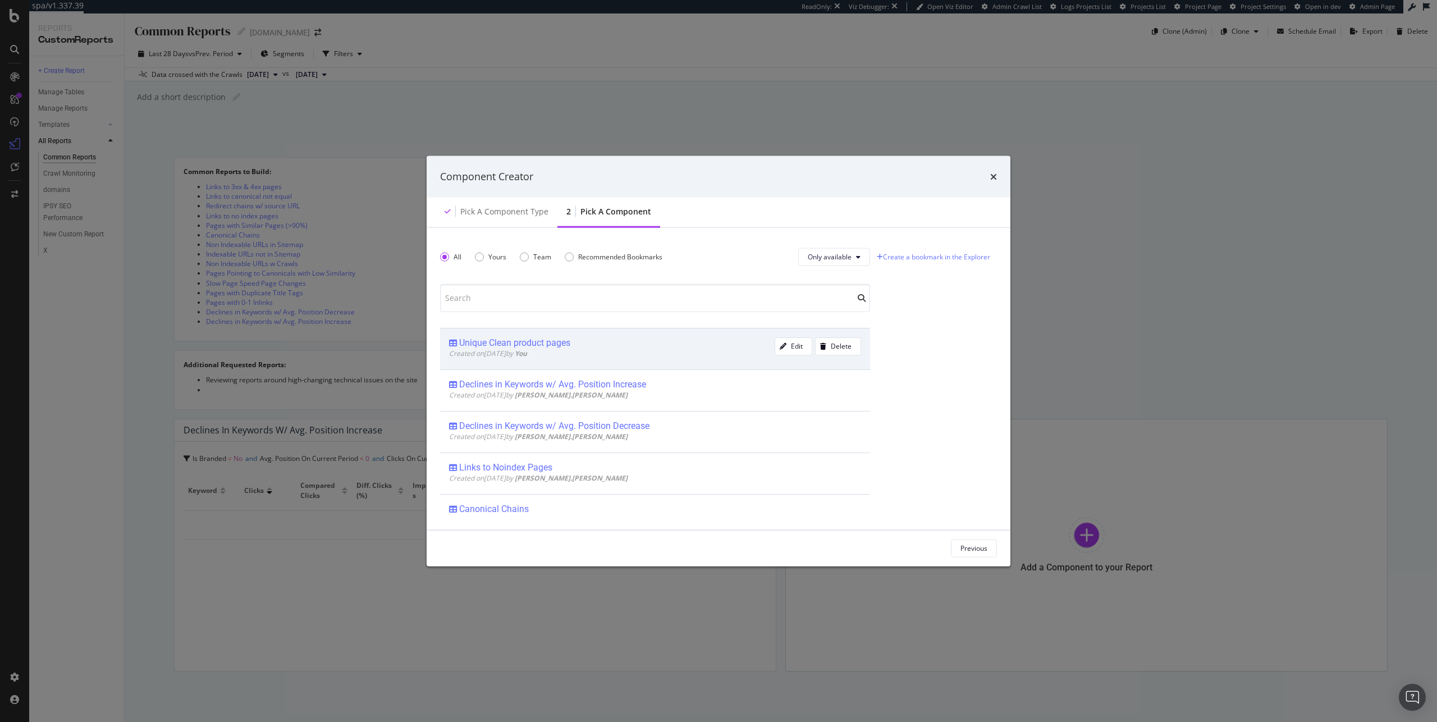
click at [631, 346] on div "Unique Clean product pages" at bounding box center [612, 342] width 326 height 11
click at [961, 550] on div "Add Component" at bounding box center [963, 548] width 51 height 10
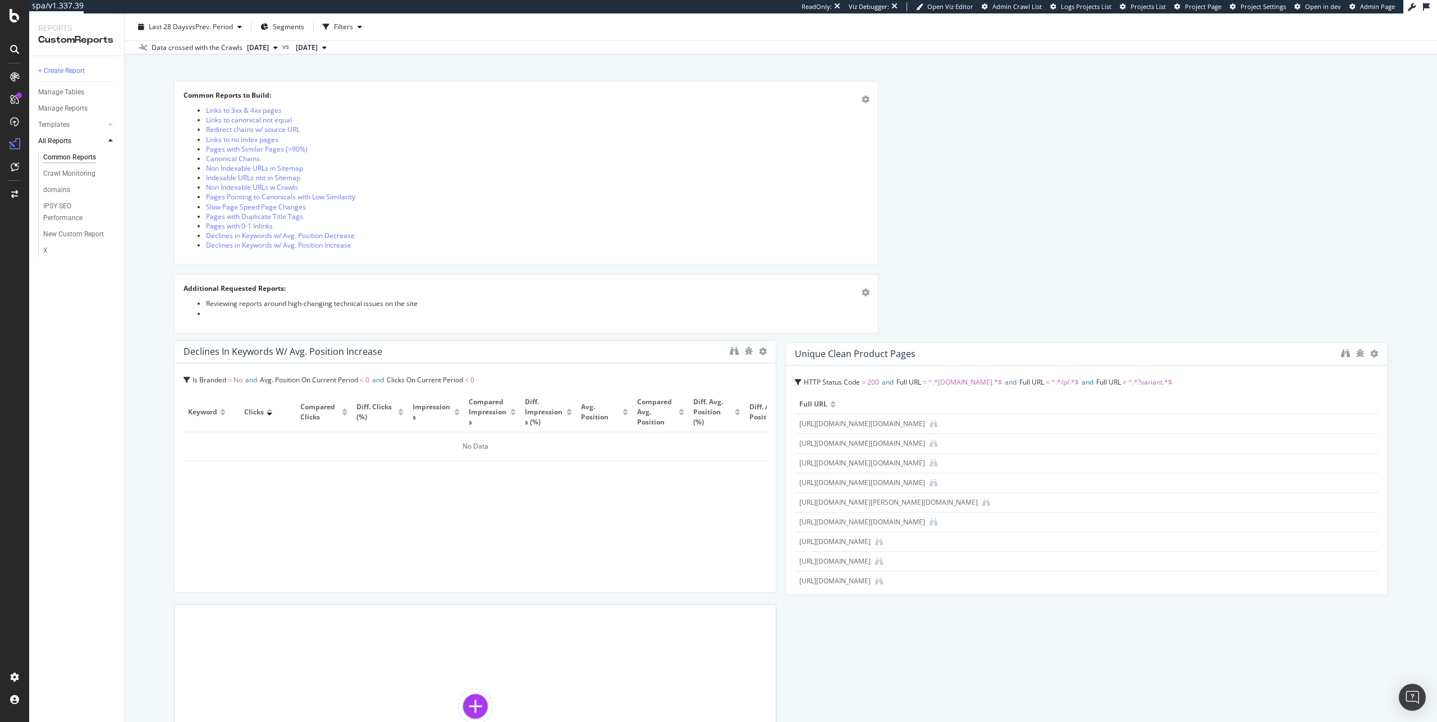
drag, startPoint x: 191, startPoint y: 351, endPoint x: 184, endPoint y: 349, distance: 7.1
click at [184, 349] on div "Declines in Keywords w/ Avg. Position Increase" at bounding box center [283, 351] width 199 height 11
click at [765, 352] on div at bounding box center [770, 468] width 11 height 253
click at [759, 354] on icon at bounding box center [763, 354] width 8 height 8
click at [776, 368] on span at bounding box center [771, 370] width 13 height 13
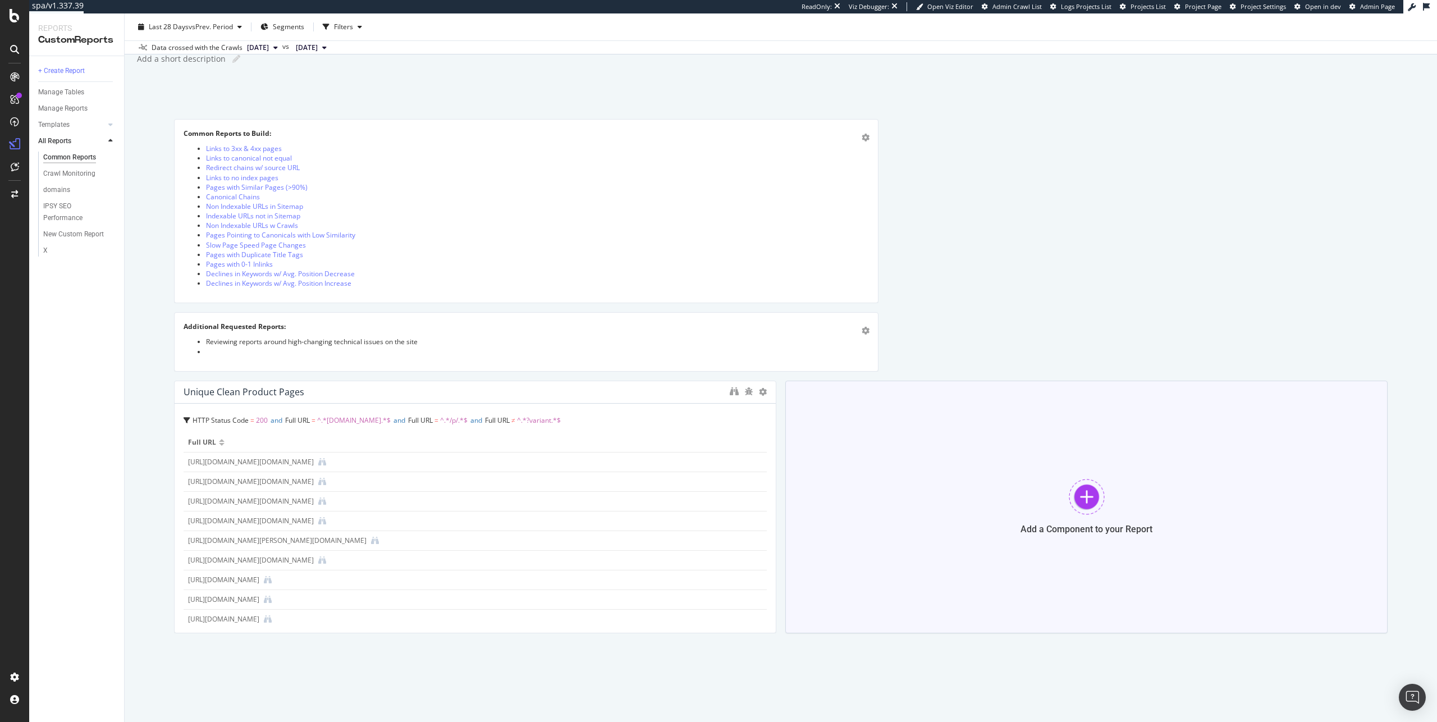
scroll to position [38, 0]
click at [733, 387] on icon "binoculars" at bounding box center [734, 391] width 9 height 9
click at [254, 195] on link "Canonical Chains" at bounding box center [233, 197] width 54 height 10
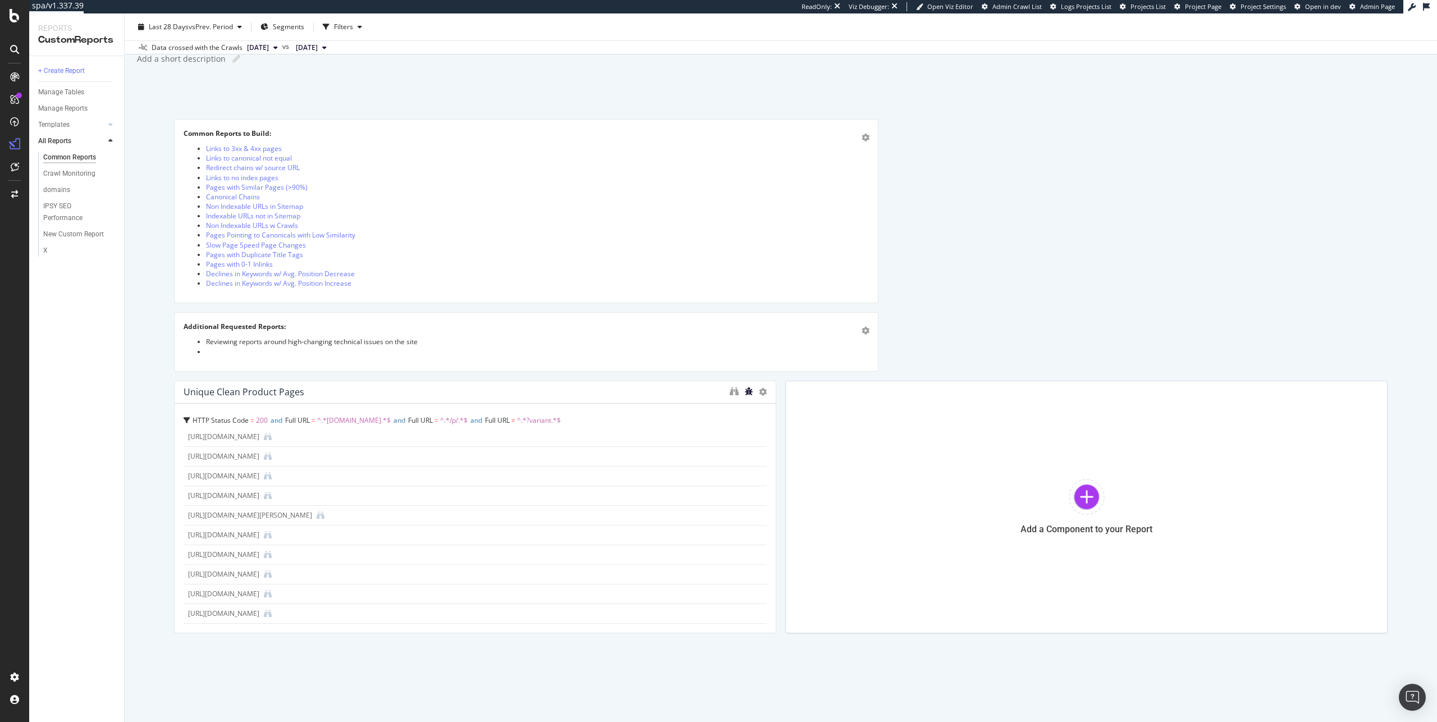
click at [745, 390] on icon "bug" at bounding box center [749, 391] width 8 height 8
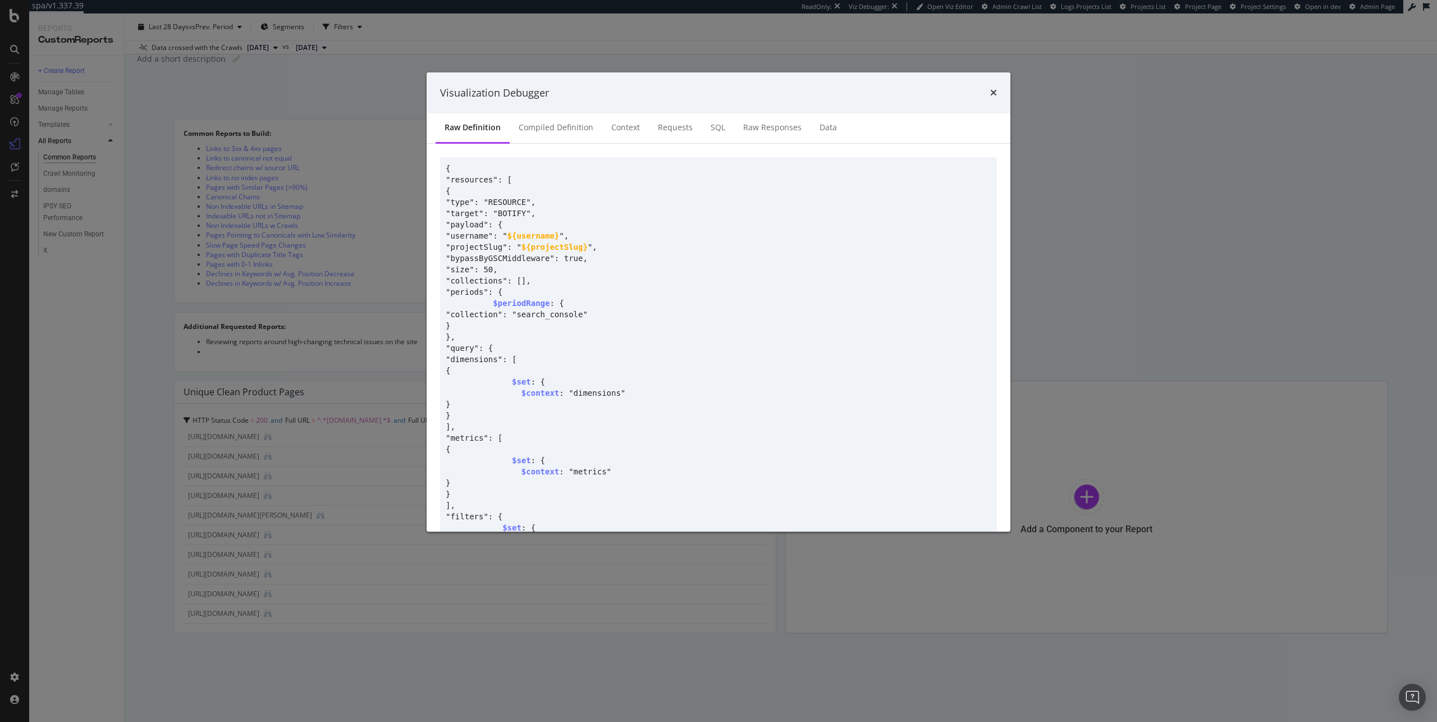
click at [997, 86] on div "Visualization Debugger" at bounding box center [719, 93] width 584 height 42
click at [995, 89] on icon "times" at bounding box center [993, 92] width 7 height 9
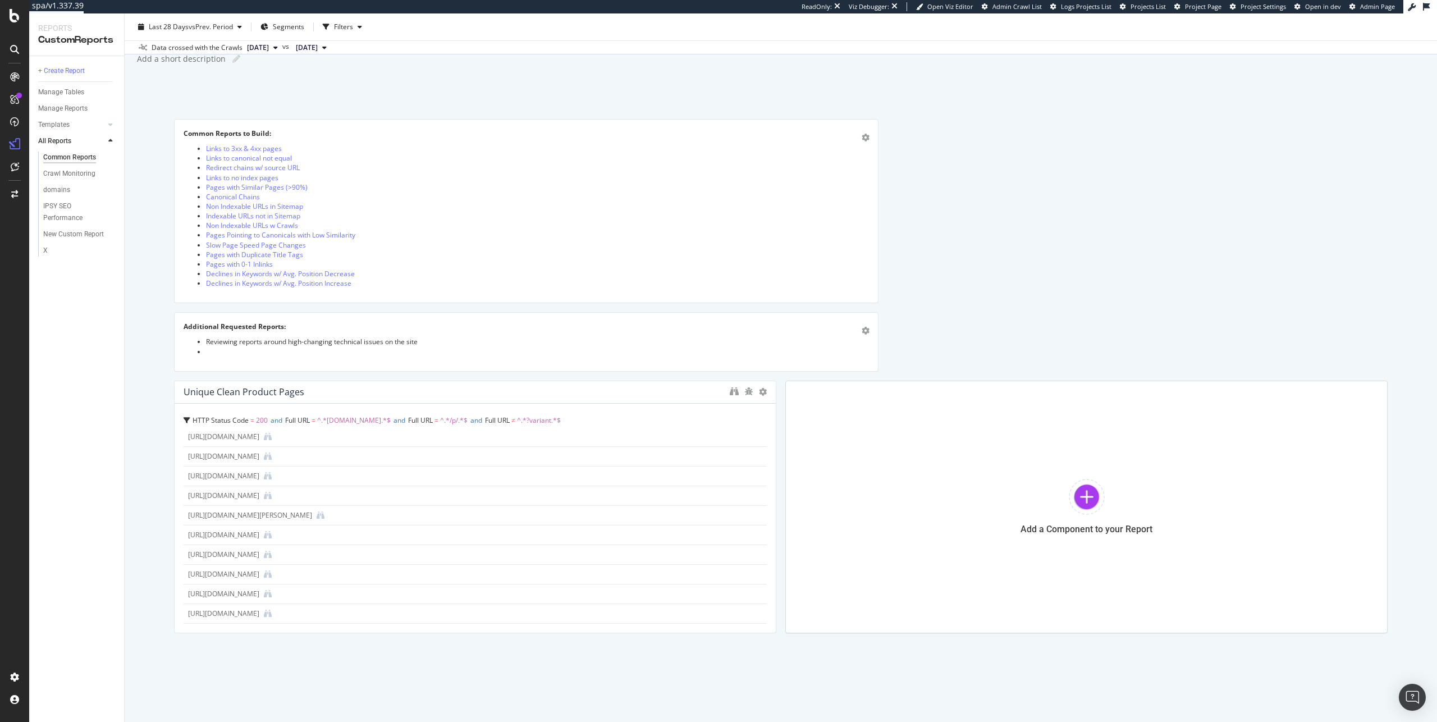
click at [759, 387] on div at bounding box center [763, 391] width 8 height 11
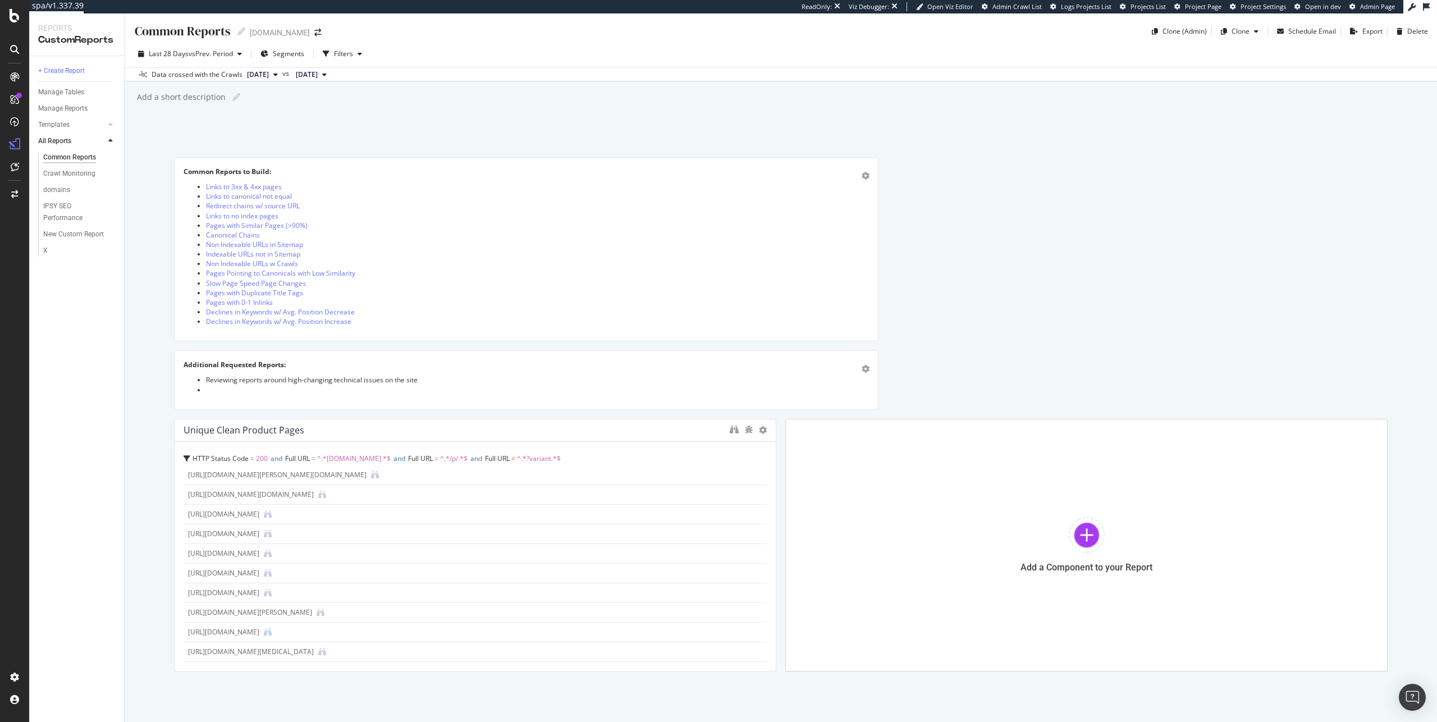
scroll to position [0, 0]
click at [275, 426] on div "Unique Clean product pages" at bounding box center [244, 429] width 121 height 11
click at [66, 89] on div "Manage Tables" at bounding box center [61, 92] width 46 height 12
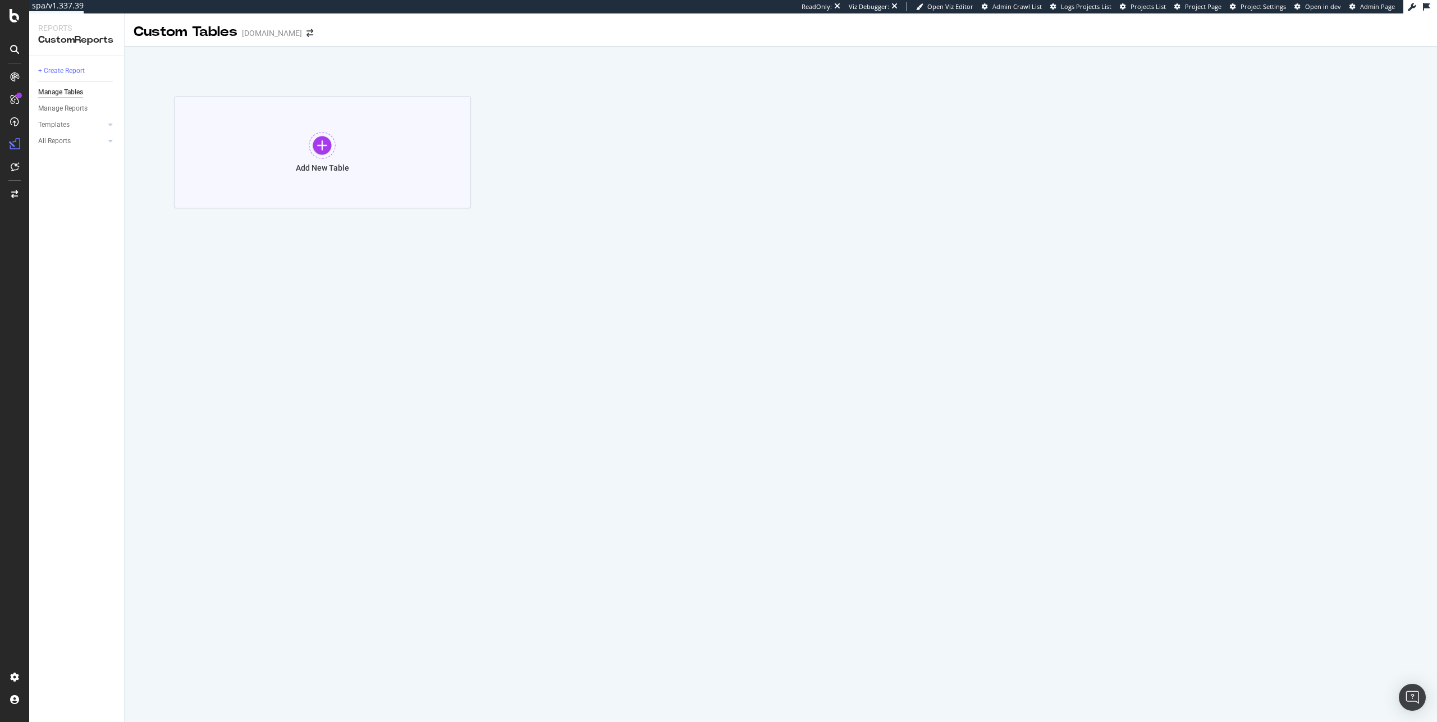
click at [282, 139] on div "Add New Table" at bounding box center [322, 152] width 297 height 112
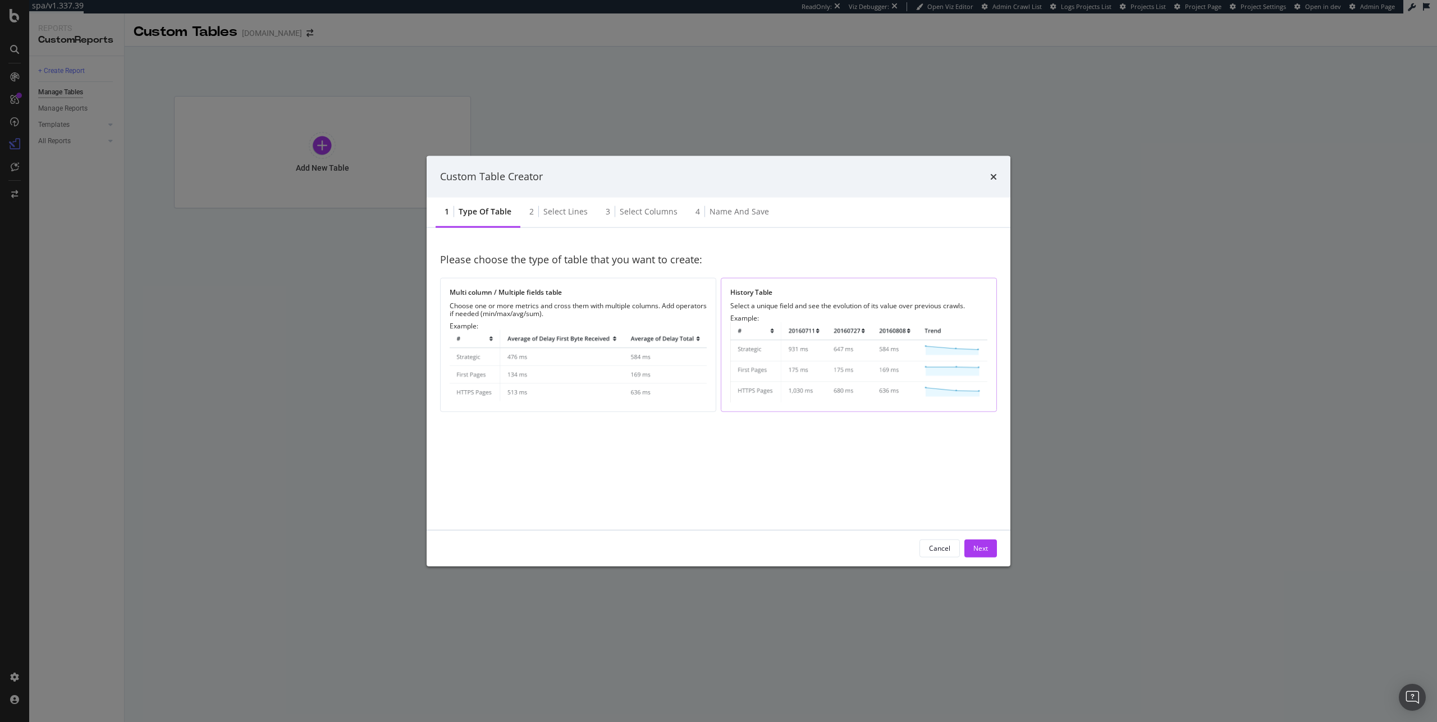
click at [829, 358] on img "modal" at bounding box center [858, 362] width 257 height 80
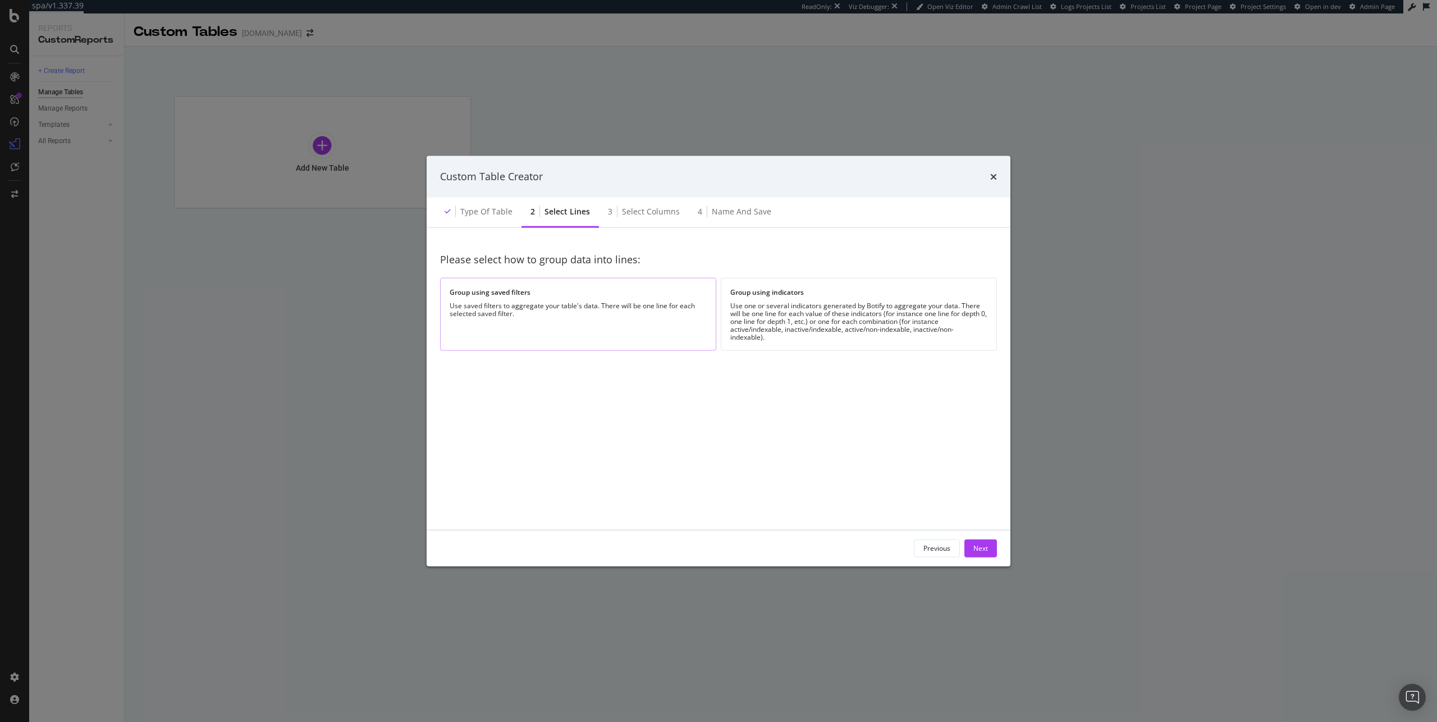
click at [684, 321] on div "Group using saved filters Use saved filters to aggregate your table's data. The…" at bounding box center [578, 314] width 276 height 72
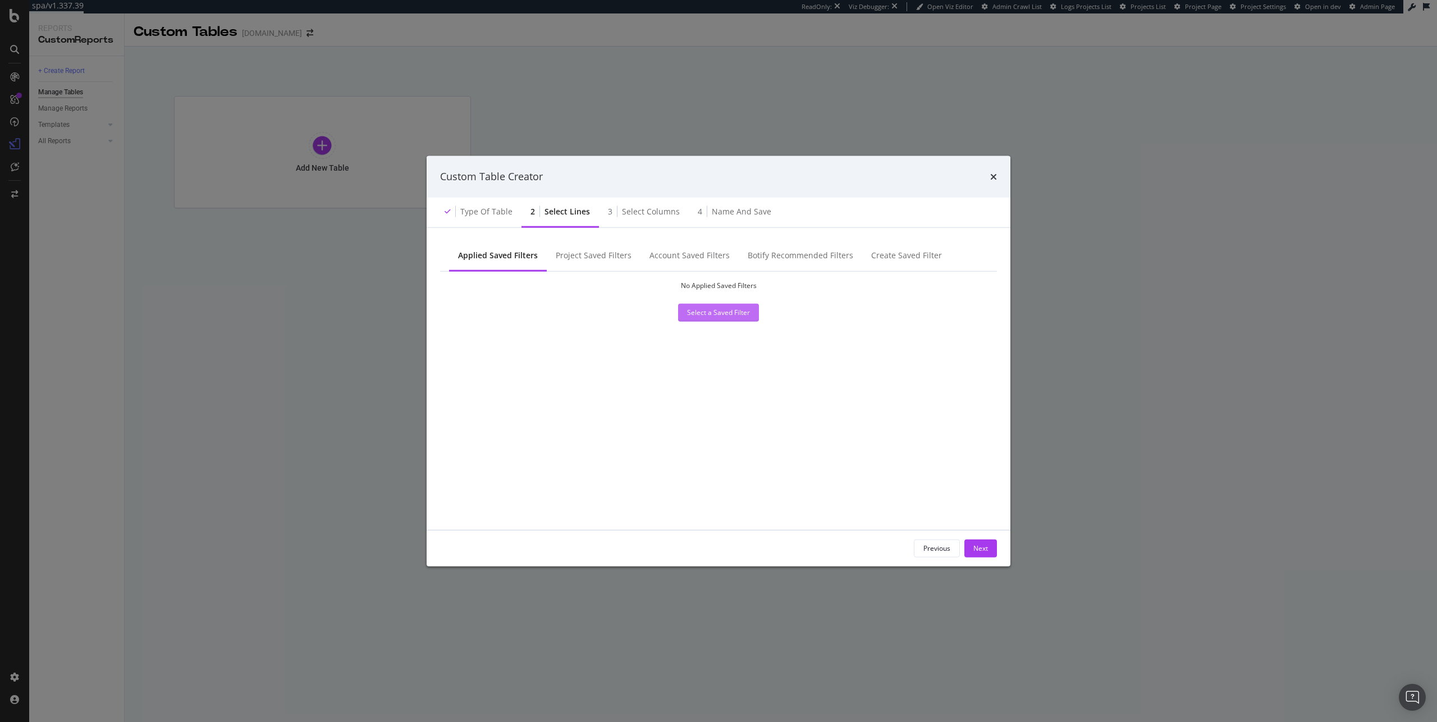
click at [705, 320] on div "Select a Saved Filter" at bounding box center [718, 312] width 63 height 17
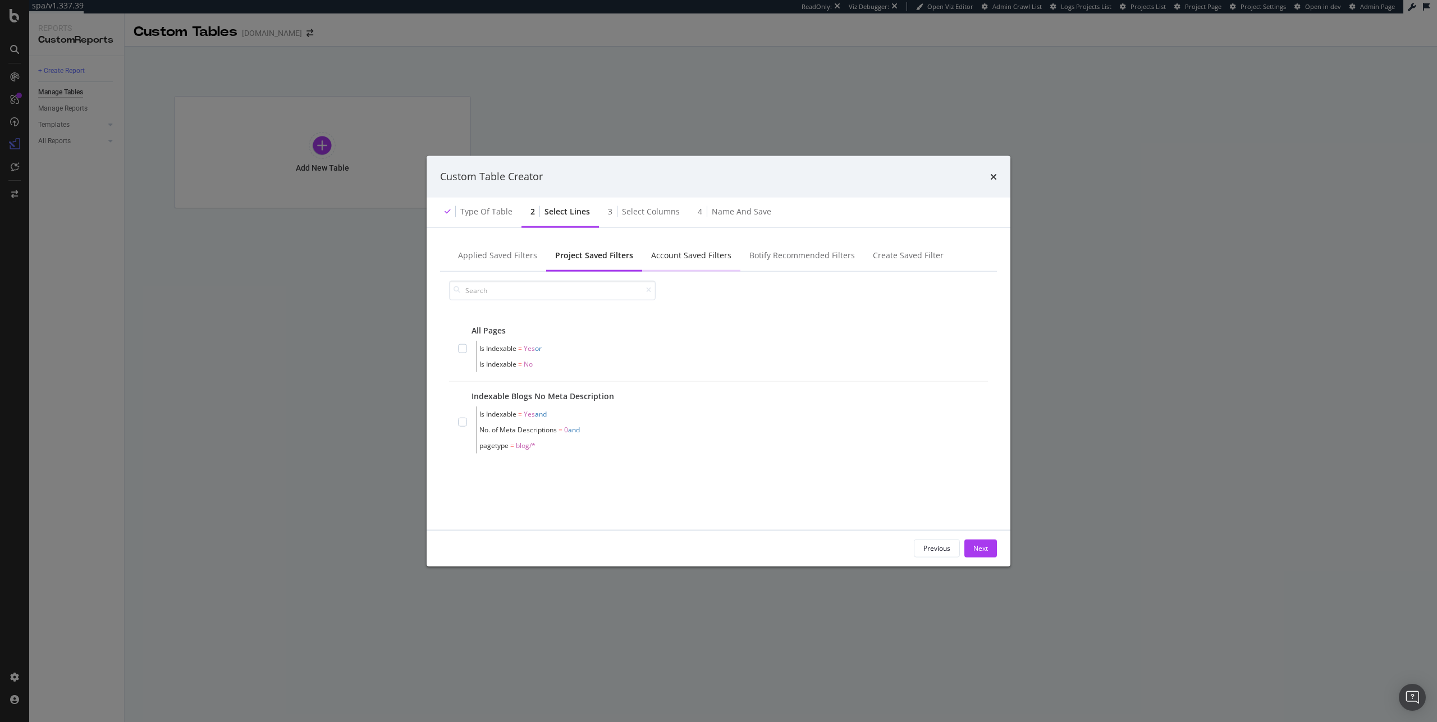
click at [668, 266] on div "Account Saved Filters" at bounding box center [691, 255] width 98 height 31
click at [792, 251] on div "Botify Recommended Filters" at bounding box center [802, 254] width 106 height 11
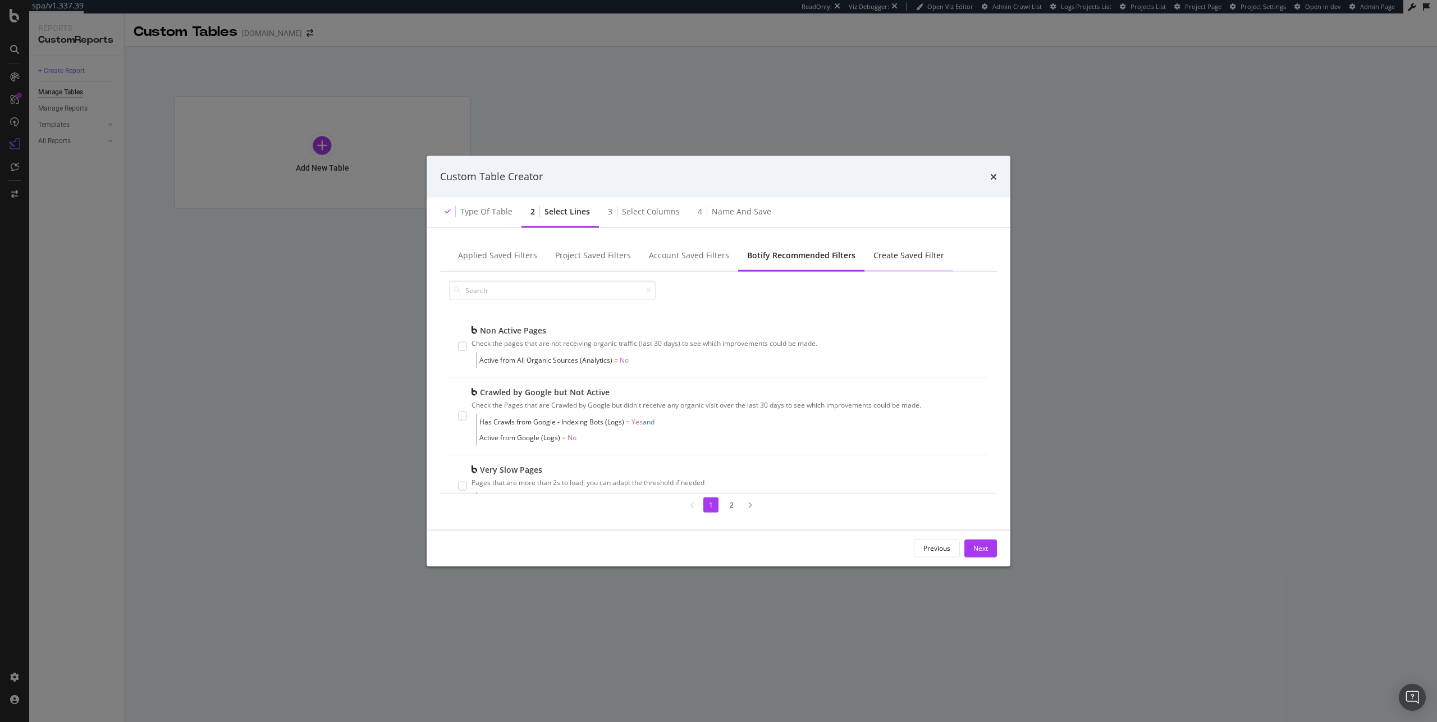
click at [899, 262] on div "Create Saved Filter" at bounding box center [909, 255] width 89 height 31
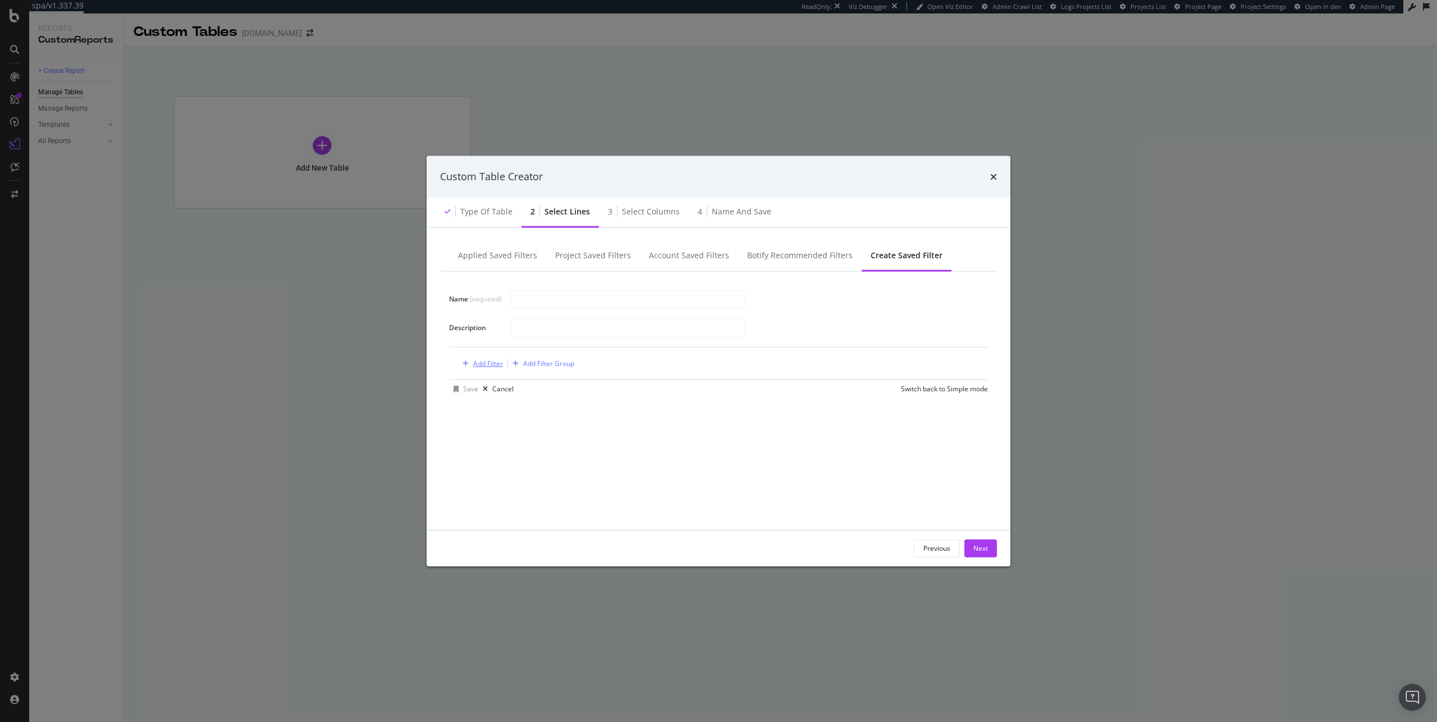
click at [492, 363] on div "Add Filter" at bounding box center [488, 364] width 30 height 10
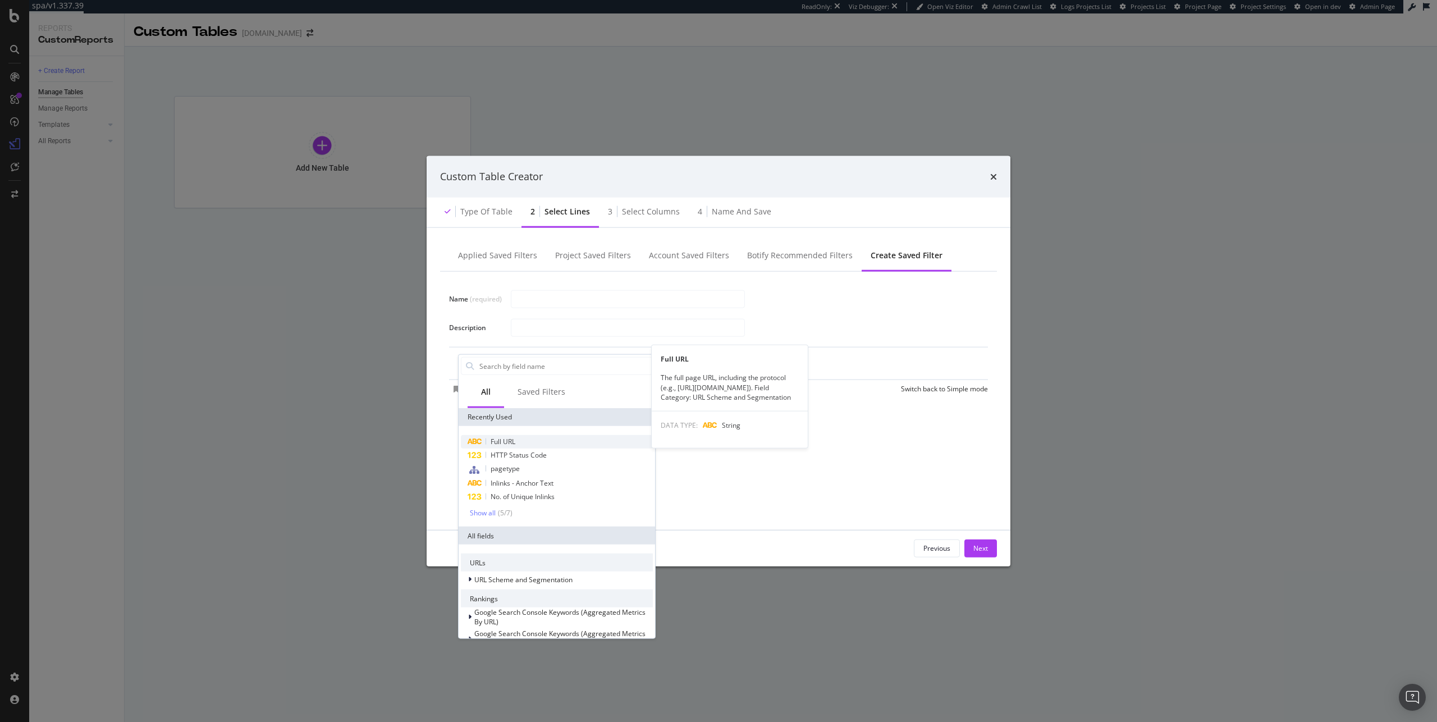
click at [549, 444] on div "Full URL" at bounding box center [557, 441] width 192 height 13
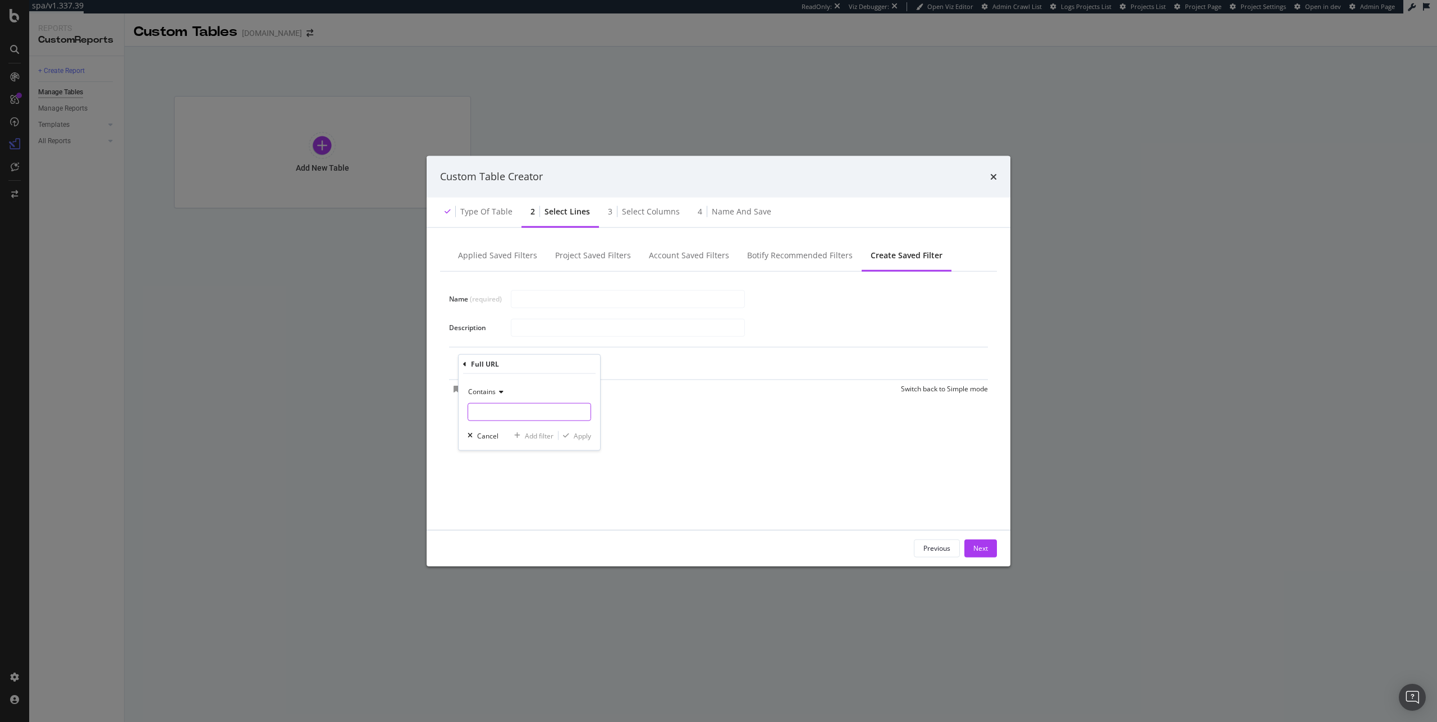
click at [523, 409] on input "Name (required)" at bounding box center [529, 412] width 122 height 18
type input "www.ipsy.com"
click at [568, 435] on icon "modal" at bounding box center [566, 435] width 6 height 7
click at [596, 366] on div "Add Filter" at bounding box center [603, 364] width 30 height 10
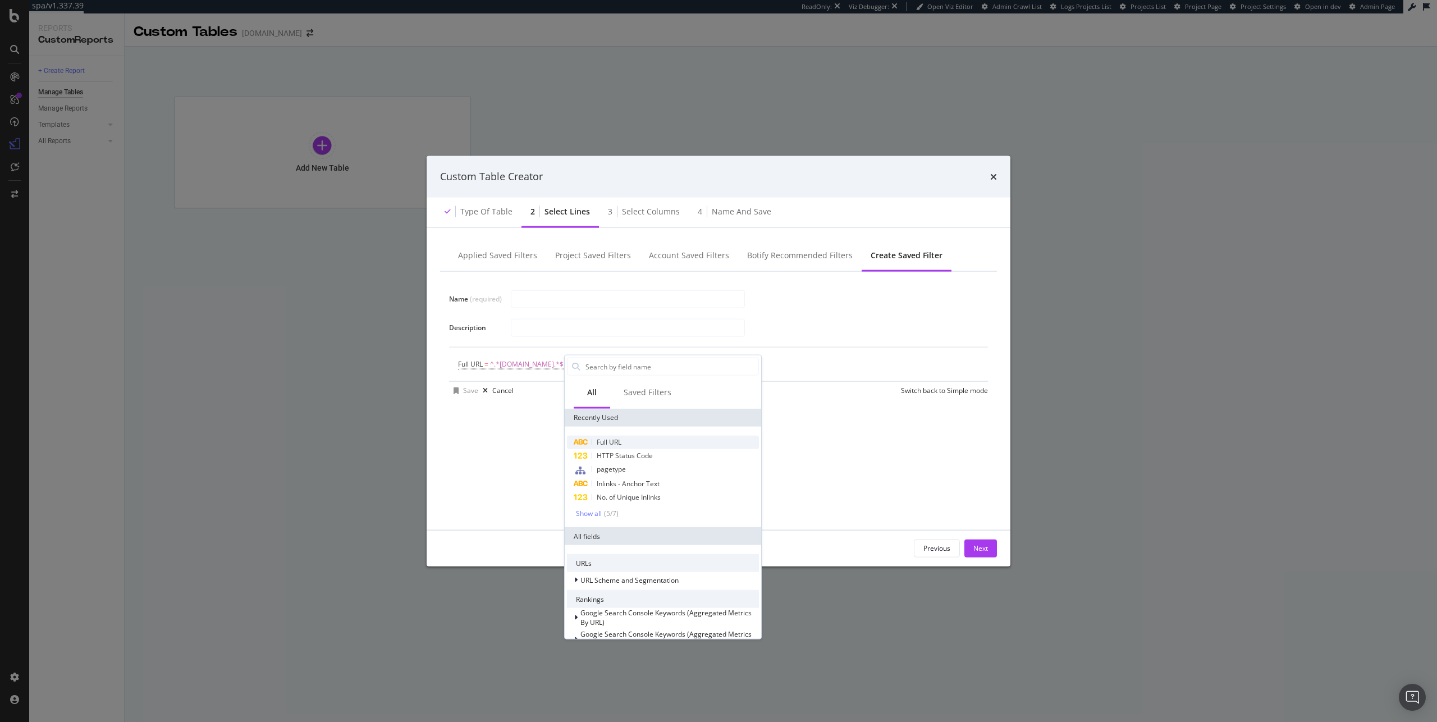
click at [615, 440] on span "Full URL" at bounding box center [609, 442] width 25 height 10
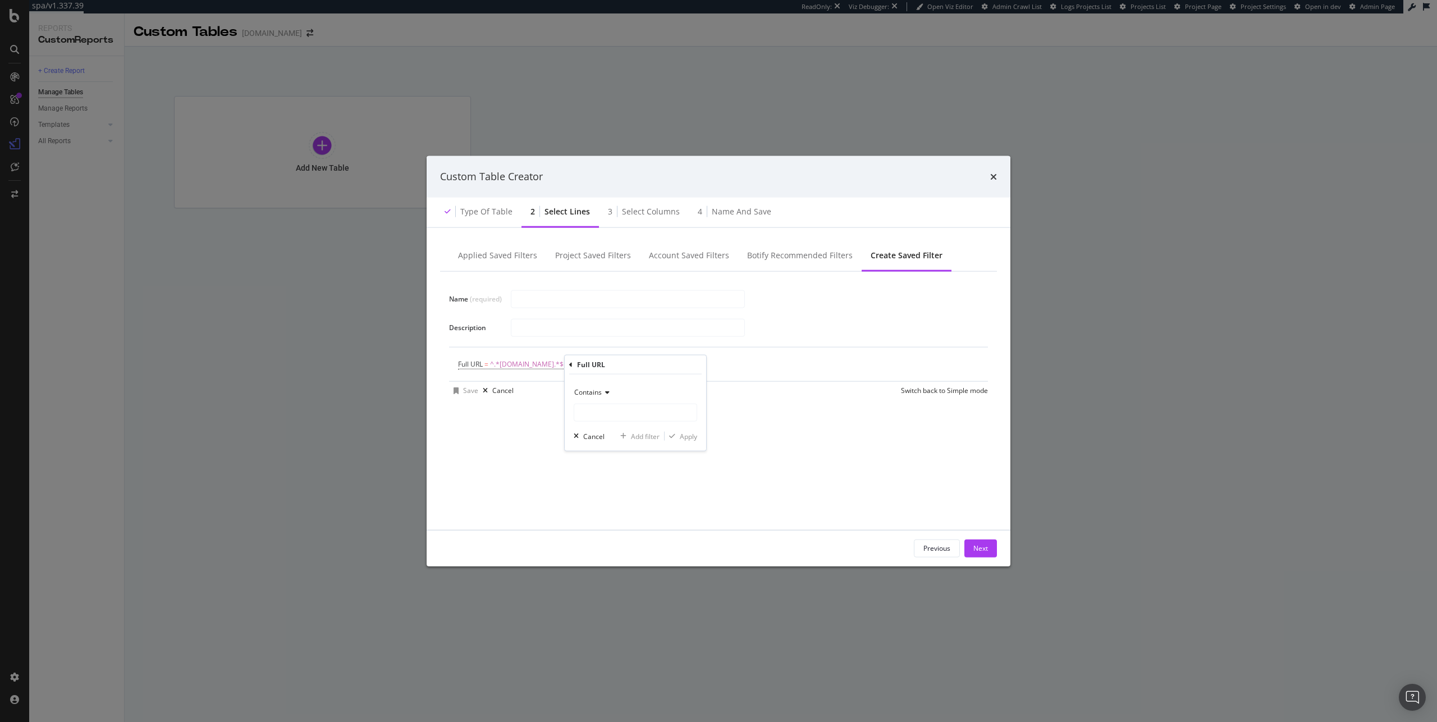
click at [628, 398] on div "Contains" at bounding box center [636, 392] width 124 height 18
click at [629, 409] on div "Equal to" at bounding box center [637, 415] width 120 height 15
click at [615, 395] on div "Equal to" at bounding box center [636, 392] width 124 height 18
click at [631, 500] on div "Contains" at bounding box center [637, 503] width 120 height 15
click at [629, 410] on input "Name (required)" at bounding box center [635, 413] width 122 height 18
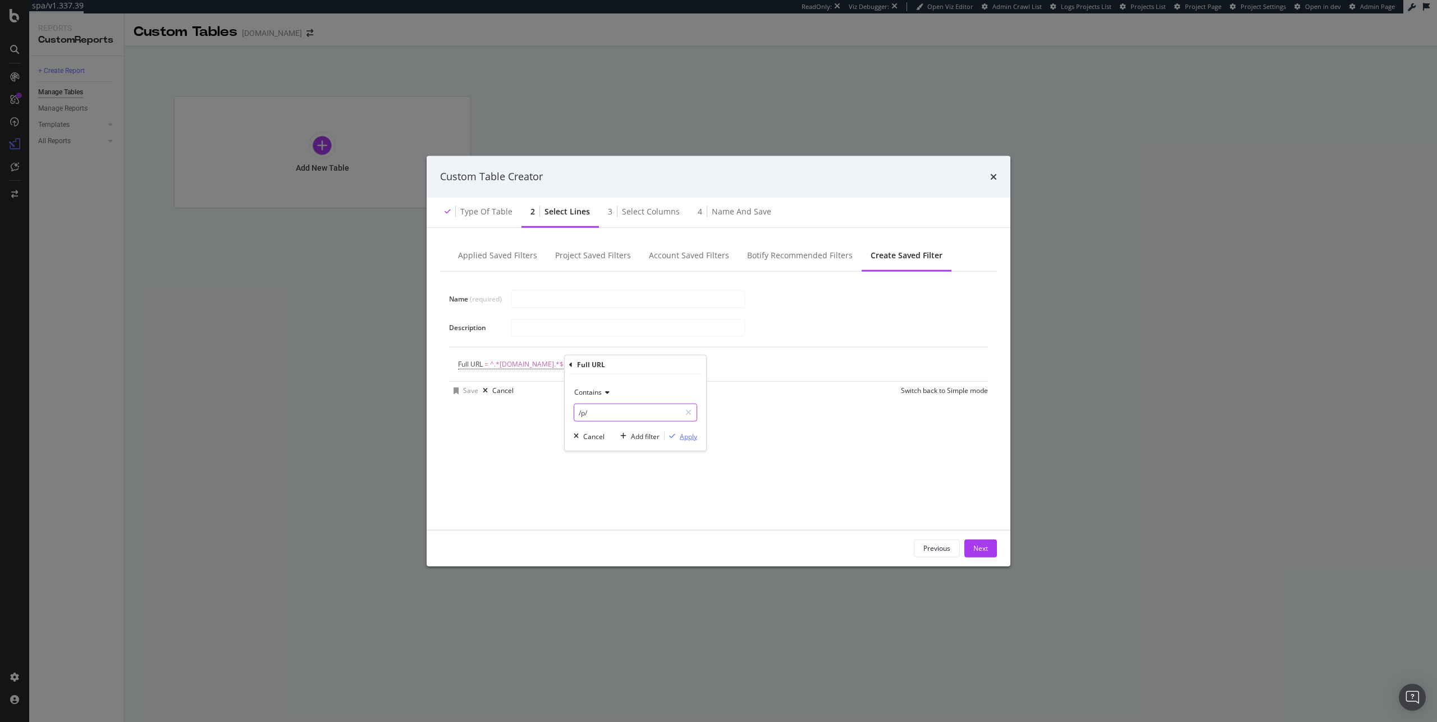
type input "/p/"
click at [681, 437] on div "Apply" at bounding box center [688, 436] width 17 height 10
click at [679, 368] on div "Add Filter" at bounding box center [691, 364] width 30 height 10
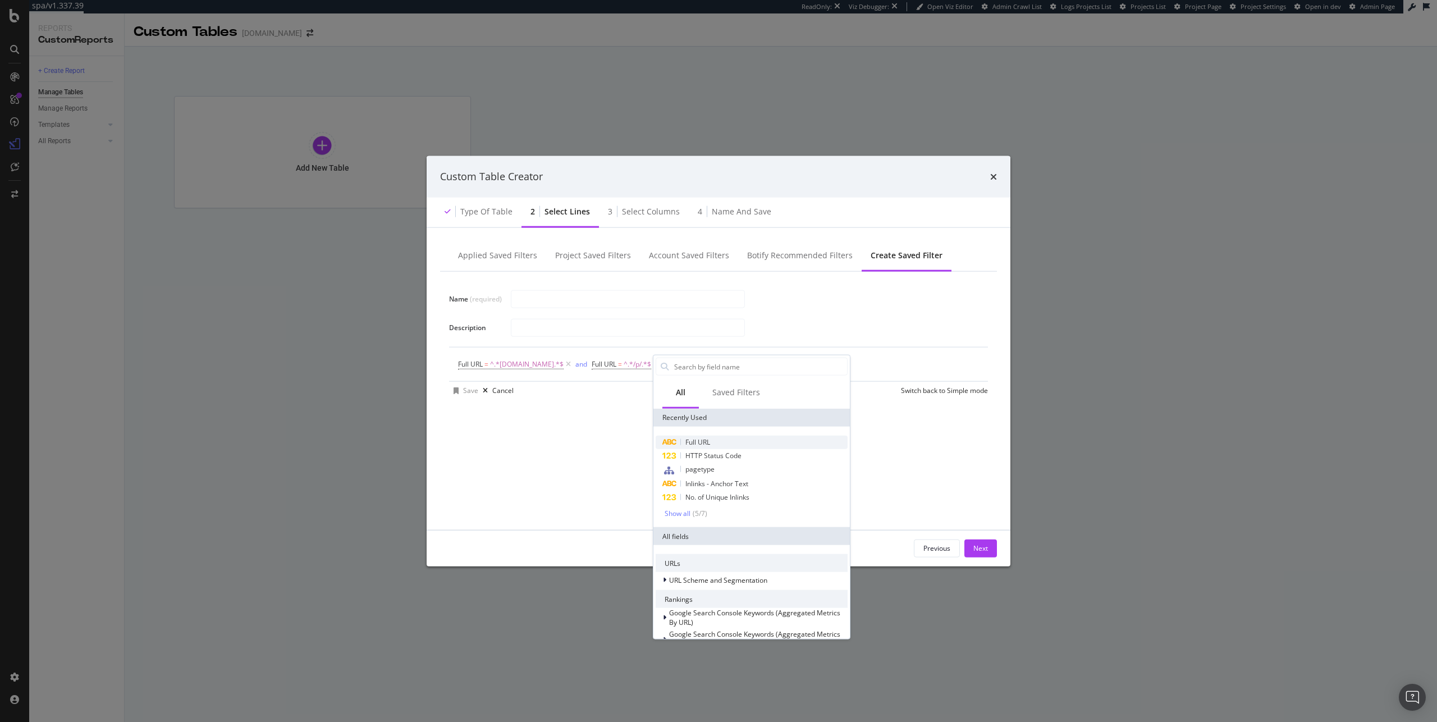
click at [707, 439] on span "Full URL" at bounding box center [698, 442] width 25 height 10
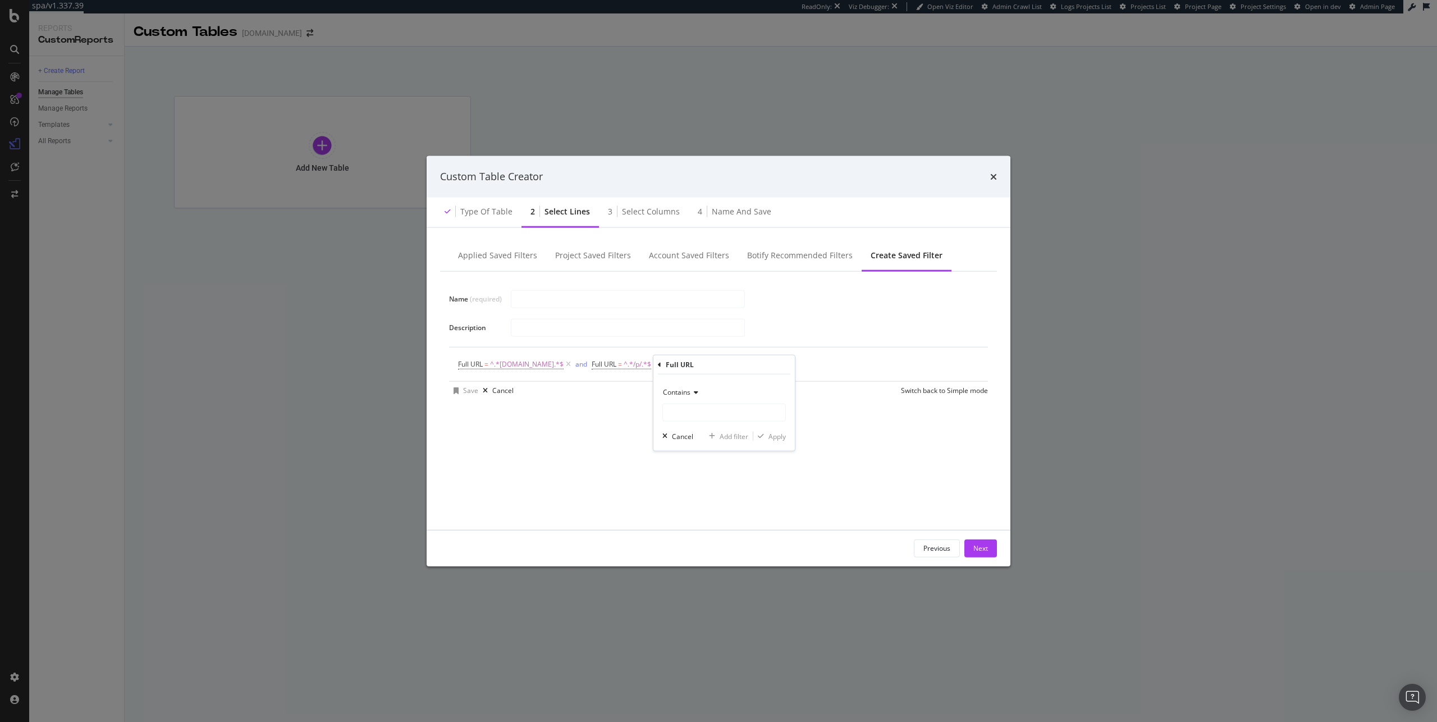
click at [702, 396] on div "Contains" at bounding box center [725, 392] width 124 height 18
click at [726, 512] on div "Doesn't contain" at bounding box center [725, 517] width 120 height 15
click at [705, 419] on input "Name (required)" at bounding box center [724, 413] width 122 height 18
type input "?variant"
click at [778, 440] on div "Apply" at bounding box center [777, 436] width 17 height 10
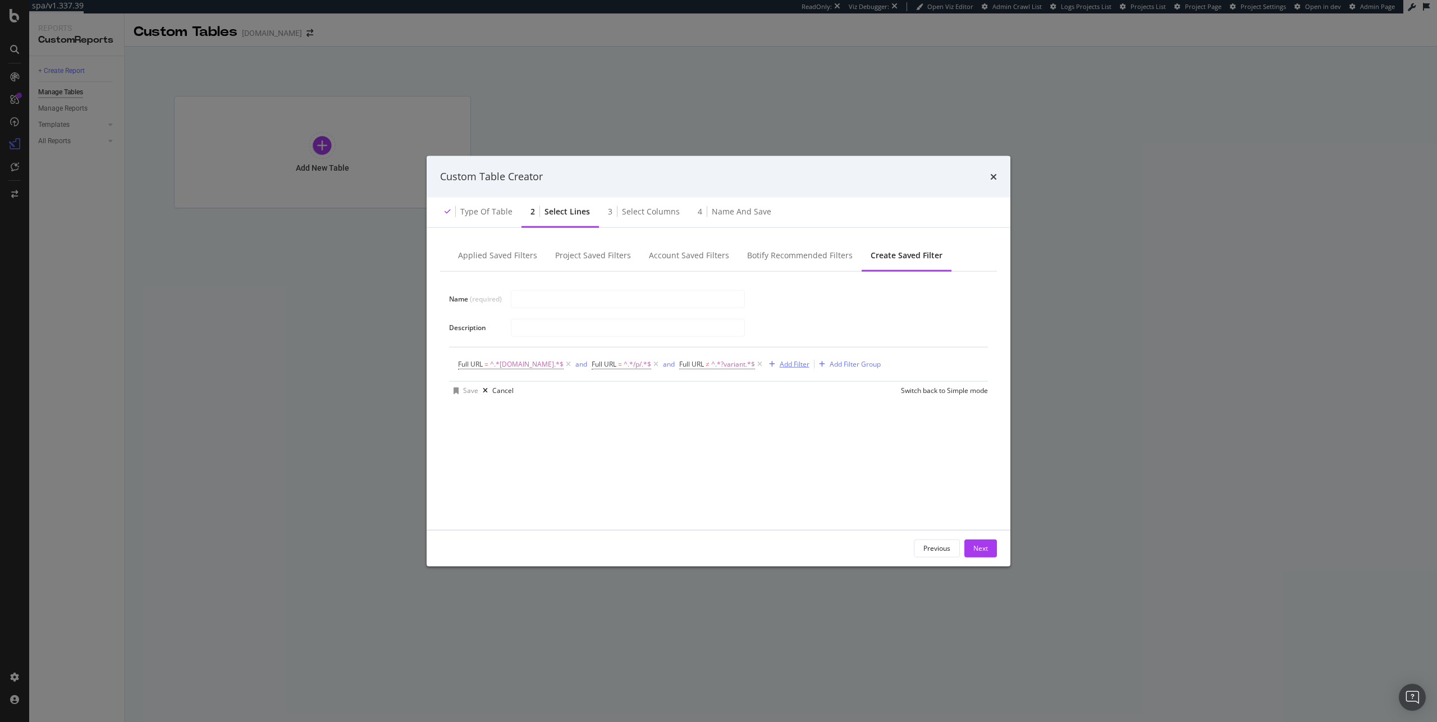
click at [792, 363] on div "Add Filter" at bounding box center [795, 364] width 30 height 10
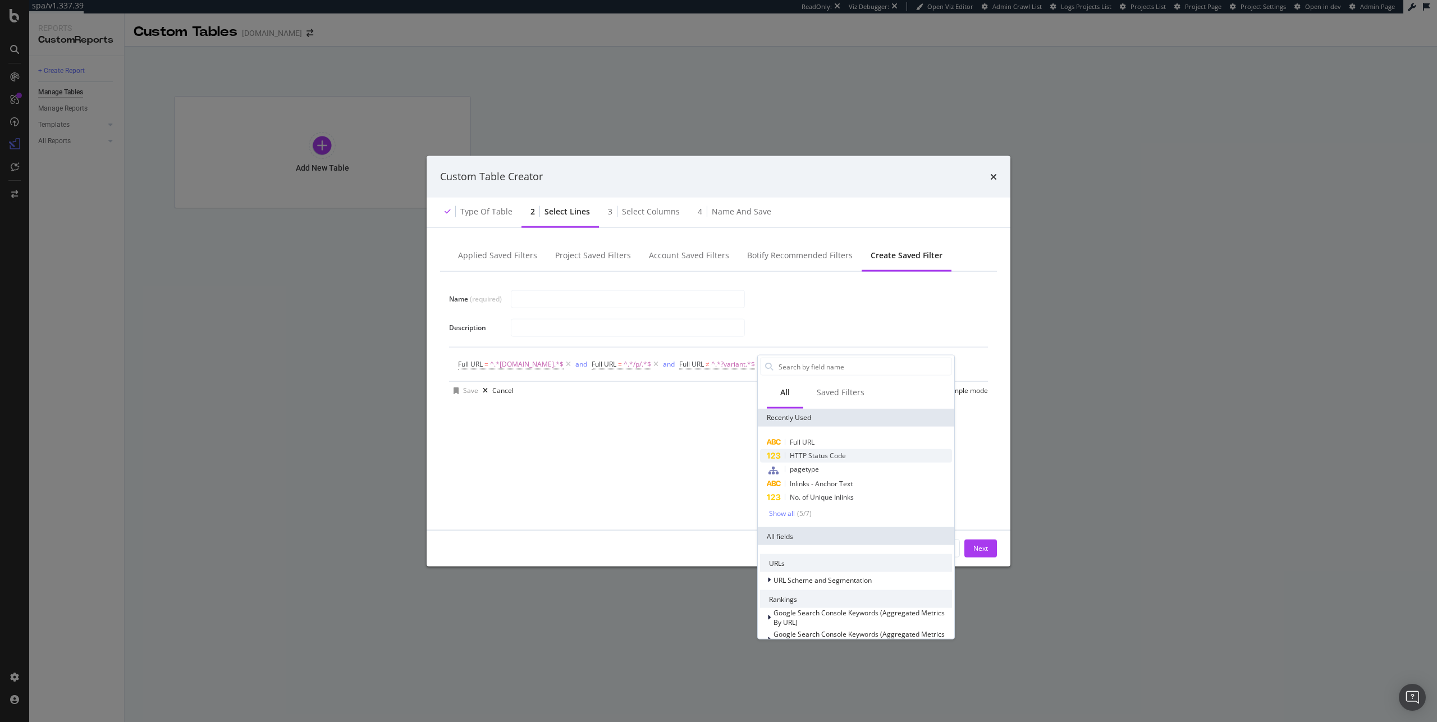
click at [832, 456] on span "HTTP Status Code" at bounding box center [818, 456] width 56 height 10
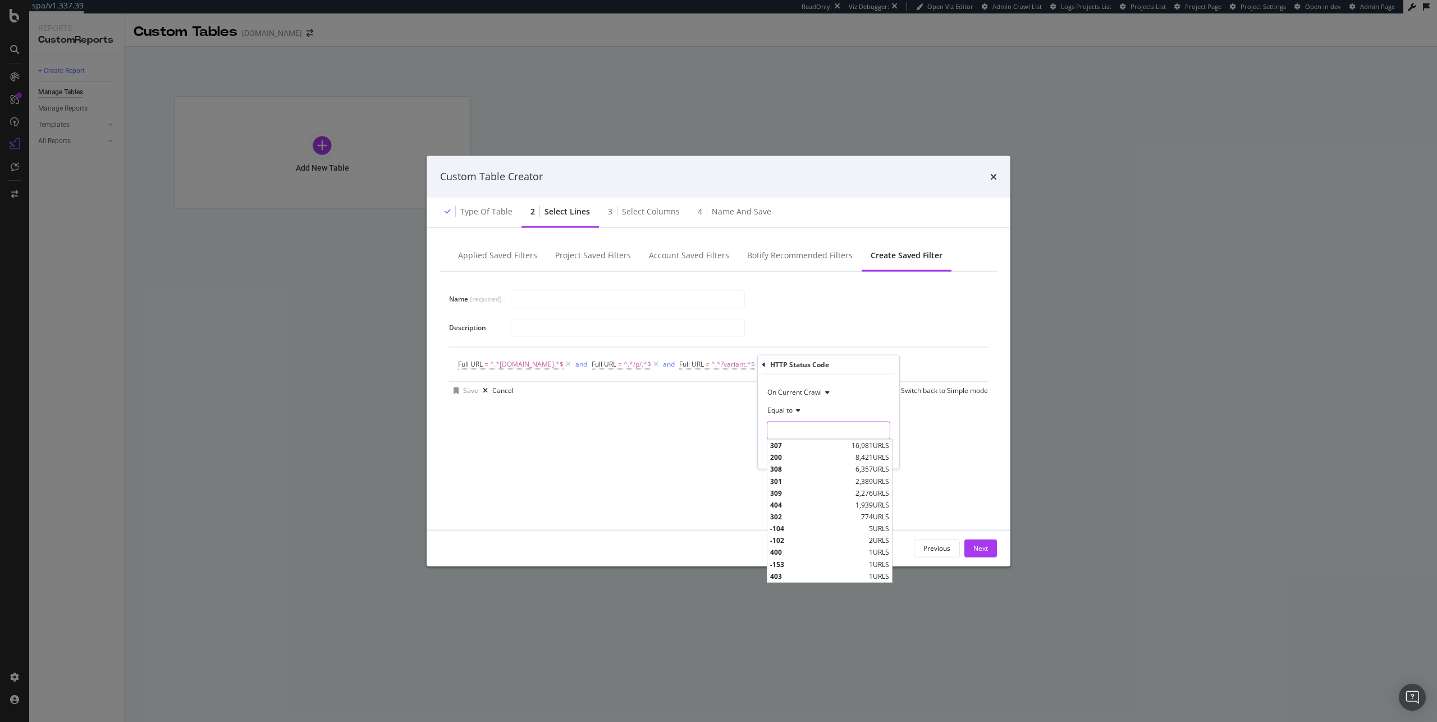
click at [812, 426] on input "modal" at bounding box center [829, 431] width 124 height 18
click at [810, 459] on span "200" at bounding box center [811, 458] width 83 height 10
type input "200"
click at [880, 455] on div "Apply" at bounding box center [881, 454] width 17 height 10
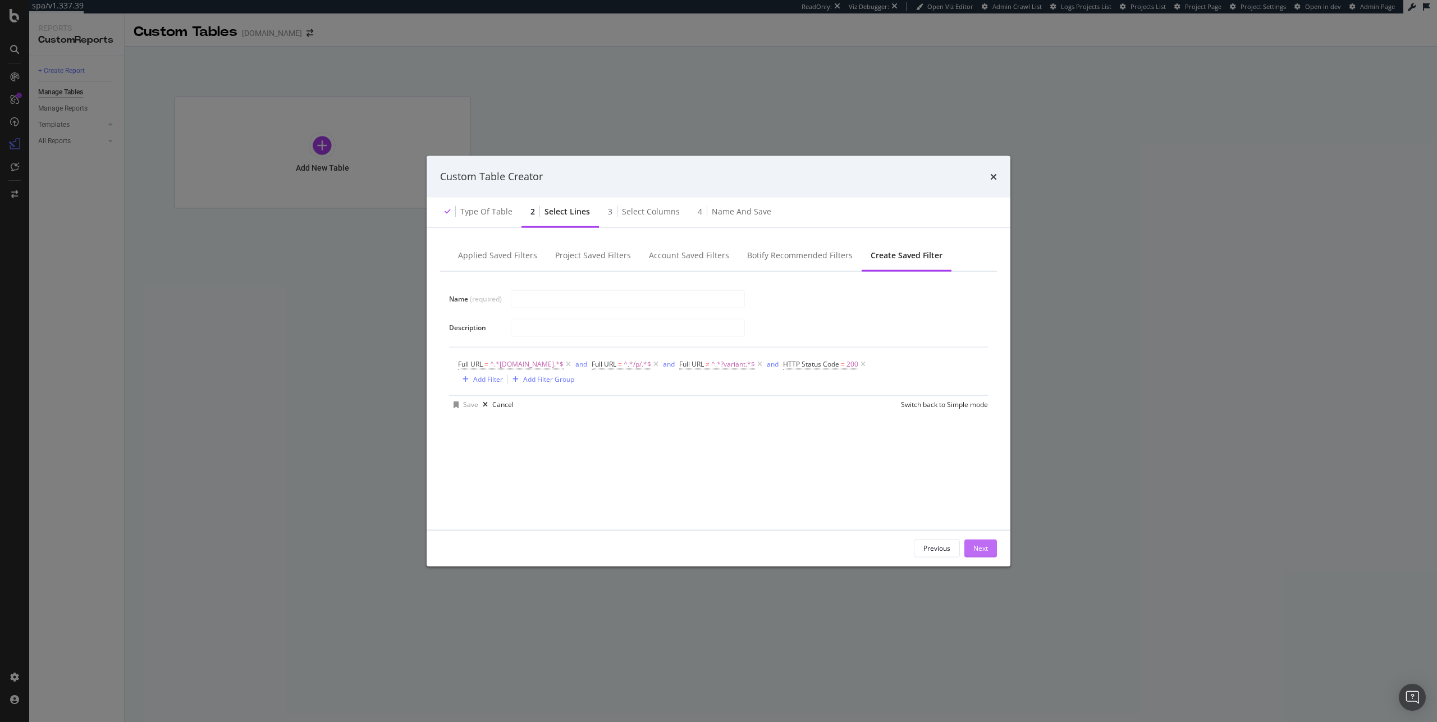
click at [974, 546] on div "Next" at bounding box center [981, 548] width 15 height 10
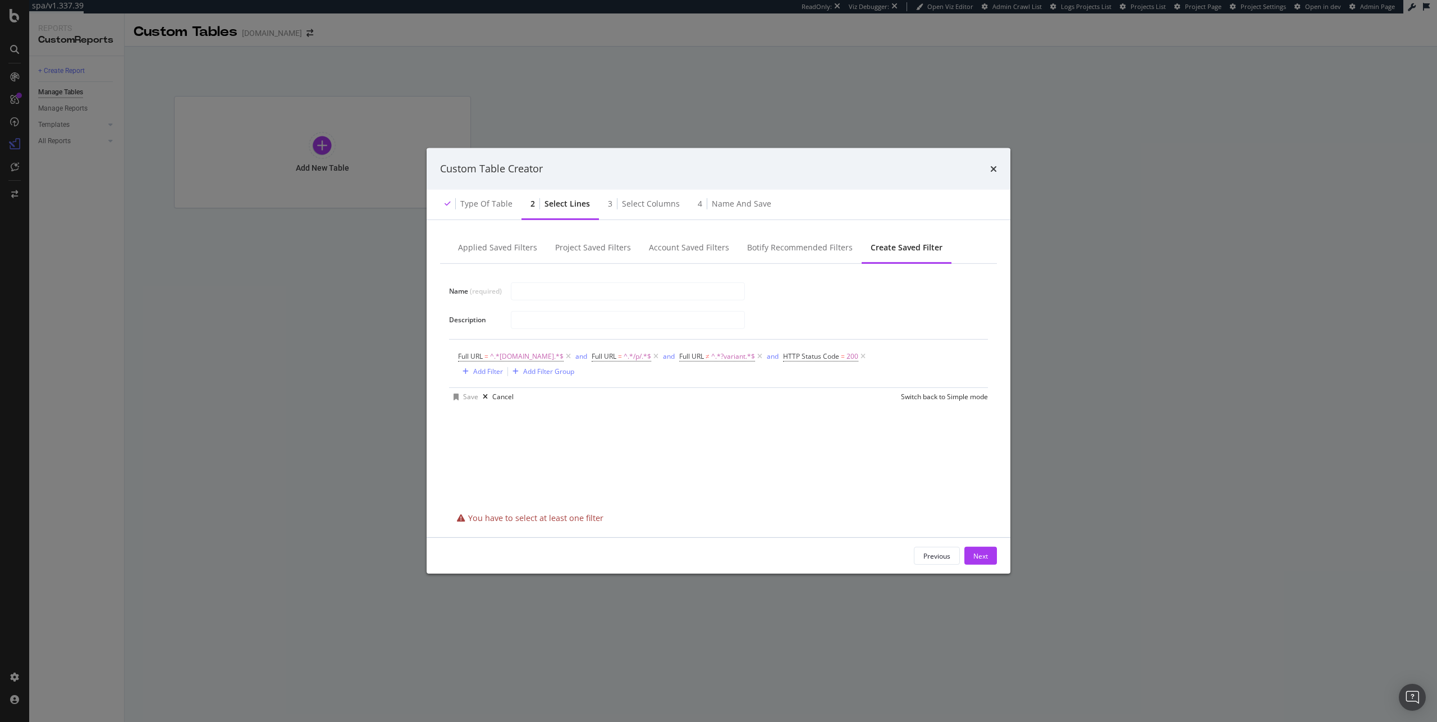
click at [567, 518] on span "You have to select at least one filter" at bounding box center [535, 518] width 135 height 11
click at [555, 297] on input "modal" at bounding box center [627, 291] width 233 height 17
type input "P"
type input "Clean unique product urls"
click at [992, 551] on button "Next" at bounding box center [981, 556] width 33 height 18
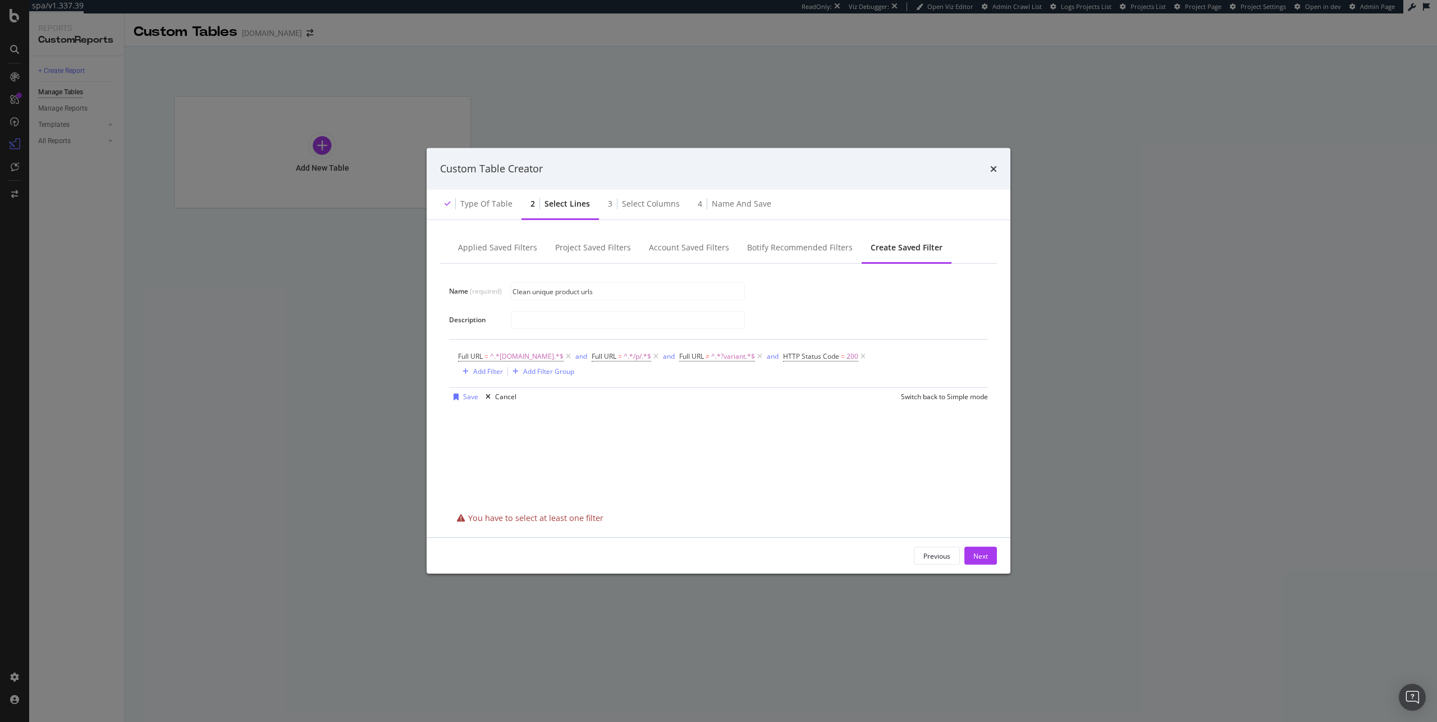
click at [648, 460] on div "Name (required) Clean unique product urls Description Full URL = ^.*www.ipsy.co…" at bounding box center [718, 386] width 557 height 245
click at [689, 278] on div "Name (required) Clean unique product urls Description Full URL = ^.*www.ipsy.co…" at bounding box center [718, 339] width 539 height 133
click at [682, 293] on input "Clean unique product urls" at bounding box center [627, 291] width 233 height 17
click at [673, 325] on input "modal" at bounding box center [627, 320] width 233 height 17
click at [469, 392] on div "Save" at bounding box center [470, 397] width 15 height 10
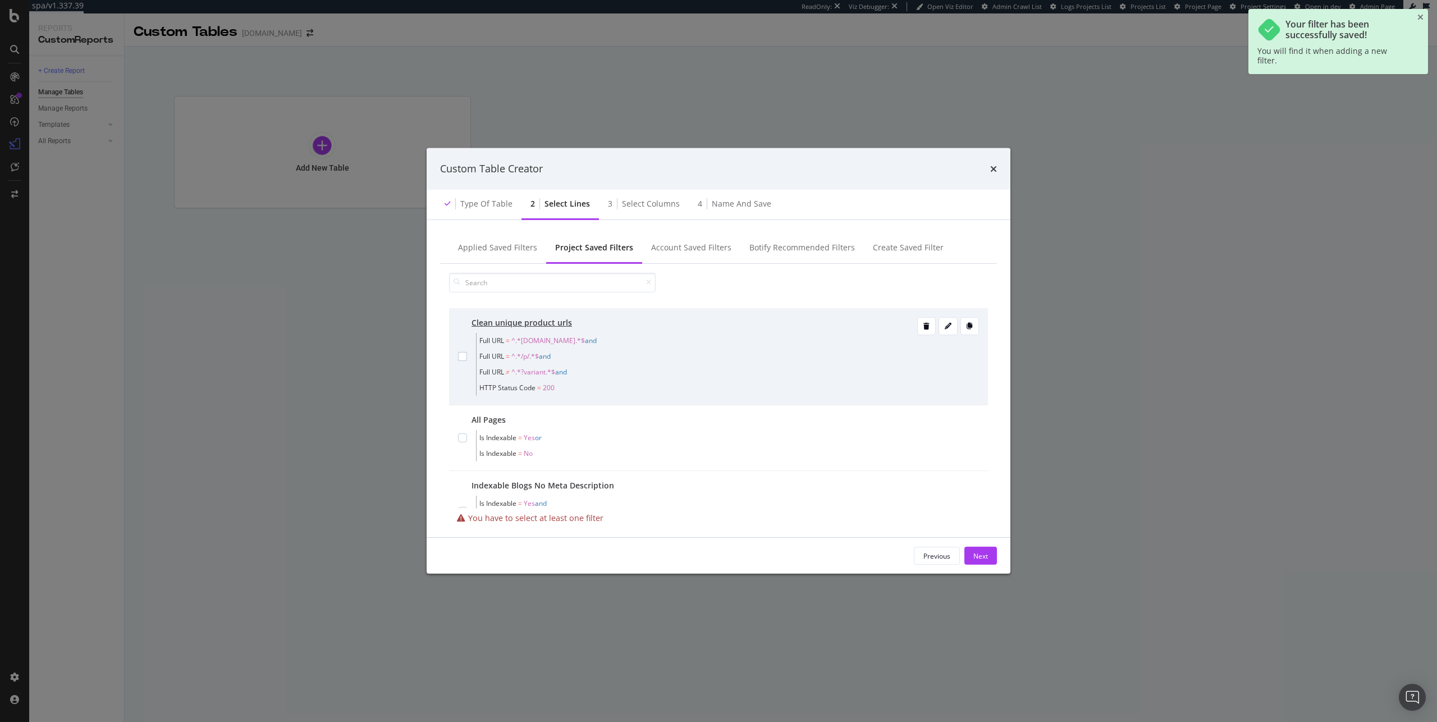
click at [631, 351] on span "Full URL = ^.*/p/.*$ and" at bounding box center [696, 357] width 435 height 16
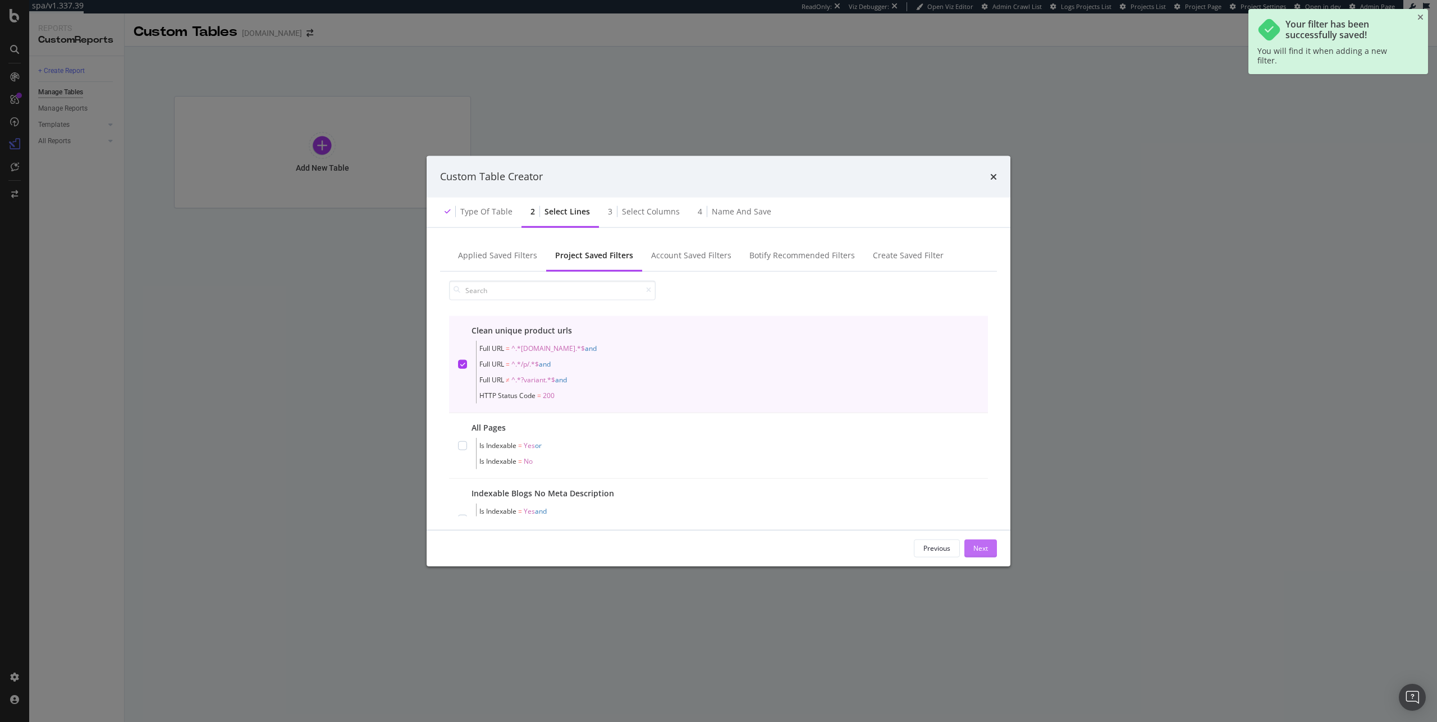
click at [981, 545] on div "Next" at bounding box center [981, 548] width 15 height 10
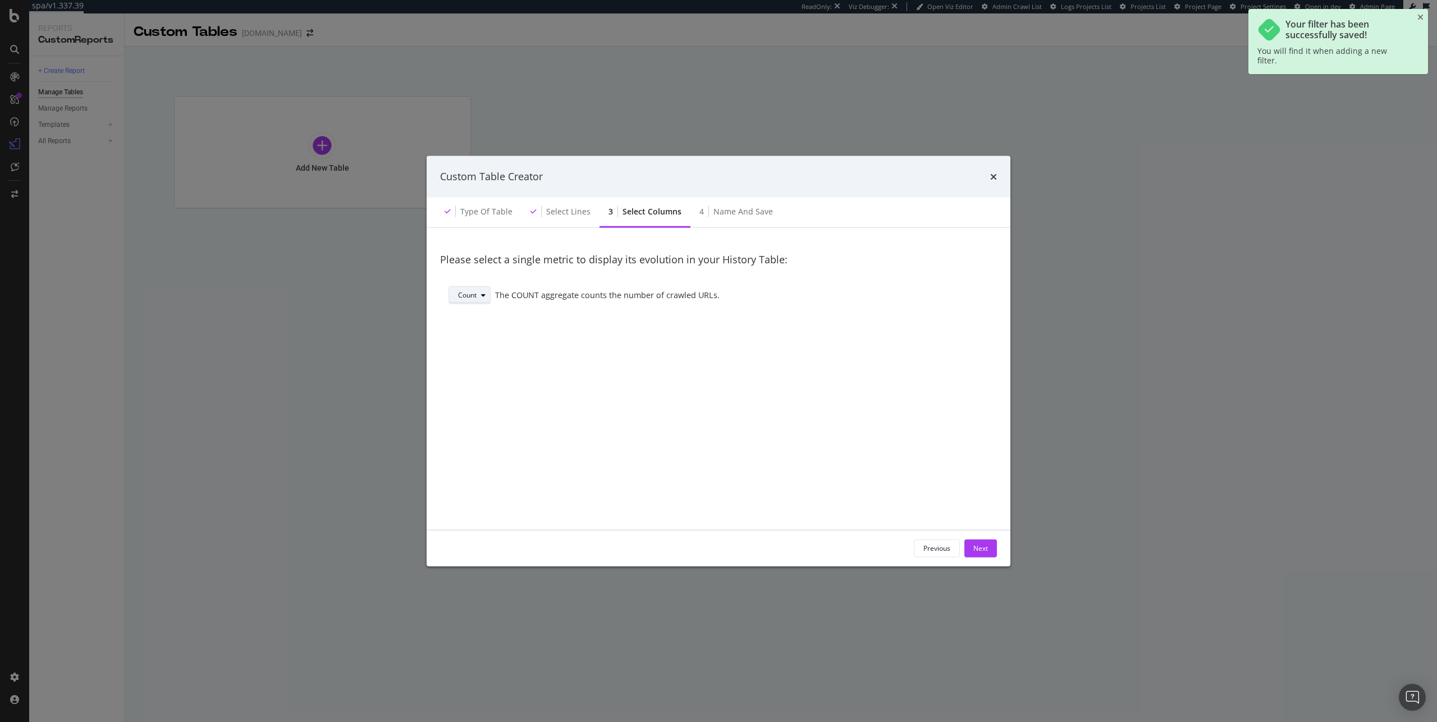
click at [458, 292] on div "Count" at bounding box center [467, 295] width 19 height 7
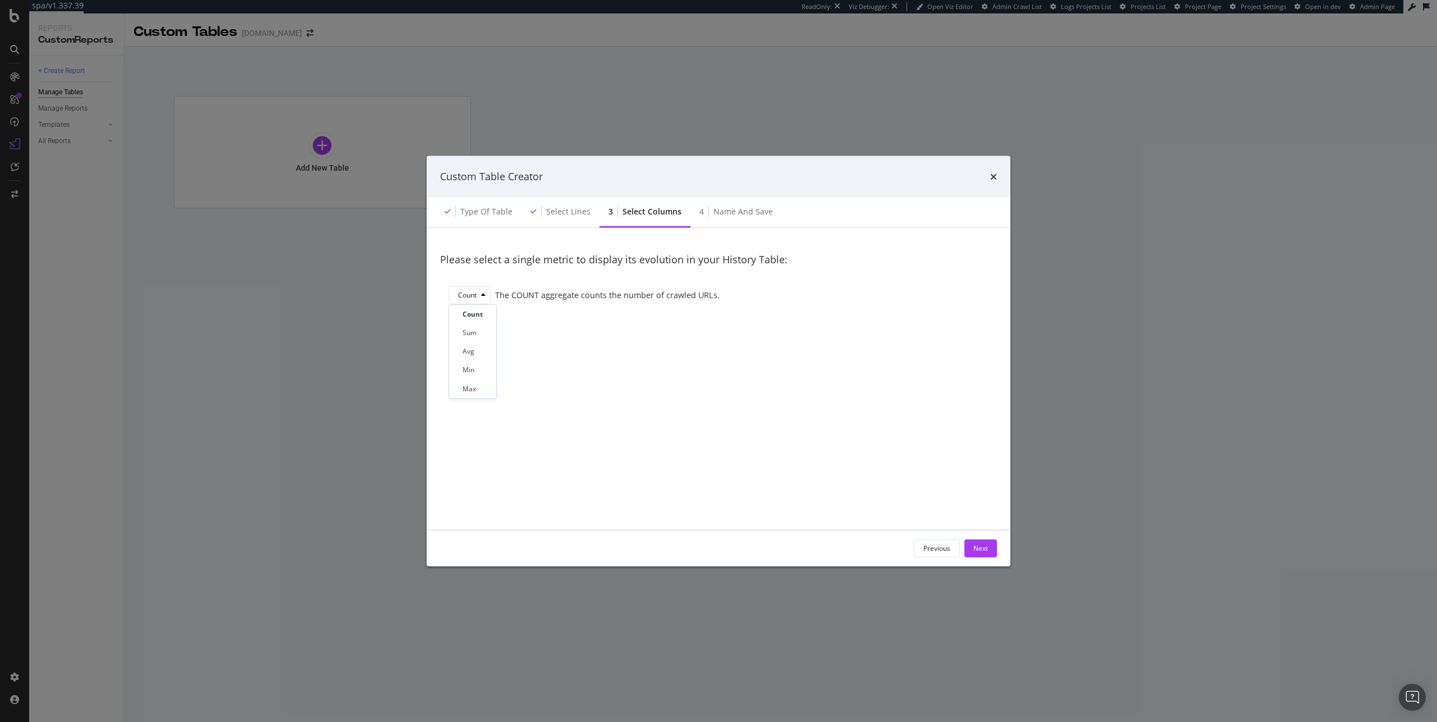
click at [568, 341] on div "Please select a single metric to display its evolution in your History Table: C…" at bounding box center [718, 378] width 557 height 275
click at [996, 551] on button "Next" at bounding box center [981, 548] width 33 height 18
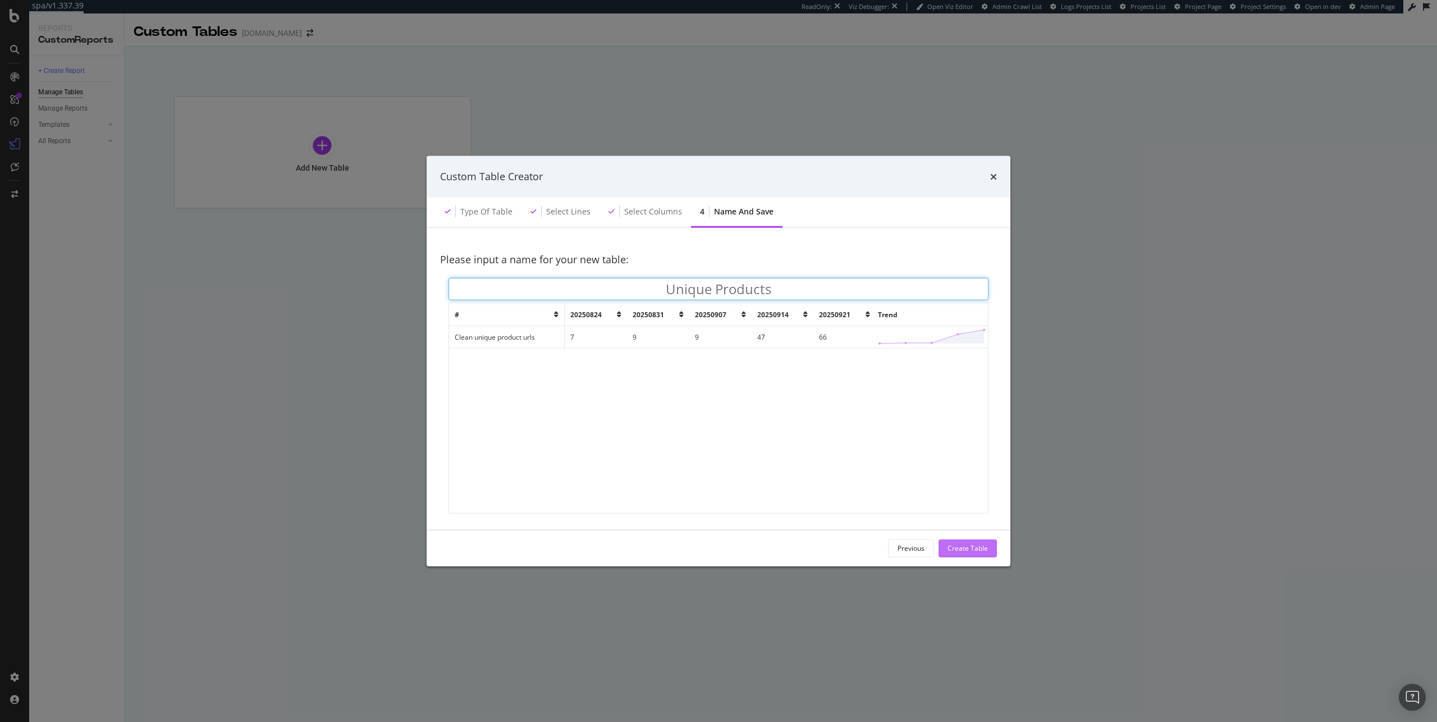
type input "Unique Products"
click at [944, 548] on button "Create Table" at bounding box center [968, 548] width 58 height 18
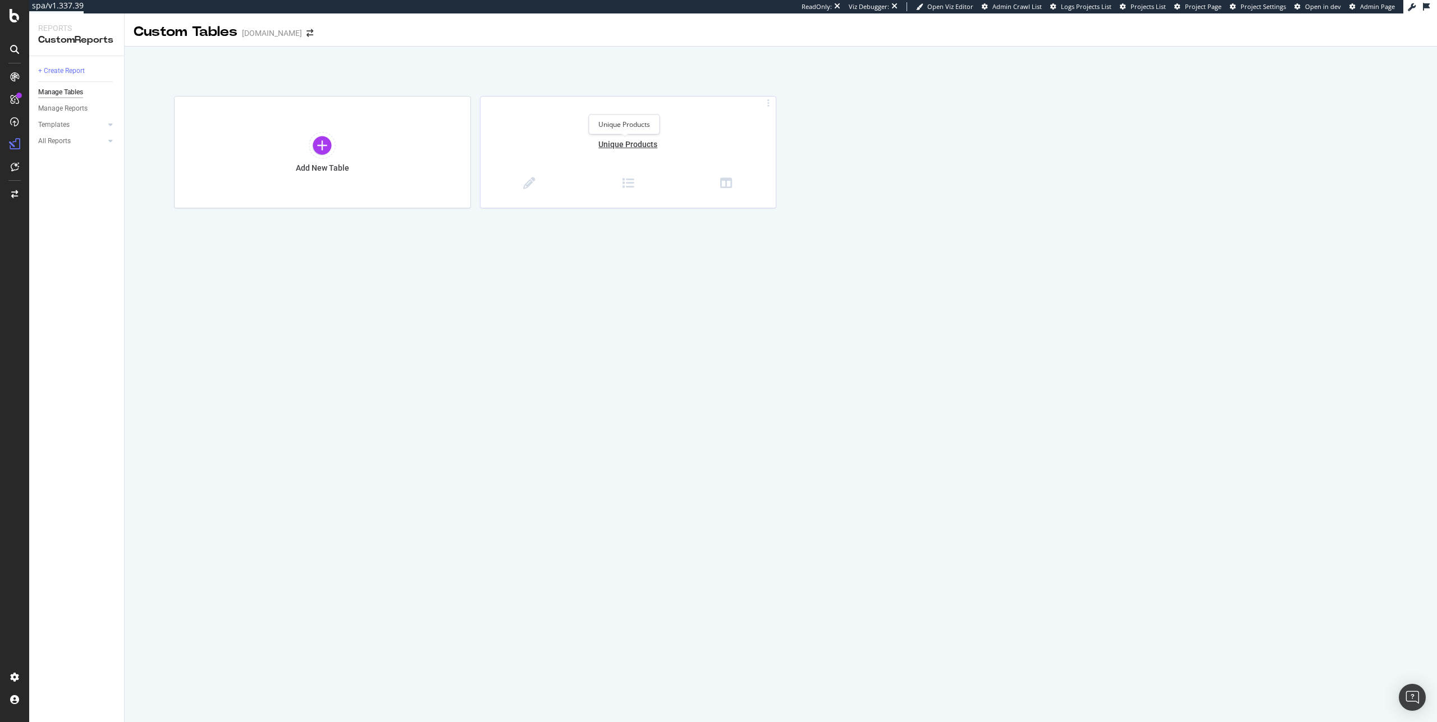
click at [627, 152] on div "Unique Products" at bounding box center [629, 151] width 296 height 24
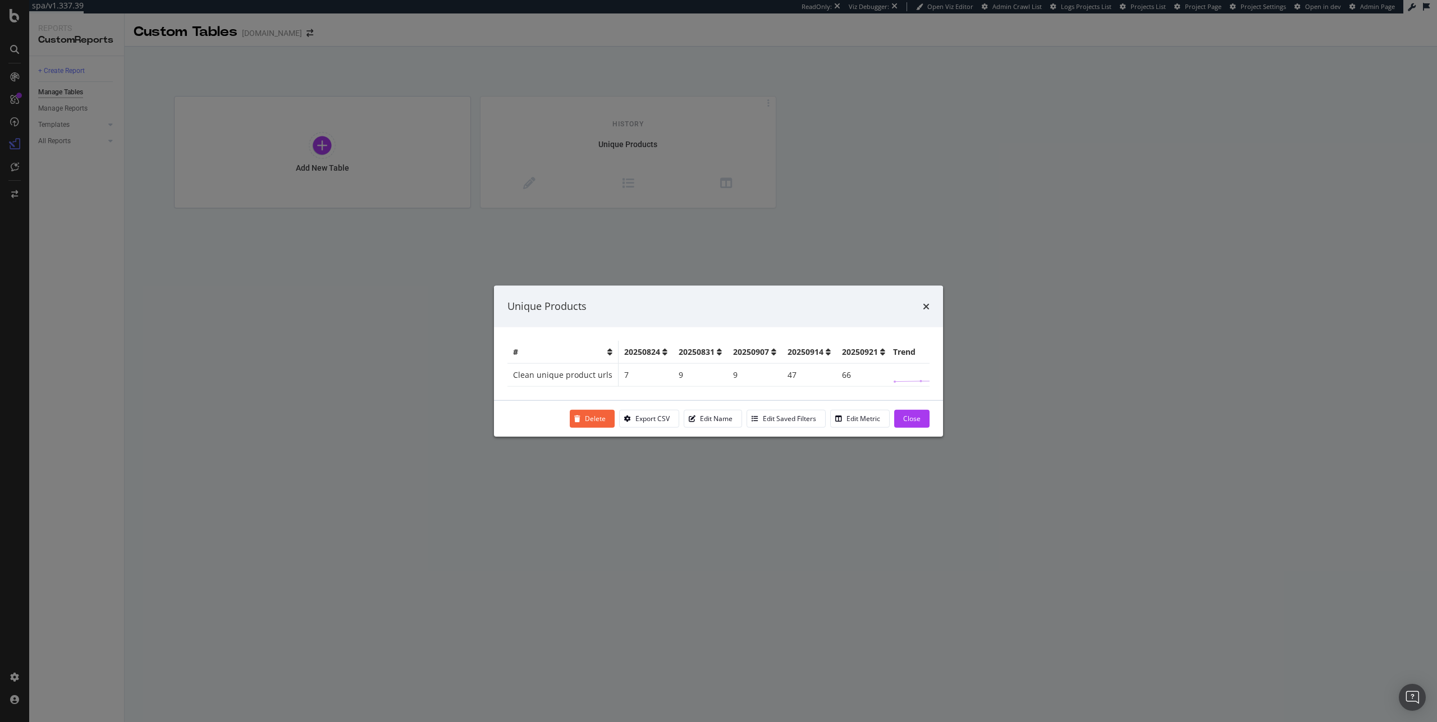
click at [781, 189] on div "Unique Products # 20250824 20250831 20250907 20250914 20250921 Trend Clean uniq…" at bounding box center [718, 361] width 1437 height 722
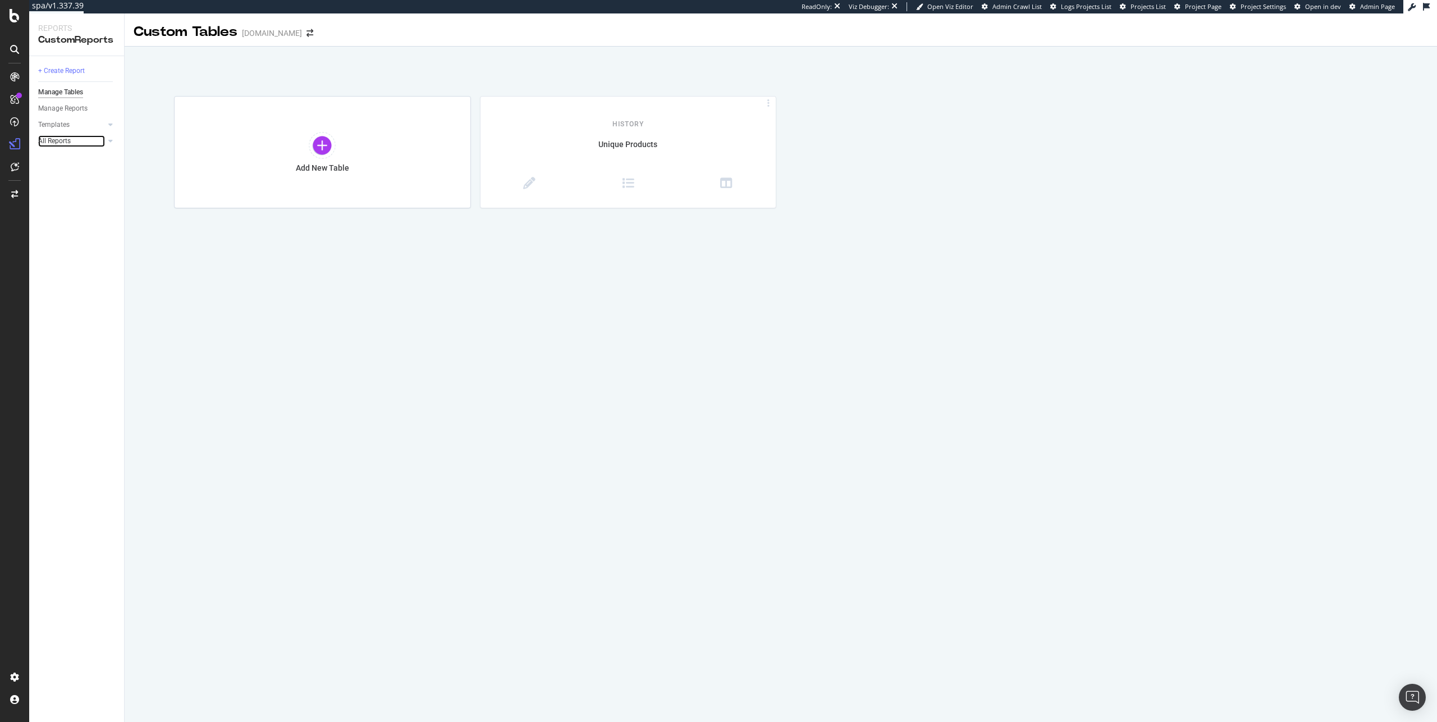
click at [76, 138] on link "All Reports" at bounding box center [71, 141] width 67 height 12
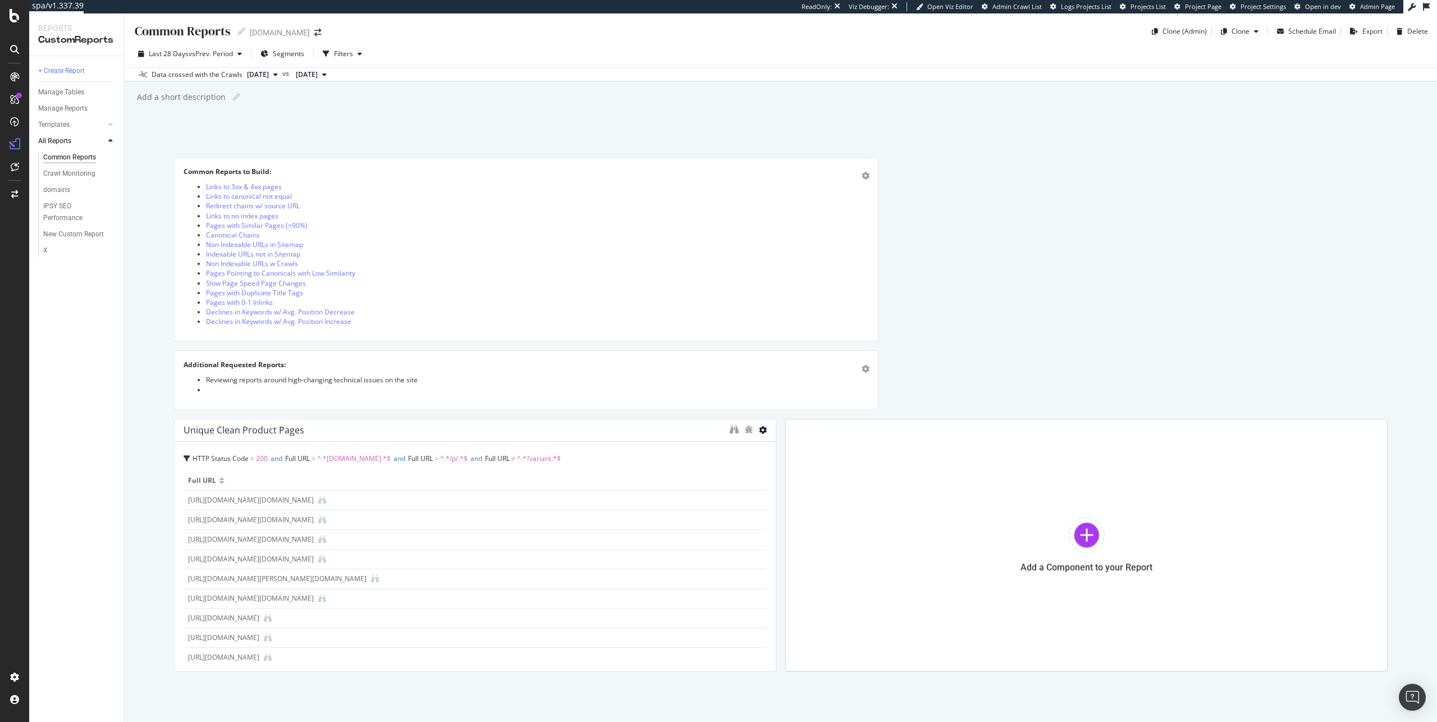
click at [759, 432] on icon at bounding box center [763, 430] width 8 height 8
click at [780, 447] on div "Delete" at bounding box center [784, 447] width 57 height 16
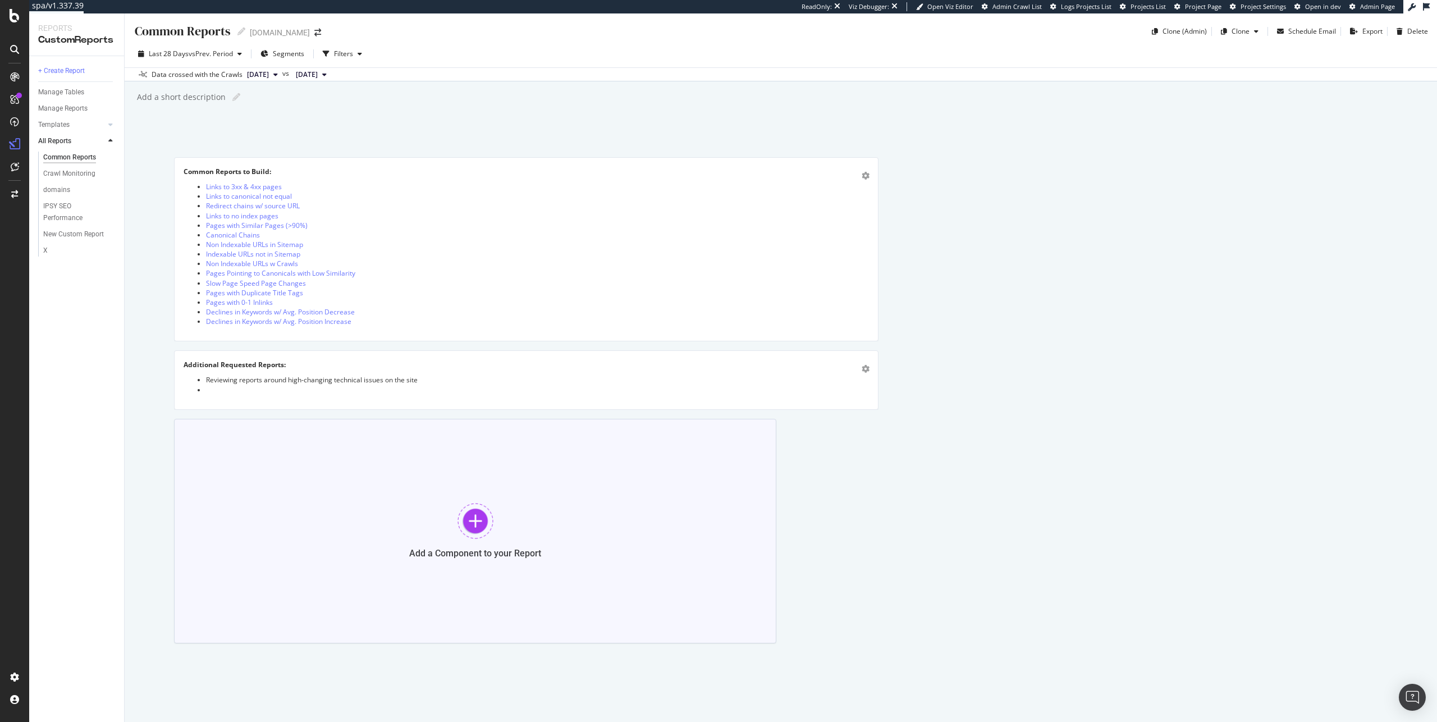
click at [469, 529] on div at bounding box center [476, 521] width 36 height 36
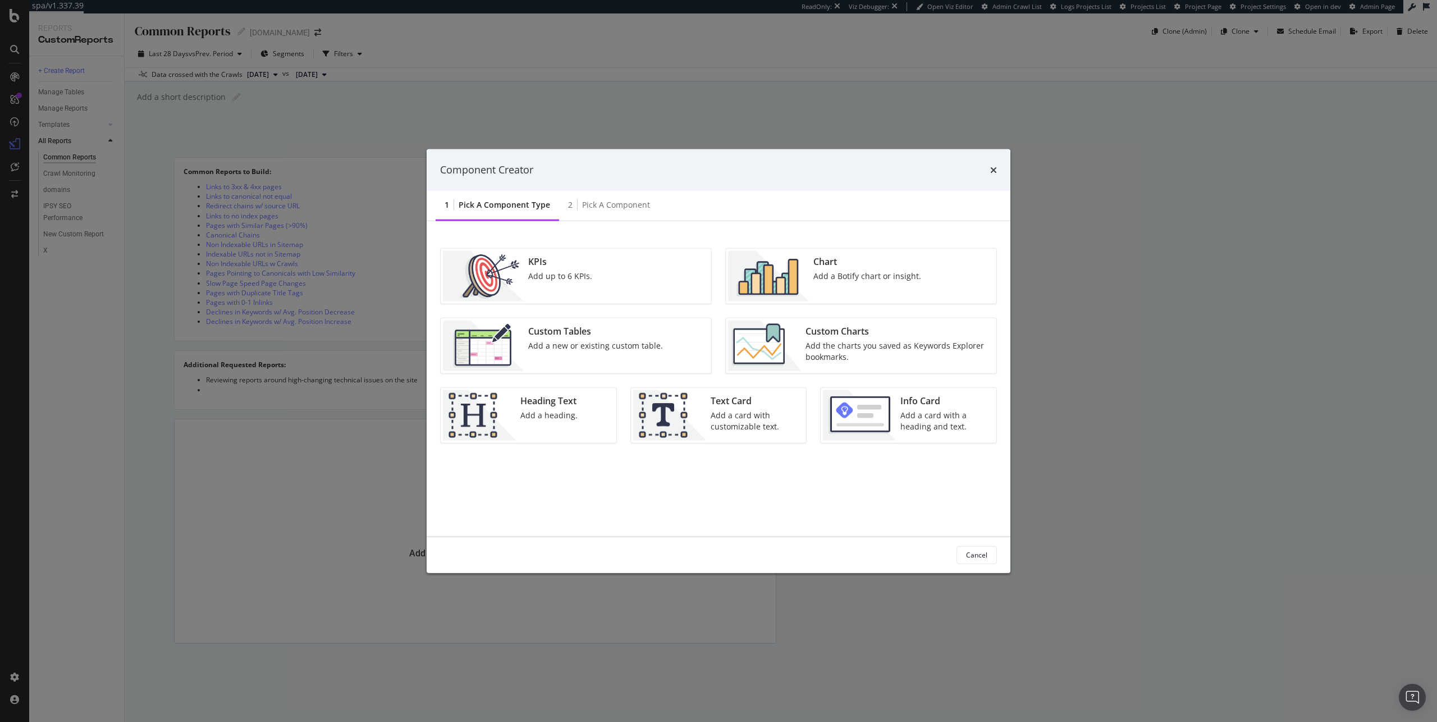
click at [659, 353] on div "Custom Tables Add a new or existing custom table." at bounding box center [596, 345] width 144 height 51
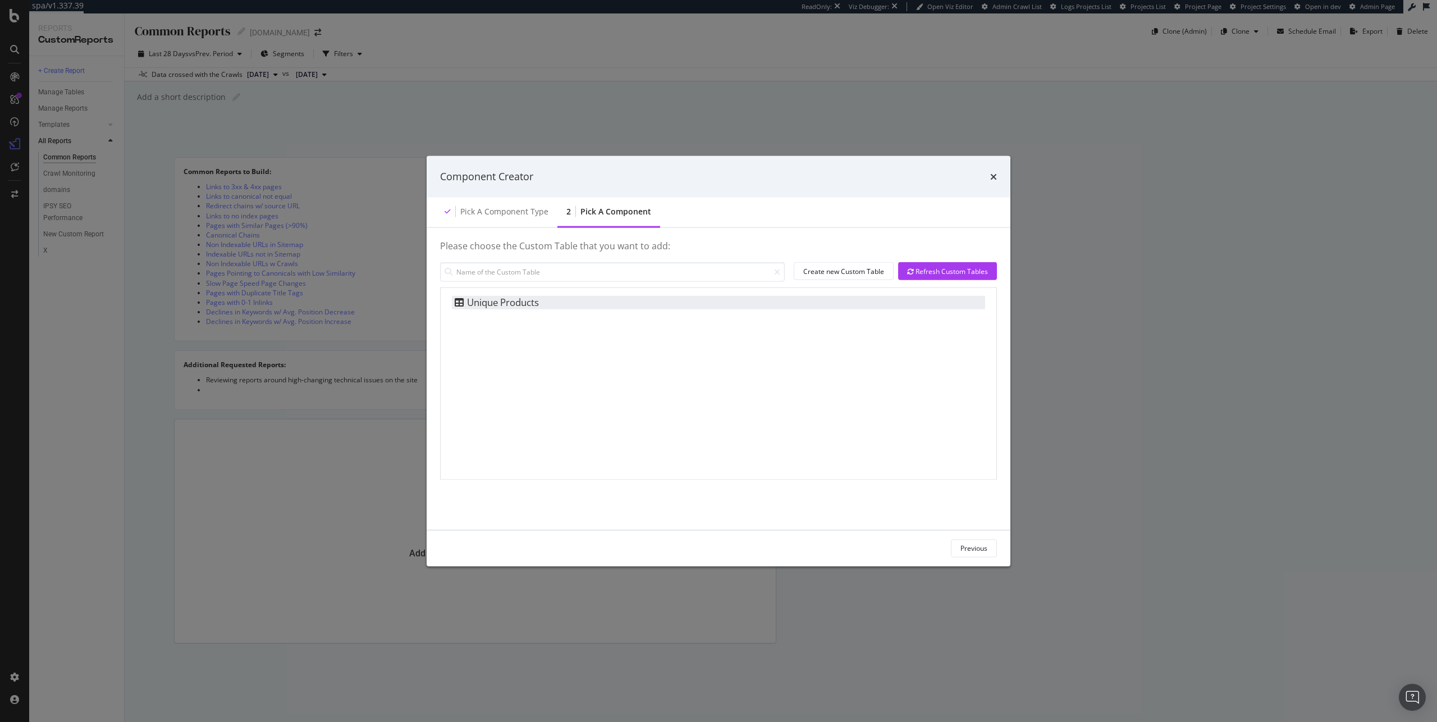
click at [511, 307] on div "Unique Products" at bounding box center [495, 302] width 87 height 13
click at [961, 547] on div "Add Component" at bounding box center [963, 548] width 51 height 10
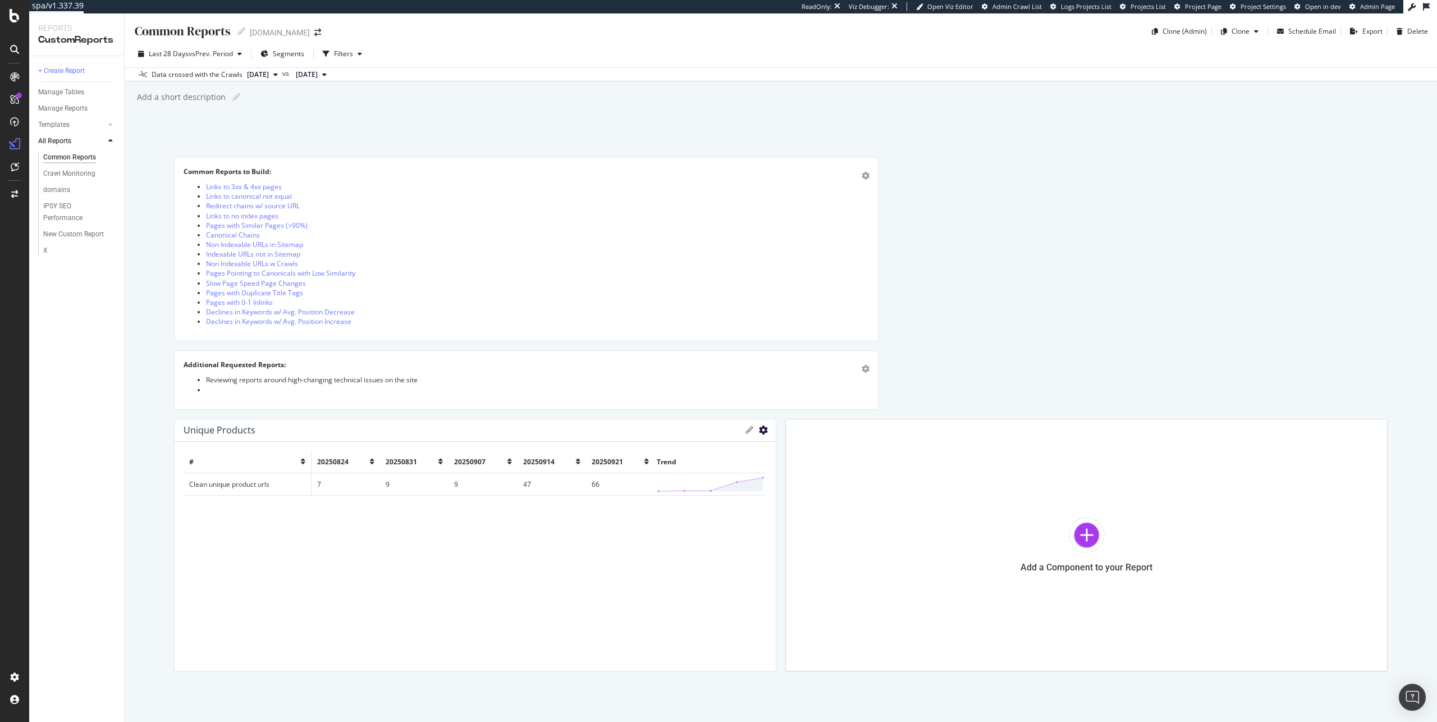
click at [759, 431] on icon "gear" at bounding box center [763, 430] width 9 height 9
click at [746, 426] on icon at bounding box center [750, 430] width 8 height 8
click at [760, 430] on icon "gear" at bounding box center [763, 430] width 9 height 9
click at [903, 486] on div "Add a Component to your Report" at bounding box center [1086, 545] width 602 height 253
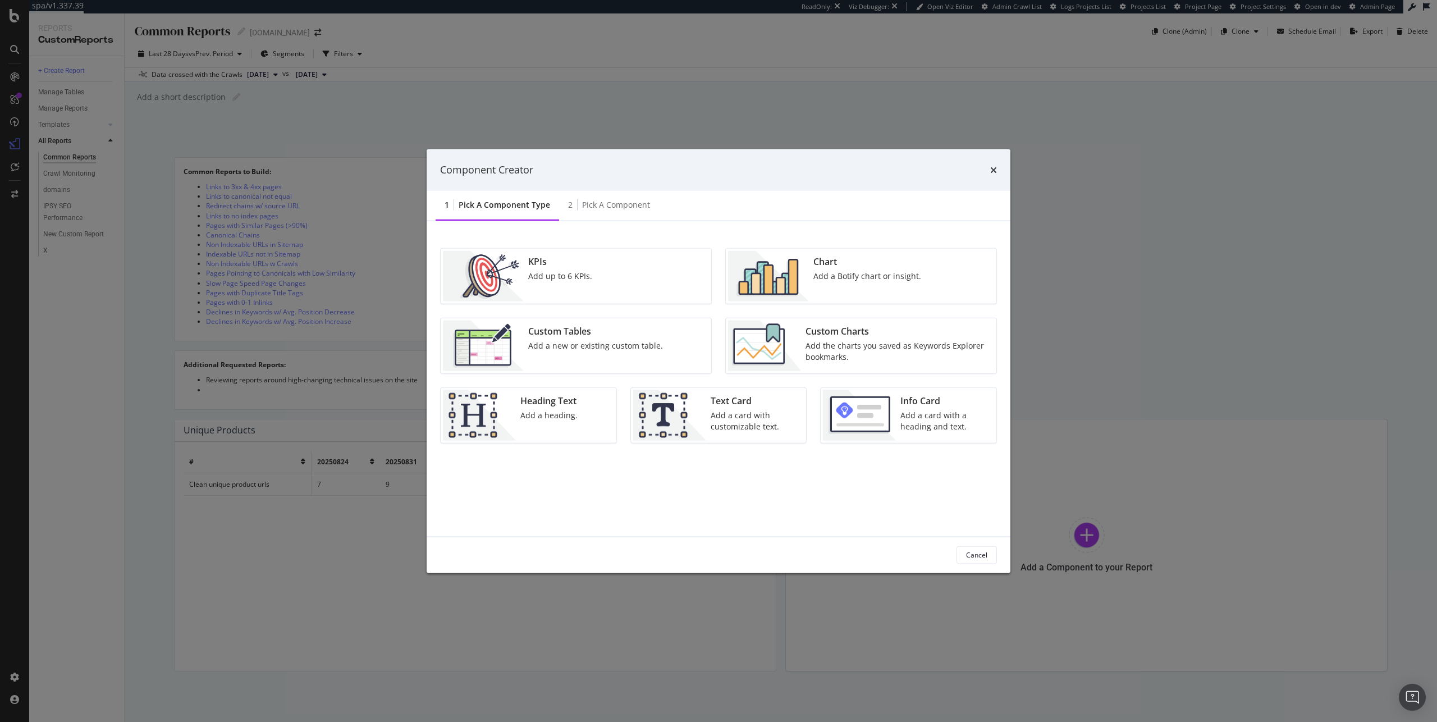
click at [835, 342] on div "Add the charts you saved as Keywords Explorer bookmarks." at bounding box center [898, 351] width 184 height 22
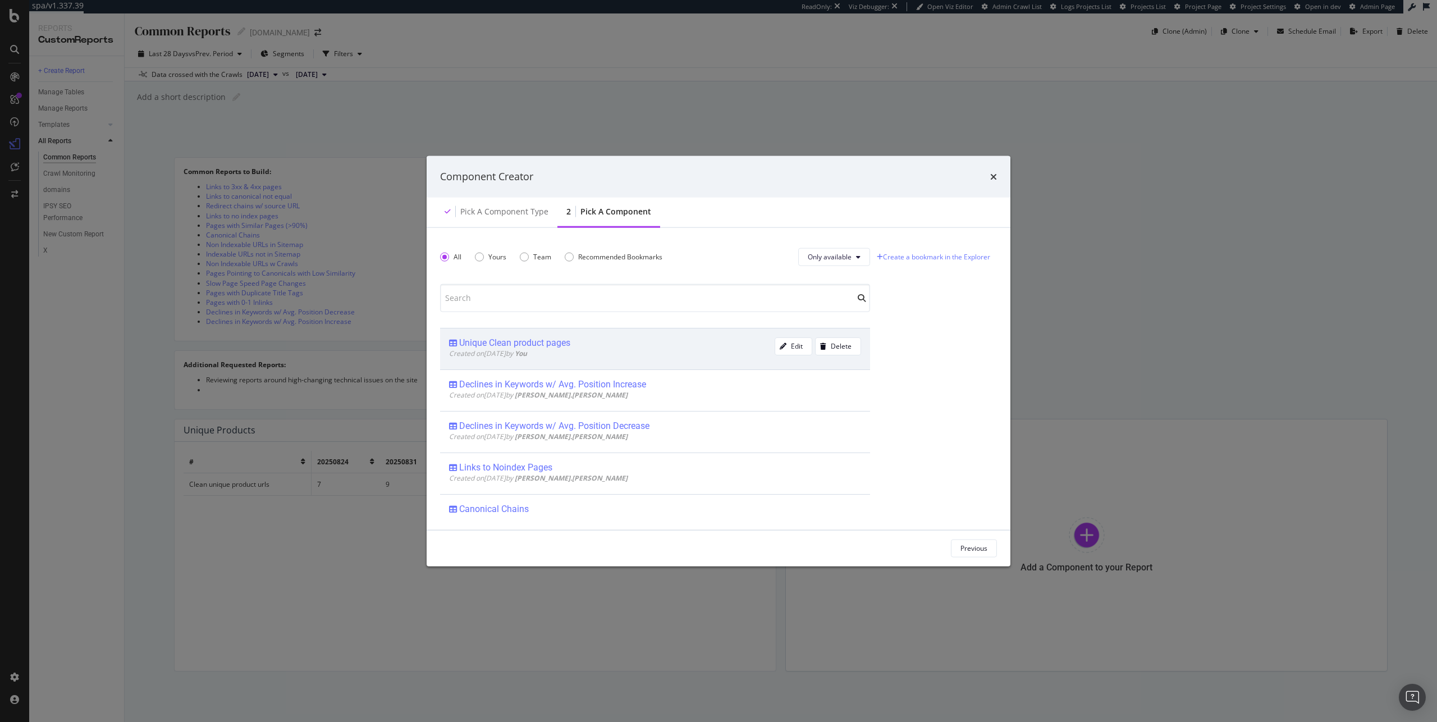
click at [689, 346] on div "Unique Clean product pages" at bounding box center [612, 342] width 326 height 11
click at [970, 551] on div "Add Component" at bounding box center [963, 548] width 51 height 10
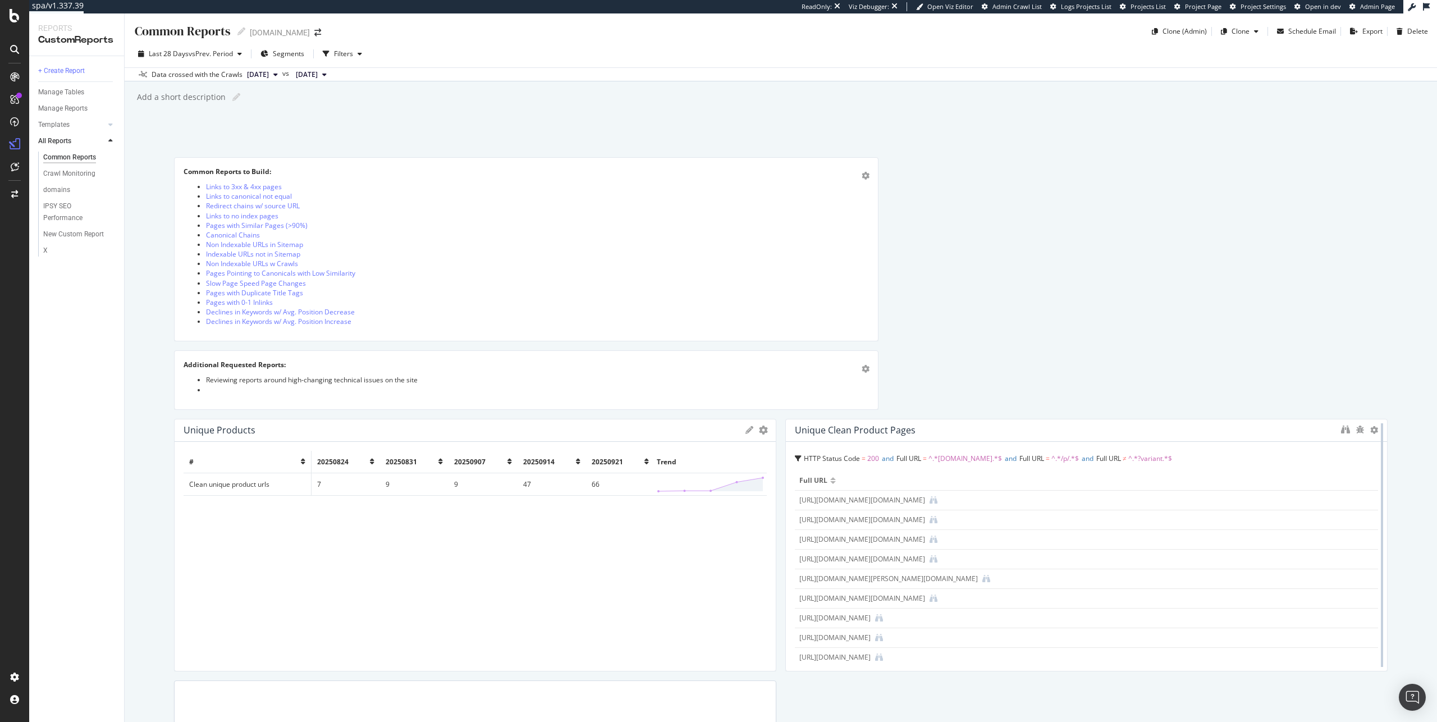
click at [1381, 427] on div at bounding box center [1382, 545] width 2 height 244
click at [1370, 432] on icon at bounding box center [1374, 430] width 8 height 8
click at [1383, 447] on span at bounding box center [1378, 447] width 13 height 13
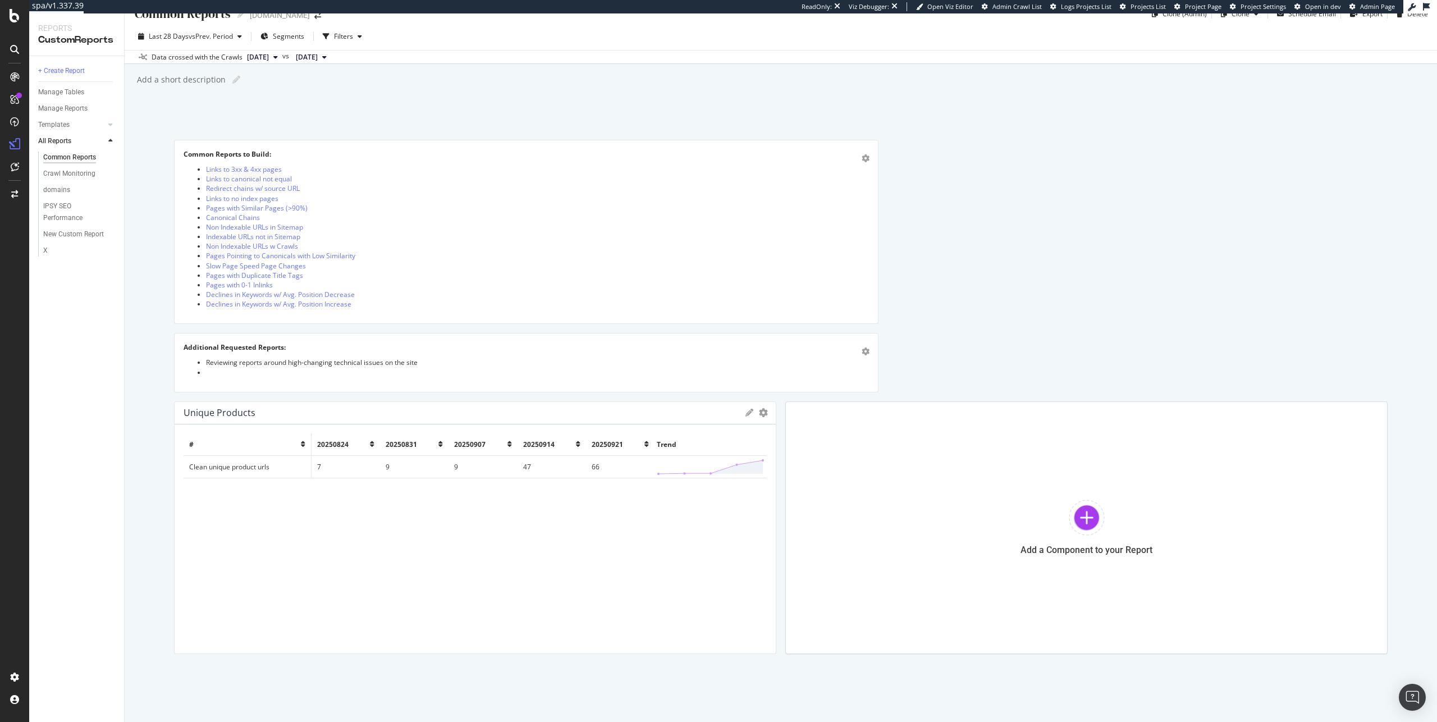
scroll to position [38, 0]
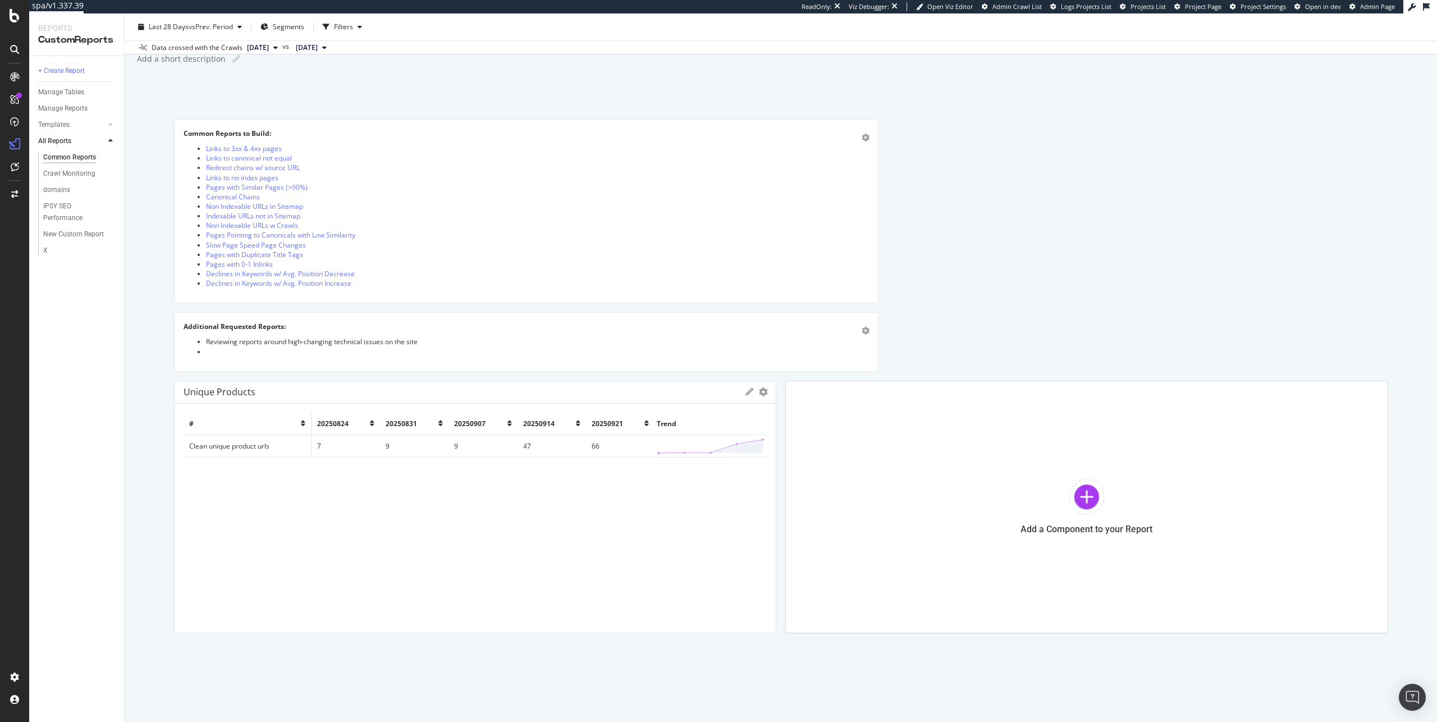
click at [749, 392] on icon at bounding box center [750, 392] width 8 height 8
click at [759, 393] on icon "gear" at bounding box center [763, 391] width 9 height 9
click at [295, 538] on div "# 20250824 20250831 20250907 20250914 20250921 Trend Clean unique product urls …" at bounding box center [475, 518] width 583 height 211
click at [1093, 492] on div at bounding box center [1087, 497] width 36 height 36
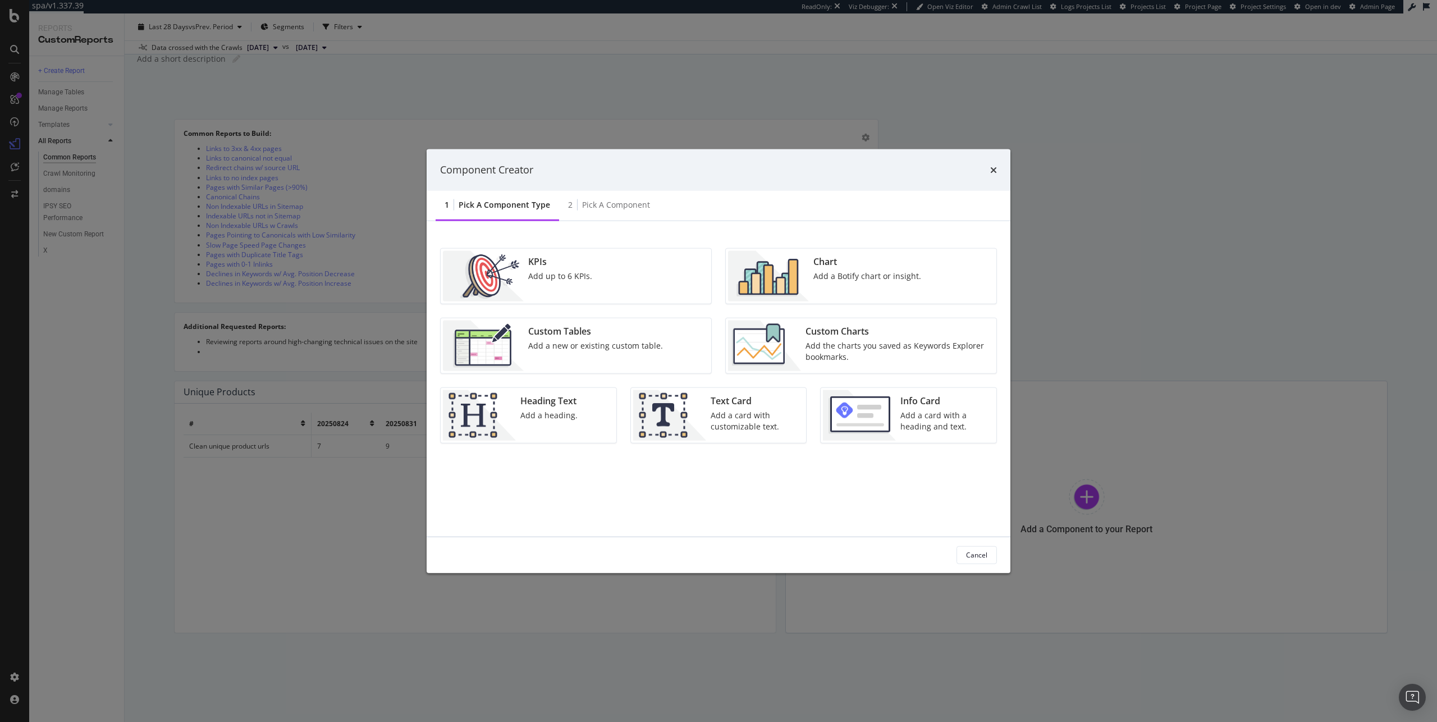
click at [873, 333] on div "Custom Charts" at bounding box center [898, 331] width 184 height 13
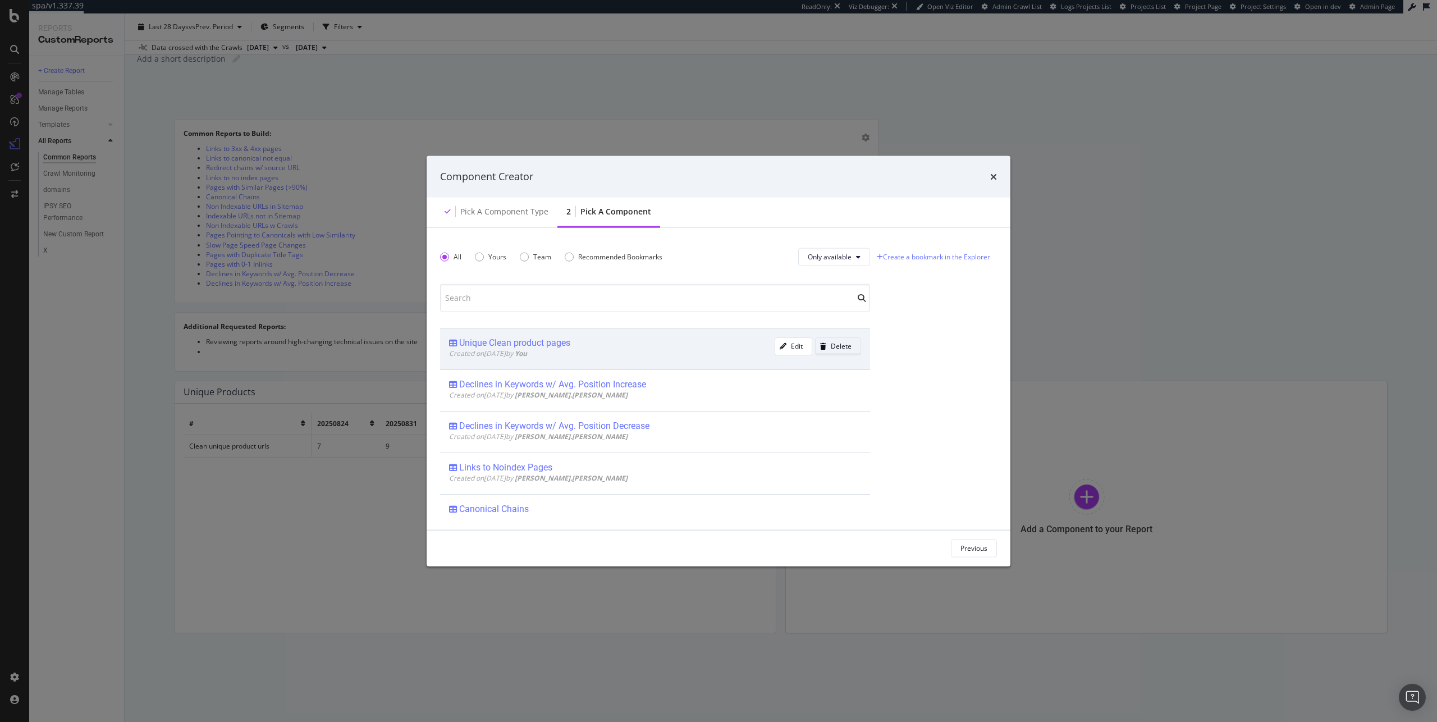
click at [842, 346] on button "Delete" at bounding box center [838, 346] width 46 height 18
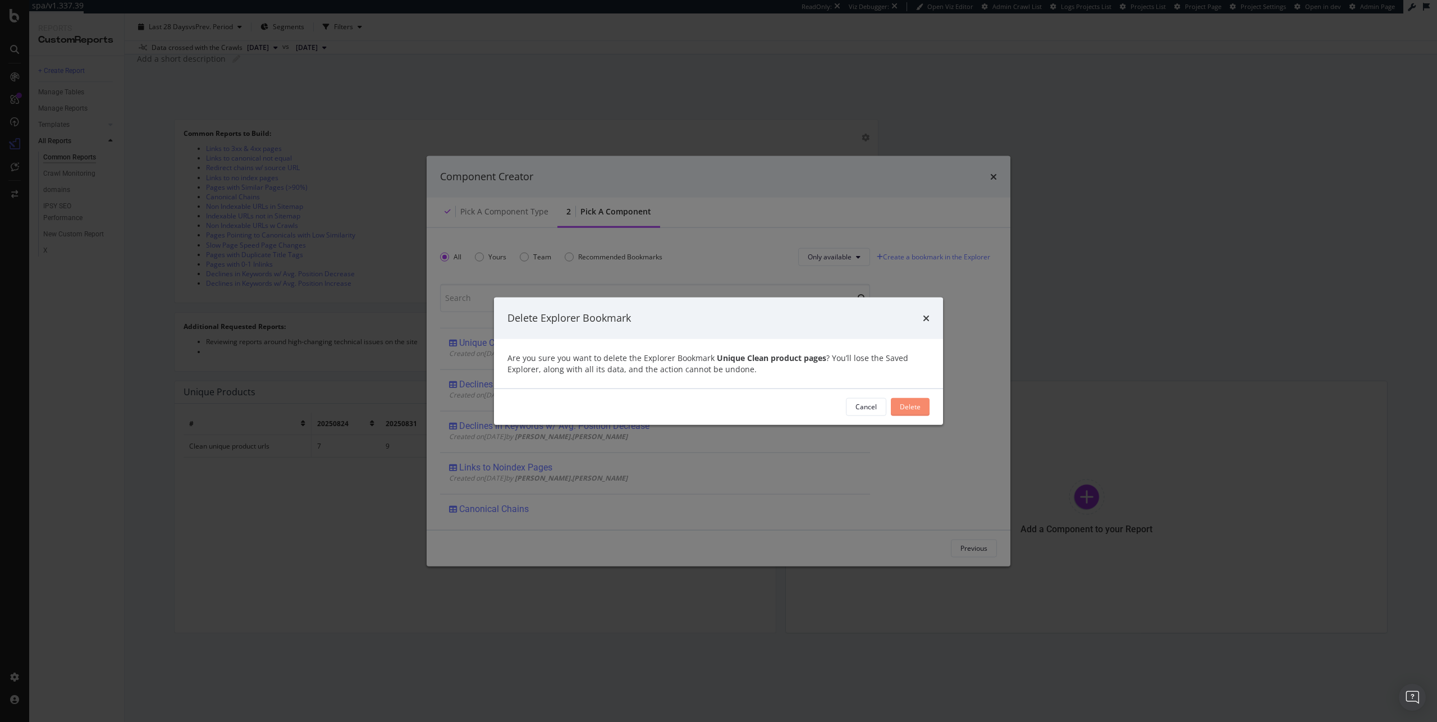
click at [911, 402] on div "Delete" at bounding box center [910, 407] width 21 height 10
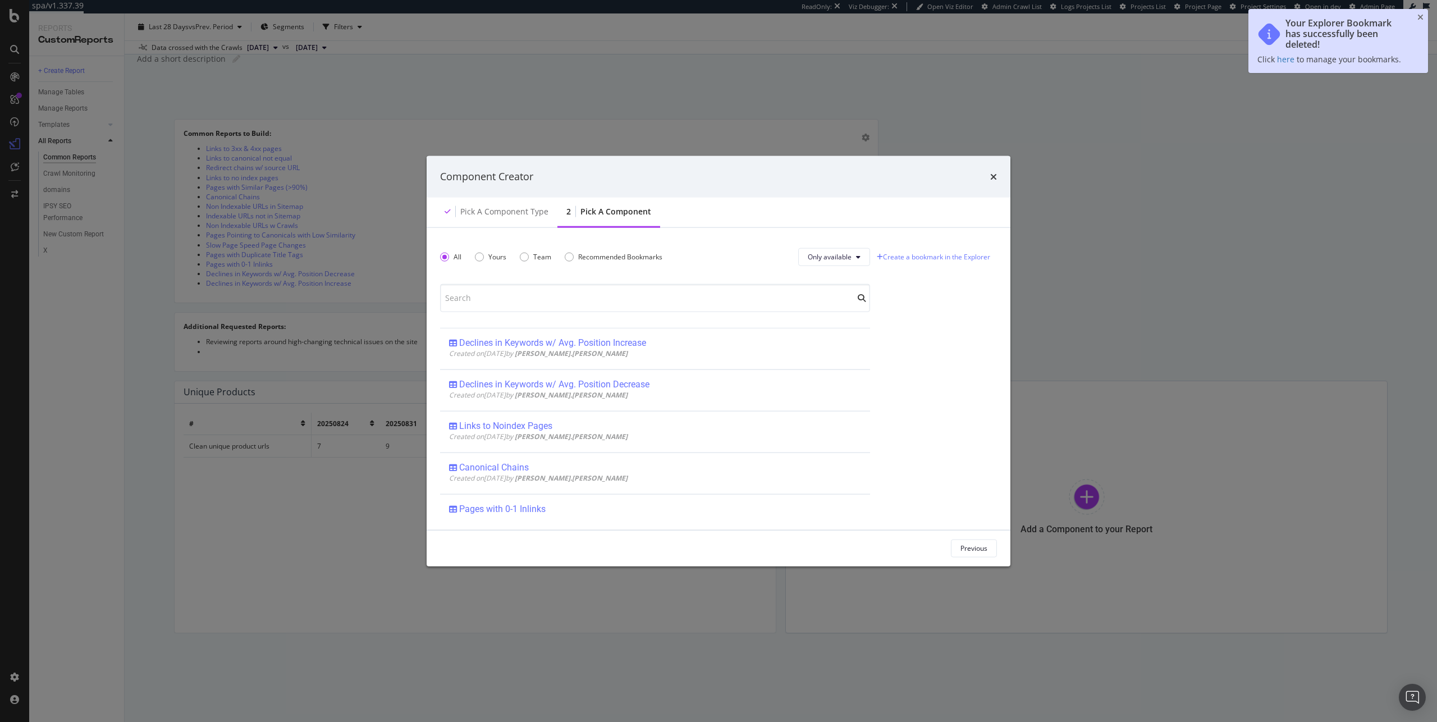
click at [270, 503] on div "Component Creator Pick a Component type 2 Pick a Component All Yours Team Recom…" at bounding box center [718, 361] width 1437 height 722
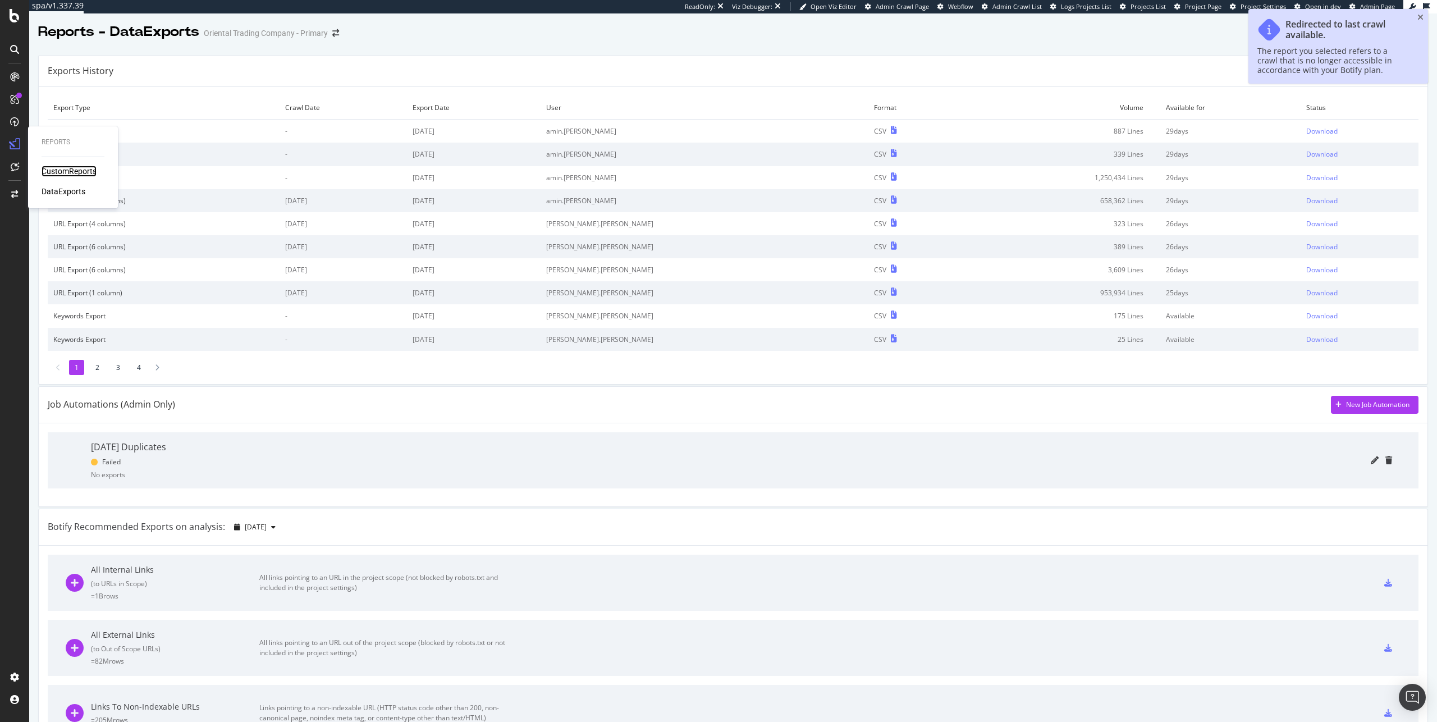
click at [57, 168] on div "CustomReports" at bounding box center [69, 171] width 55 height 11
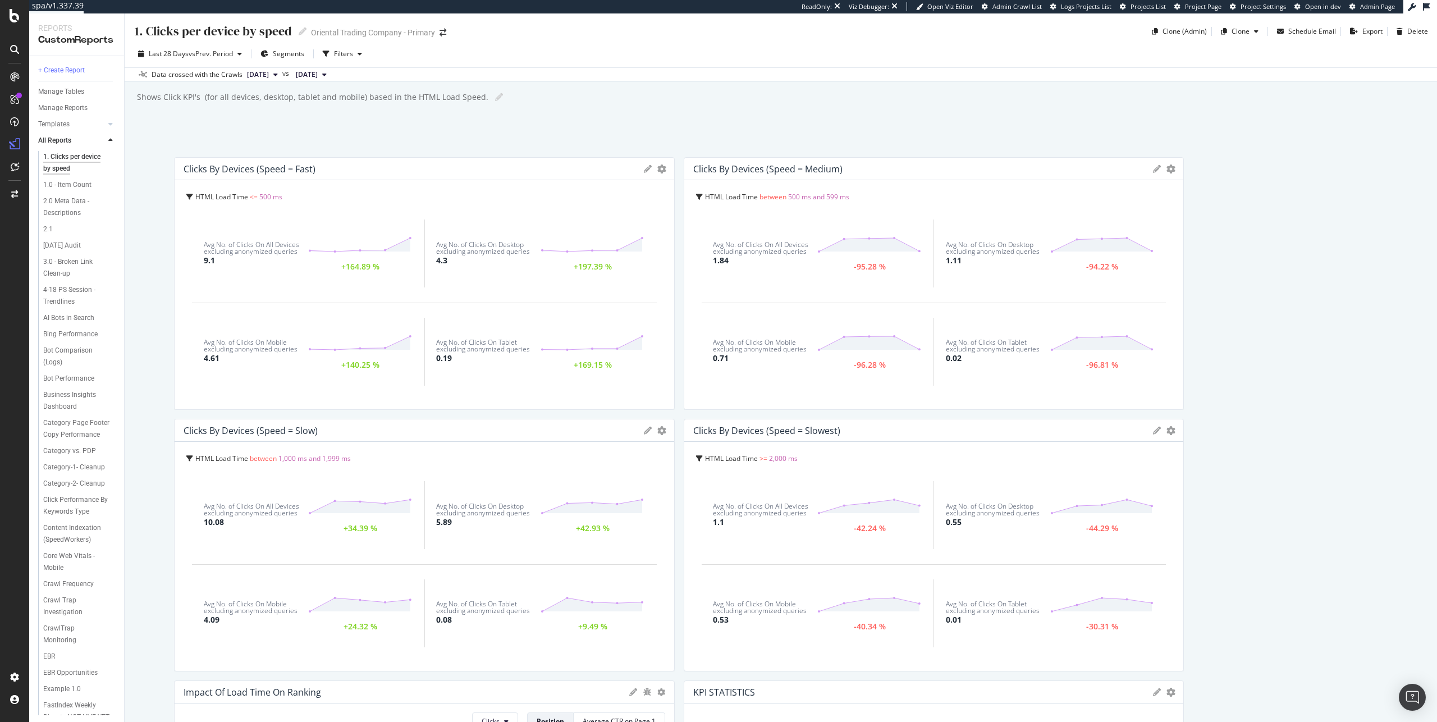
click at [644, 169] on icon at bounding box center [648, 169] width 8 height 8
click at [593, 362] on div "Cancel" at bounding box center [605, 359] width 28 height 13
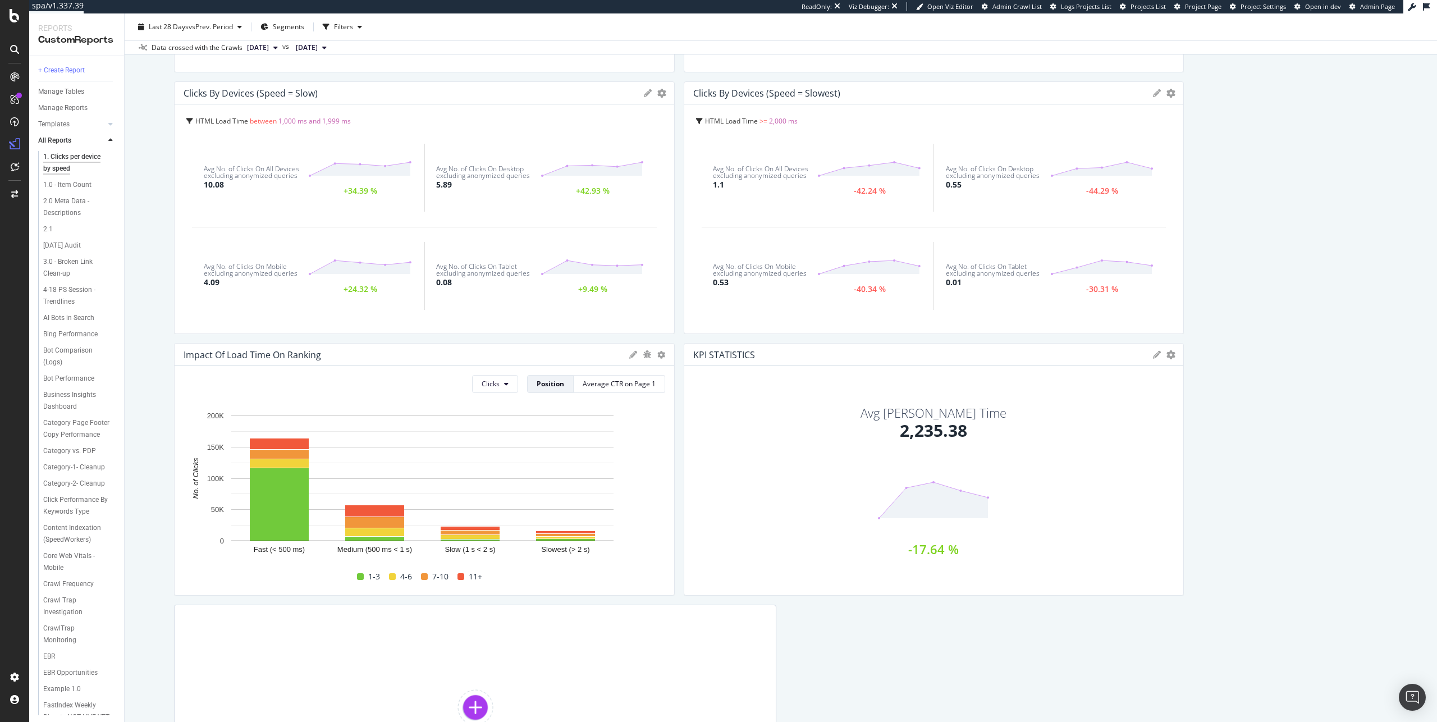
scroll to position [325, 0]
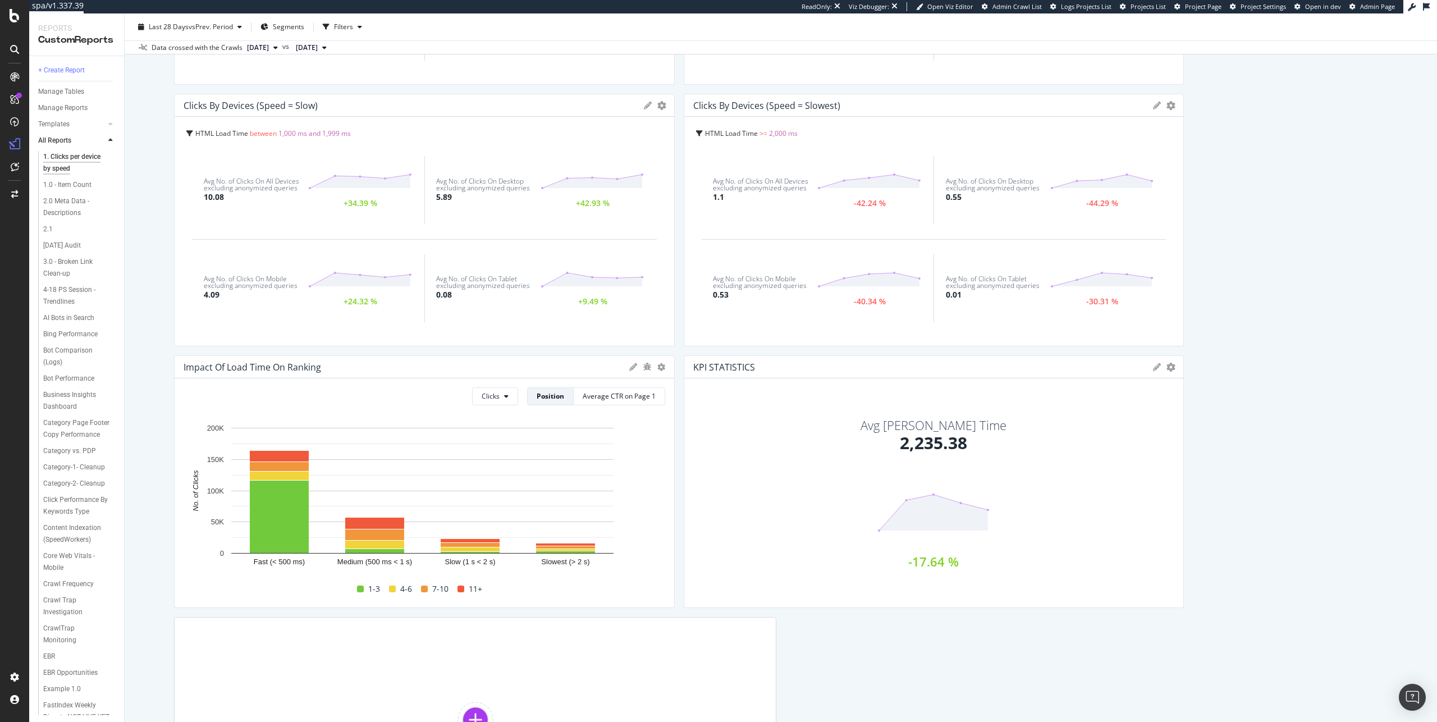
click at [587, 262] on div "Avg No. of Clicks On Tablet excluding anonymized queries 0.08 +9.49 %" at bounding box center [540, 288] width 232 height 68
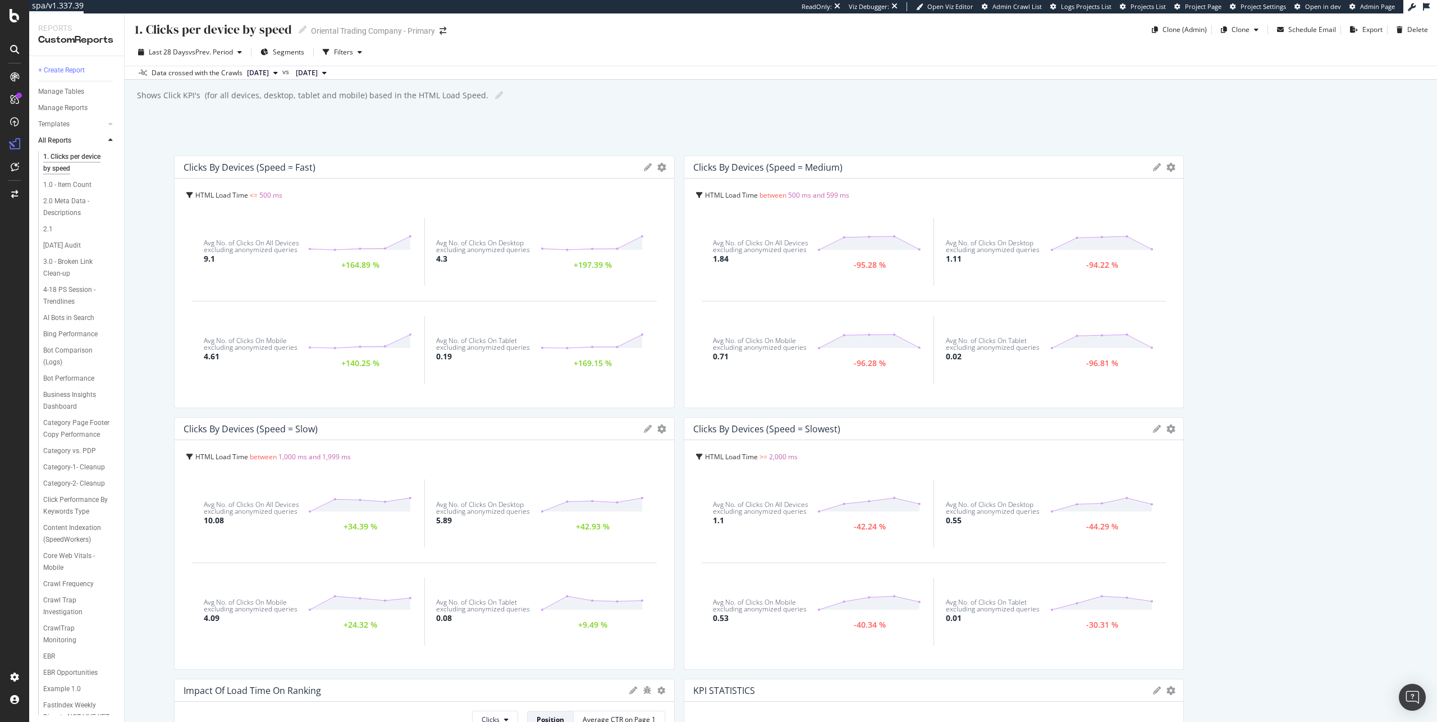
scroll to position [0, 0]
click at [62, 138] on div "All Reports" at bounding box center [54, 141] width 33 height 12
click at [664, 167] on div at bounding box center [669, 283] width 11 height 253
click at [657, 171] on icon "gear" at bounding box center [661, 169] width 9 height 9
click at [659, 130] on div "1. Clicks per device by speed 1. Clicks per device by speed Oriental Trading Co…" at bounding box center [781, 367] width 1313 height 709
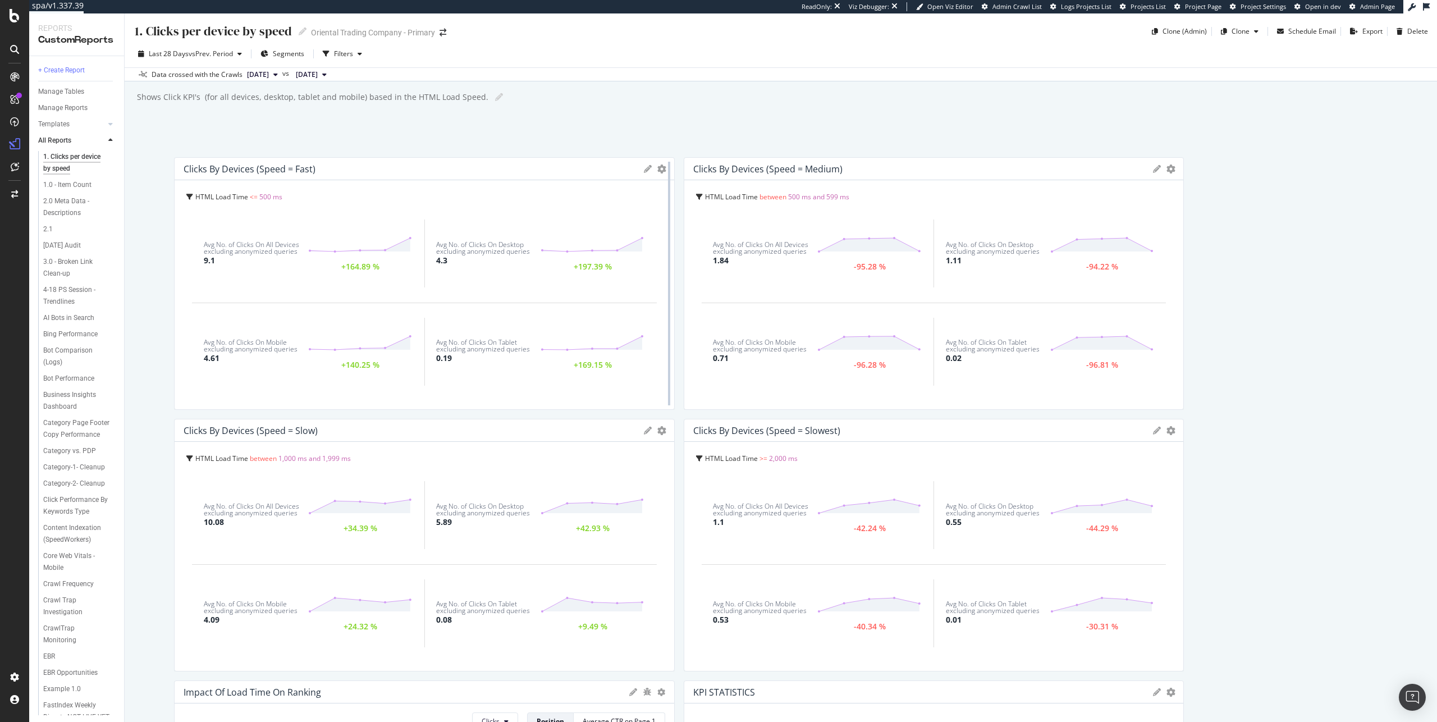
click at [664, 175] on div at bounding box center [669, 283] width 11 height 253
click at [659, 171] on icon "gear" at bounding box center [661, 169] width 9 height 9
click at [458, 129] on div "1. Clicks per device by speed 1. Clicks per device by speed Oriental Trading Co…" at bounding box center [781, 367] width 1313 height 709
click at [83, 190] on div "1.0 - Item Count" at bounding box center [67, 185] width 48 height 12
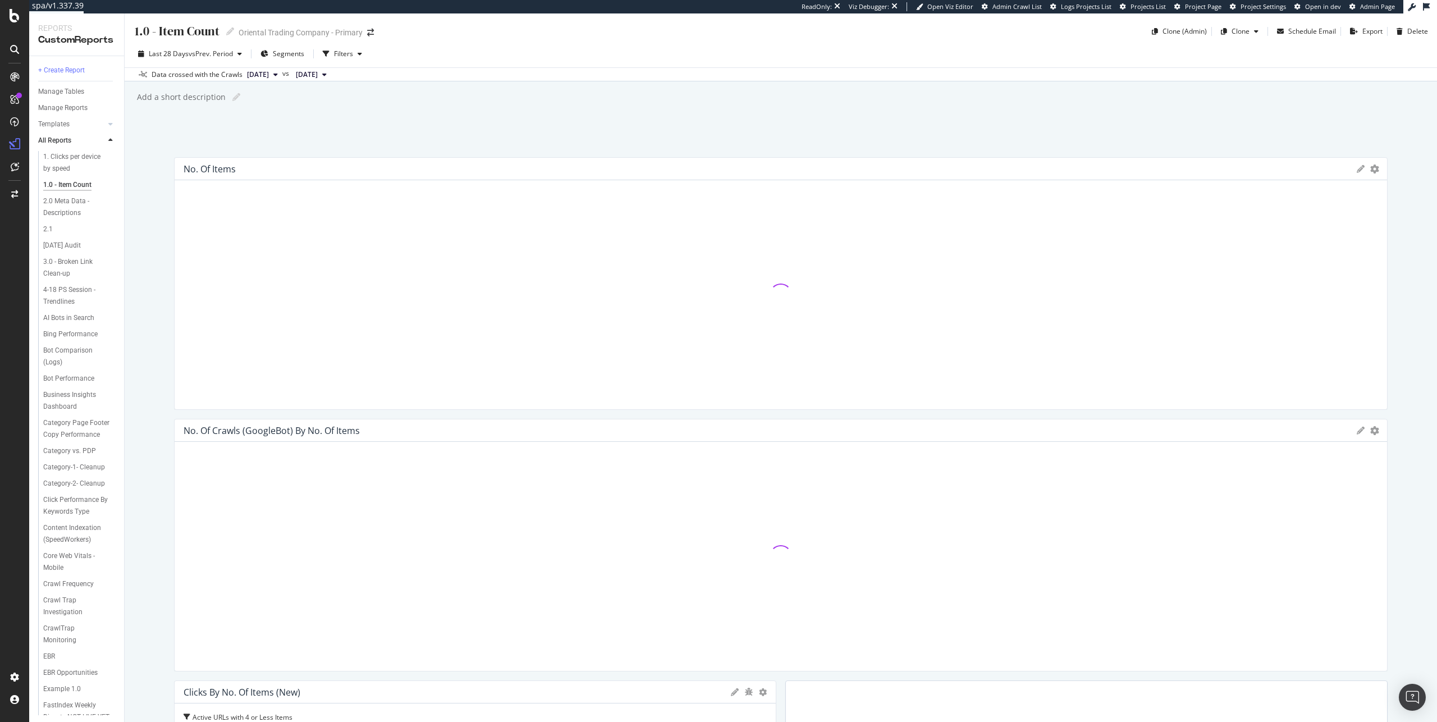
click at [1352, 172] on div "No. of Items Export as CSV Delete Add to Custom Report" at bounding box center [781, 169] width 1213 height 22
click at [1413, 214] on div "1.0 - Item Count 1.0 - Item Count Oriental Trading Company - Primary Clone (Adm…" at bounding box center [781, 367] width 1313 height 709
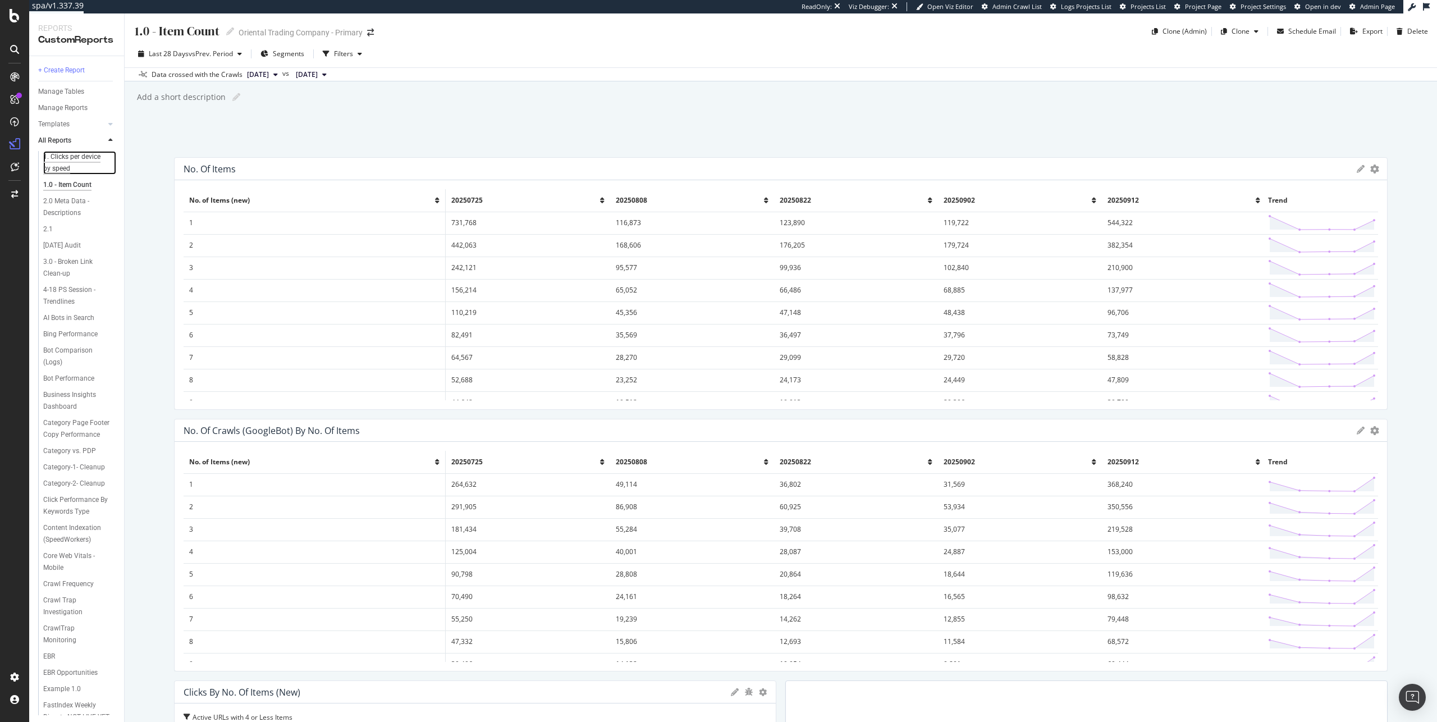
click at [68, 168] on div "1. Clicks per device by speed" at bounding box center [75, 163] width 65 height 24
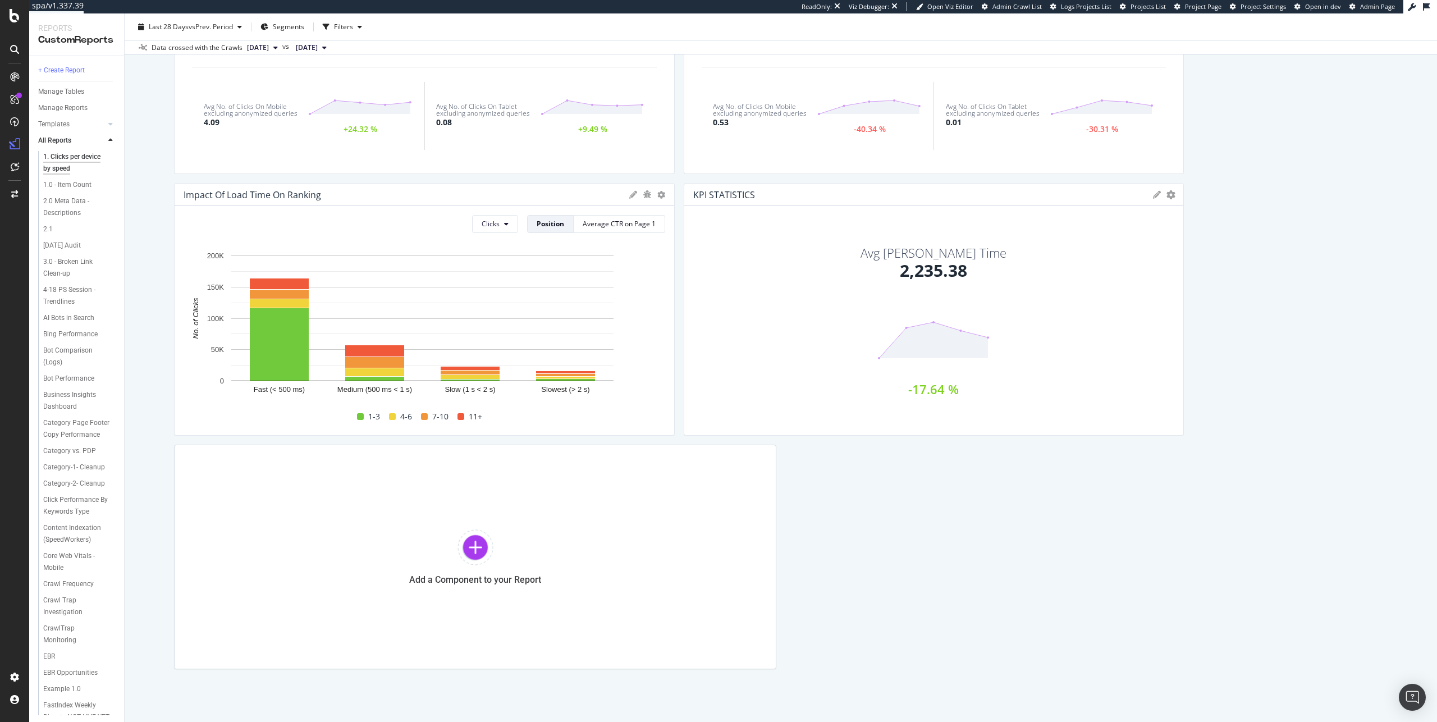
scroll to position [533, 0]
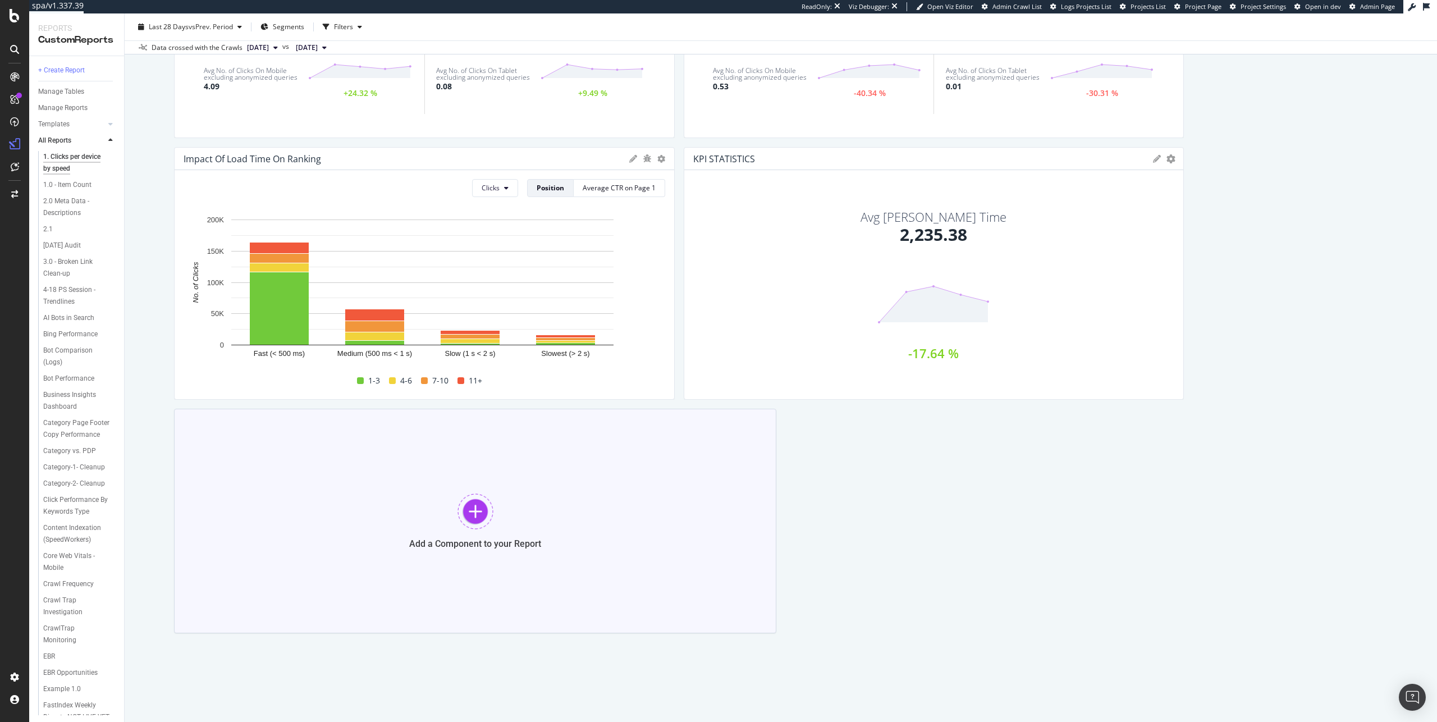
click at [508, 495] on div "Add a Component to your Report" at bounding box center [475, 521] width 602 height 225
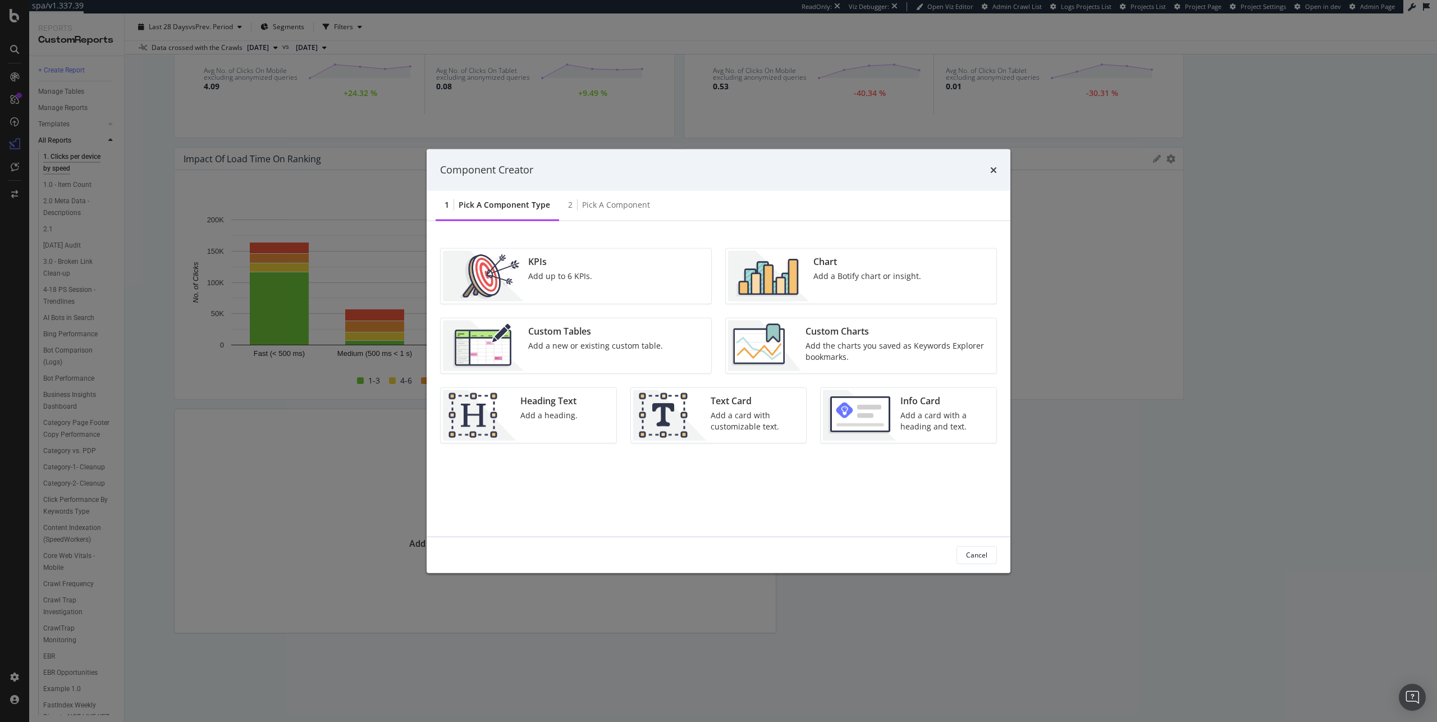
click at [667, 341] on div "Custom Tables Add a new or existing custom table." at bounding box center [576, 345] width 271 height 55
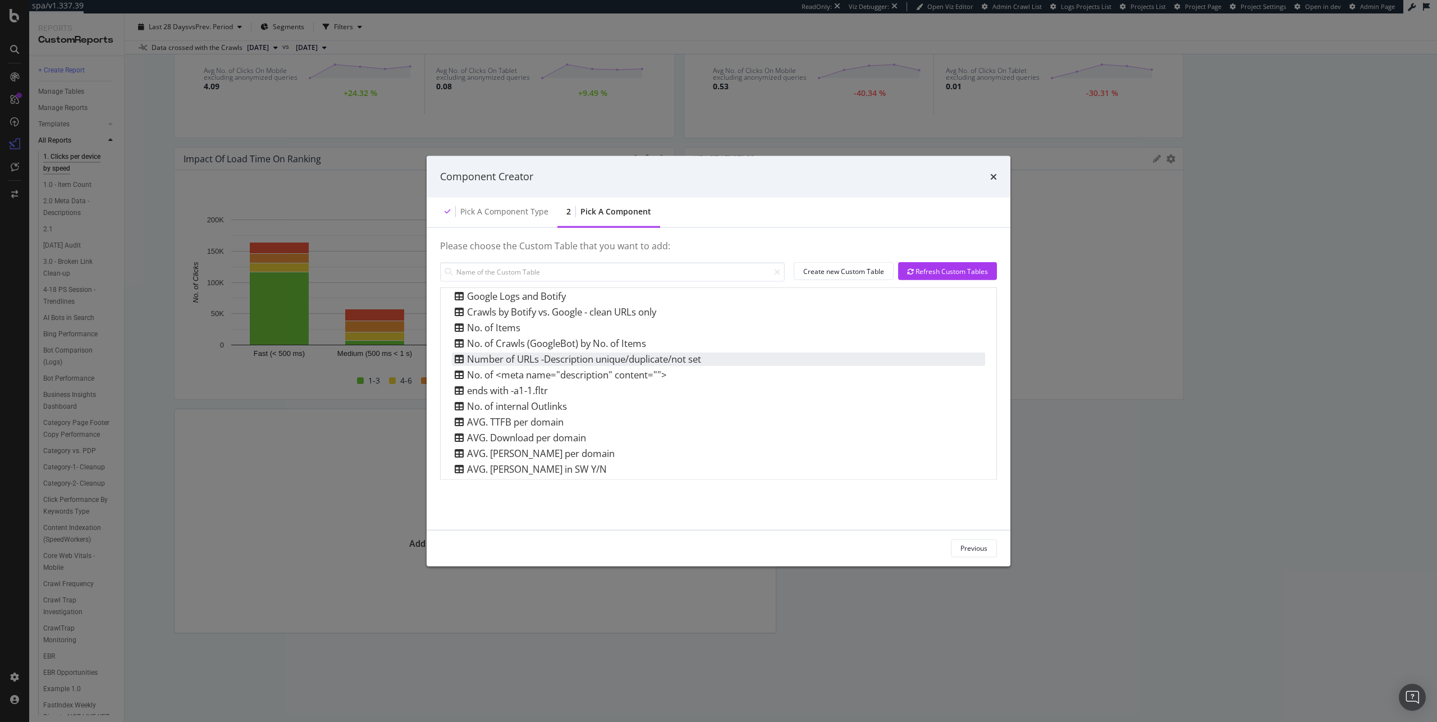
scroll to position [496, 0]
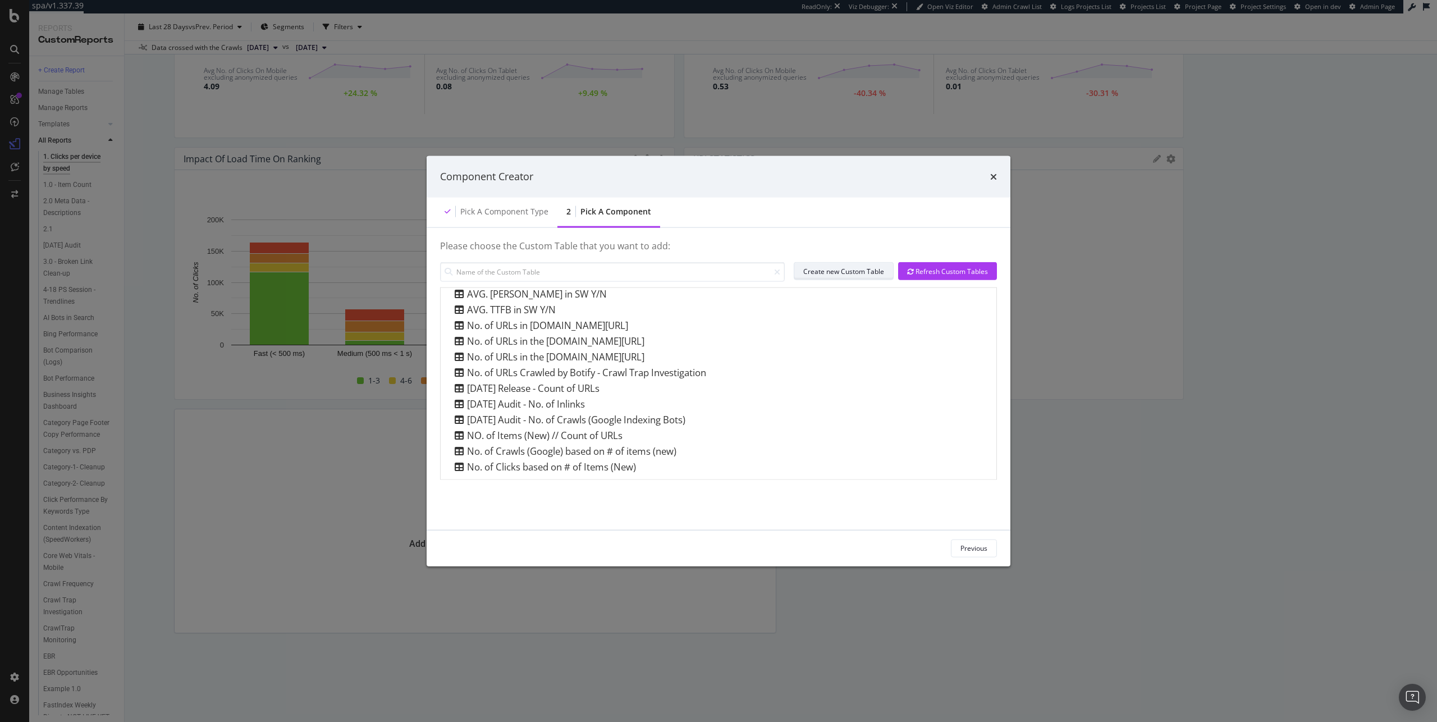
click at [825, 275] on div "Create new Custom Table" at bounding box center [843, 271] width 81 height 10
click at [504, 323] on div "No. of URLs in Sitemaps.orientaltrading.com/orientaltrading-*" at bounding box center [540, 324] width 176 height 13
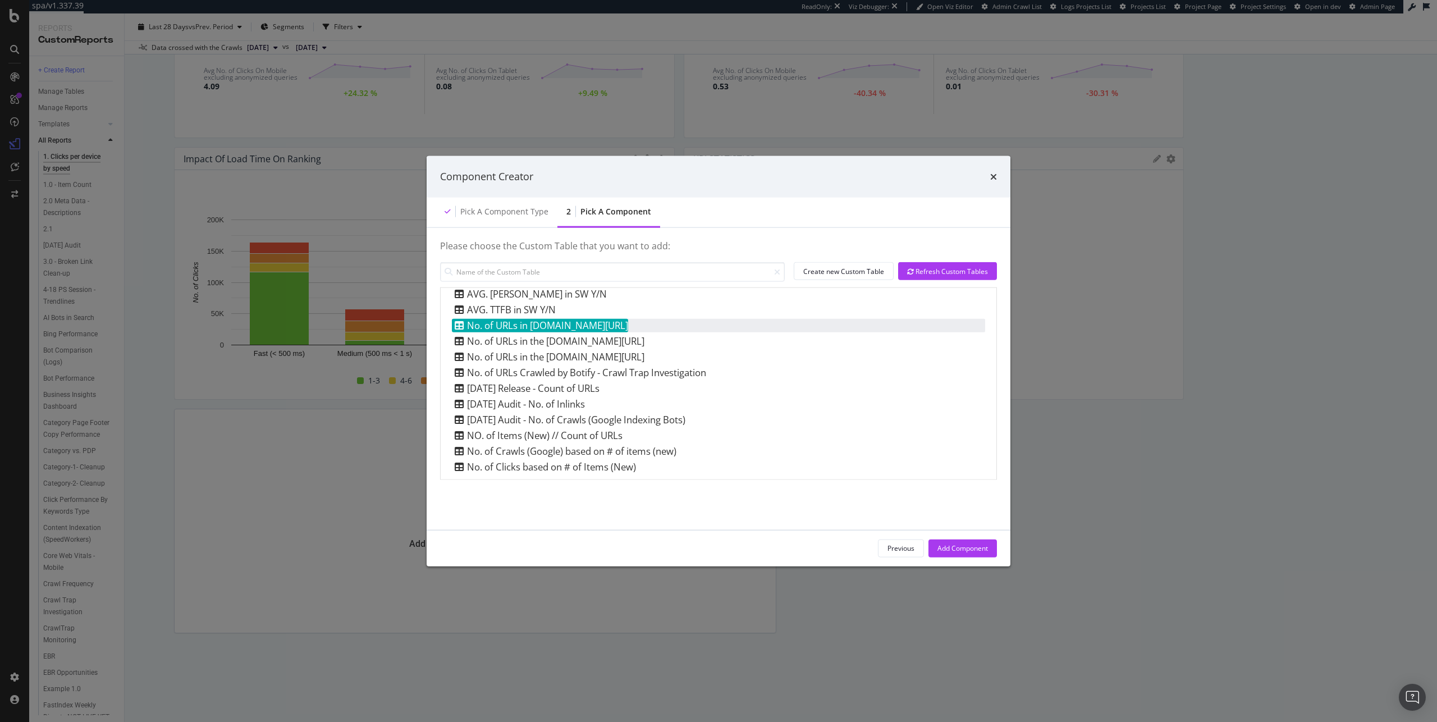
click at [628, 327] on div "No. of URLs in Sitemaps.orientaltrading.com/orientaltrading-*" at bounding box center [540, 324] width 176 height 13
click at [678, 111] on div "Component Creator Pick a Component type 2 Pick a Component Please choose the Cu…" at bounding box center [718, 361] width 1437 height 722
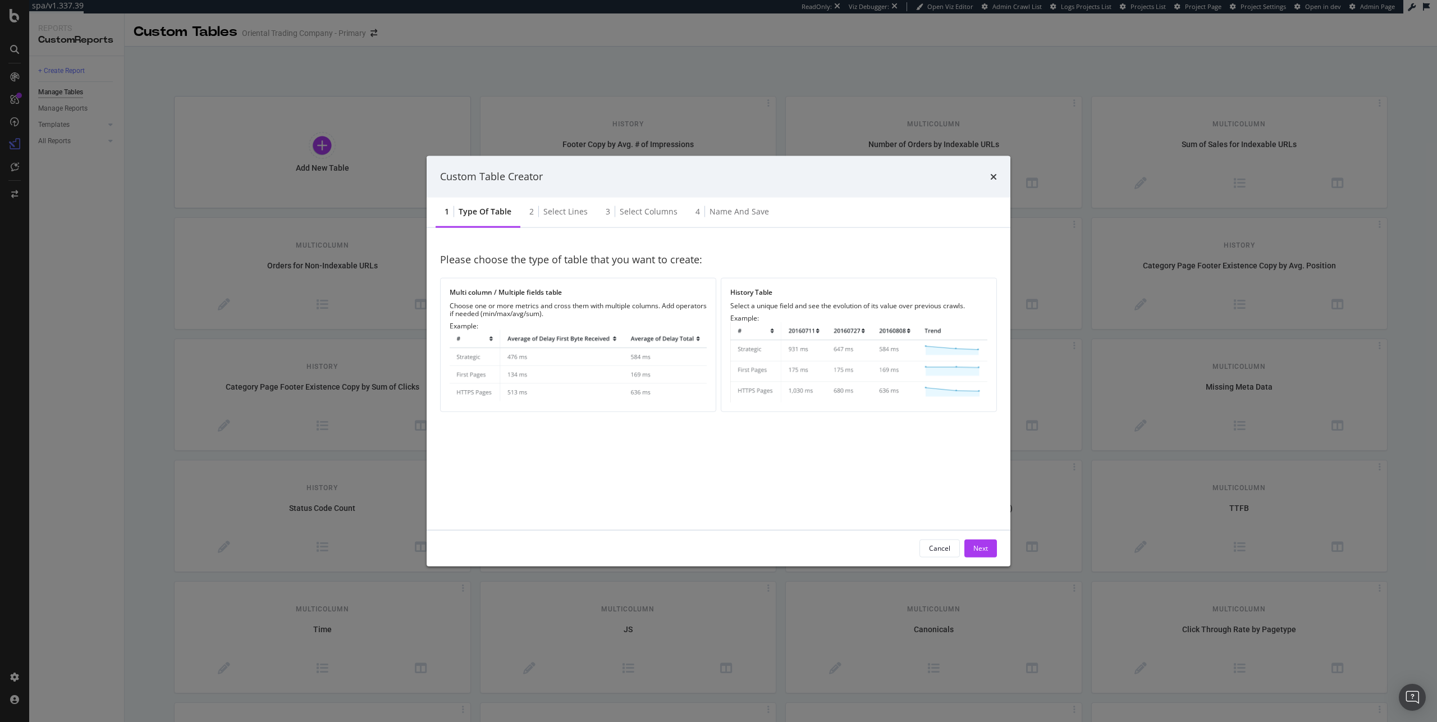
click at [695, 90] on div "Custom Table Creator 1 Type of table 2 Select lines 3 Select columns 4 Name and…" at bounding box center [718, 361] width 1437 height 722
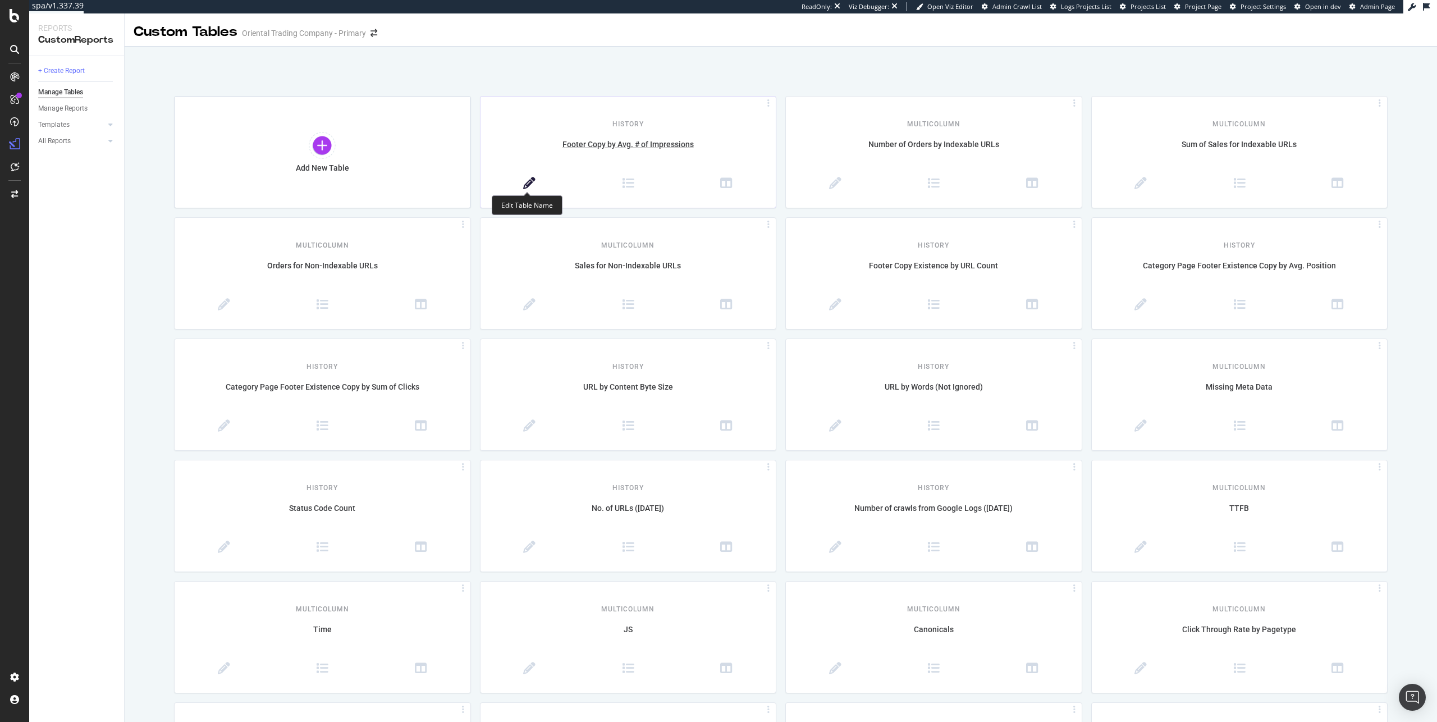
click at [529, 185] on icon at bounding box center [529, 183] width 12 height 12
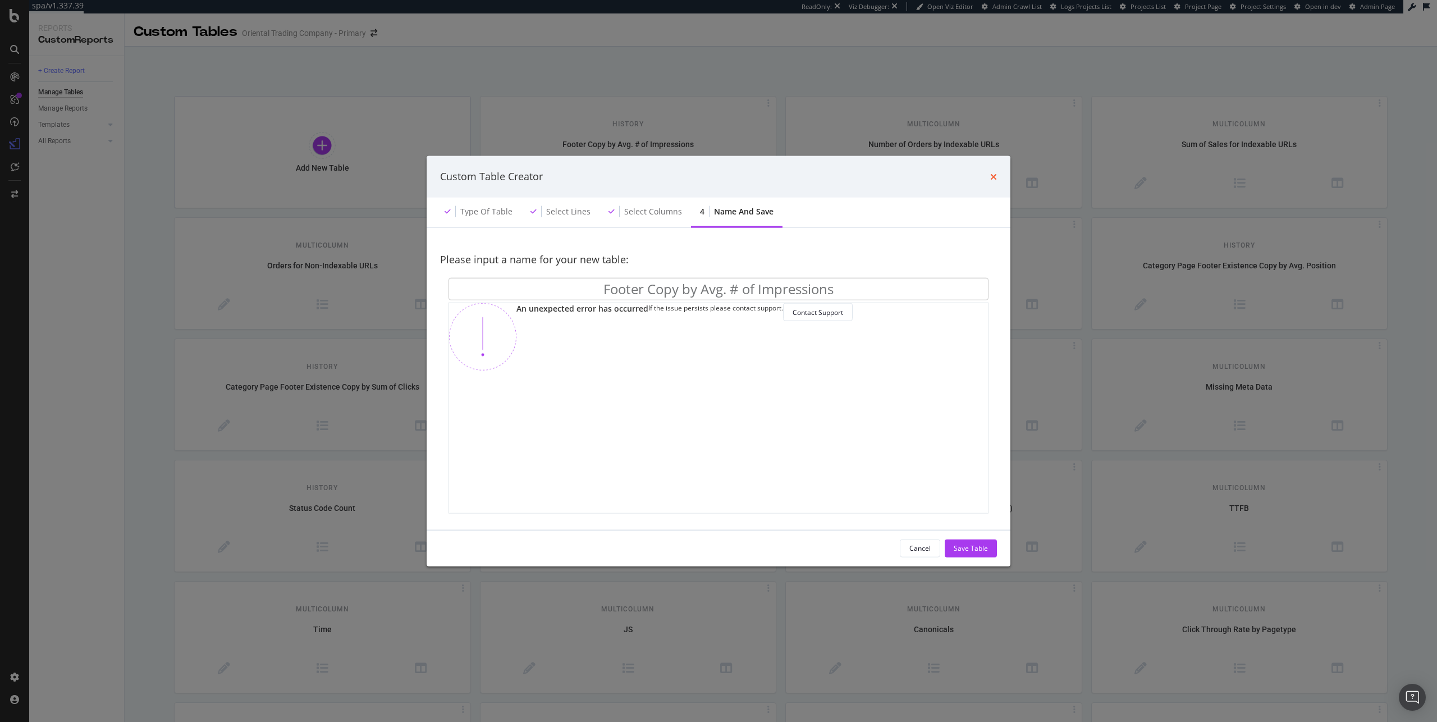
click at [991, 175] on icon "times" at bounding box center [993, 176] width 7 height 9
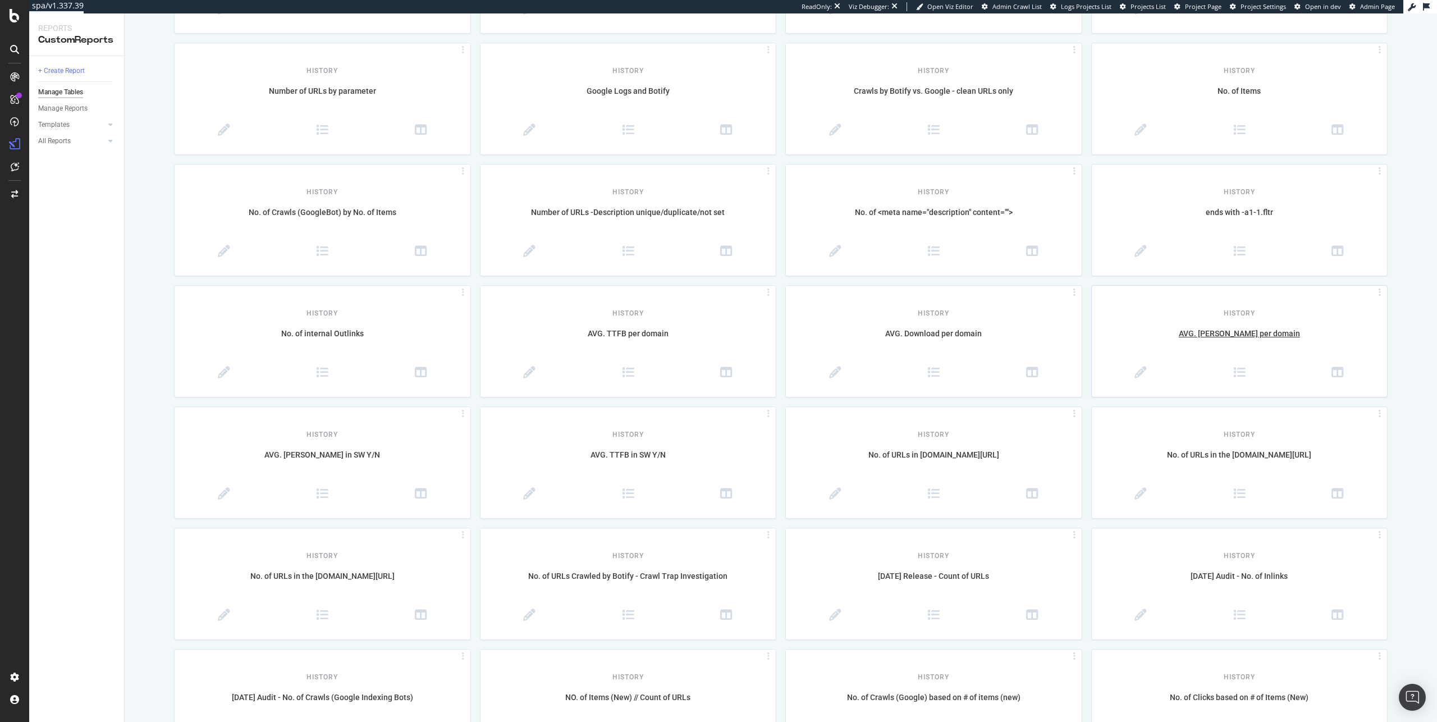
scroll to position [699, 0]
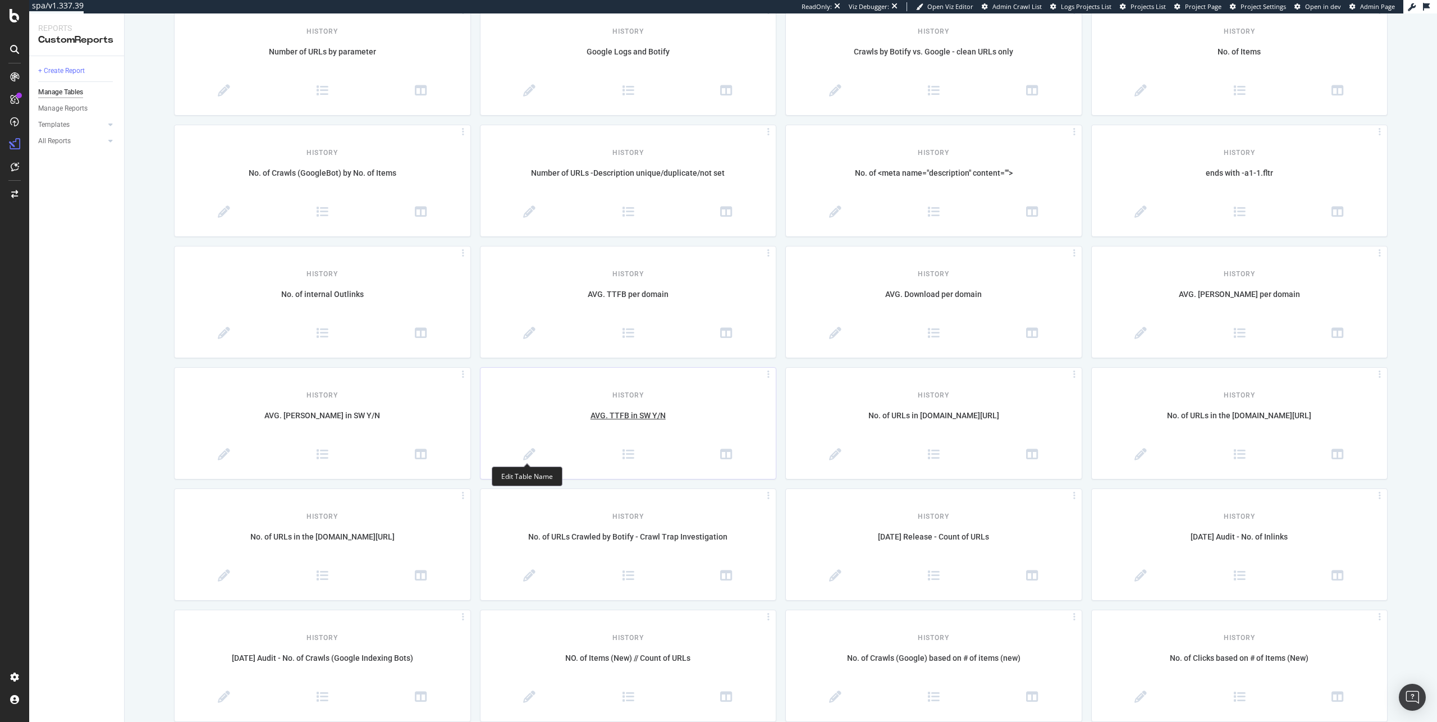
click at [534, 455] on span at bounding box center [530, 456] width 99 height 14
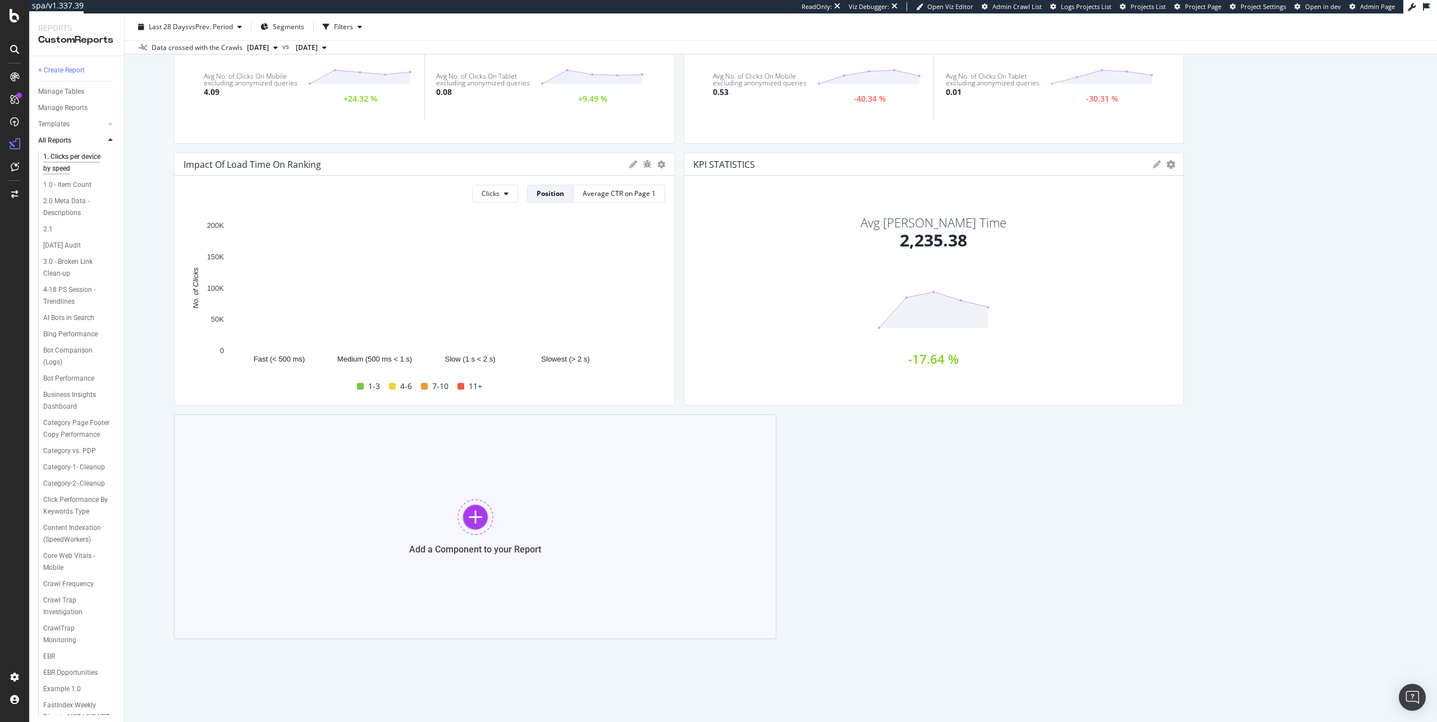
scroll to position [533, 0]
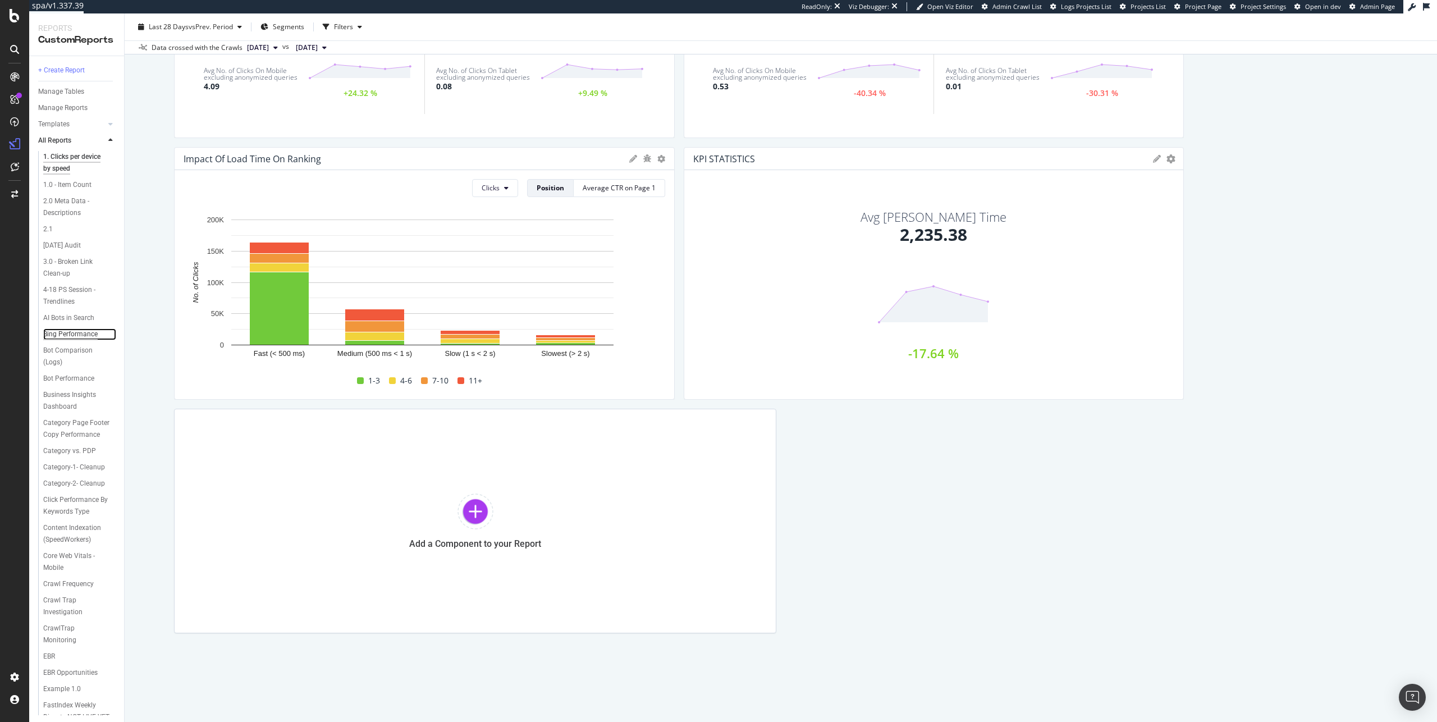
click at [67, 340] on div "Bing Performance" at bounding box center [70, 334] width 54 height 12
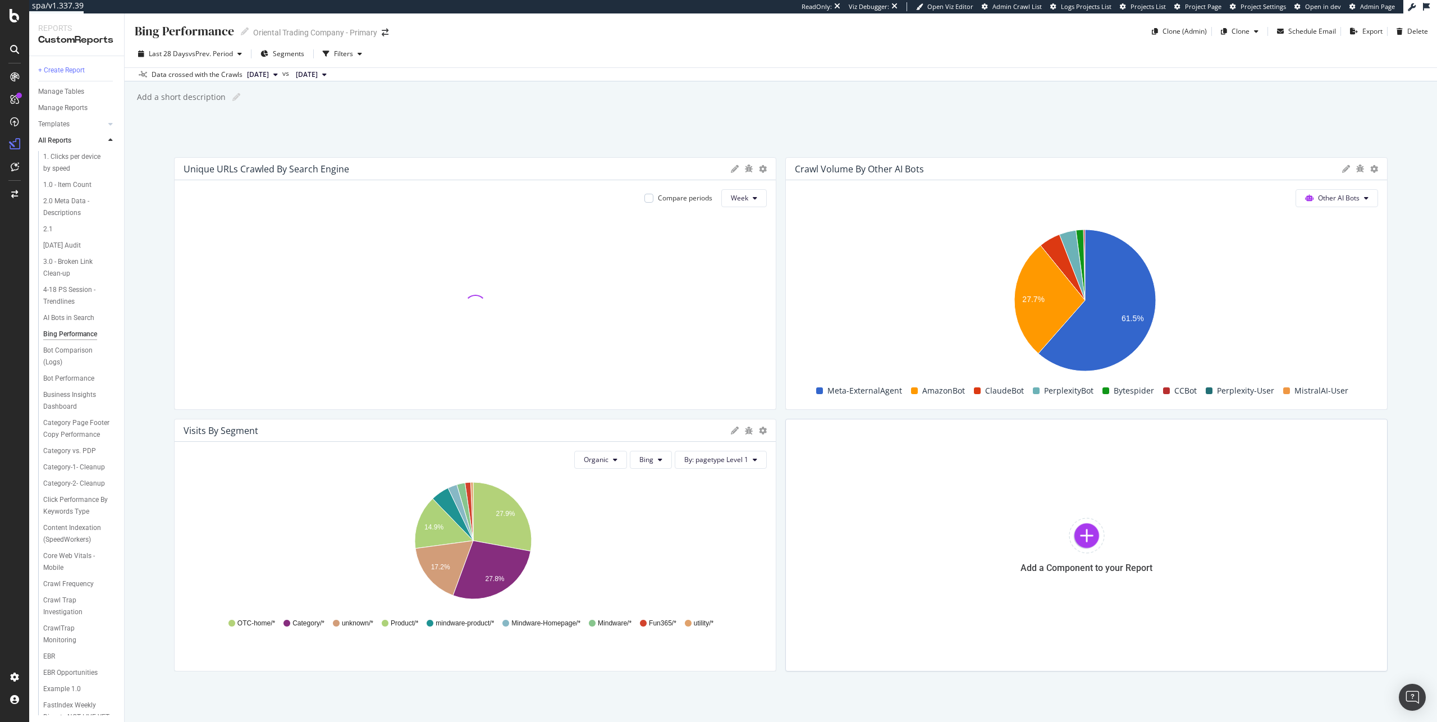
click at [731, 171] on icon at bounding box center [735, 169] width 8 height 8
click at [683, 131] on div "Bing Performance Bing Performance Oriental Trading Company - Primary Clone (Adm…" at bounding box center [781, 367] width 1313 height 709
click at [692, 354] on div "Cancel" at bounding box center [706, 359] width 28 height 13
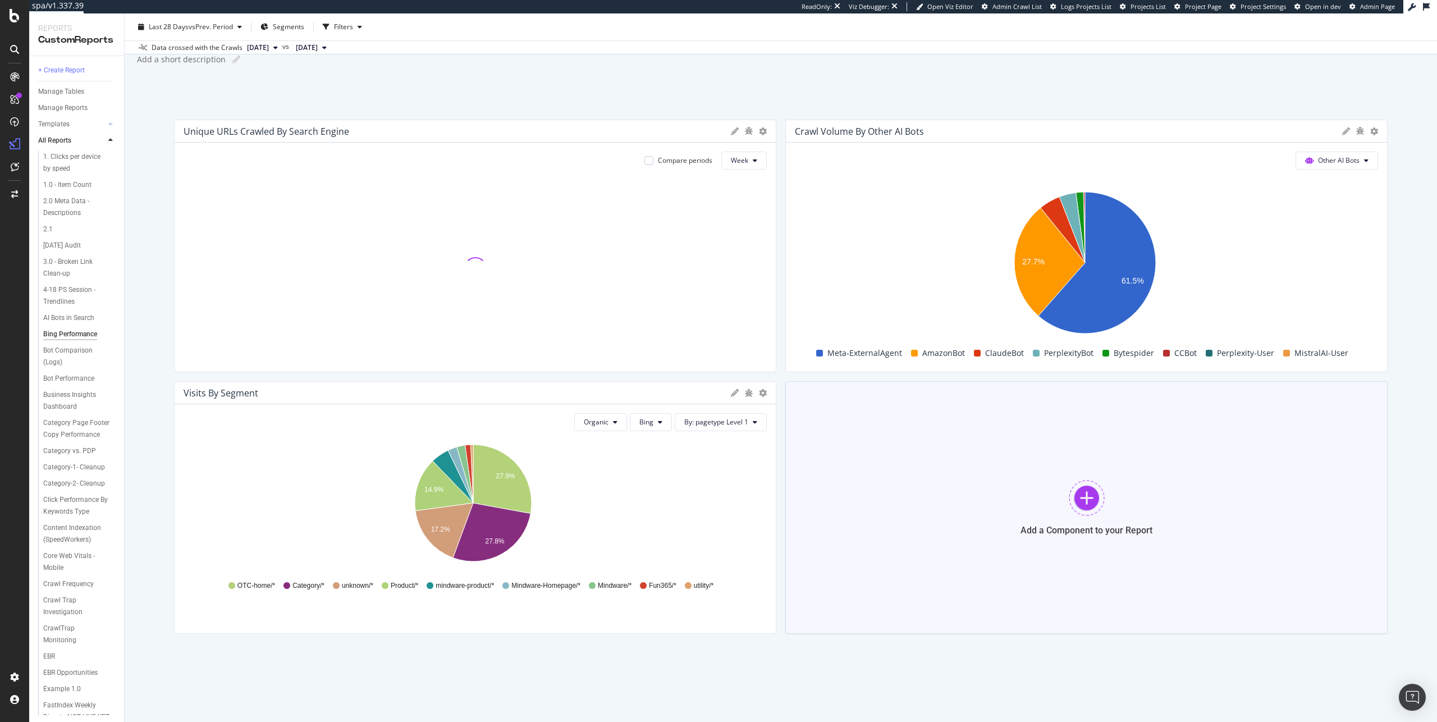
scroll to position [38, 0]
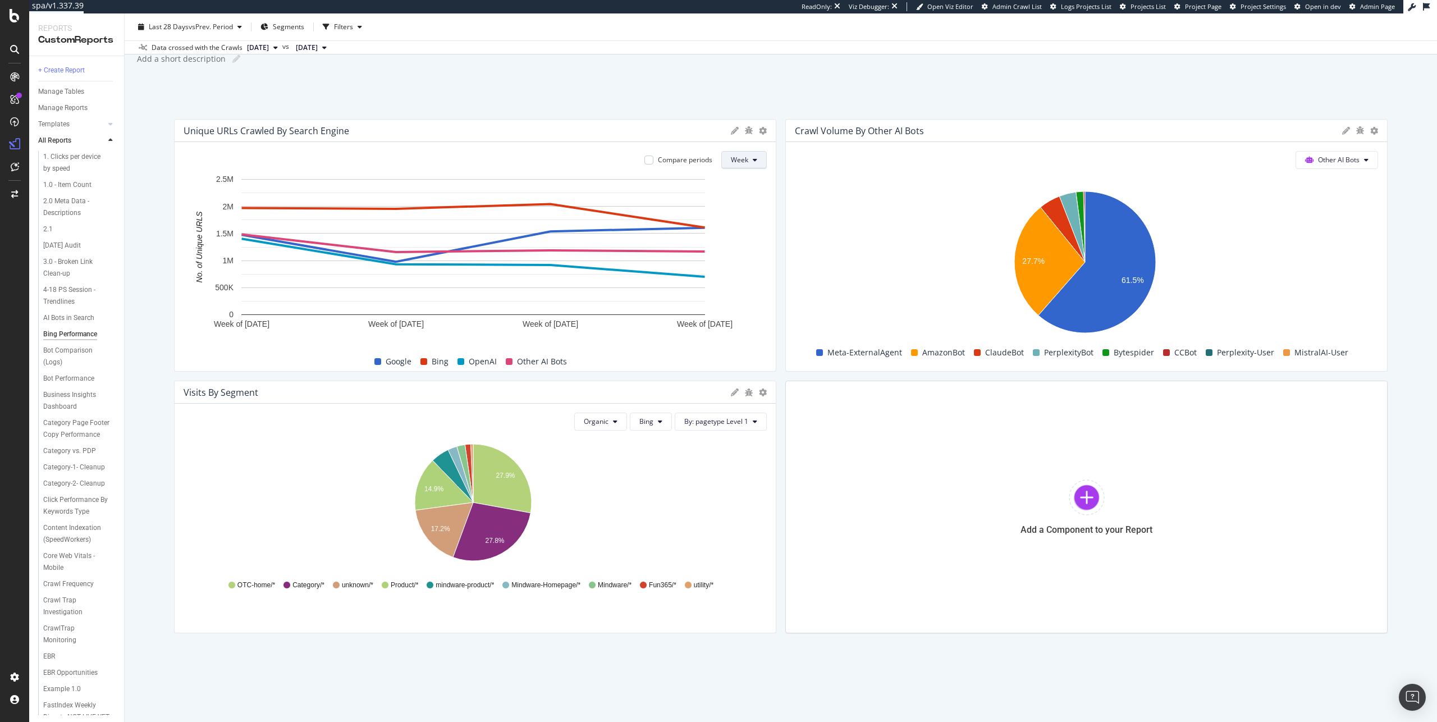
click at [757, 158] on button "Week" at bounding box center [743, 160] width 45 height 18
click at [69, 502] on div "Crawl Trap Investigation" at bounding box center [74, 491] width 63 height 24
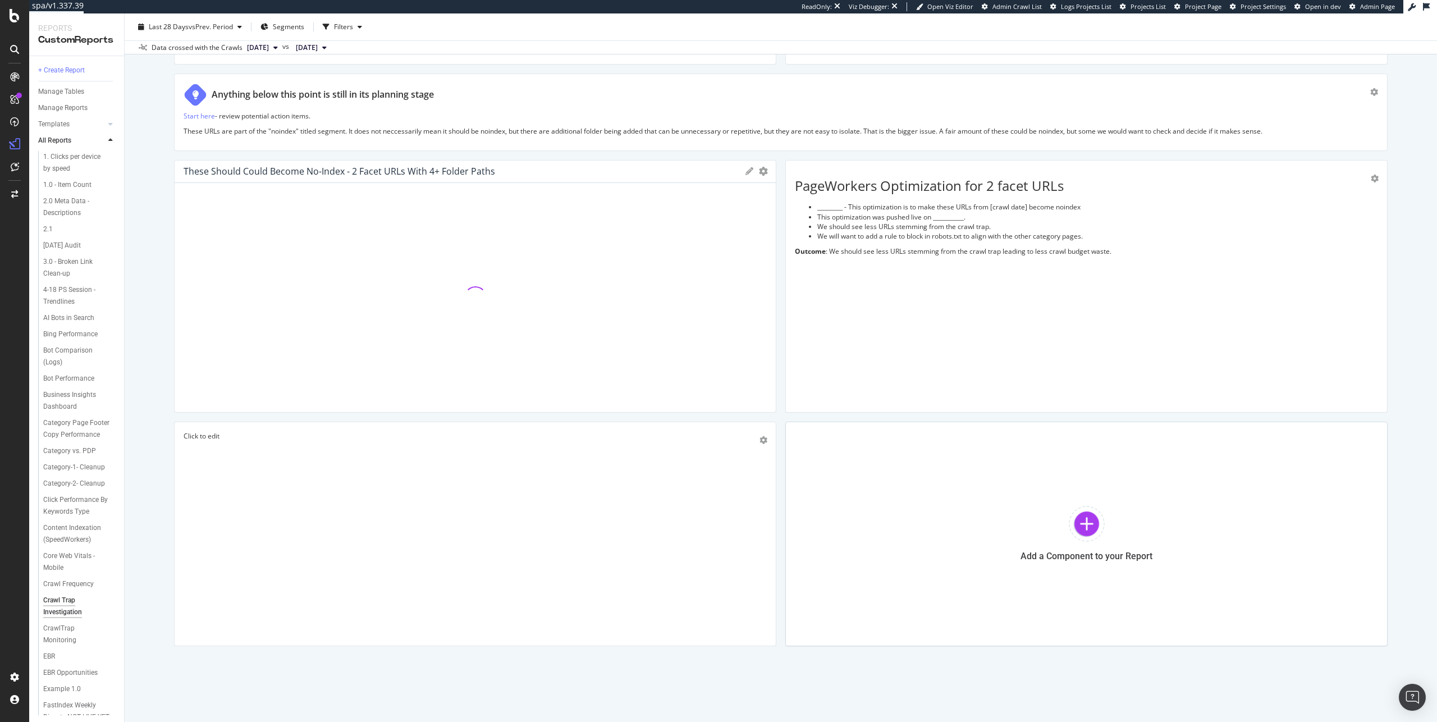
scroll to position [899, 0]
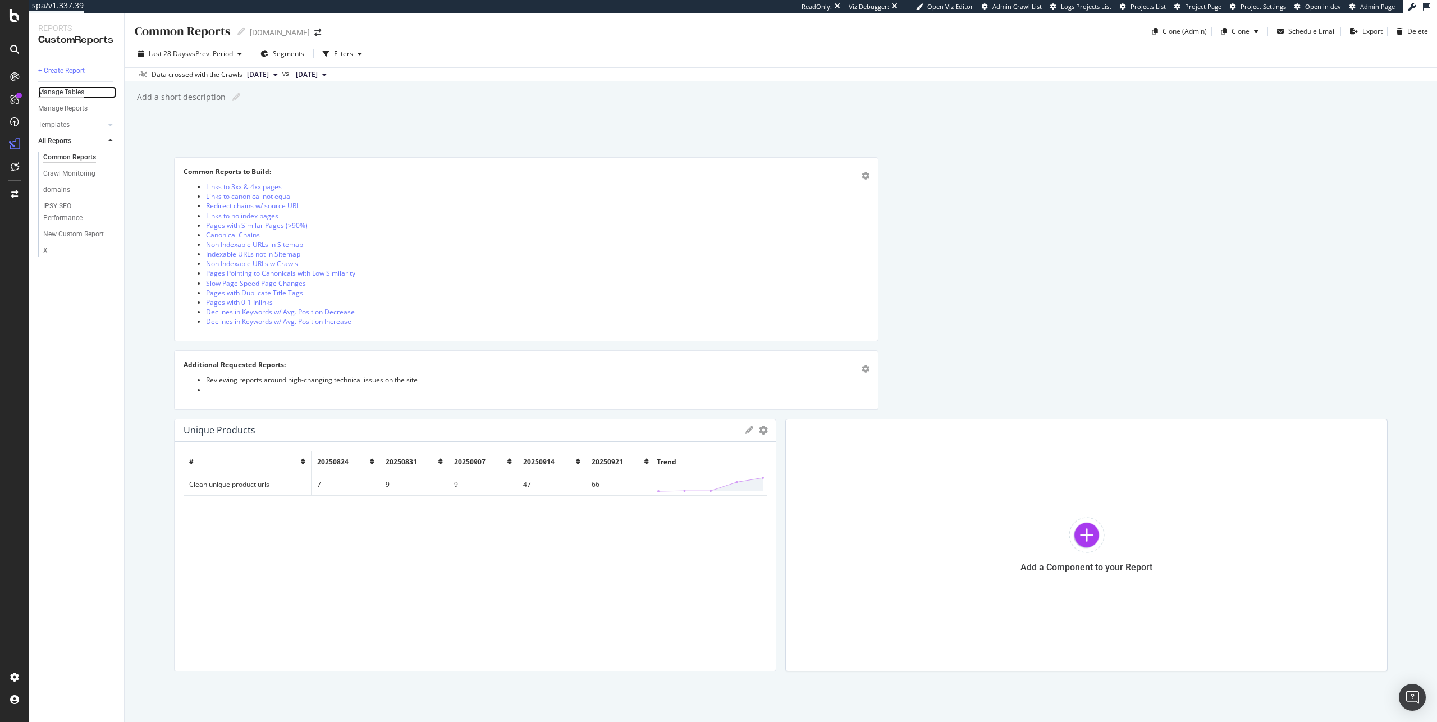
click at [66, 94] on div "Manage Tables" at bounding box center [61, 92] width 46 height 12
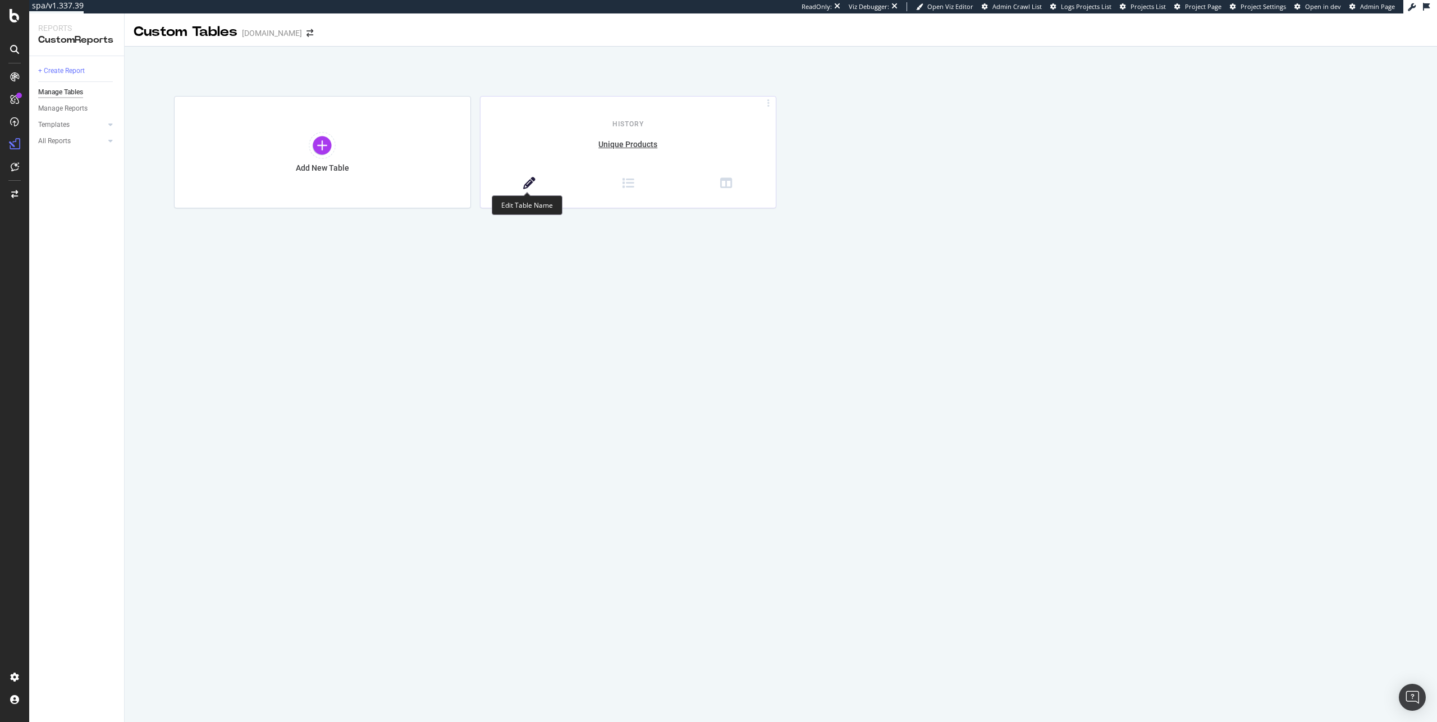
click at [523, 179] on icon at bounding box center [529, 183] width 12 height 12
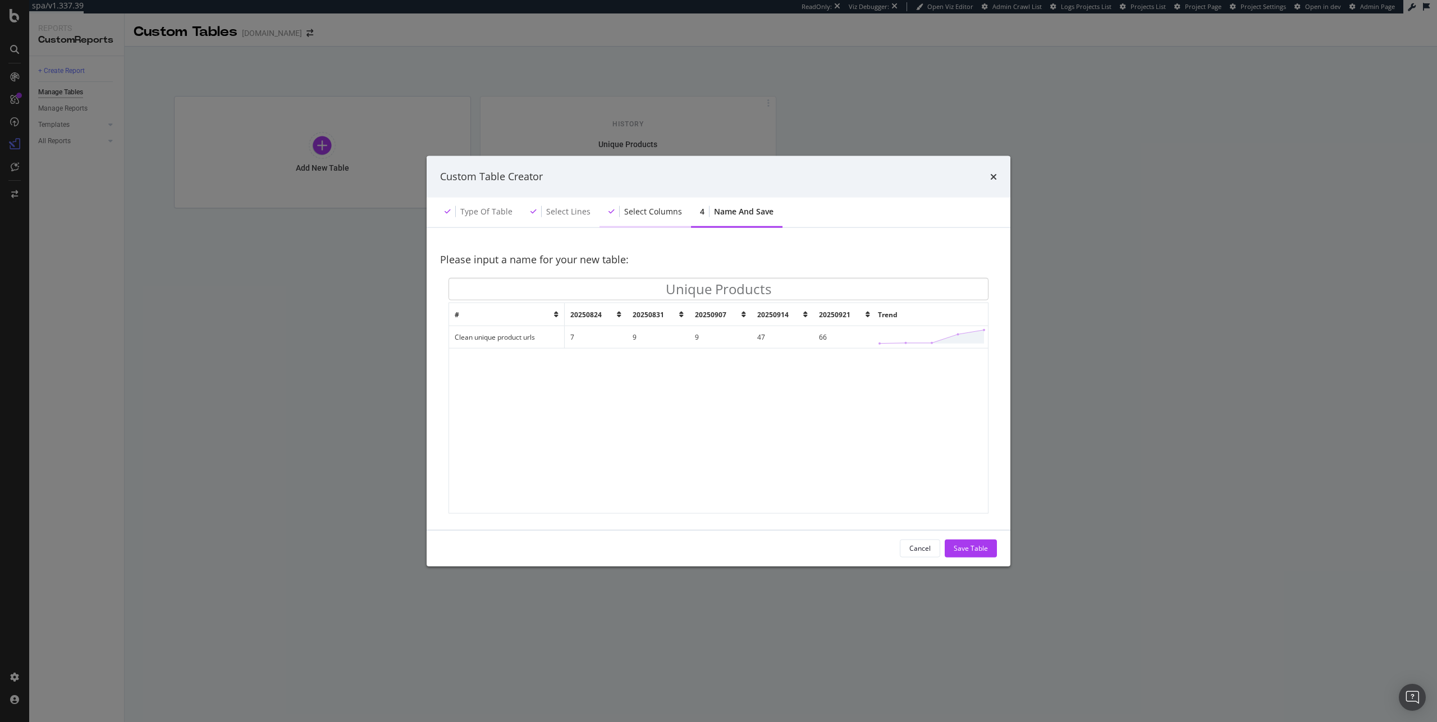
click at [648, 214] on div "Select columns" at bounding box center [653, 210] width 58 height 11
click at [653, 222] on div "Select columns" at bounding box center [646, 212] width 92 height 31
click at [632, 217] on div "Select columns" at bounding box center [646, 212] width 92 height 31
click at [550, 220] on div "Select lines" at bounding box center [561, 212] width 78 height 31
click at [907, 342] on circle "modal" at bounding box center [905, 342] width 3 height 3
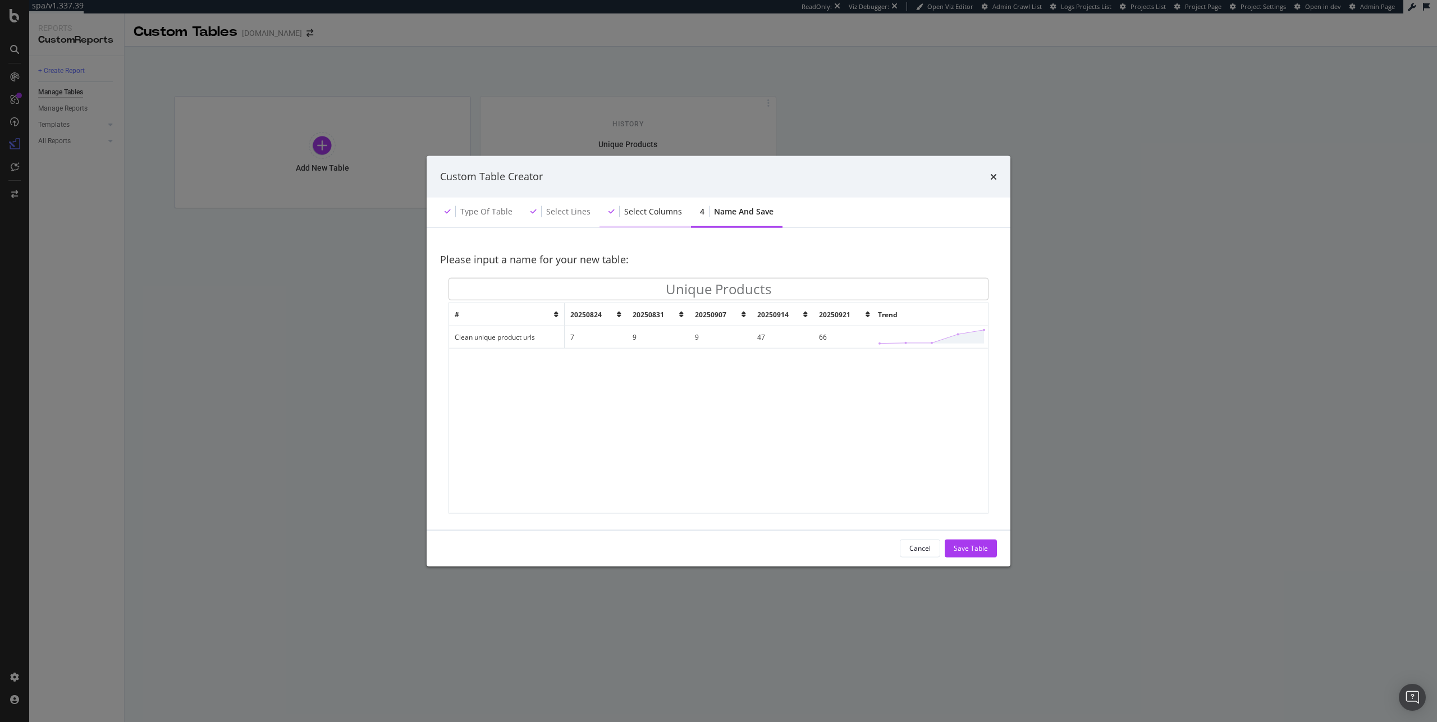
click at [662, 203] on div "Select columns" at bounding box center [646, 212] width 92 height 31
click at [700, 213] on div "4" at bounding box center [702, 210] width 4 height 11
click at [932, 547] on button "Cancel" at bounding box center [920, 548] width 40 height 18
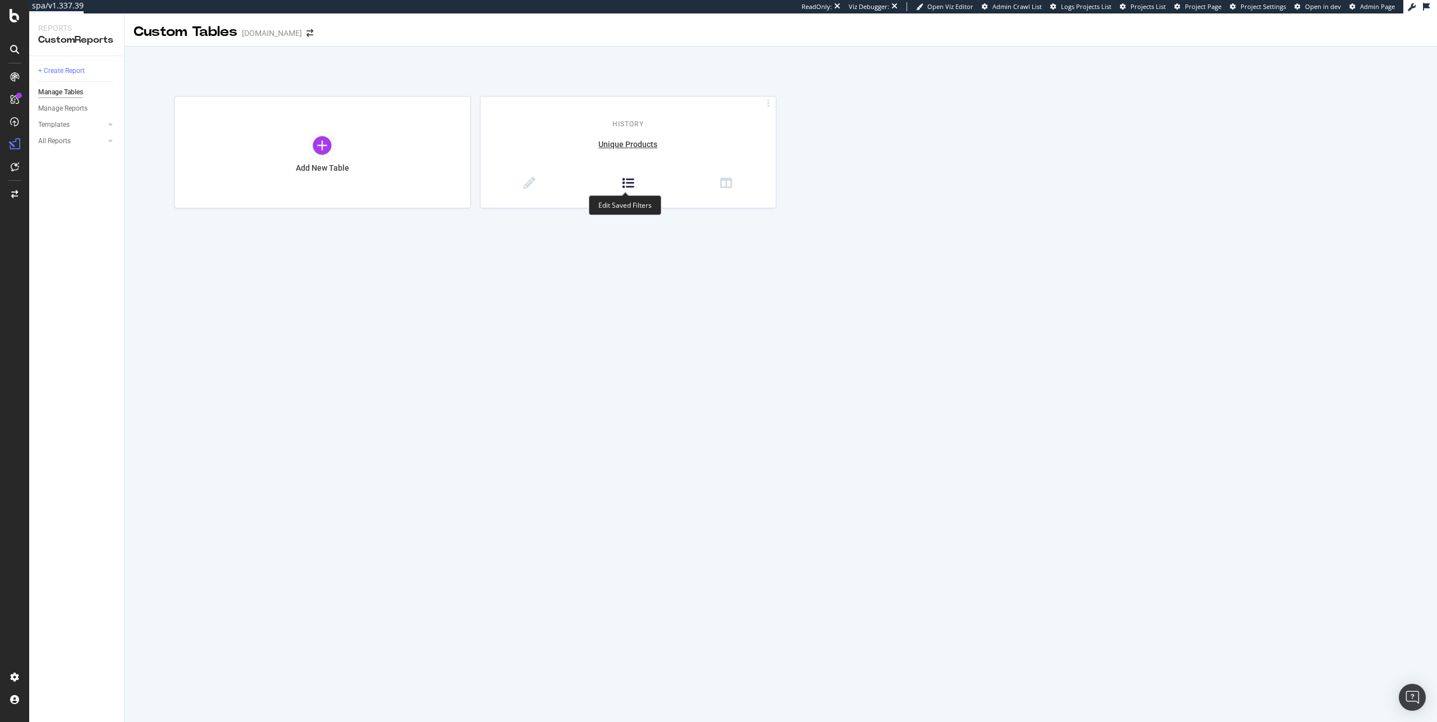
click at [622, 185] on icon at bounding box center [628, 183] width 12 height 12
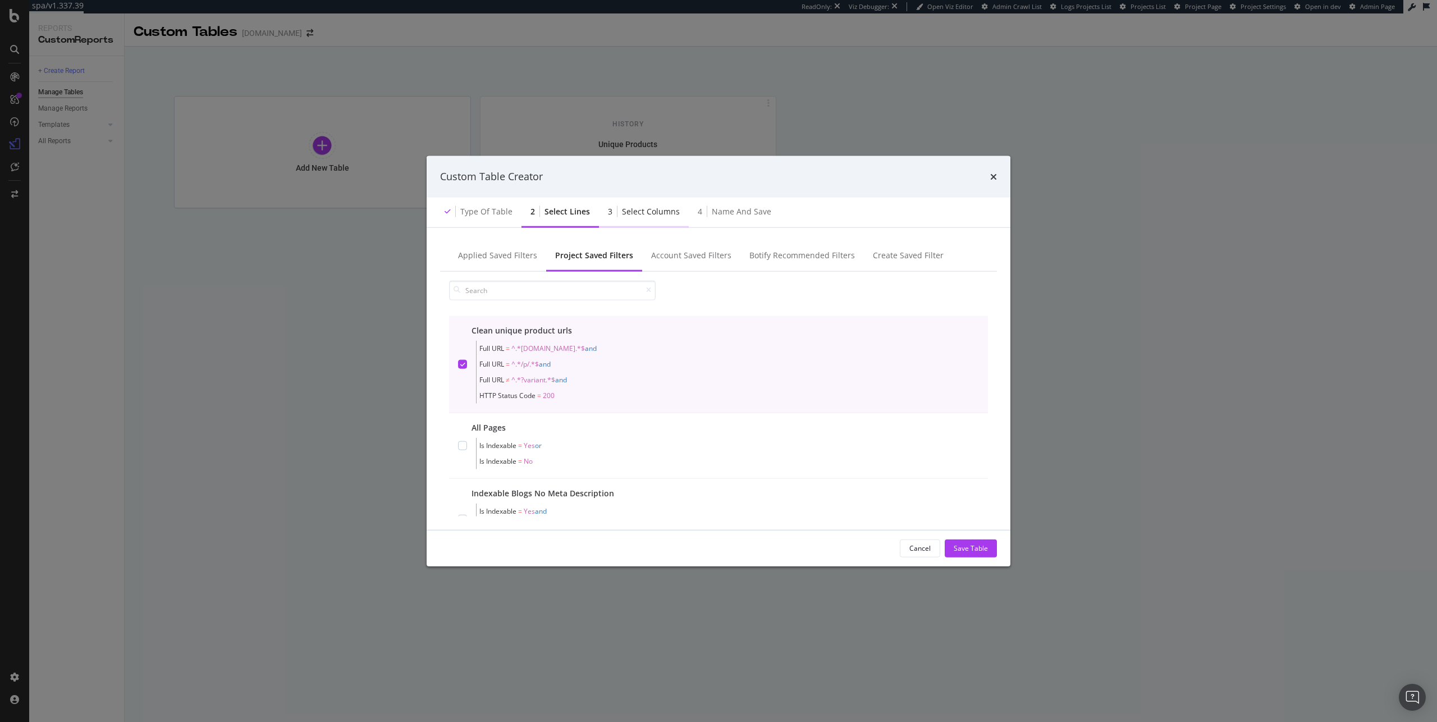
click at [632, 213] on div "Select columns" at bounding box center [651, 210] width 58 height 11
click at [918, 543] on div "Cancel" at bounding box center [920, 548] width 21 height 10
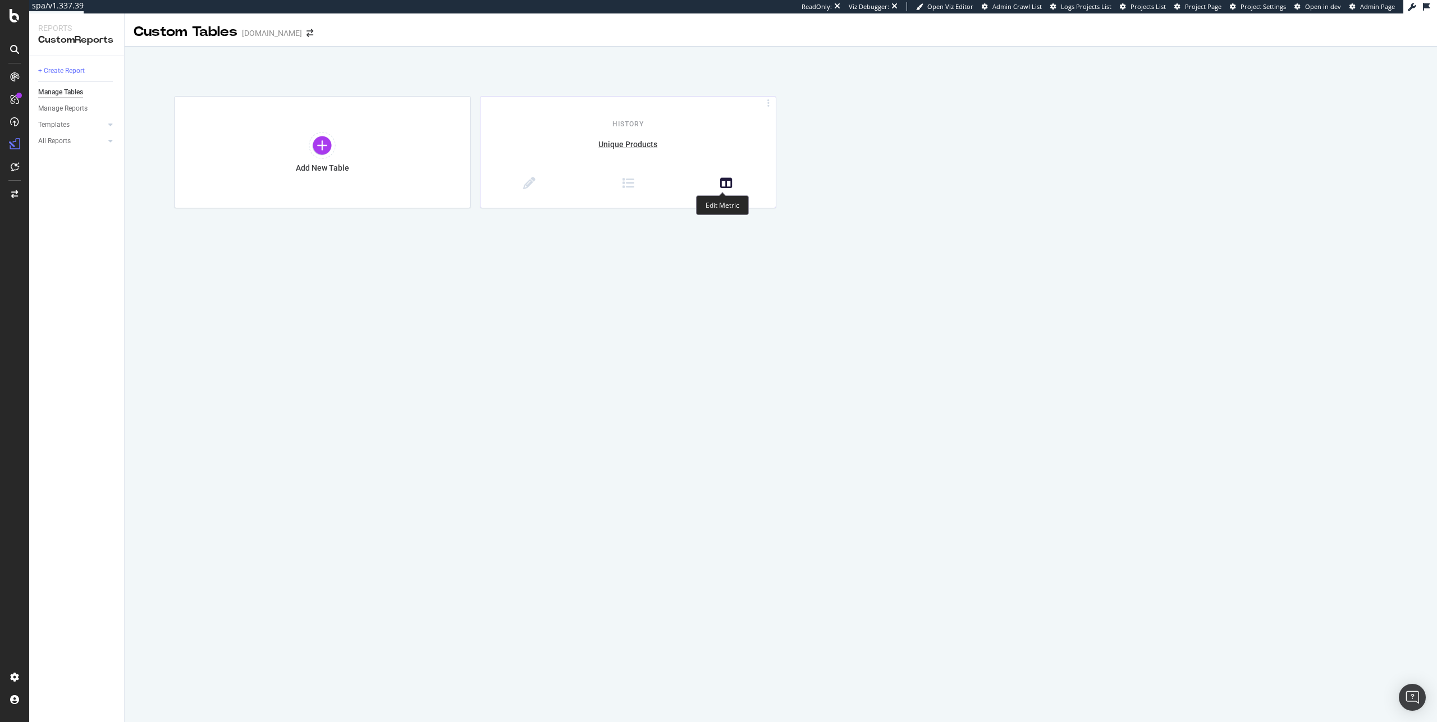
click at [725, 182] on icon at bounding box center [726, 183] width 12 height 12
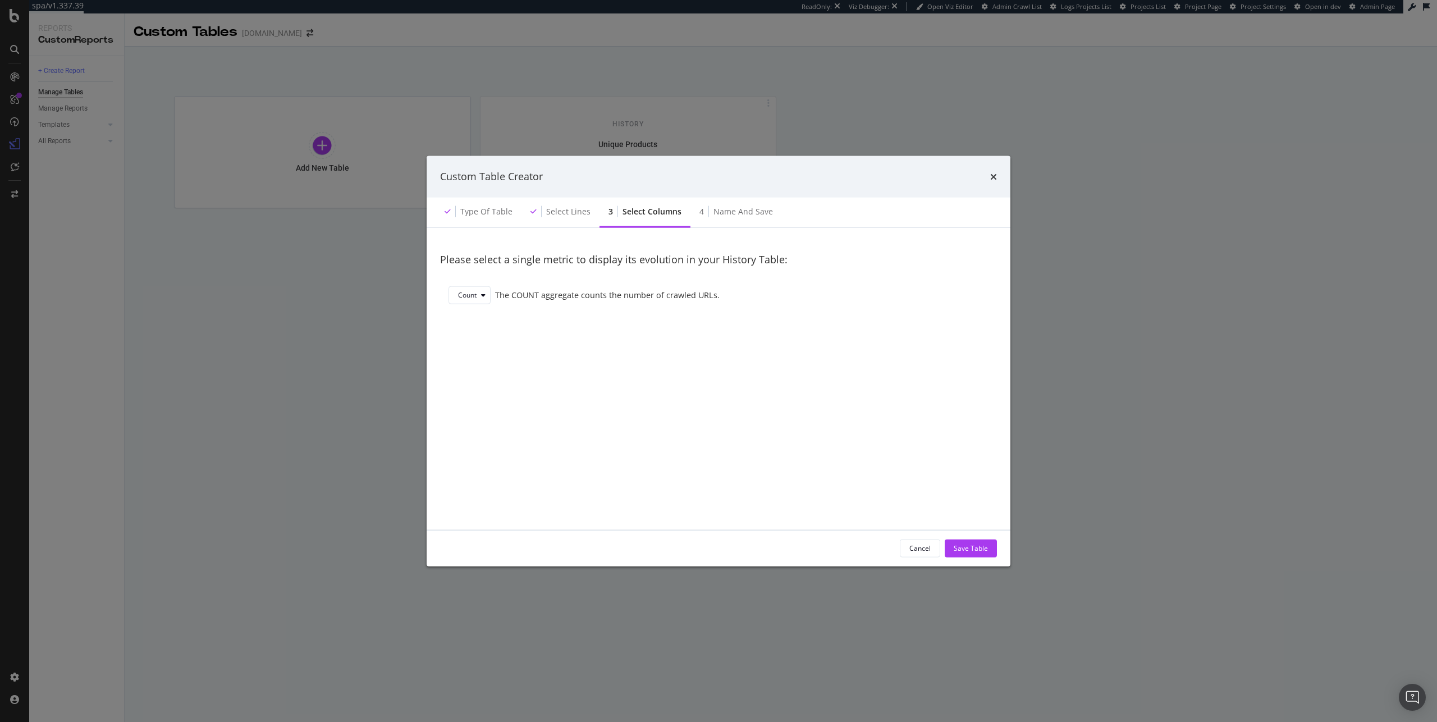
click at [446, 297] on div "Count The COUNT aggregate counts the number of crawled URLs." at bounding box center [718, 298] width 557 height 40
click at [466, 297] on div "Count" at bounding box center [467, 295] width 19 height 7
click at [661, 360] on div "Please select a single metric to display its evolution in your History Table: C…" at bounding box center [718, 378] width 557 height 275
click at [476, 212] on div "Type of table" at bounding box center [486, 210] width 52 height 11
click at [919, 545] on div "Cancel" at bounding box center [920, 548] width 21 height 10
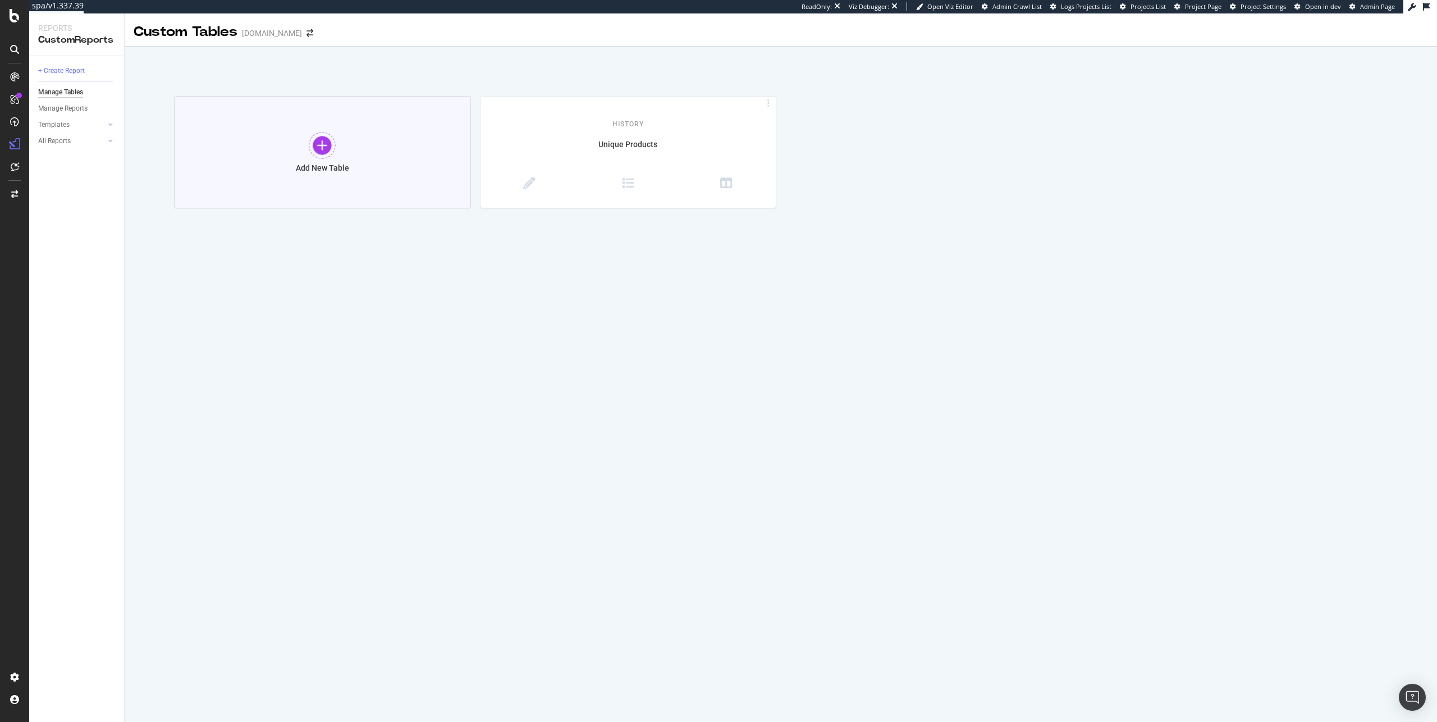
click at [382, 149] on div "Add New Table" at bounding box center [322, 152] width 297 height 112
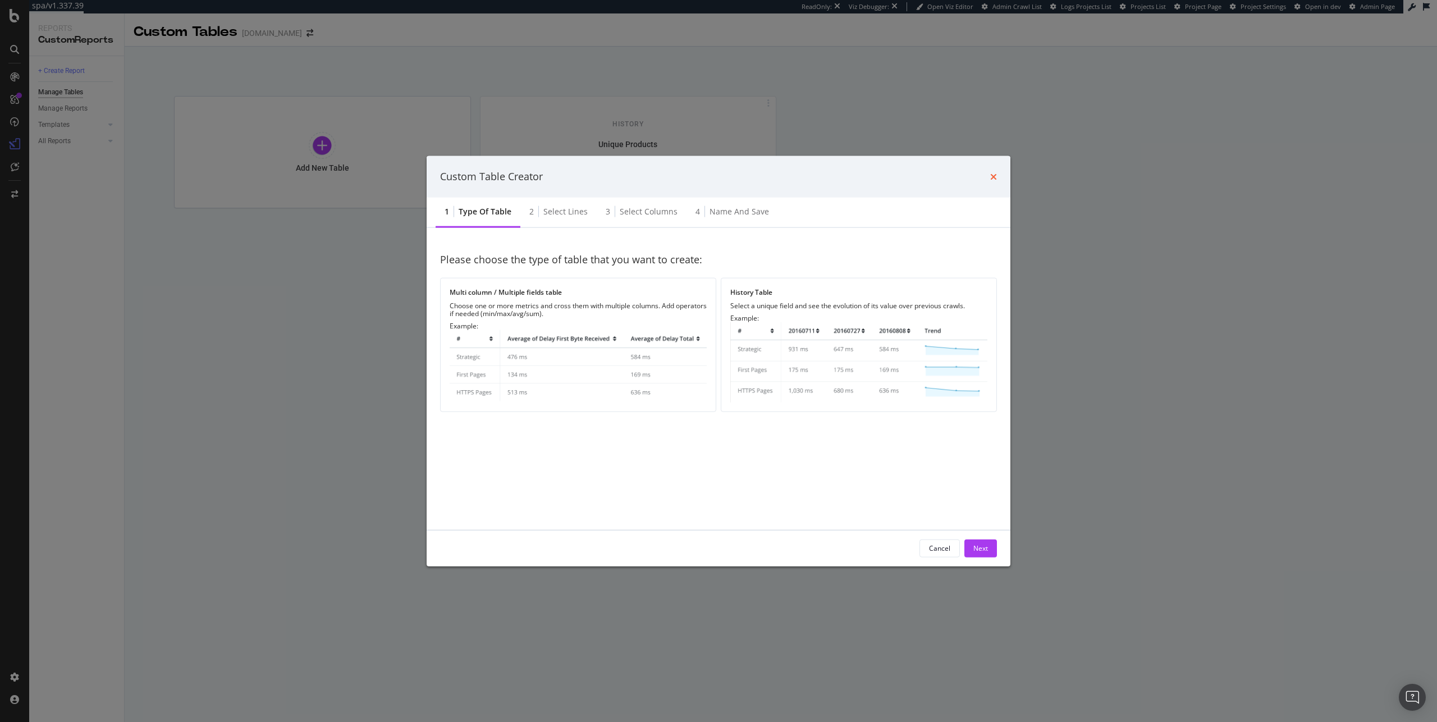
click at [993, 176] on icon "times" at bounding box center [993, 176] width 7 height 9
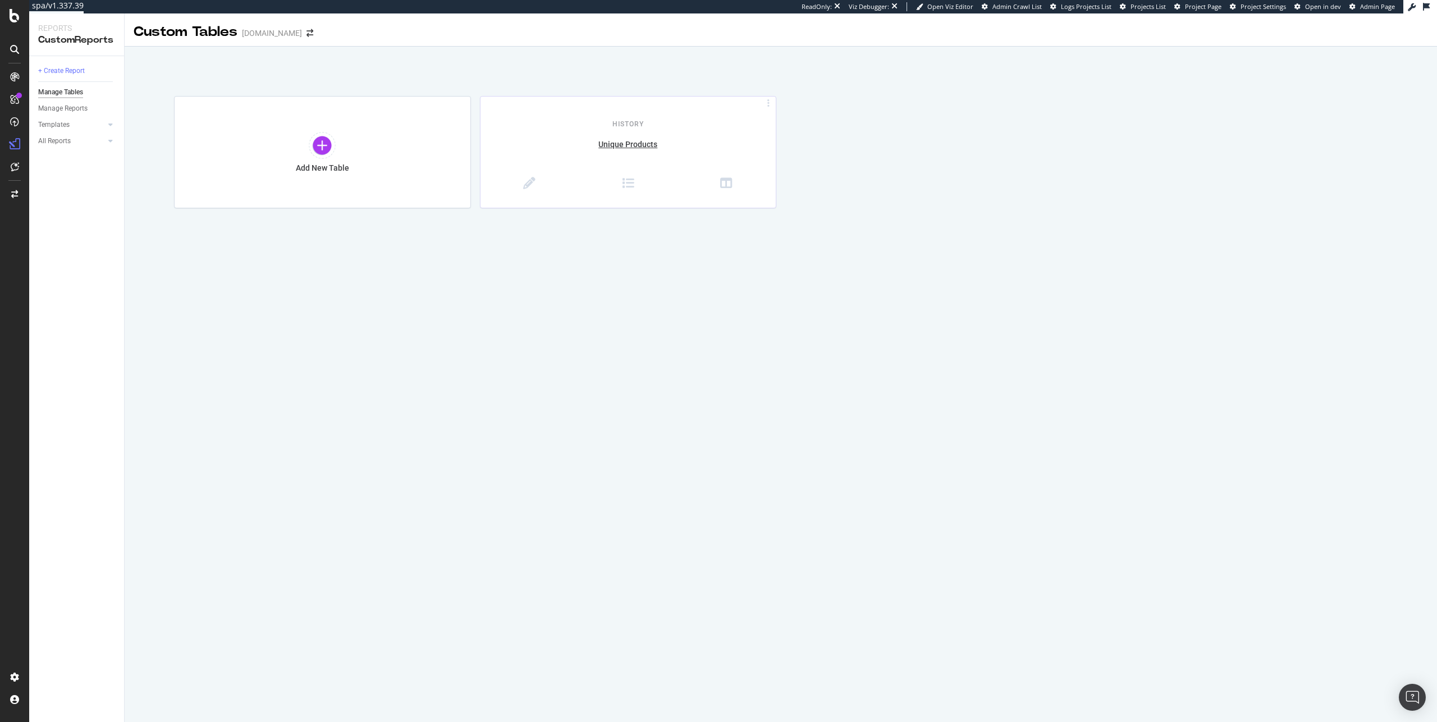
click at [566, 126] on div "History" at bounding box center [629, 117] width 296 height 23
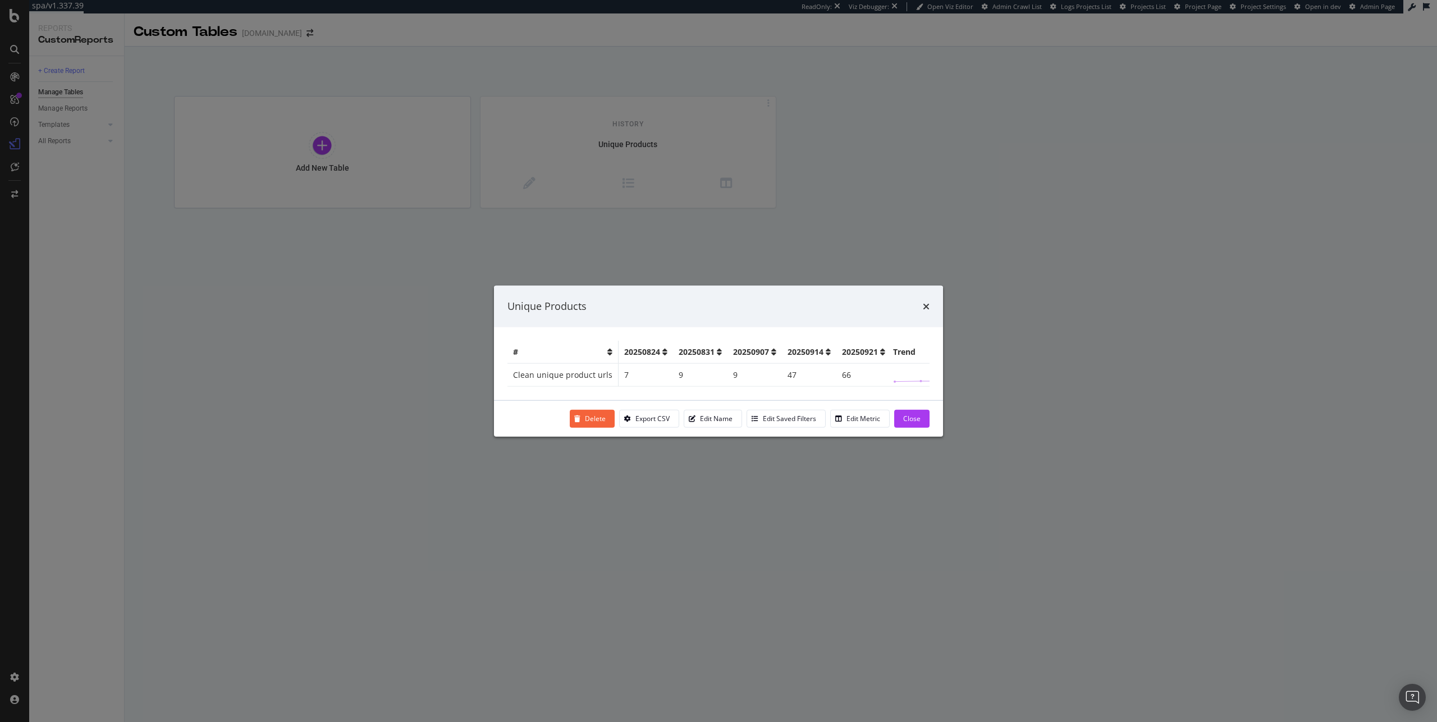
click at [576, 150] on div "Unique Products # 20250824 20250831 20250907 20250914 20250921 Trend Clean uniq…" at bounding box center [718, 361] width 1437 height 722
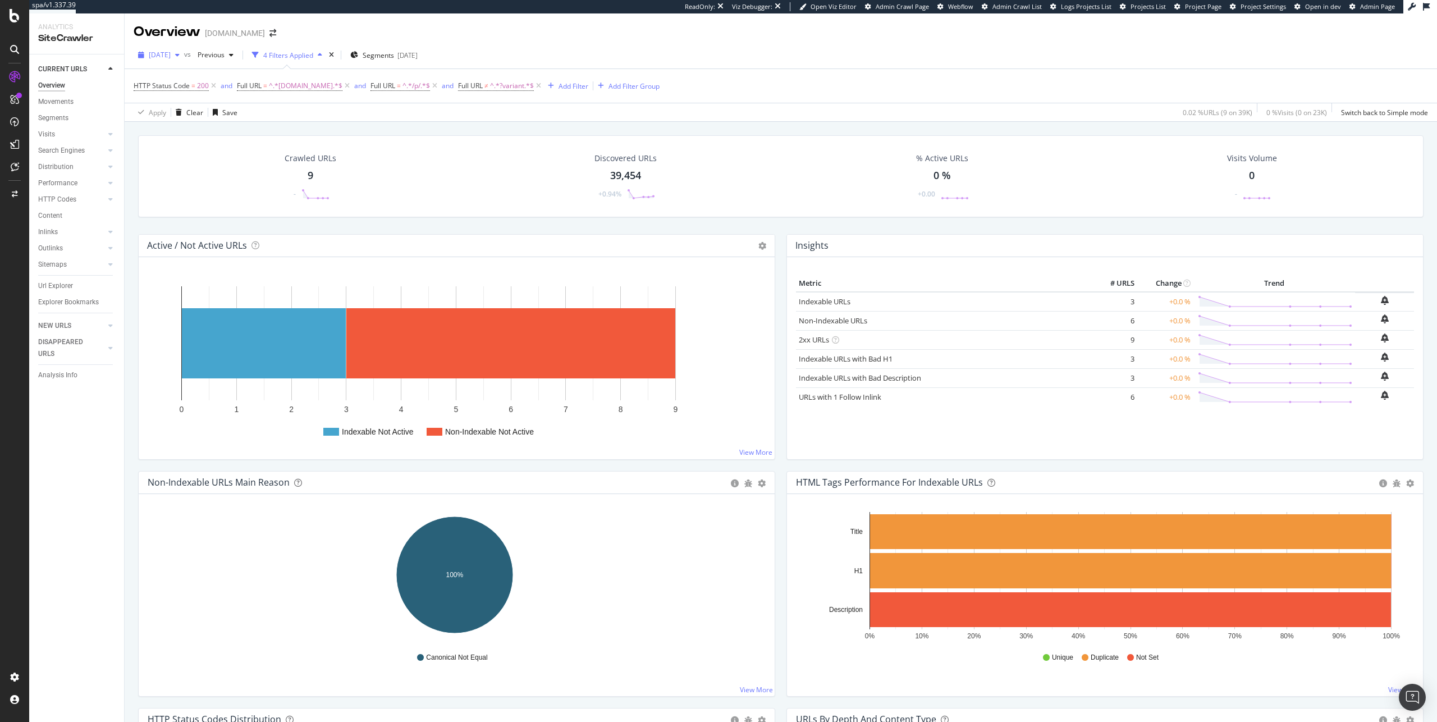
click at [184, 53] on div "button" at bounding box center [177, 55] width 13 height 7
click at [220, 107] on div "42.2K URLs" at bounding box center [232, 109] width 35 height 10
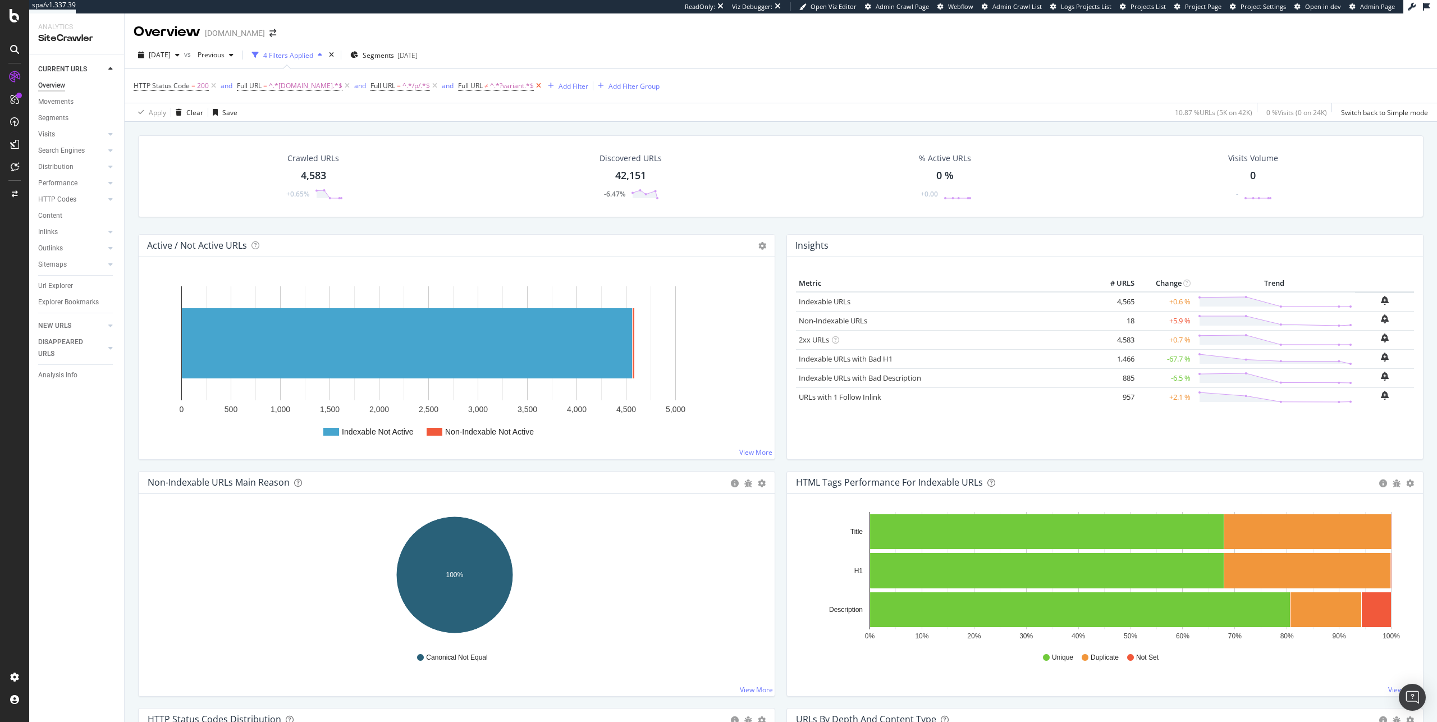
click at [534, 87] on icon at bounding box center [539, 85] width 10 height 11
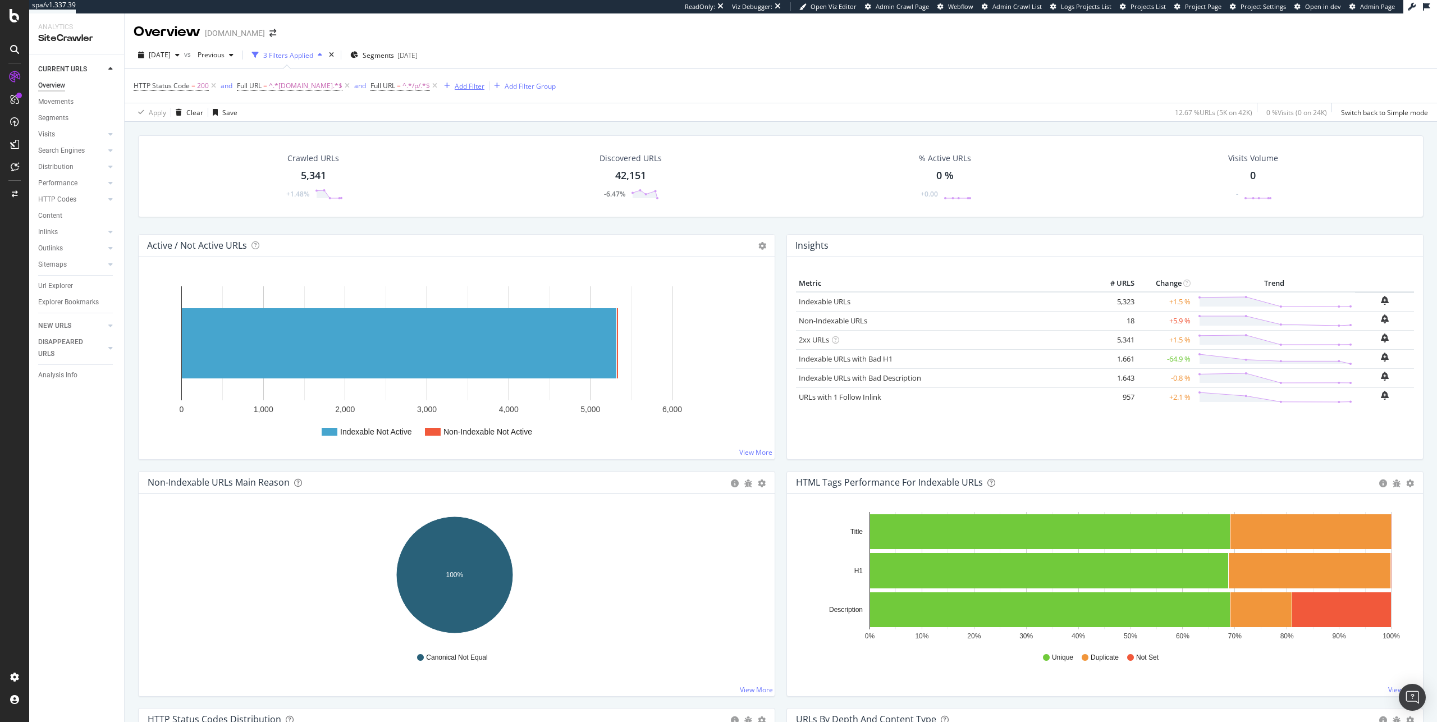
click at [460, 86] on div "Add Filter" at bounding box center [470, 86] width 30 height 10
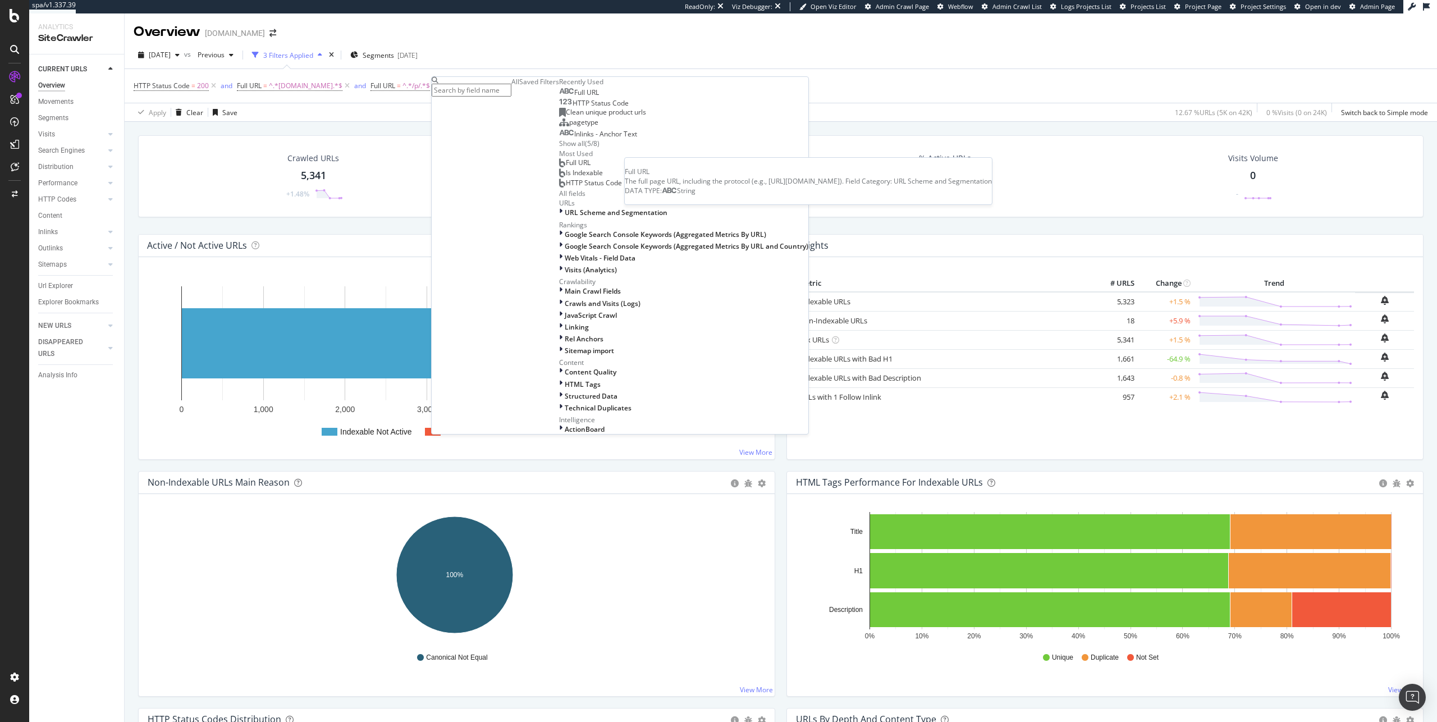
click at [559, 97] on div "Full URL" at bounding box center [579, 92] width 40 height 9
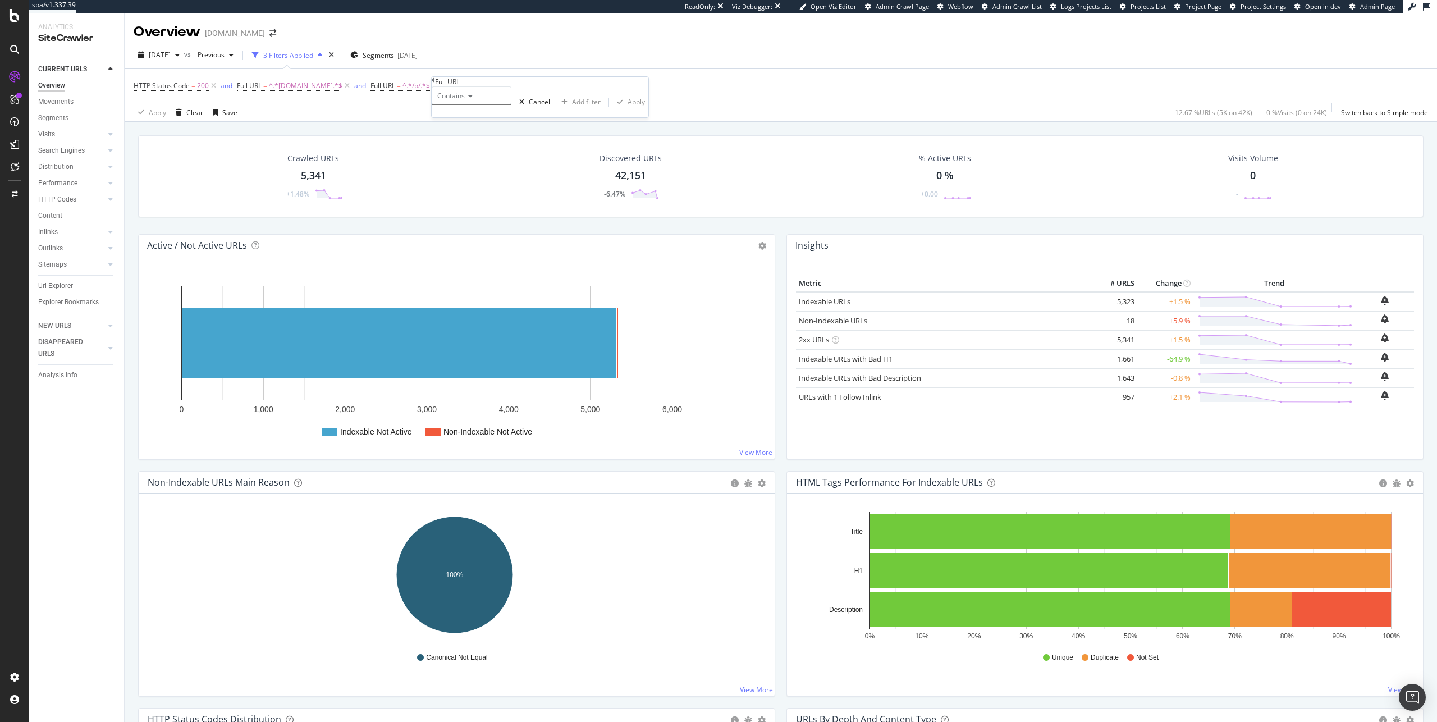
click at [487, 117] on input "text" at bounding box center [472, 110] width 80 height 13
type input "/product/"
click at [628, 110] on div "Apply" at bounding box center [636, 105] width 17 height 10
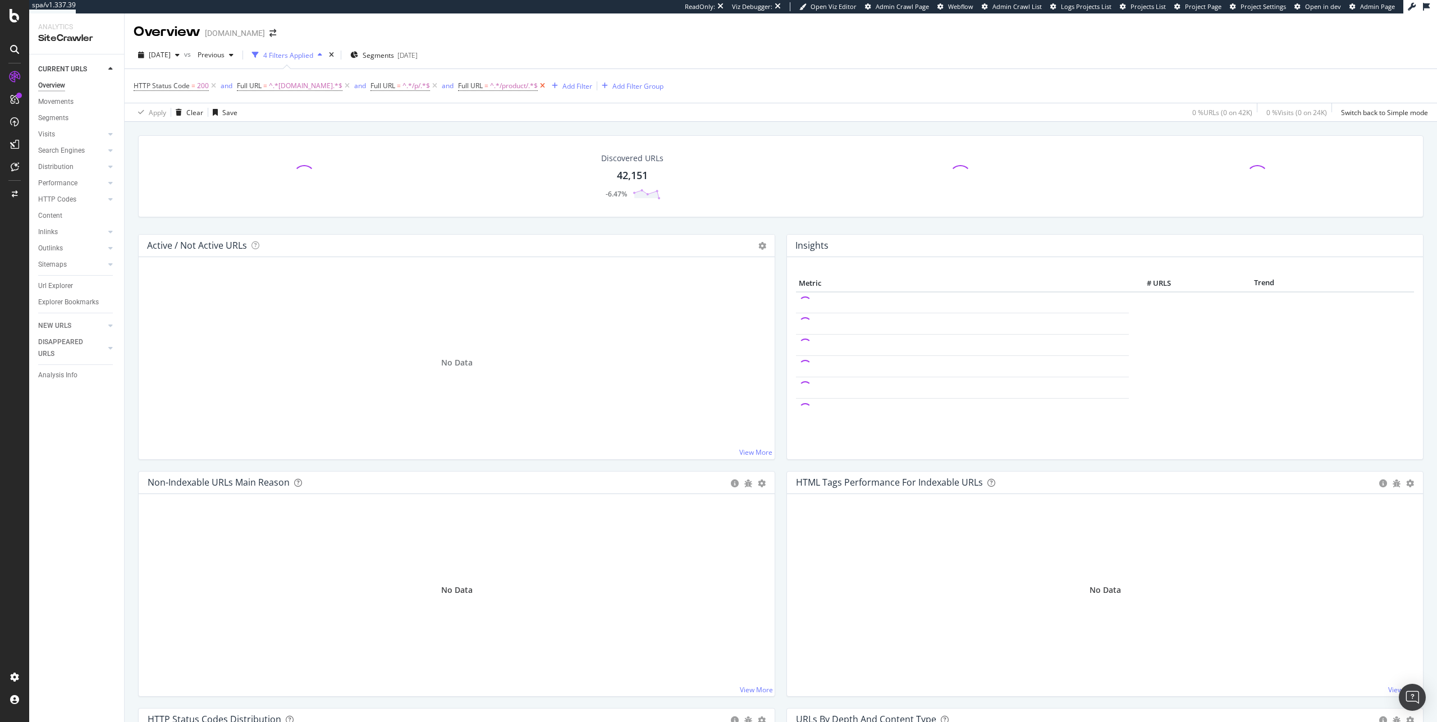
click at [538, 85] on icon at bounding box center [543, 85] width 10 height 11
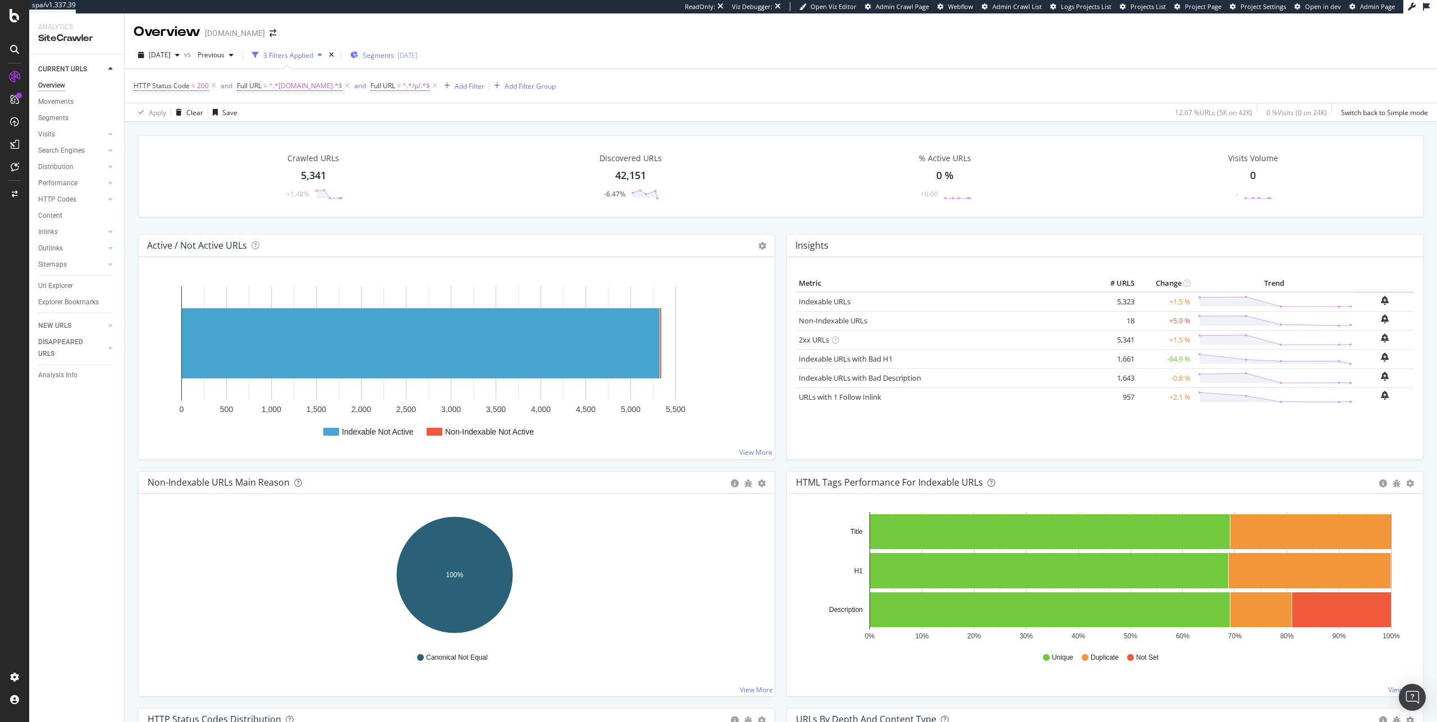
click at [394, 52] on span "Segments" at bounding box center [378, 56] width 31 height 10
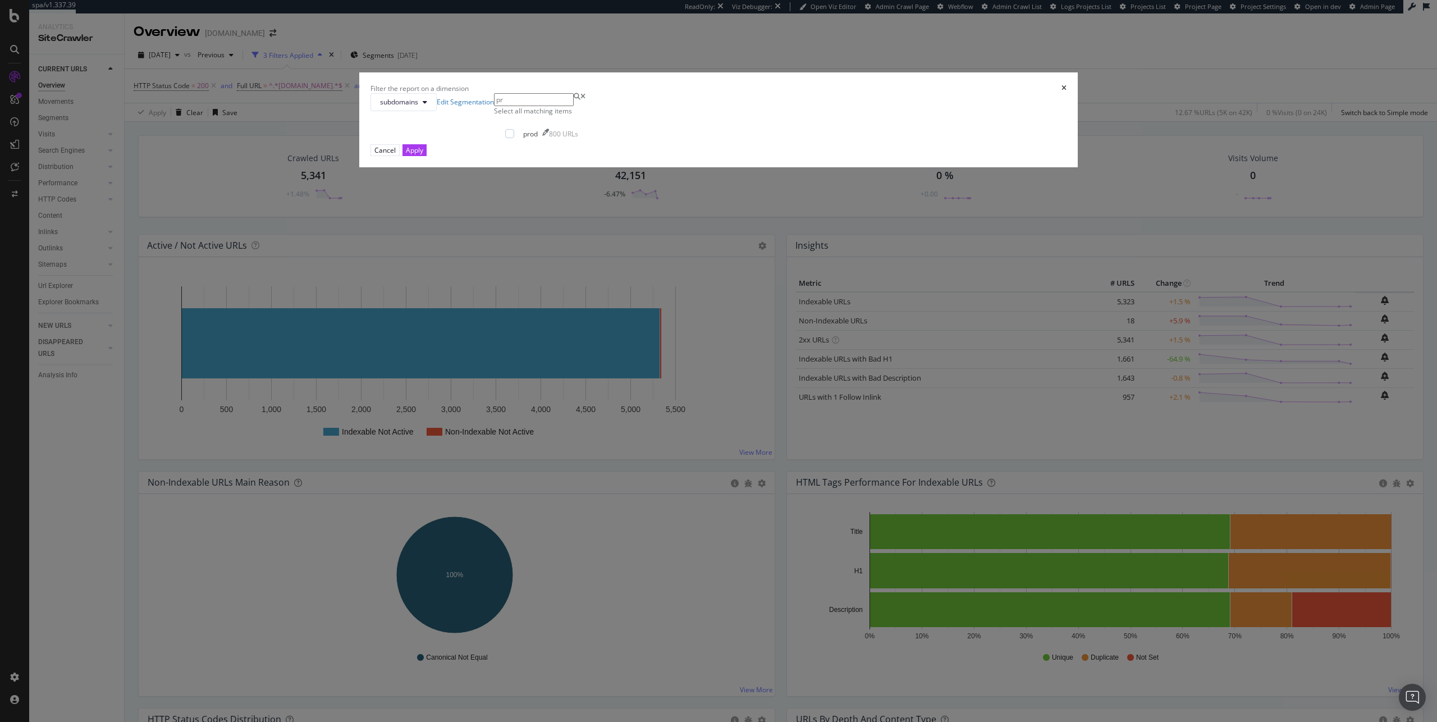
type input "p"
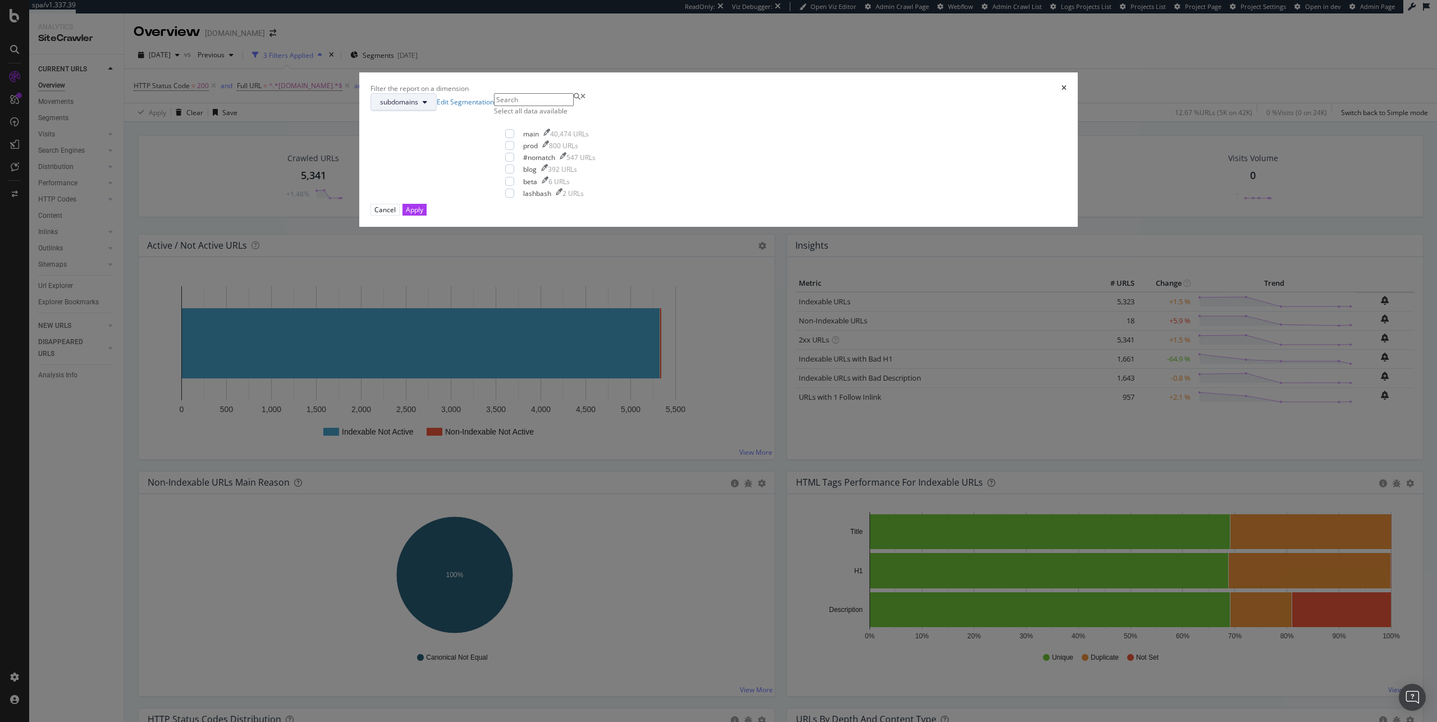
click at [418, 107] on span "subdomains" at bounding box center [399, 102] width 38 height 10
click at [665, 341] on span "pagetype" at bounding box center [654, 342] width 72 height 10
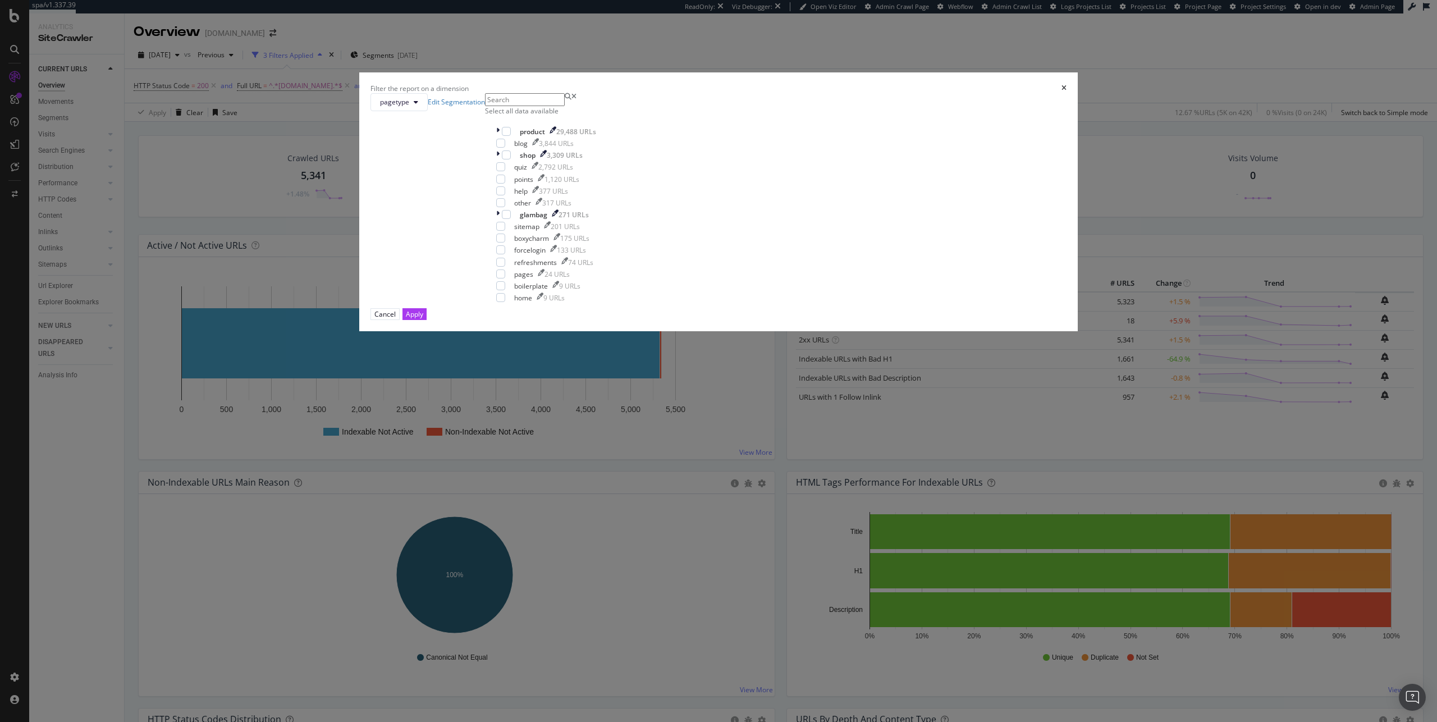
click at [565, 106] on input "modal" at bounding box center [525, 99] width 80 height 13
click at [511, 136] on div "modal" at bounding box center [506, 131] width 9 height 9
click at [423, 319] on div "Apply" at bounding box center [414, 314] width 17 height 10
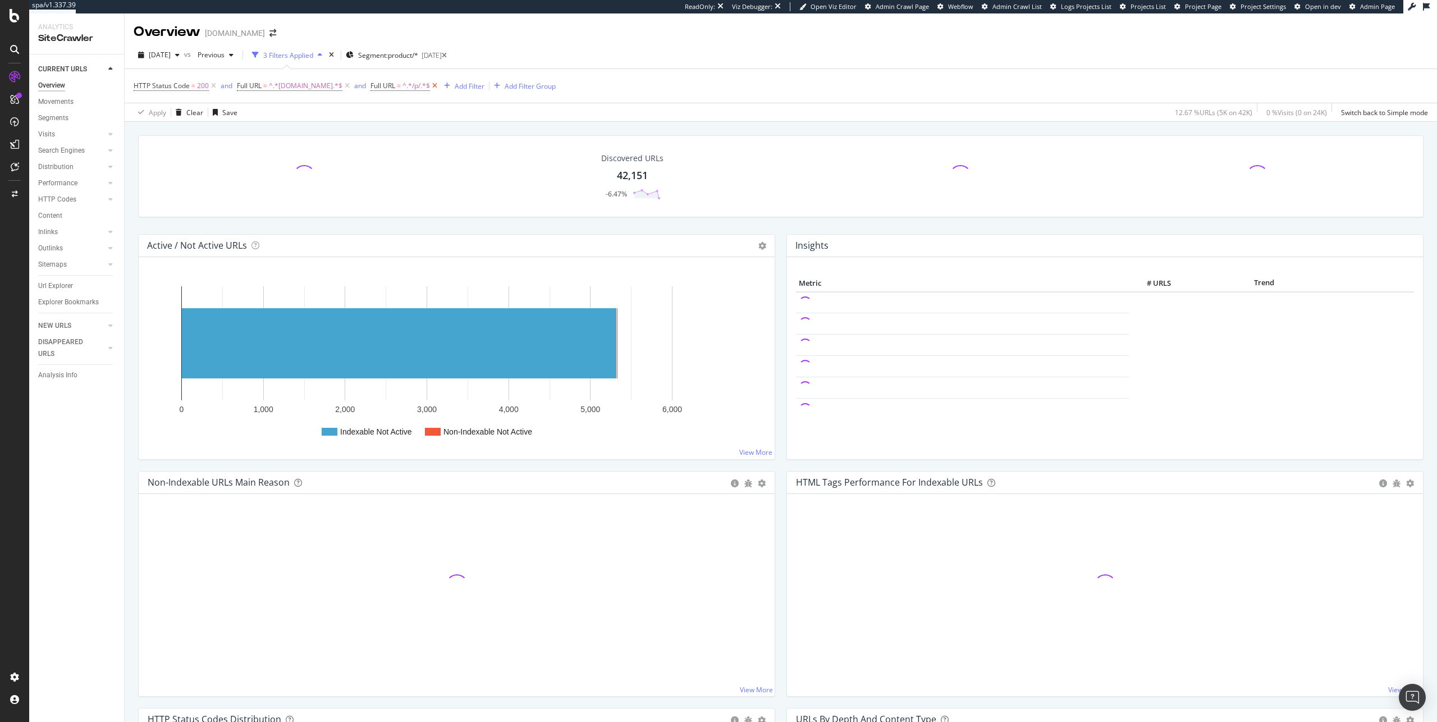
click at [430, 87] on icon at bounding box center [435, 85] width 10 height 11
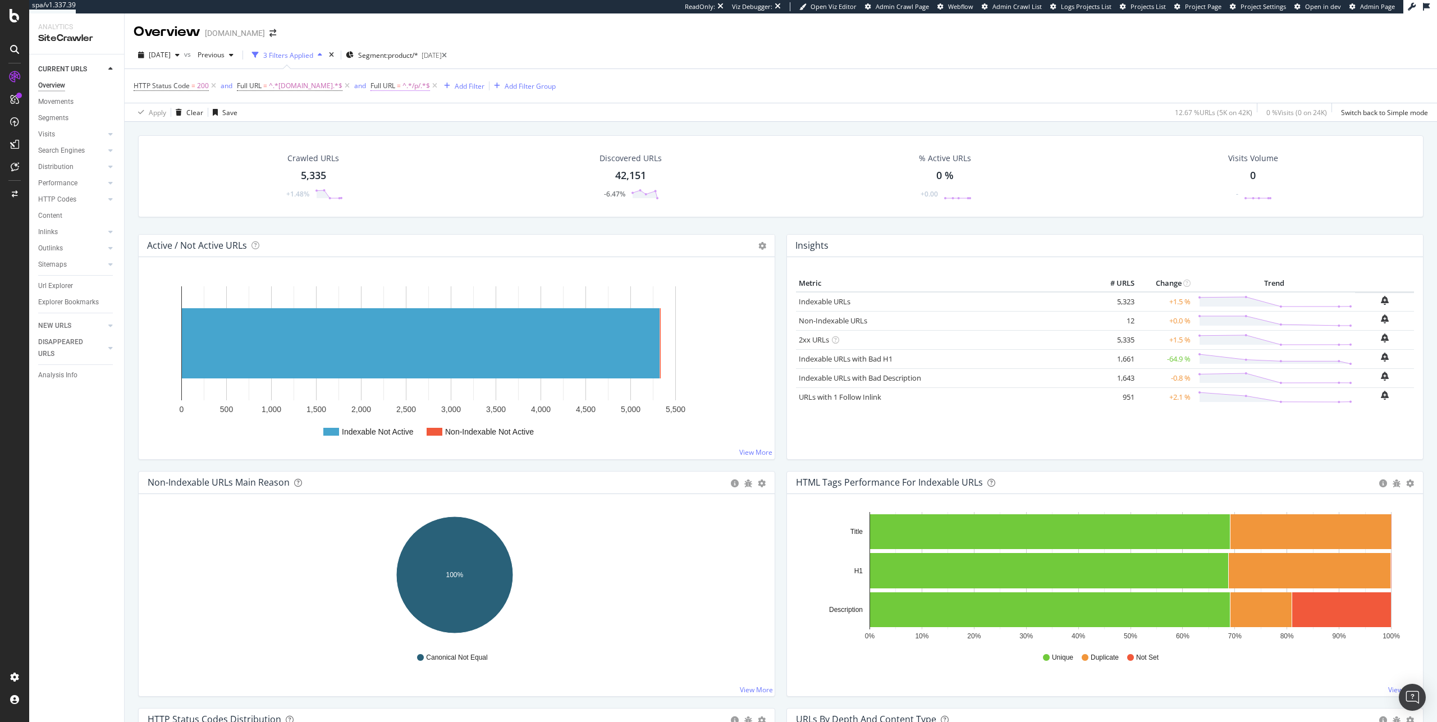
click at [377, 88] on span "Full URL" at bounding box center [383, 86] width 25 height 10
click at [414, 116] on input "/p/" at bounding box center [402, 109] width 80 height 13
type input "/shop/"
click at [558, 108] on div "Apply" at bounding box center [566, 104] width 17 height 10
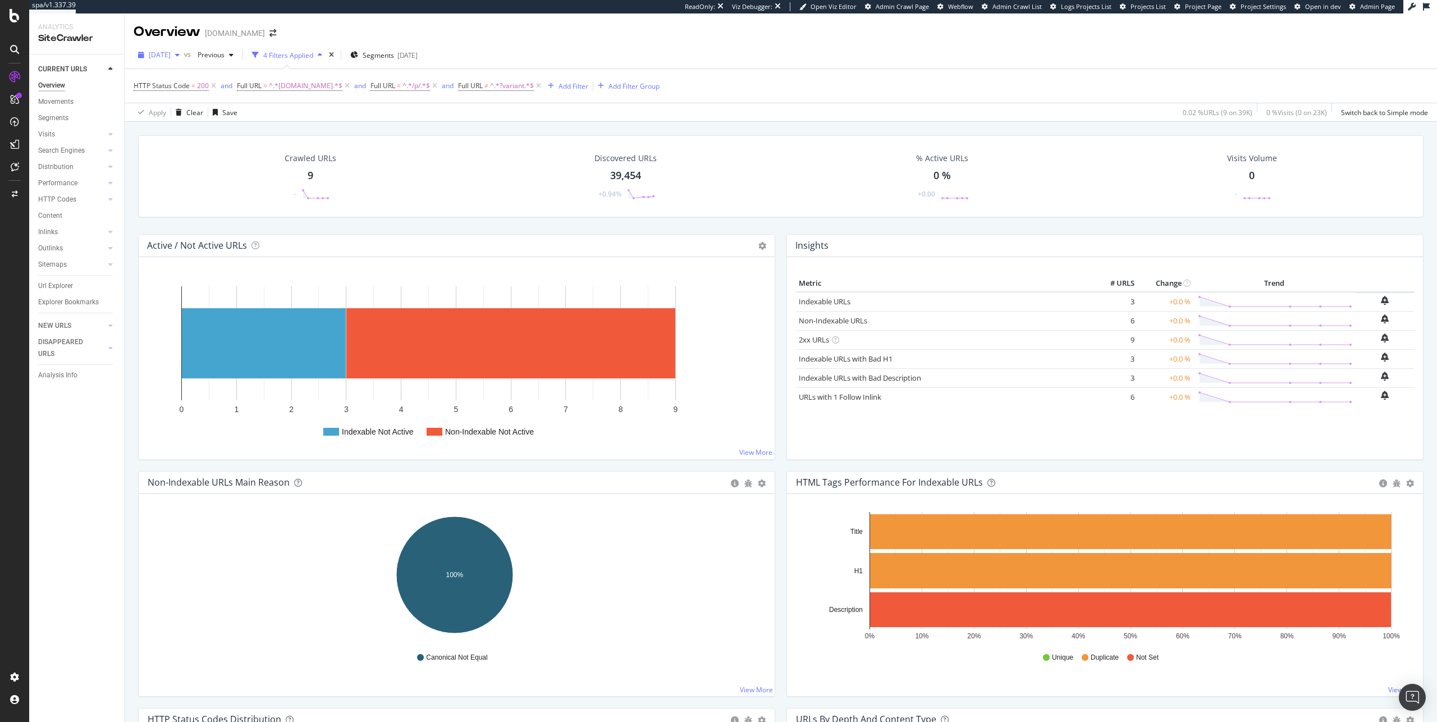
click at [166, 56] on span "[DATE]" at bounding box center [160, 55] width 22 height 10
click at [187, 97] on div "[DATE]" at bounding box center [179, 95] width 58 height 10
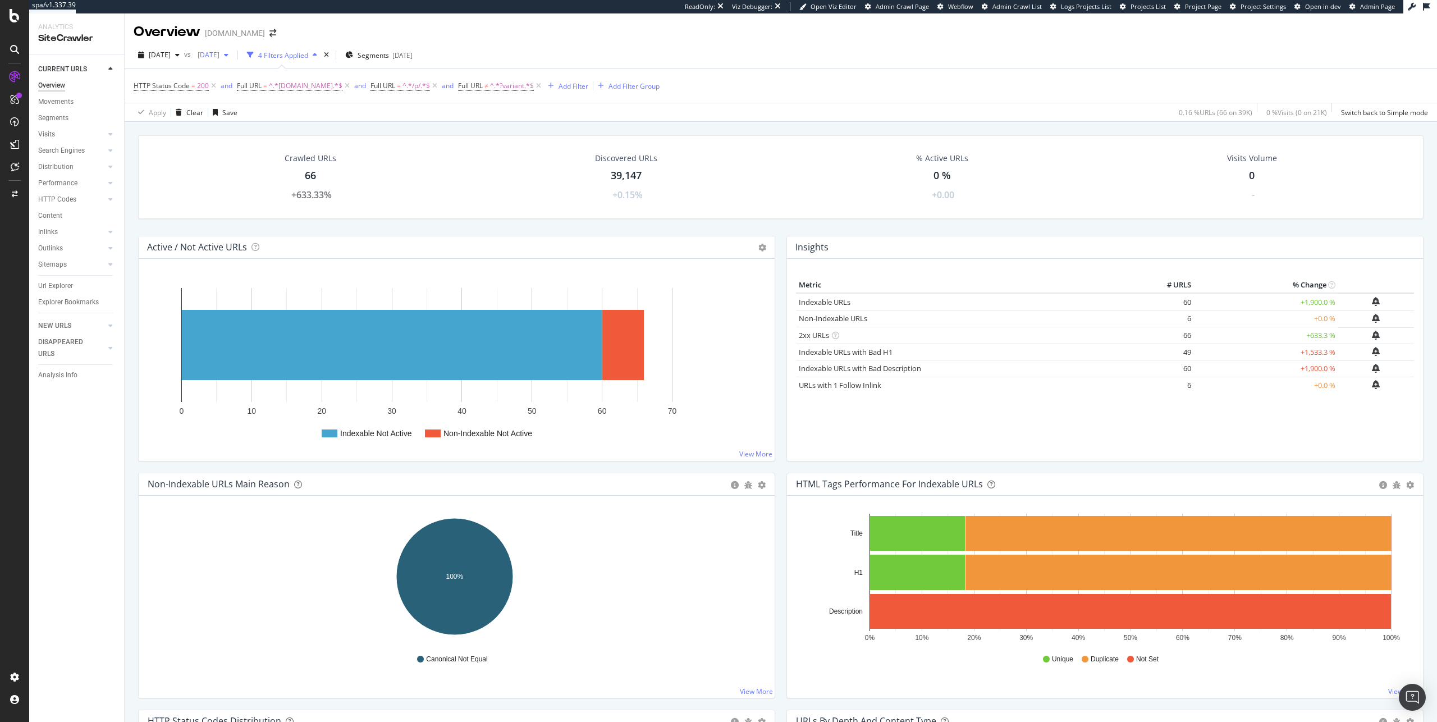
click at [220, 54] on span "2025 Aug. 31st" at bounding box center [206, 55] width 26 height 10
click at [284, 114] on div "39.1K URLs" at bounding box center [300, 116] width 35 height 10
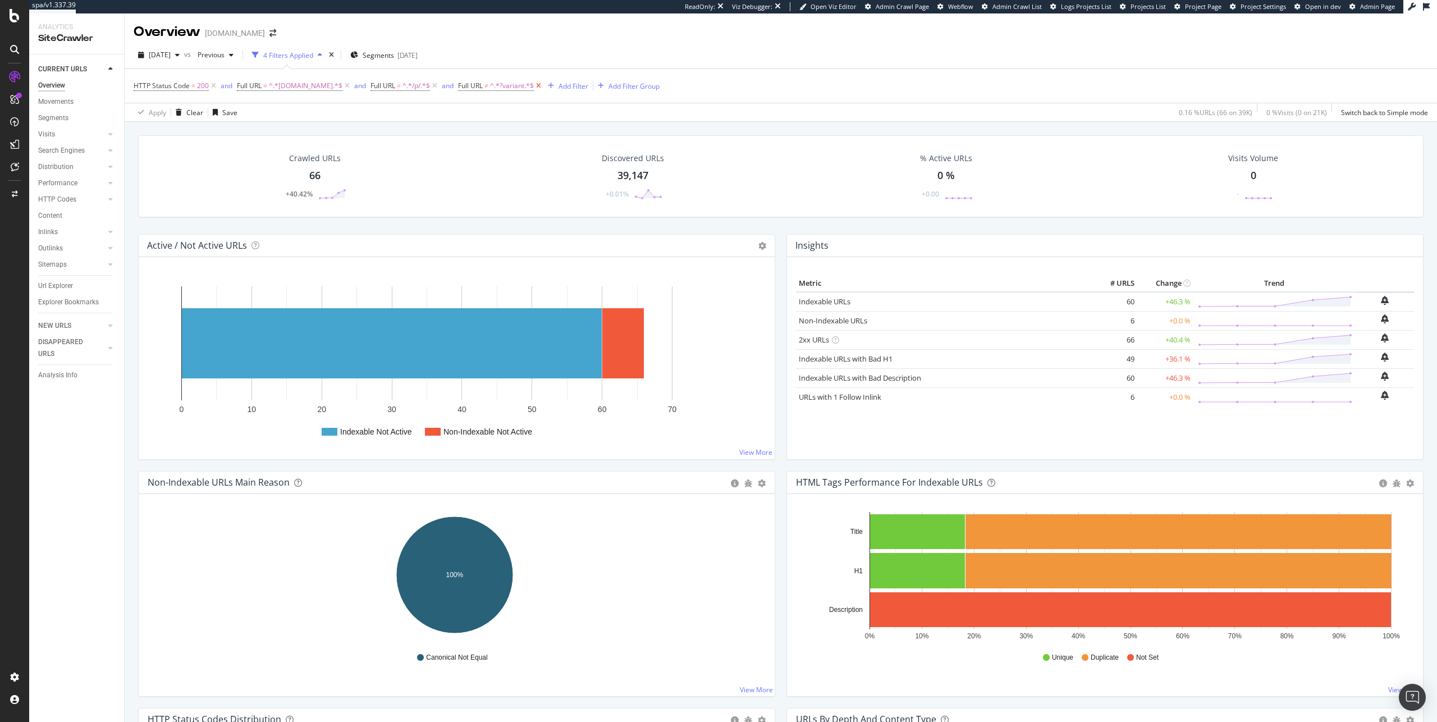
click at [534, 85] on icon at bounding box center [539, 85] width 10 height 11
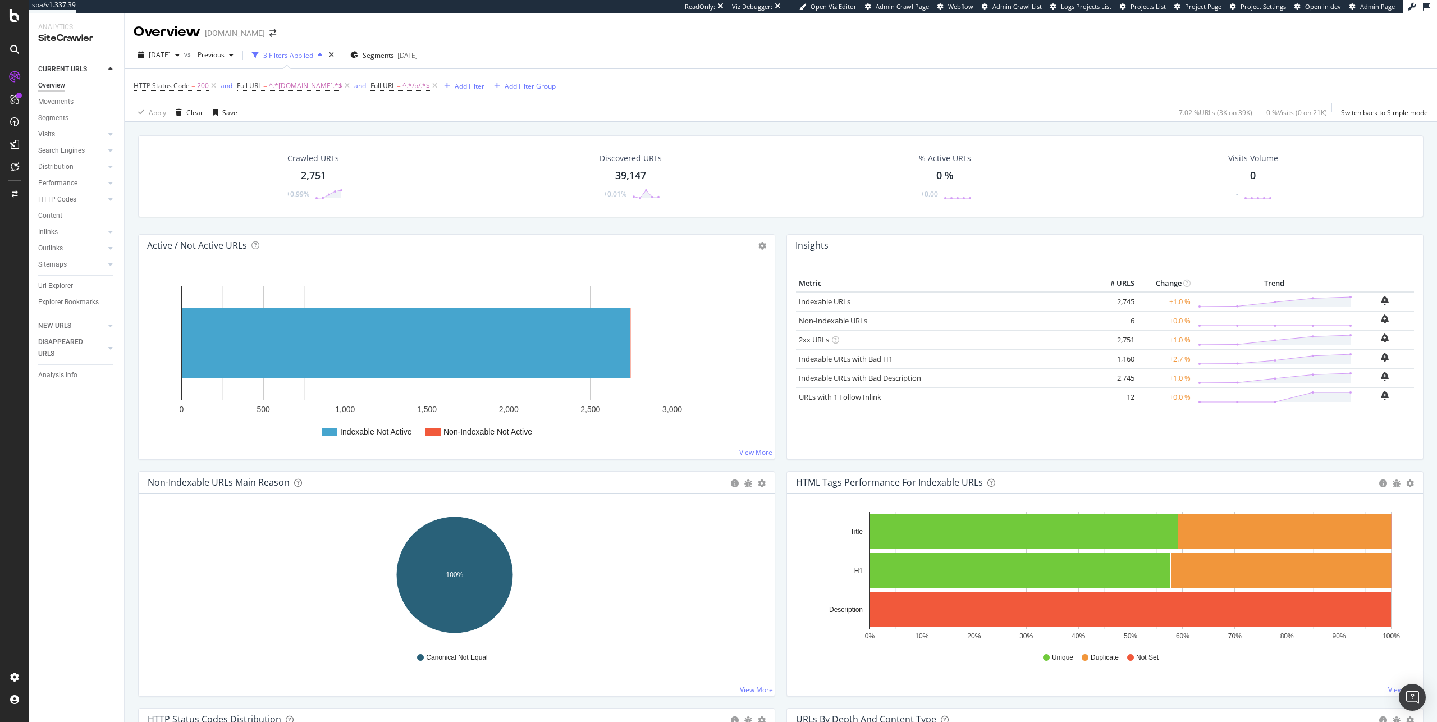
click at [395, 77] on div "HTTP Status Code = 200 and Full URL = ^.*www.ipsy.com.*$ and Full URL = ^.*/p/.…" at bounding box center [781, 86] width 1295 height 34
click at [403, 82] on span "^.*/p/.*$" at bounding box center [417, 86] width 28 height 16
click at [423, 116] on input "/p/" at bounding box center [402, 109] width 80 height 13
type input "/shop/"
click at [558, 108] on div "Apply" at bounding box center [566, 104] width 17 height 10
